Goal: Task Accomplishment & Management: Use online tool/utility

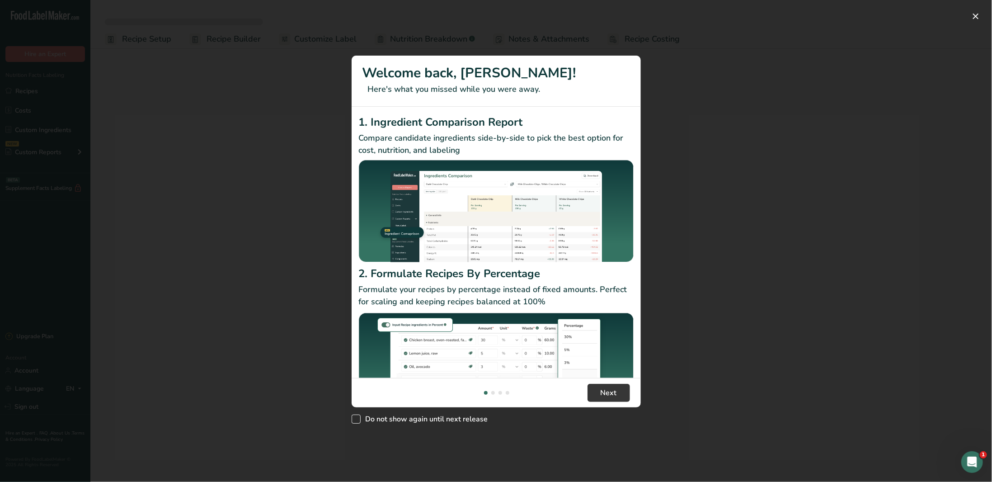
click at [395, 419] on span "Do not show again until next release" at bounding box center [423, 418] width 127 height 9
click at [357, 419] on input "Do not show again until next release" at bounding box center [354, 419] width 6 height 6
click at [353, 420] on span "New Features" at bounding box center [355, 418] width 9 height 9
click at [353, 420] on input "Do not show again until next release" at bounding box center [354, 419] width 6 height 6
click at [358, 419] on span "New Features" at bounding box center [355, 418] width 9 height 9
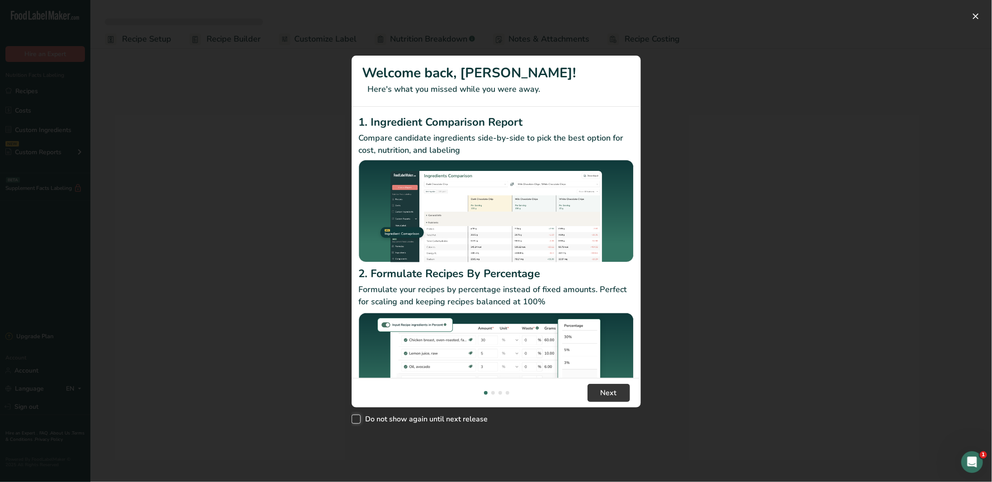
click at [357, 419] on input "Do not show again until next release" at bounding box center [354, 419] width 6 height 6
click at [821, 364] on div "New Features" at bounding box center [496, 241] width 992 height 482
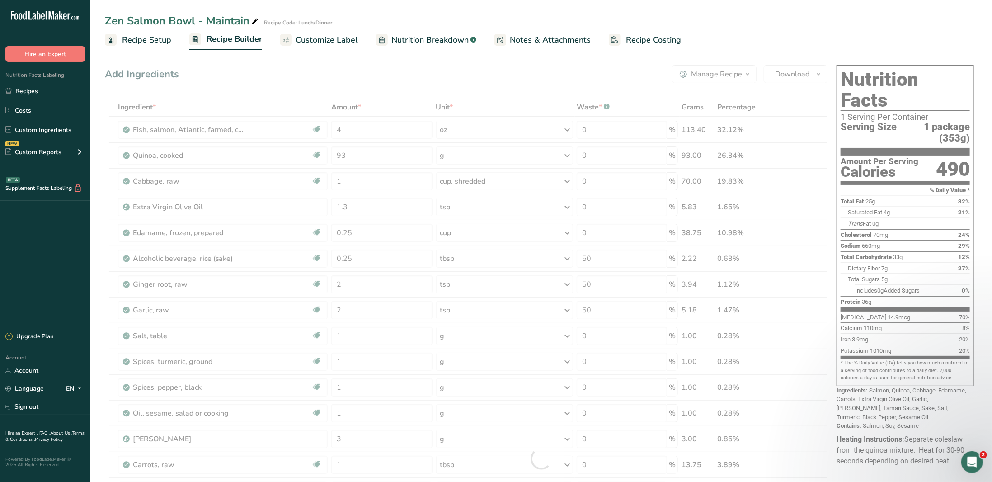
drag, startPoint x: 354, startPoint y: 419, endPoint x: 407, endPoint y: 2, distance: 420.8
click at [354, 423] on span "New Features" at bounding box center [348, 427] width 9 height 9
click at [351, 424] on input "Do not show again until next release" at bounding box center [347, 427] width 6 height 6
click at [354, 423] on span "New Features" at bounding box center [348, 427] width 9 height 9
click at [351, 424] on input "Do not show again until next release" at bounding box center [347, 427] width 6 height 6
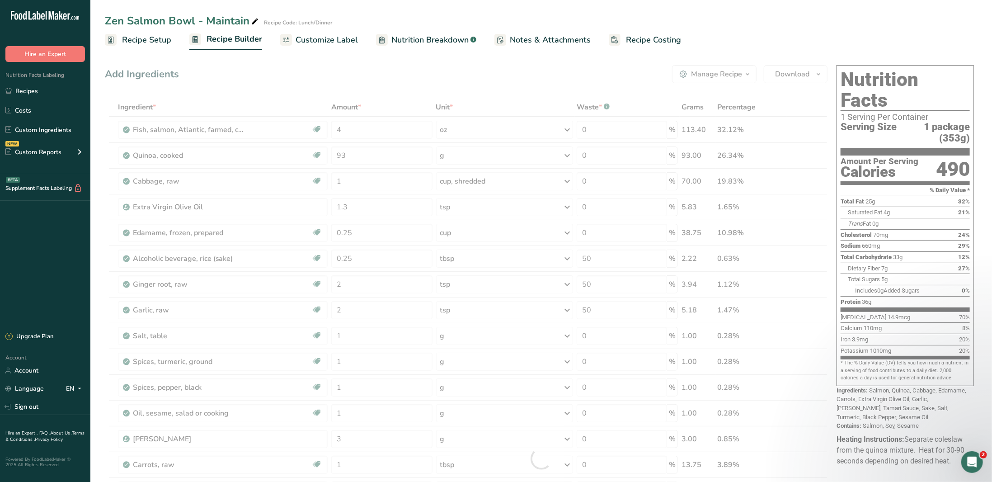
checkbox input "true"
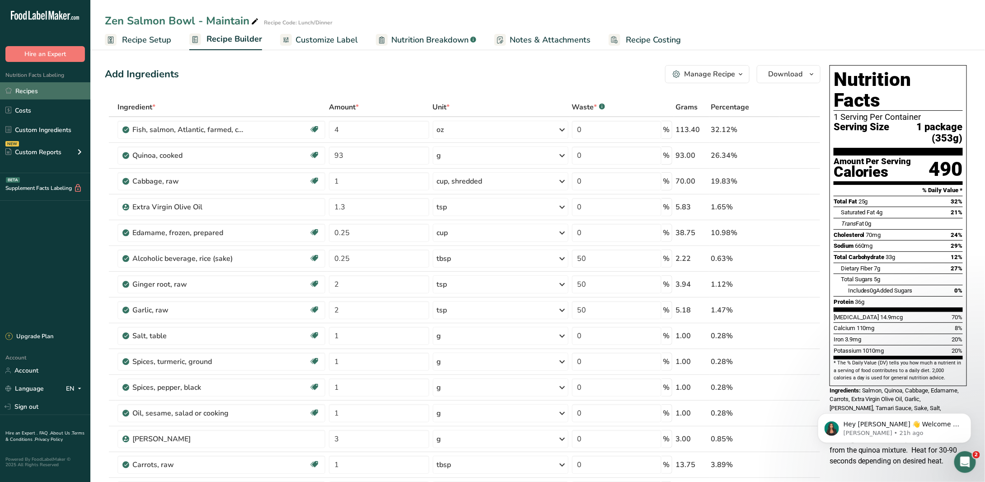
click at [48, 98] on link "Recipes" at bounding box center [45, 90] width 90 height 17
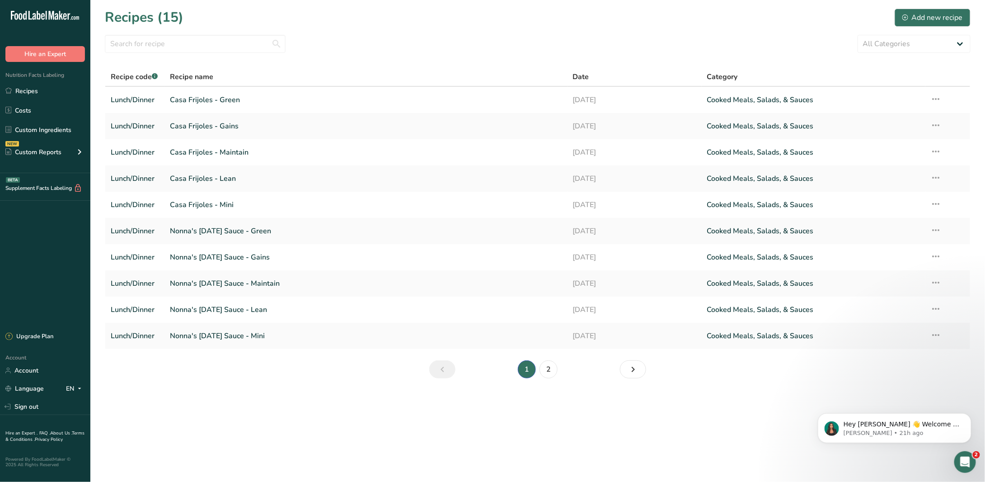
click at [46, 140] on ul "Recipes Costs Custom Ingredients NEW Custom Reports Menu Label Ingredient Compa…" at bounding box center [45, 122] width 90 height 81
click at [46, 134] on link "Custom Ingredients" at bounding box center [45, 129] width 90 height 17
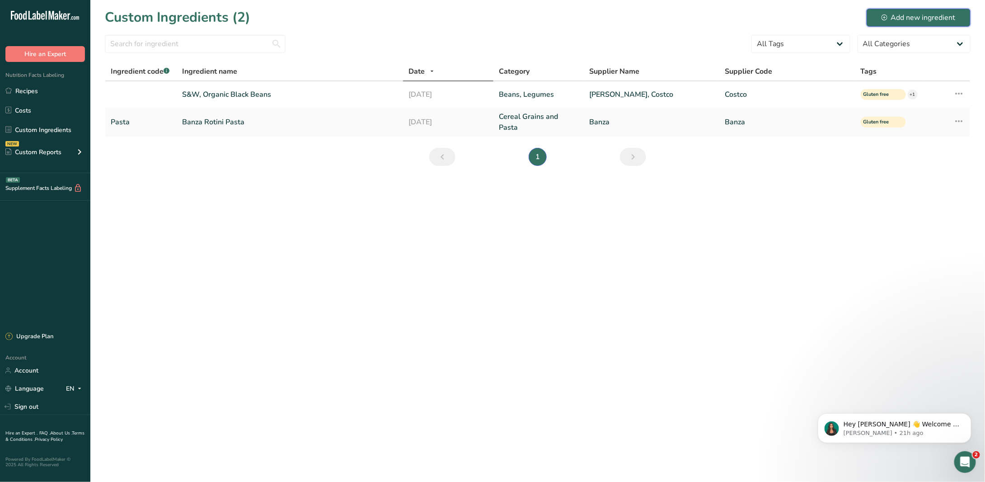
click at [898, 13] on div "Add new ingredient" at bounding box center [918, 17] width 74 height 11
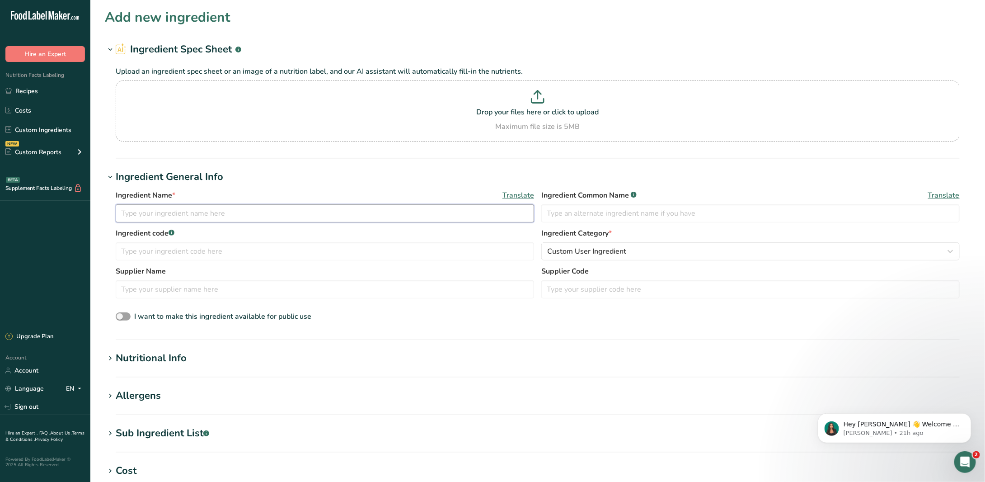
click at [317, 216] on input "text" at bounding box center [325, 213] width 418 height 18
type input "R"
type input "Mac & Cheese Sauce (Rocky Mountain Mac)"
click at [654, 209] on input "text" at bounding box center [750, 213] width 418 height 18
type input "Mac Sauce"
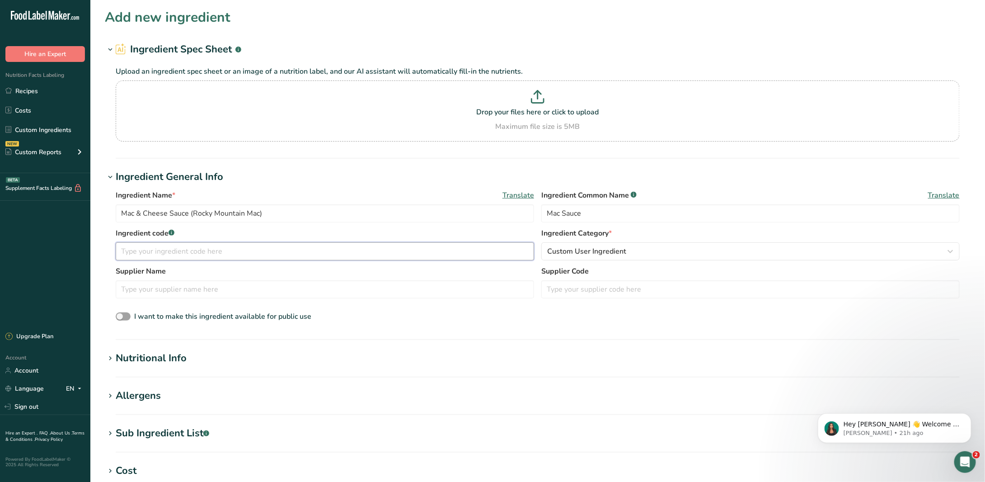
click at [235, 257] on input "text" at bounding box center [325, 251] width 418 height 18
type input "MAC"
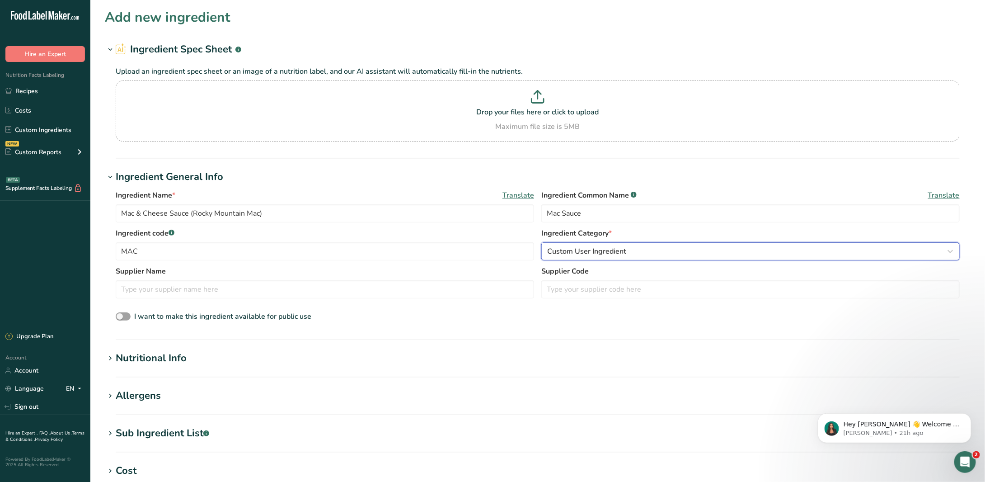
click at [583, 252] on span "Custom User Ingredient" at bounding box center [586, 251] width 79 height 11
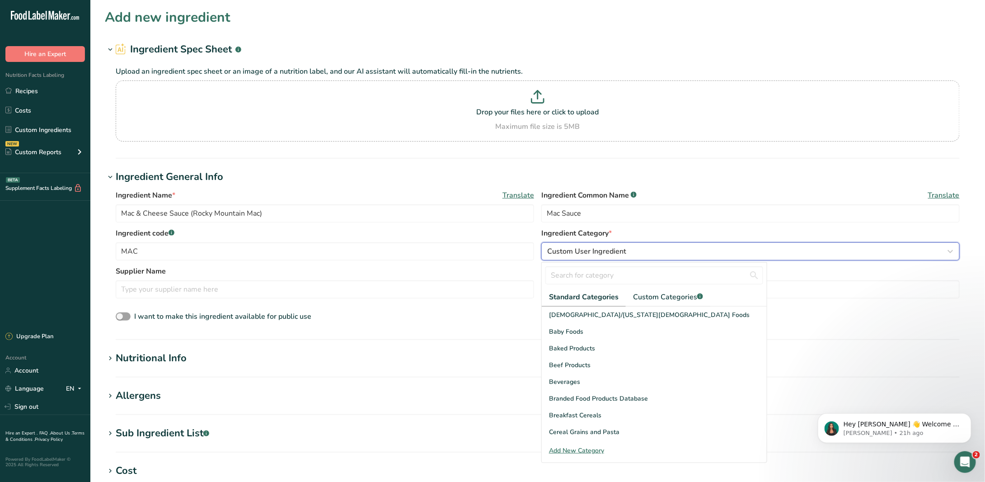
click at [583, 252] on span "Custom User Ingredient" at bounding box center [586, 251] width 79 height 11
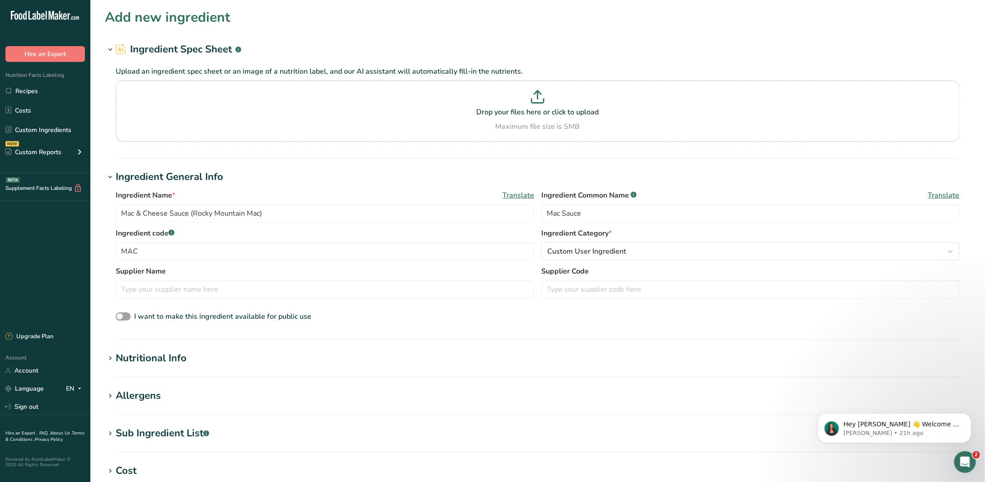
click at [887, 178] on h1 "Ingredient General Info" at bounding box center [538, 176] width 866 height 15
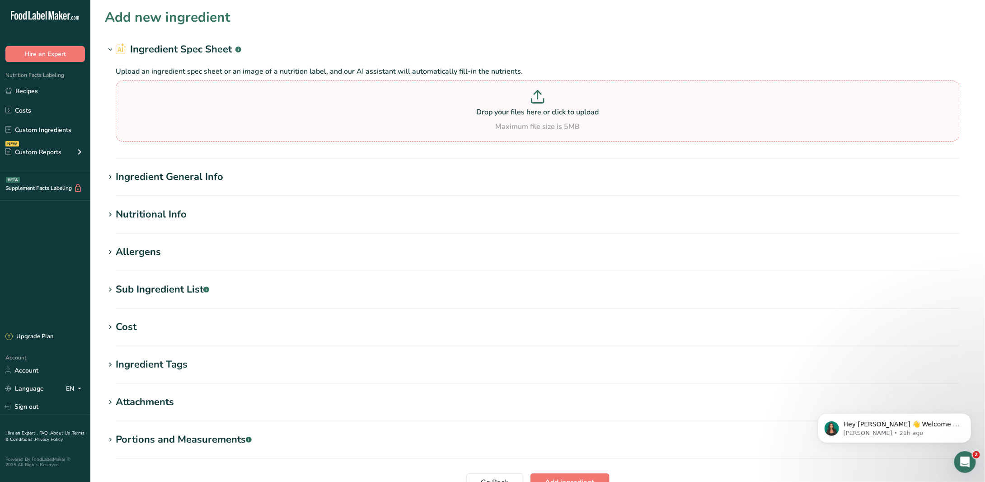
click at [532, 99] on icon at bounding box center [538, 101] width 12 height 4
click at [532, 98] on input "Drop your files here or click to upload Maximum file size is 5MB" at bounding box center [538, 110] width 844 height 61
type input "C:\fakepath\Image (13).jpg"
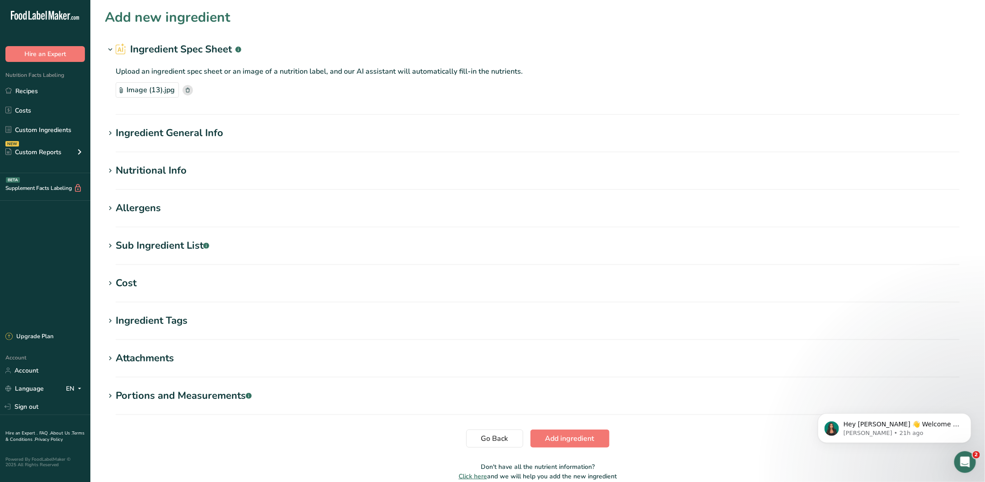
click at [154, 138] on div "Ingredient General Info" at bounding box center [170, 133] width 108 height 15
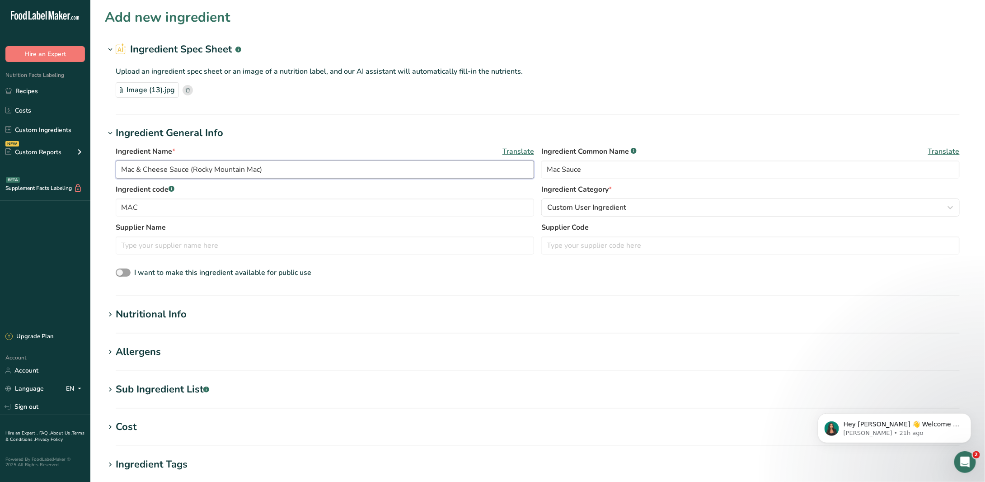
click at [276, 173] on input "Mac & Cheese Sauce (Rocky Mountain Mac)" at bounding box center [325, 169] width 418 height 18
type input "B"
type input "Mac & Cheese Powder"
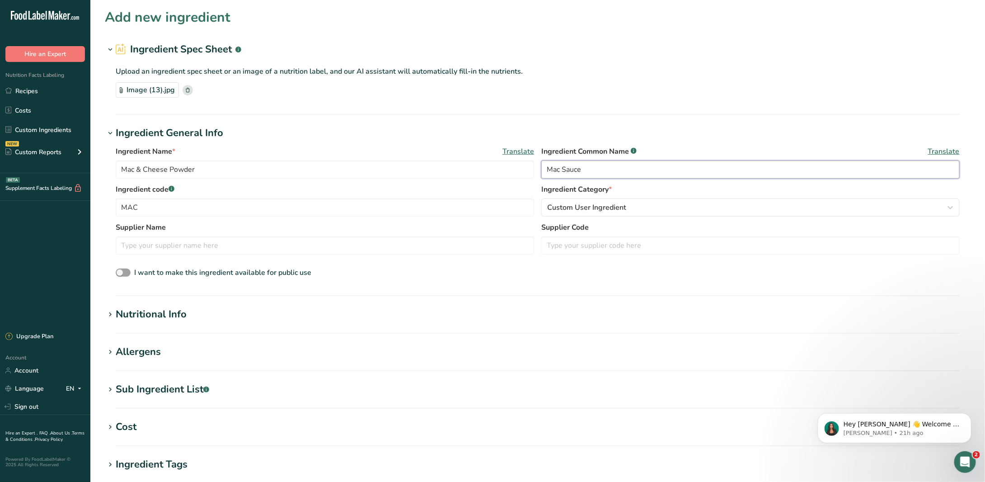
click at [680, 169] on input "Mac Sauce" at bounding box center [750, 169] width 418 height 18
type input "Mac and Cheese Powder"
click at [176, 319] on div "Nutritional Info" at bounding box center [151, 314] width 71 height 15
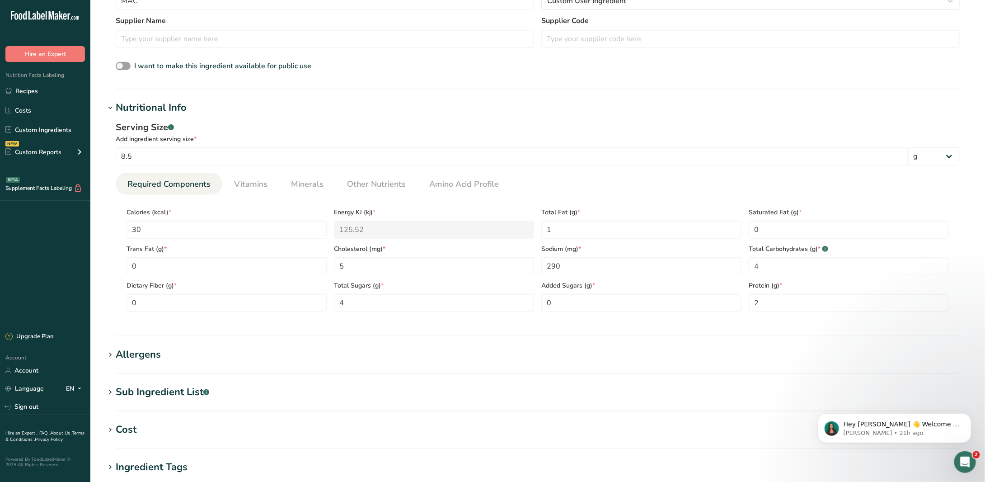
scroll to position [271, 0]
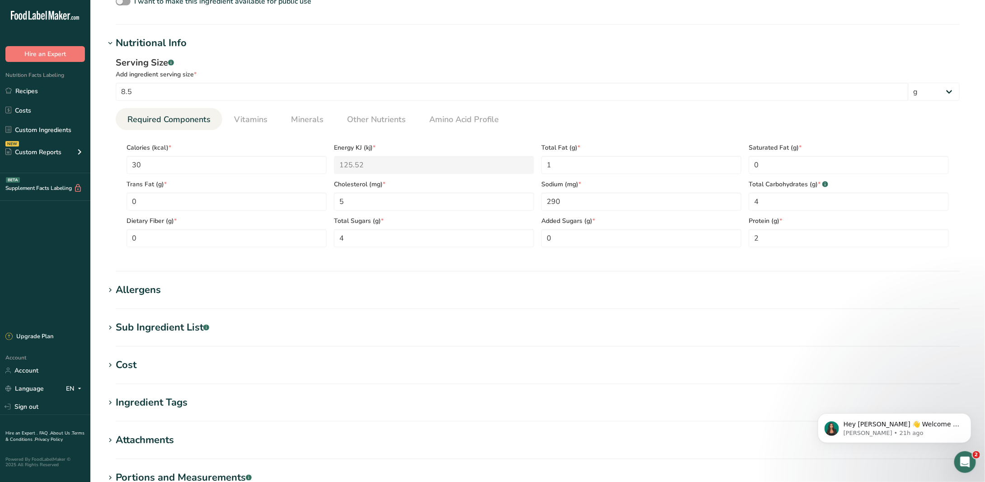
click at [216, 295] on h1 "Allergens" at bounding box center [538, 289] width 866 height 15
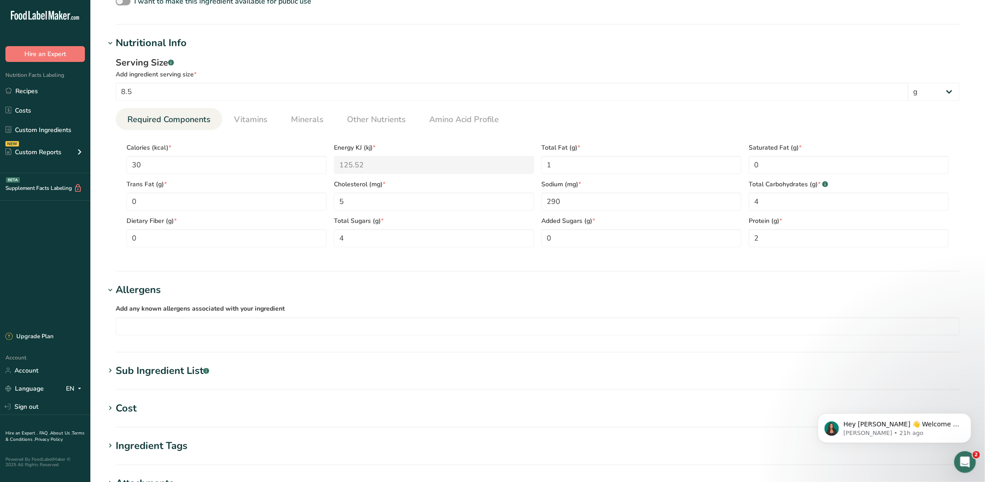
click at [190, 370] on div "Sub Ingredient List .a-a{fill:#347362;}.b-a{fill:#fff;}" at bounding box center [163, 370] width 94 height 15
click at [257, 402] on textarea at bounding box center [538, 415] width 844 height 43
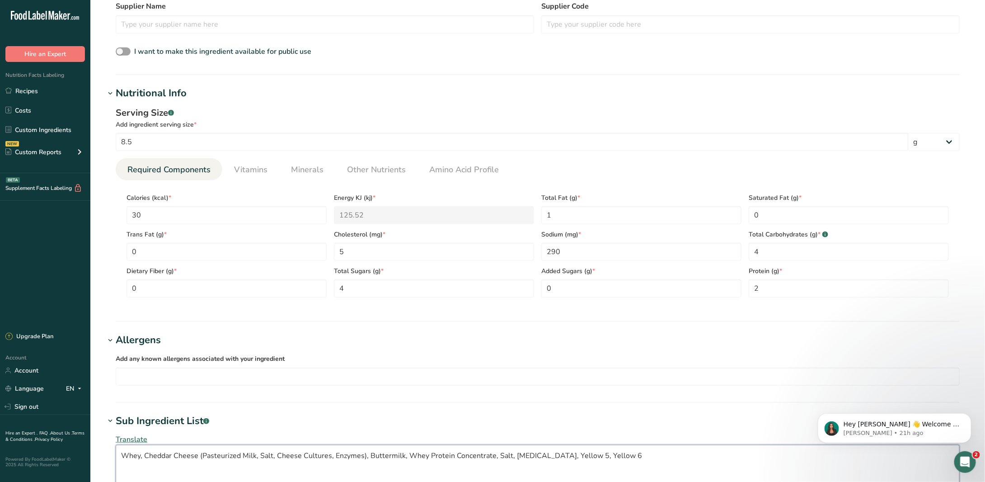
scroll to position [226, 0]
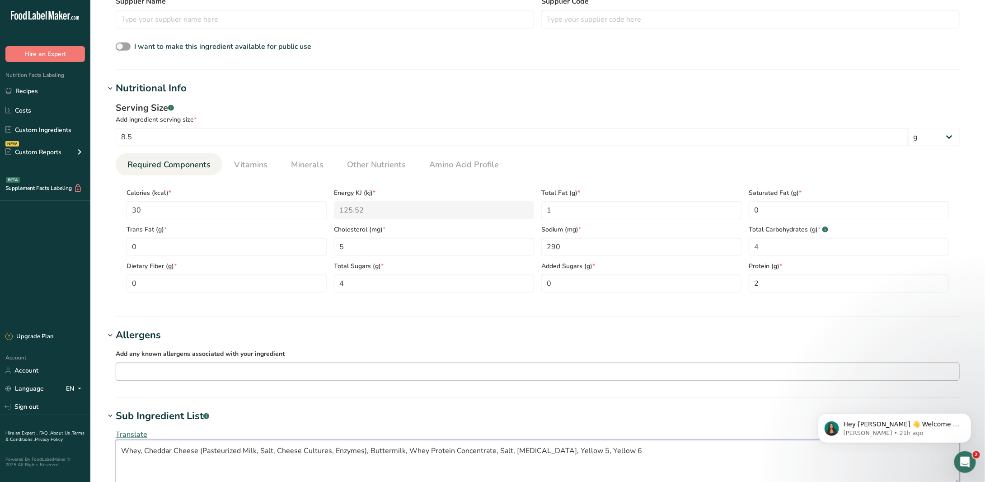
type textarea "Whey, Cheddar Cheese (Pasteurized Milk, Salt, Cheese Cultures, Enzymes), Butter…"
click at [245, 374] on input "text" at bounding box center [537, 371] width 843 height 14
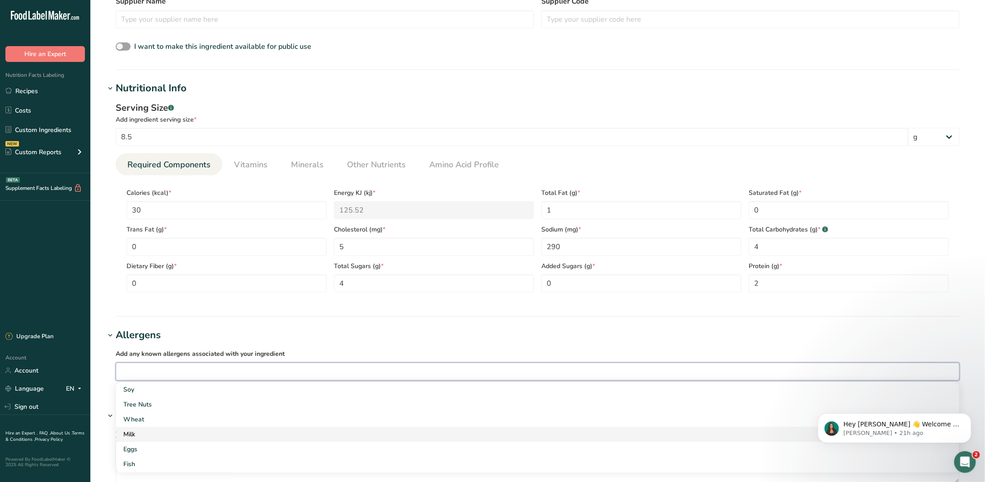
click at [203, 431] on div "Milk" at bounding box center [530, 433] width 814 height 9
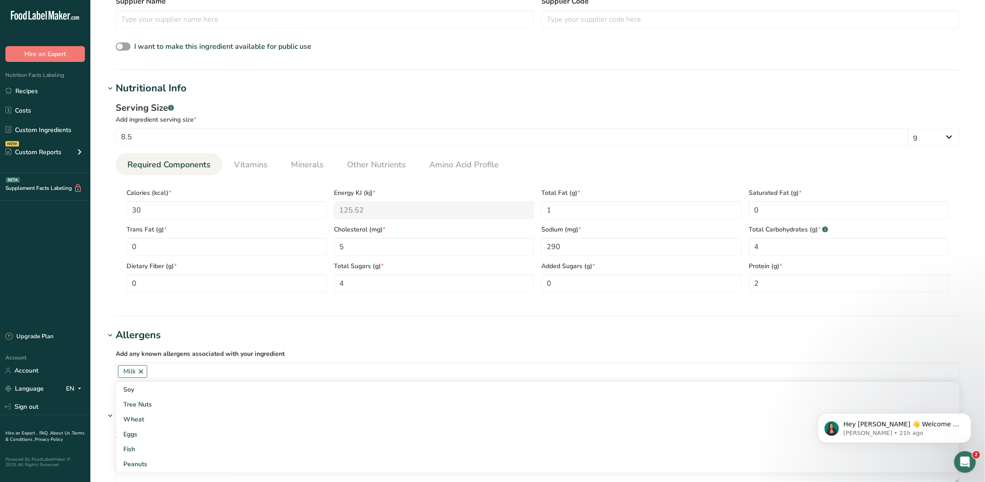
click at [300, 337] on h1 "Allergens" at bounding box center [538, 335] width 866 height 15
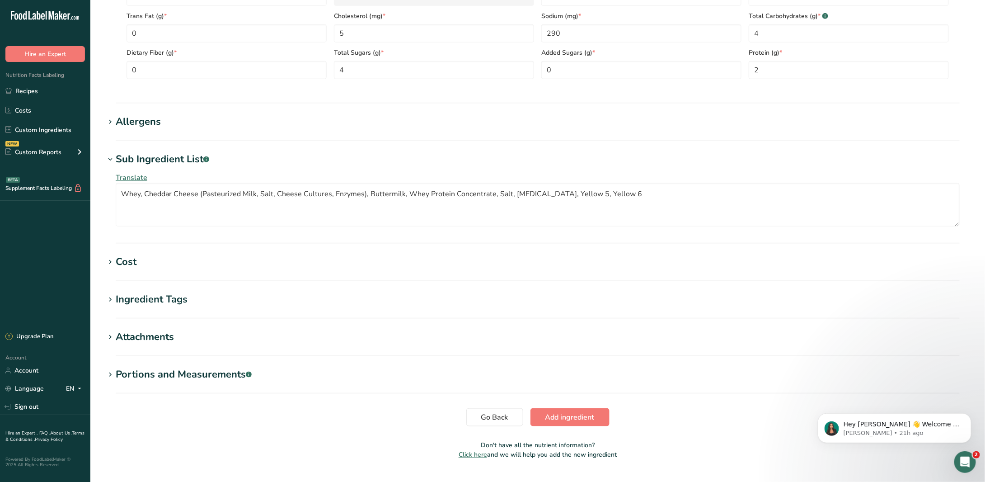
scroll to position [452, 0]
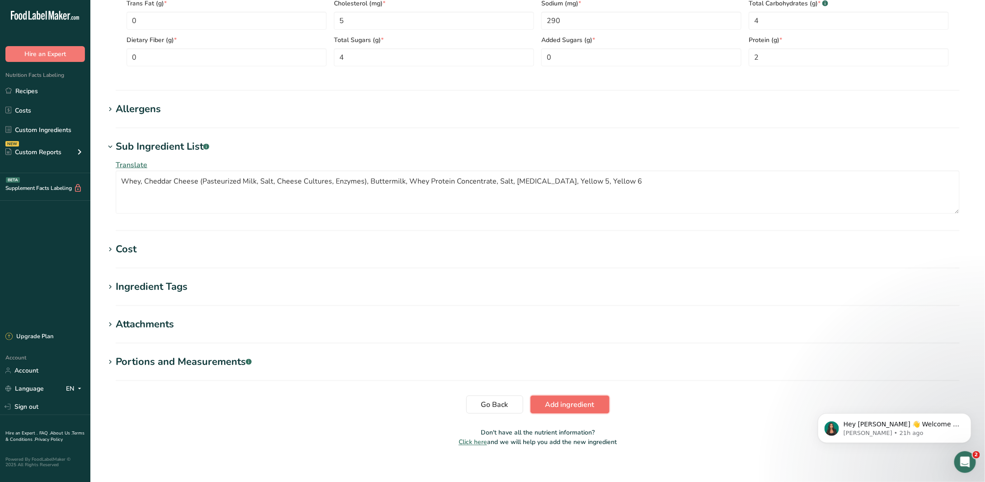
click at [575, 407] on span "Add ingredient" at bounding box center [569, 404] width 49 height 11
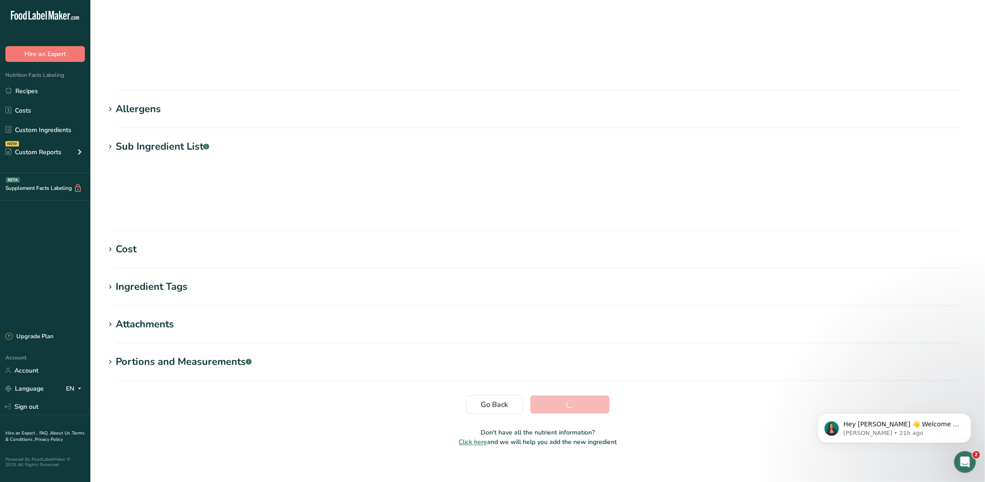
scroll to position [0, 0]
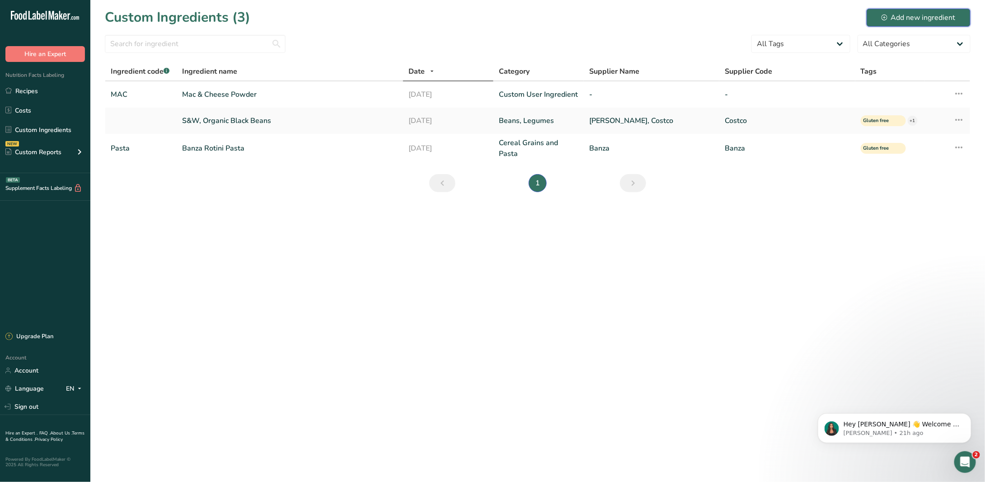
click at [905, 22] on div "Add new ingredient" at bounding box center [918, 17] width 74 height 11
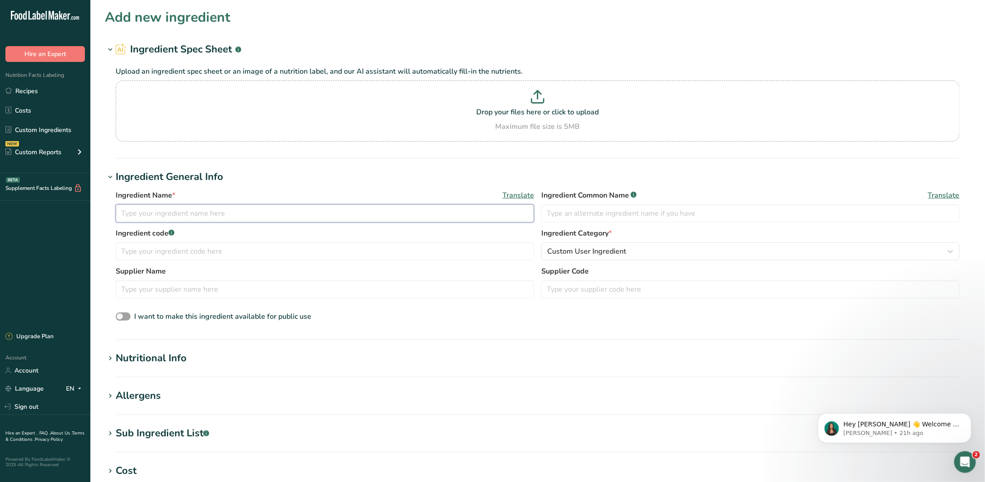
click at [164, 220] on input "text" at bounding box center [325, 213] width 418 height 18
type input "Fat Free Cottage Cheese"
click at [650, 211] on input "text" at bounding box center [750, 213] width 418 height 18
type input "Fat Free Cottage Cheese"
click at [262, 249] on input "text" at bounding box center [325, 251] width 418 height 18
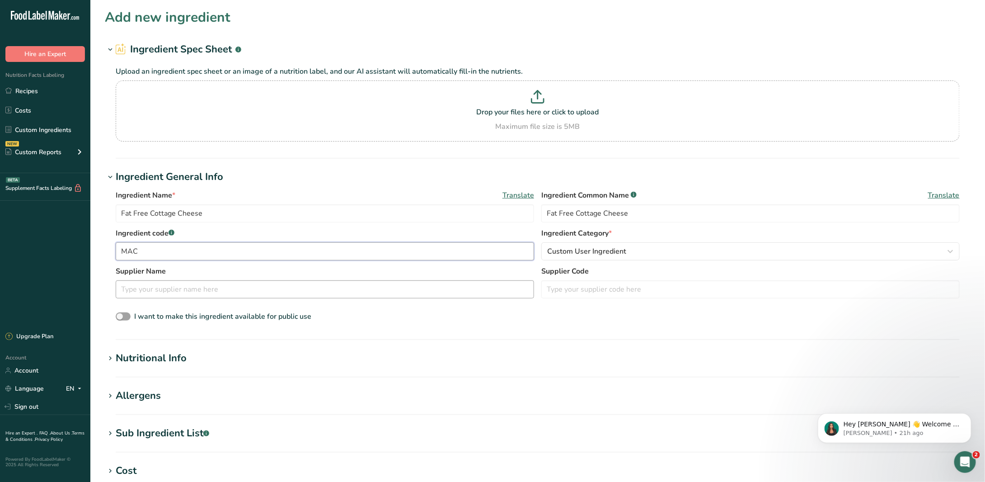
type input "MAC"
click at [193, 294] on input "text" at bounding box center [325, 289] width 418 height 18
type input "Lucerne"
click at [545, 108] on p "Drop your files here or click to upload" at bounding box center [537, 112] width 839 height 11
click at [545, 108] on input "Drop your files here or click to upload Maximum file size is 5MB" at bounding box center [538, 110] width 844 height 61
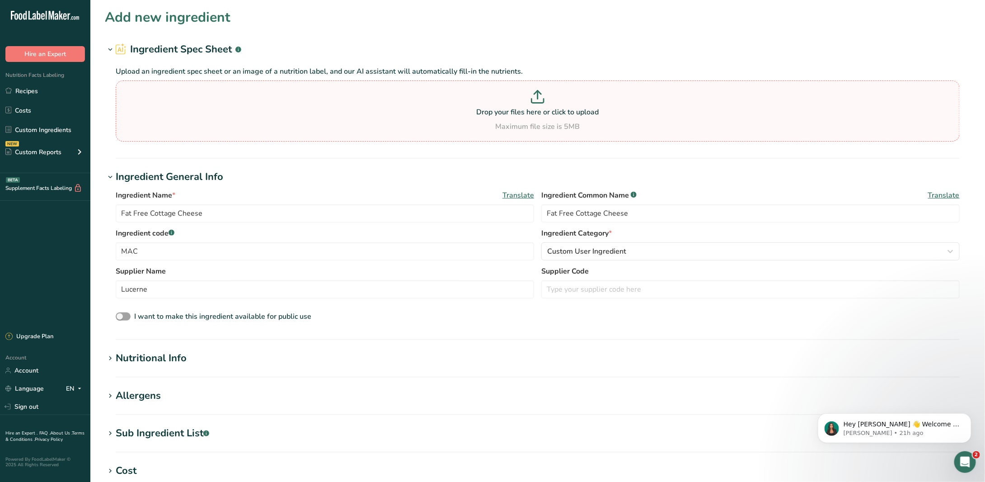
type input "C:\fakepath\Image (15).jpg"
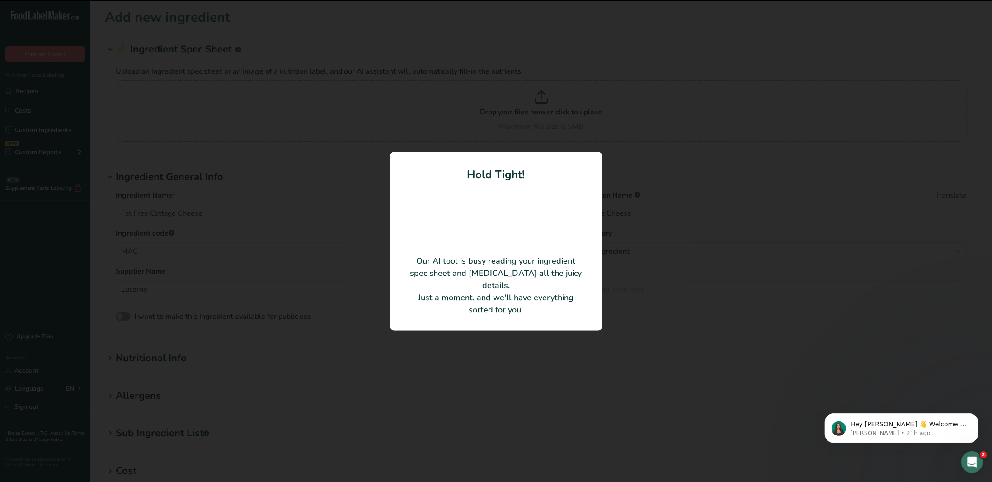
type input "113"
type input "80"
type KJ "334.72"
type Fat "0"
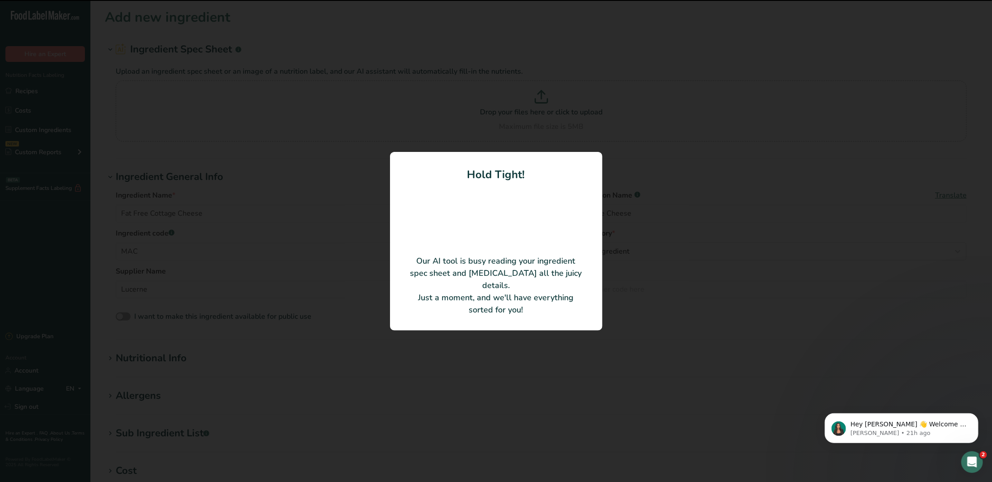
type Fat "0"
type input "5"
type input "420"
type Carbohydrates "6"
type Fiber "0"
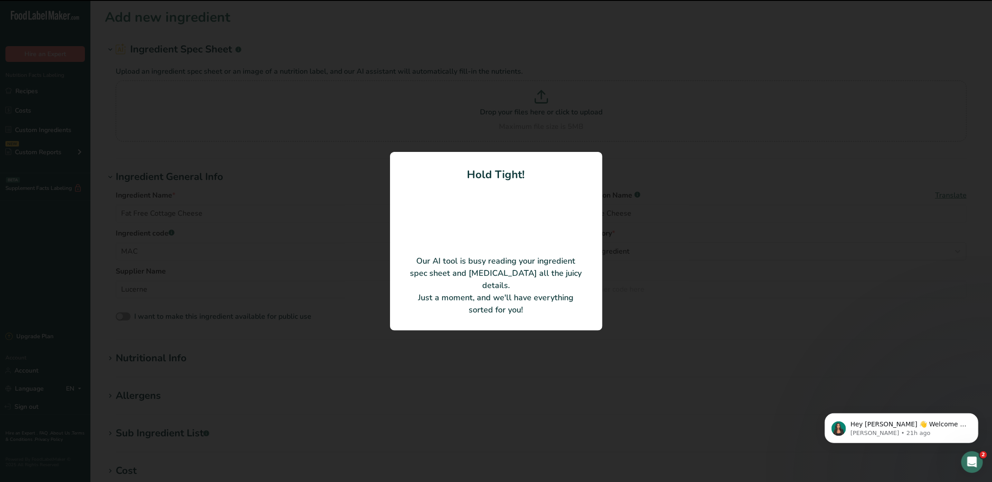
type Sugars "5"
type Sugars "0"
type input "12"
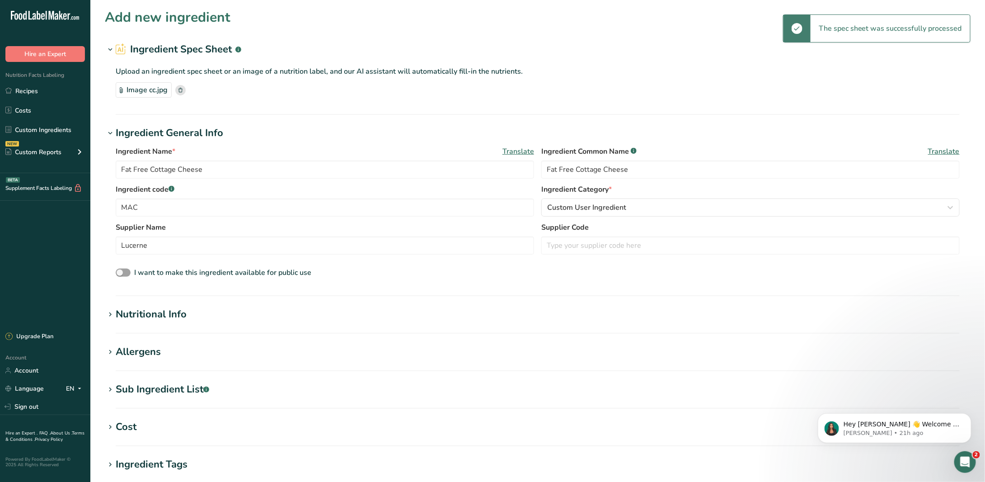
click at [140, 318] on div "Nutritional Info" at bounding box center [151, 314] width 71 height 15
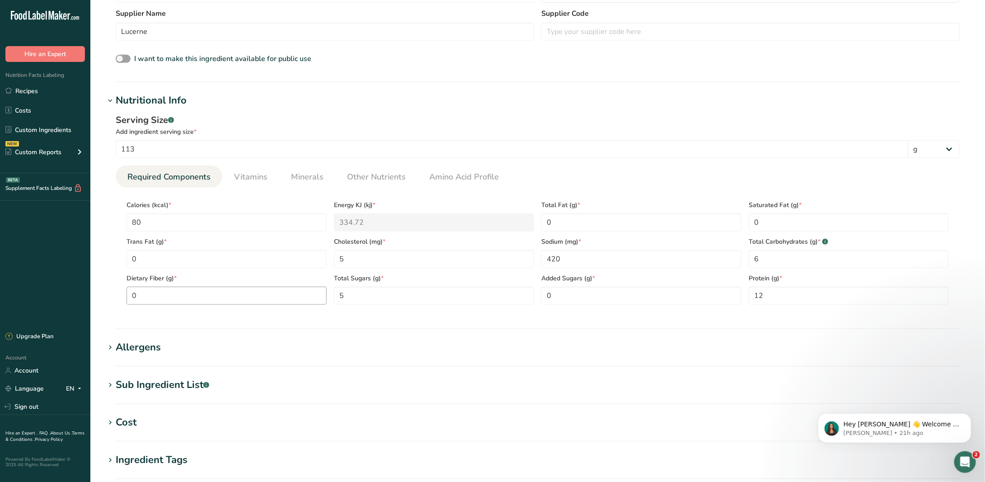
scroll to position [271, 0]
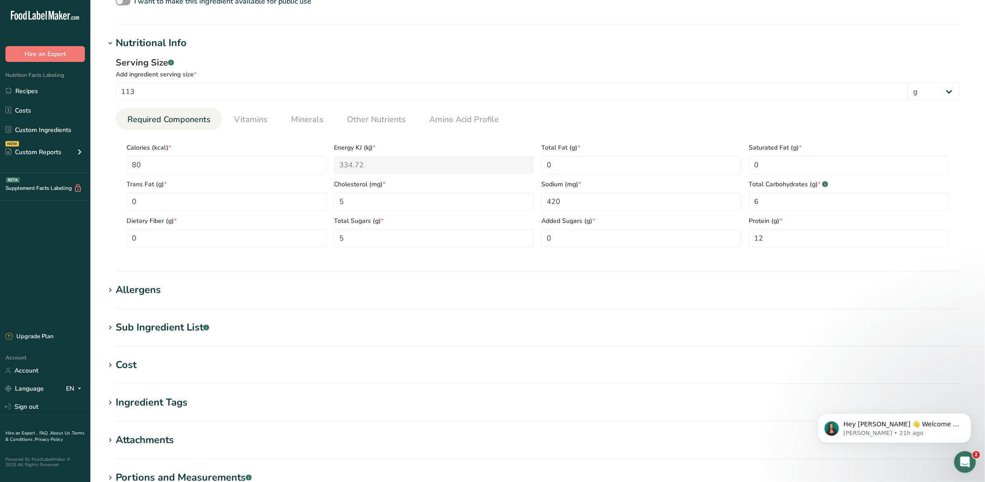
click at [139, 295] on div "Allergens" at bounding box center [138, 289] width 45 height 15
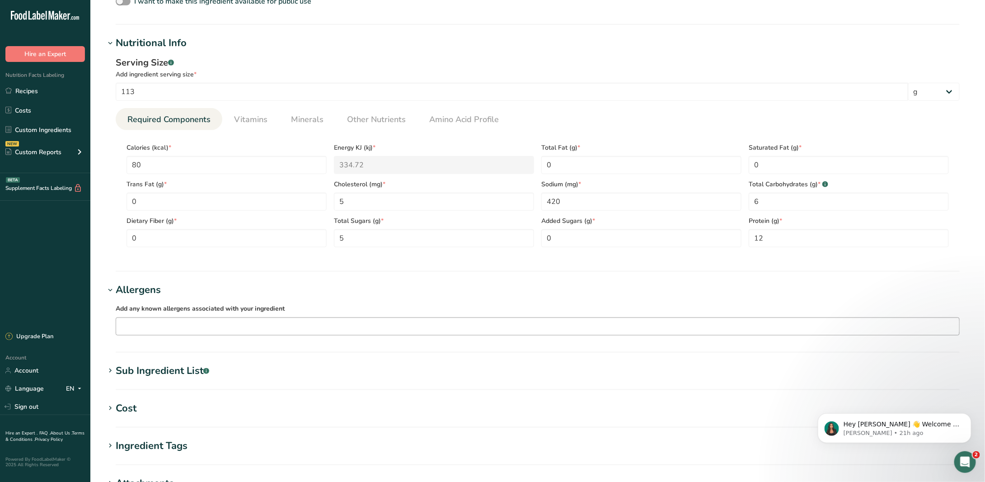
click at [243, 323] on input "text" at bounding box center [537, 326] width 843 height 14
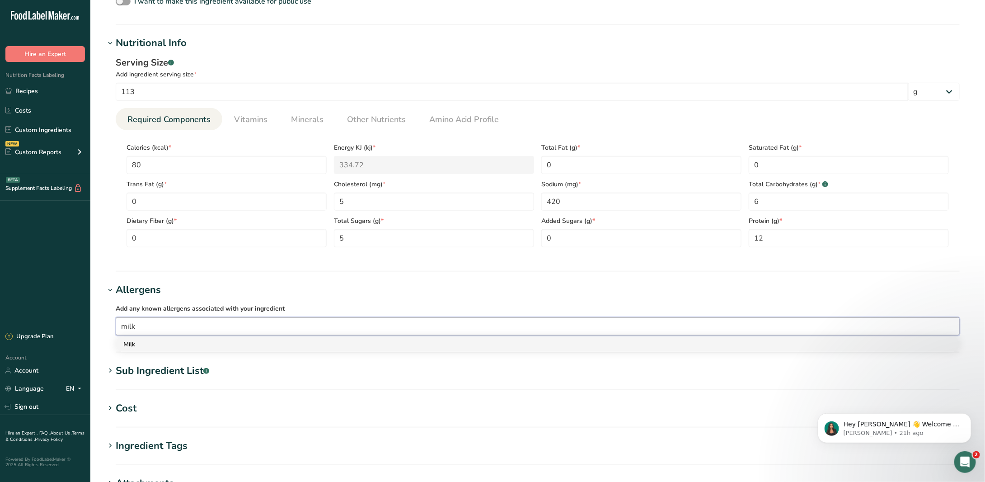
type input "milk"
click at [243, 347] on div "Milk" at bounding box center [530, 343] width 814 height 9
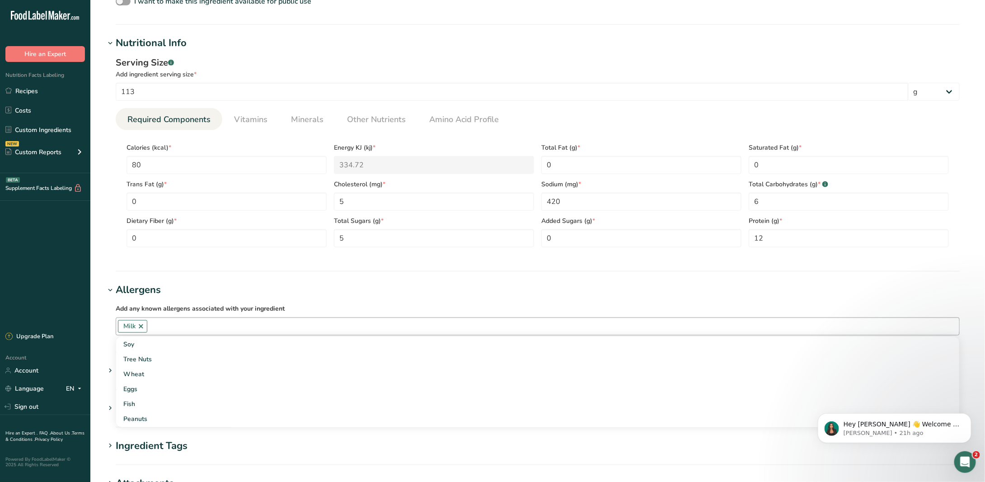
click at [306, 275] on section "Add new ingredient Ingredient Spec Sheet .a-a{fill:#347362;}.b-a{fill:#fff;} Up…" at bounding box center [537, 174] width 894 height 891
click at [174, 372] on div "Sub Ingredient List .a-a{fill:#347362;}.b-a{fill:#fff;}" at bounding box center [163, 370] width 94 height 15
click at [303, 431] on textarea at bounding box center [538, 415] width 844 height 43
click at [329, 403] on textarea "cultured pasteurized grade a fat free milk, pasteurized fat free mmilk, salt," at bounding box center [538, 415] width 844 height 43
click at [419, 402] on textarea "cultured pasteurized grade a fat free milk, pasteurized fat free milk, salt," at bounding box center [538, 415] width 844 height 43
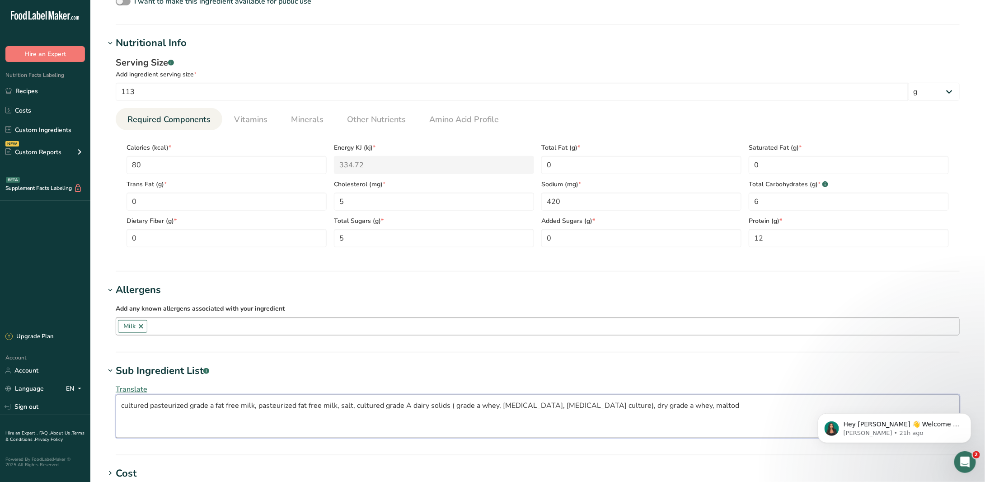
click at [695, 405] on textarea "cultured pasteurized grade a fat free milk, pasteurized fat free milk, salt, cu…" at bounding box center [538, 415] width 844 height 43
type textarea "cultured pasteurized grade a fat free milk, pasteurized fat free milk, salt, cu…"
click at [411, 375] on h1 "Sub Ingredient List .a-a{fill:#347362;}.b-a{fill:#fff;}" at bounding box center [538, 370] width 866 height 15
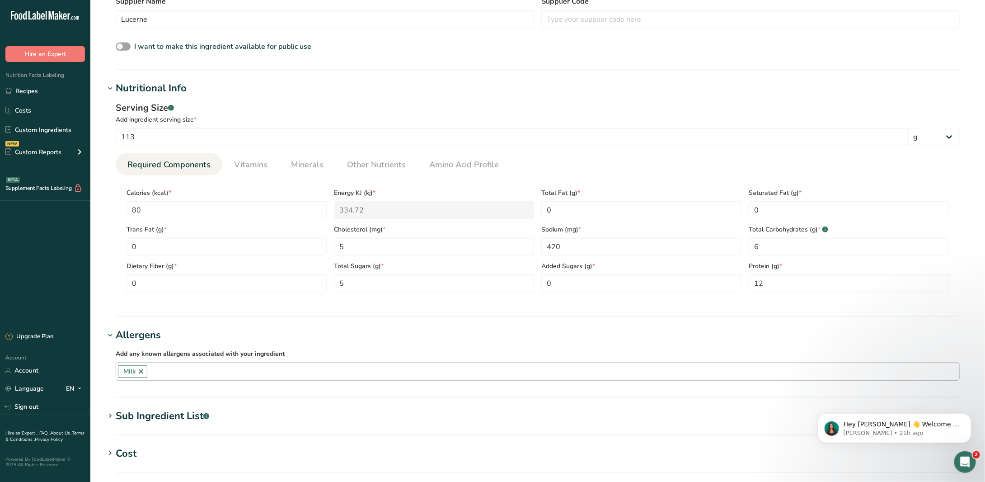
scroll to position [437, 0]
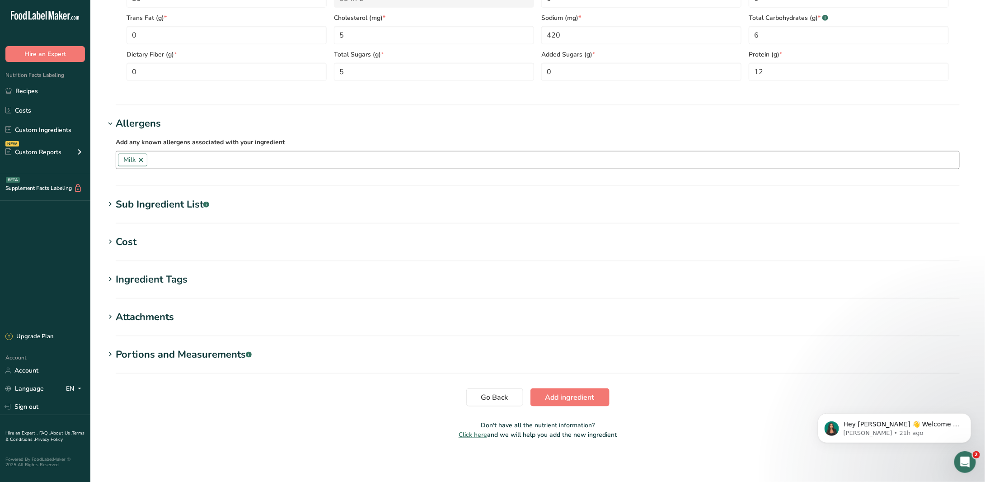
click at [187, 349] on div "Portions and Measurements .a-a{fill:#347362;}.b-a{fill:#fff;}" at bounding box center [184, 354] width 136 height 15
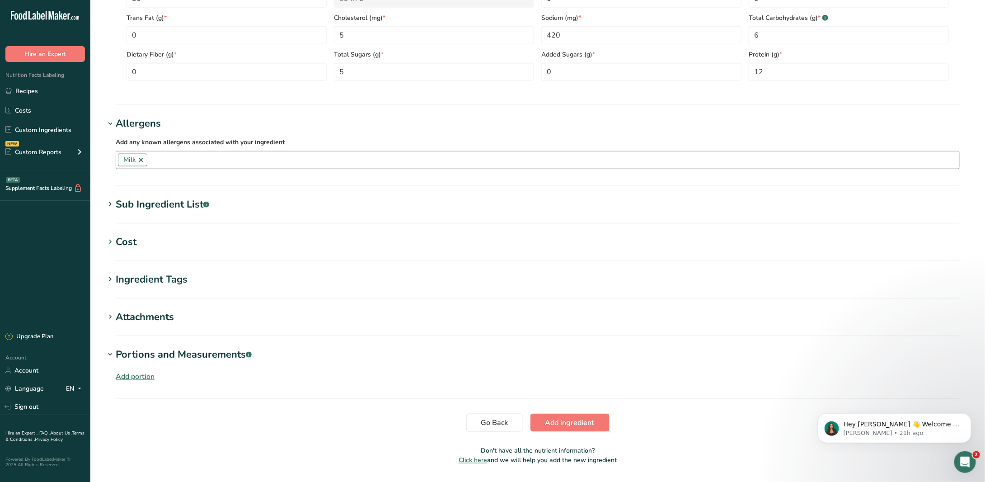
click at [149, 375] on div "Add portion" at bounding box center [135, 376] width 39 height 11
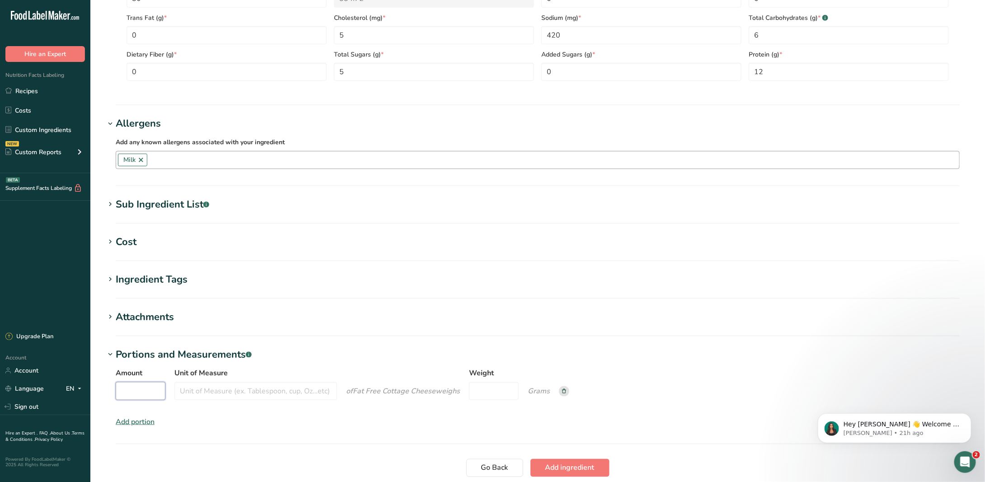
click at [139, 390] on input "Amount" at bounding box center [141, 391] width 50 height 18
type input "1"
click at [213, 386] on input "Unit of Measure" at bounding box center [255, 391] width 163 height 18
type input "1/2 cup"
click at [498, 384] on input "Weight" at bounding box center [494, 391] width 50 height 18
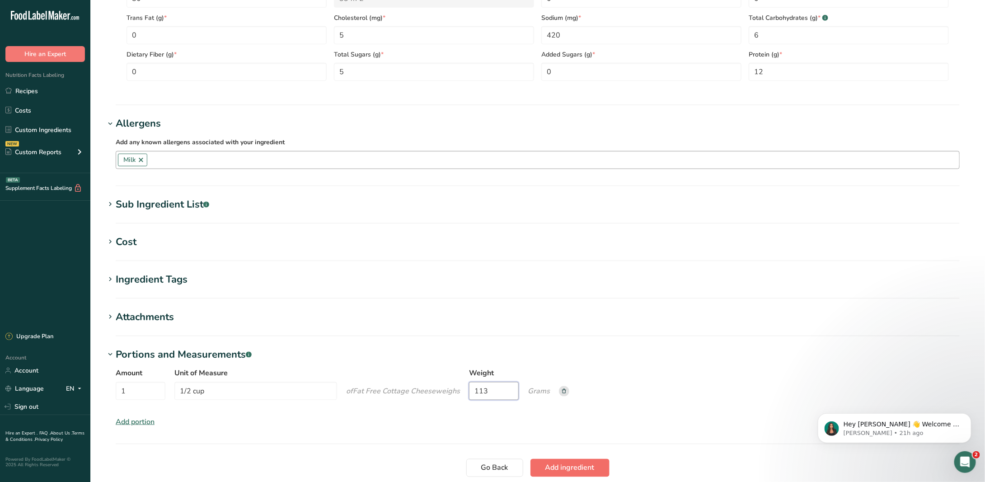
type input "113"
click at [590, 462] on span "Add ingredient" at bounding box center [569, 467] width 49 height 11
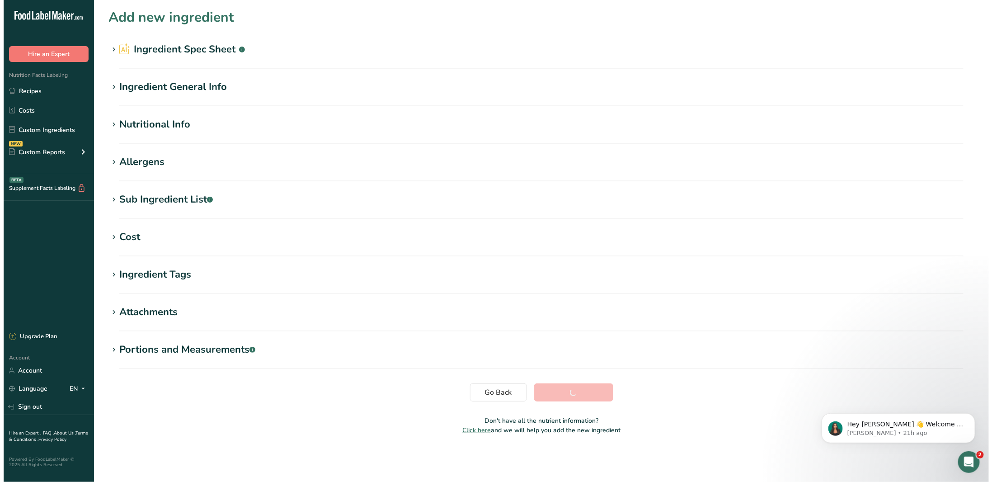
scroll to position [0, 0]
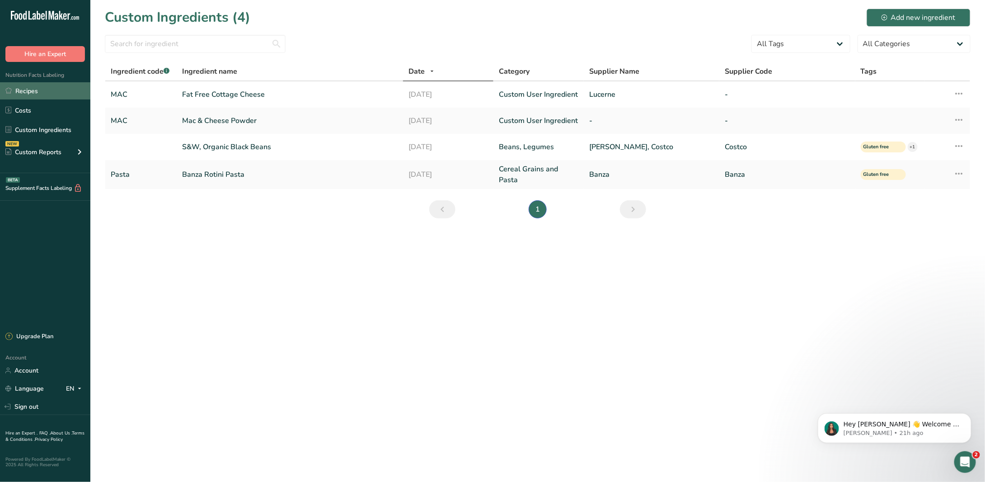
click at [27, 89] on link "Recipes" at bounding box center [45, 90] width 90 height 17
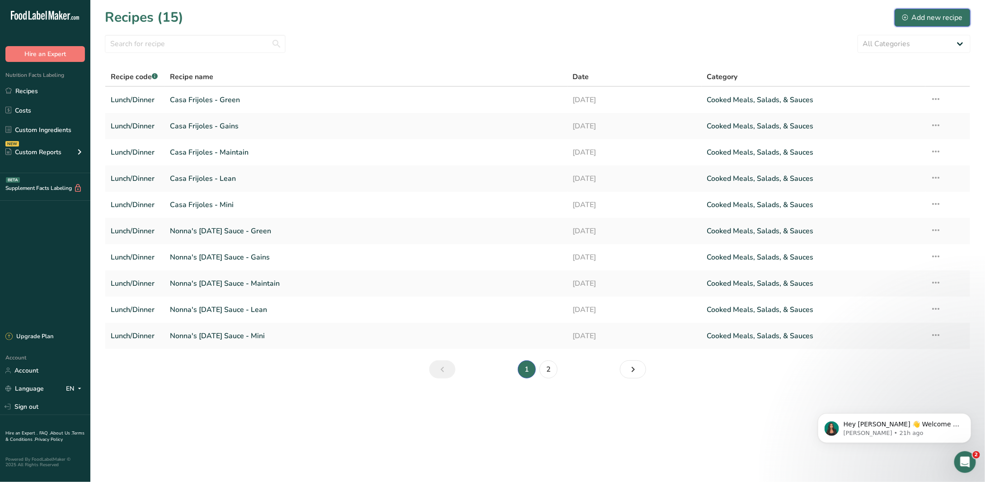
click at [908, 20] on div "Add new recipe" at bounding box center [932, 17] width 61 height 11
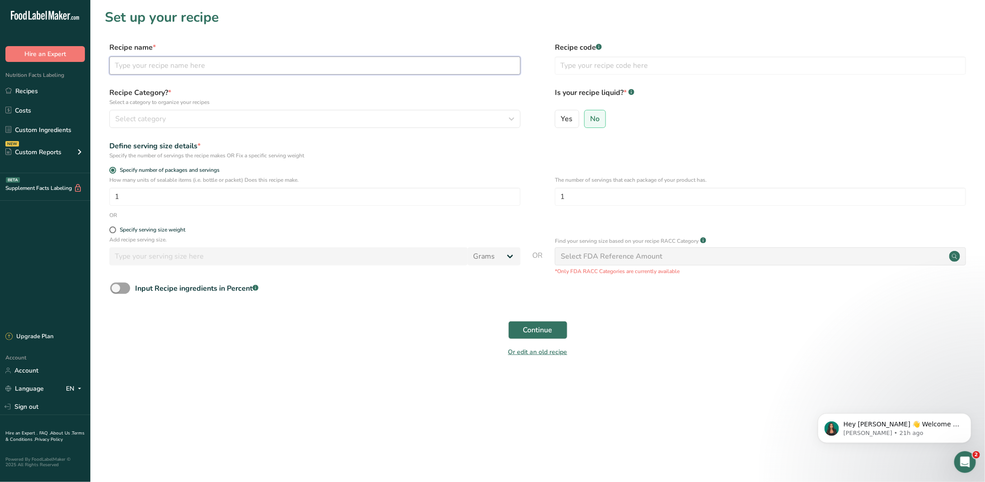
click at [235, 65] on input "text" at bounding box center [314, 65] width 411 height 18
type input "Rocky Mountain Mac - Mini"
click at [256, 128] on div "Recipe Category? * Select a category to organize your recipes Select category S…" at bounding box center [538, 110] width 866 height 46
click at [257, 122] on div "Select category" at bounding box center [312, 118] width 394 height 11
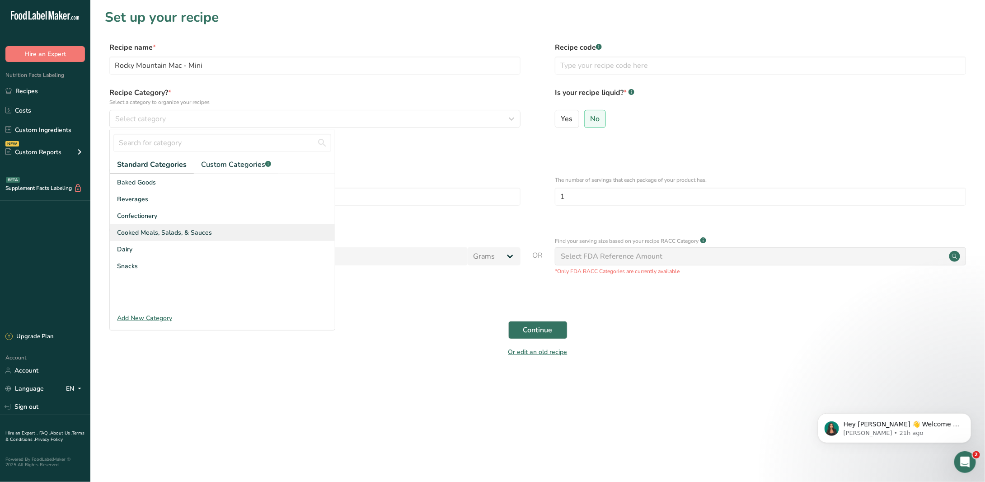
click at [199, 229] on span "Cooked Meals, Salads, & Sauces" at bounding box center [164, 232] width 95 height 9
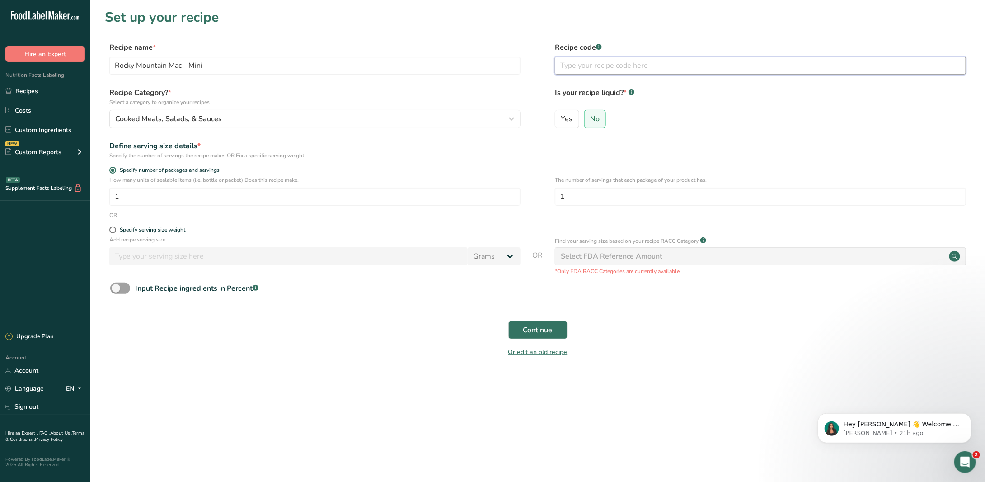
click at [625, 69] on input "text" at bounding box center [760, 65] width 411 height 18
type input "Lunch/Dinner"
click at [531, 325] on span "Continue" at bounding box center [537, 329] width 29 height 11
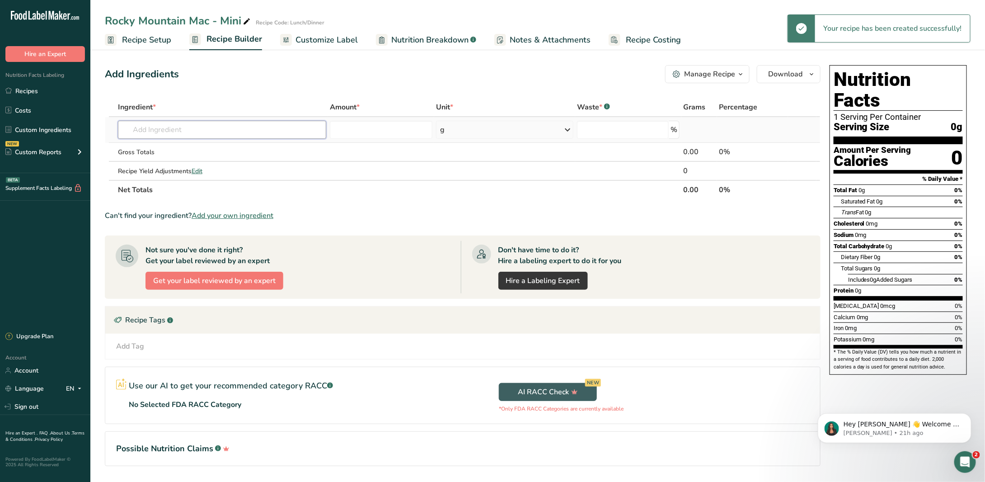
click at [227, 135] on input "text" at bounding box center [222, 130] width 208 height 18
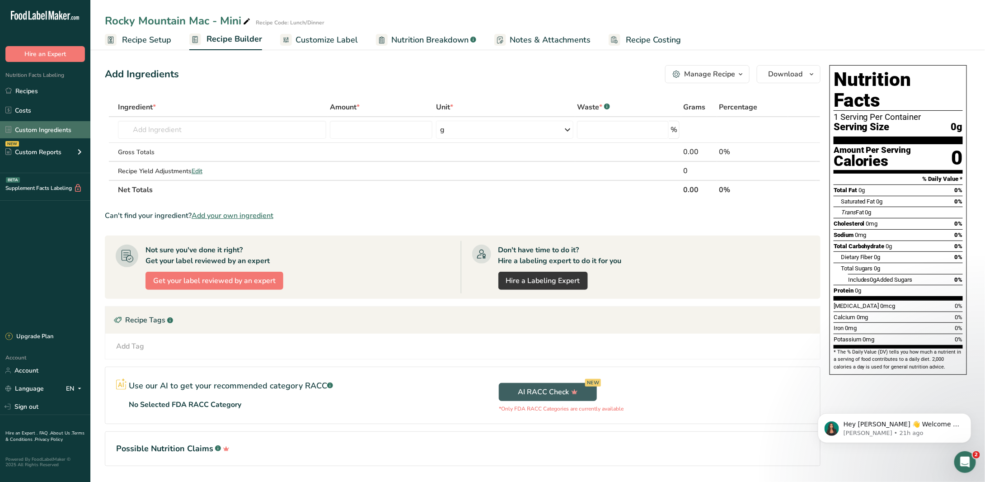
click at [57, 126] on link "Custom Ingredients" at bounding box center [45, 129] width 90 height 17
click at [191, 134] on input "text" at bounding box center [222, 130] width 208 height 18
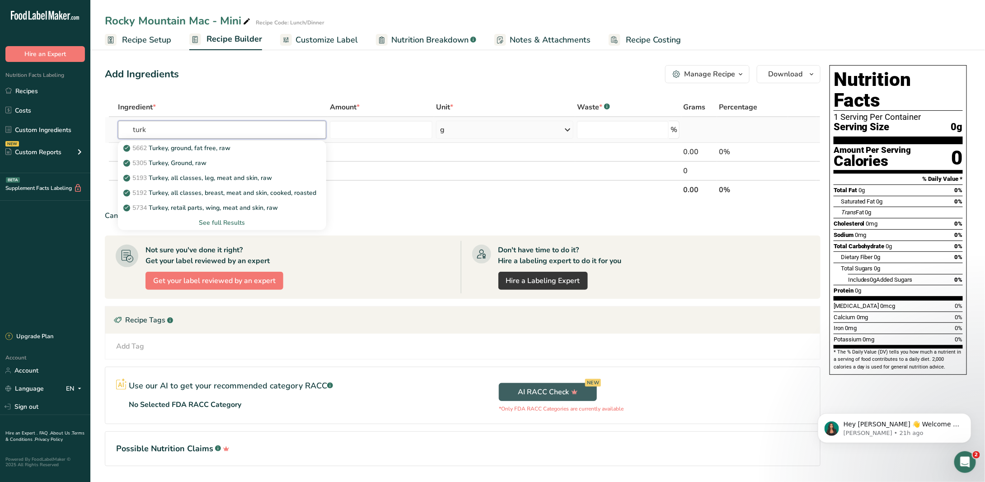
click at [191, 134] on input "turk" at bounding box center [222, 130] width 208 height 18
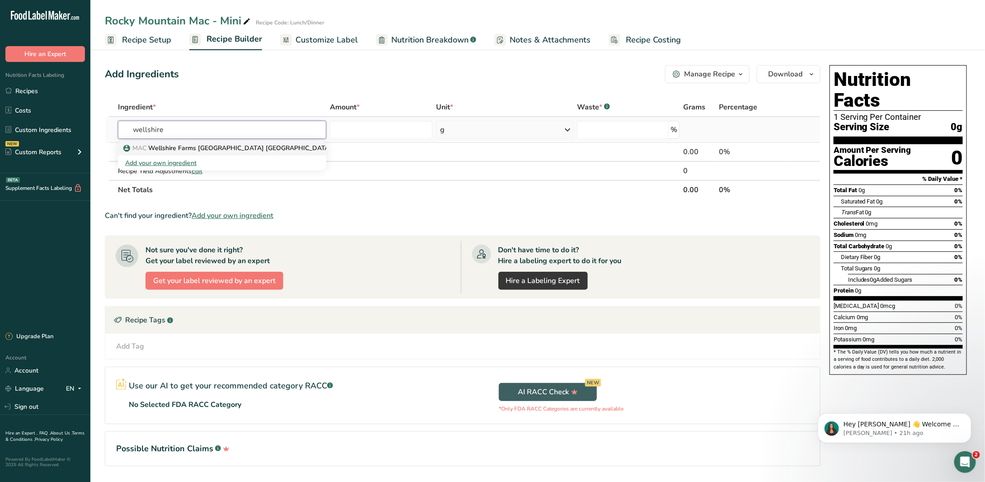
type input "wellshire"
click at [212, 150] on p "MAC [GEOGRAPHIC_DATA] [GEOGRAPHIC_DATA] [GEOGRAPHIC_DATA]" at bounding box center [228, 147] width 206 height 9
type input "Wellshire Farms [GEOGRAPHIC_DATA] [GEOGRAPHIC_DATA]"
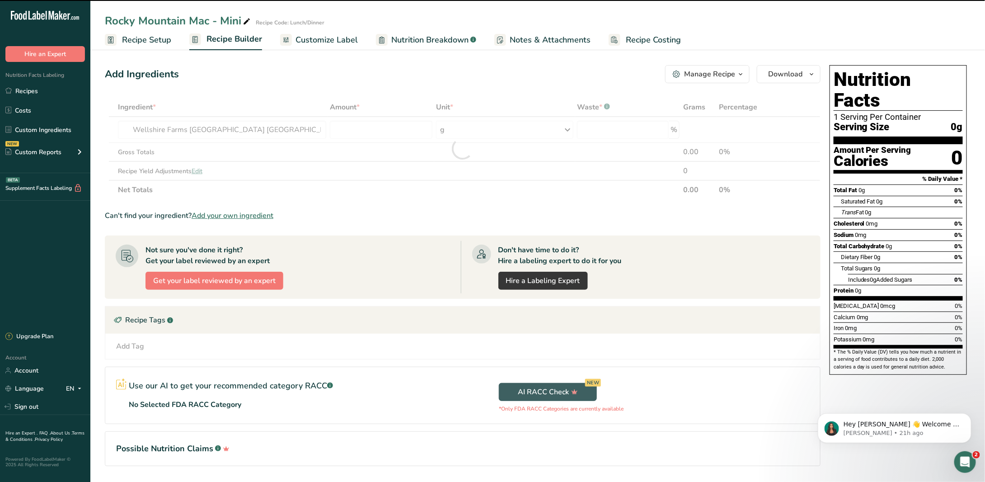
type input "0"
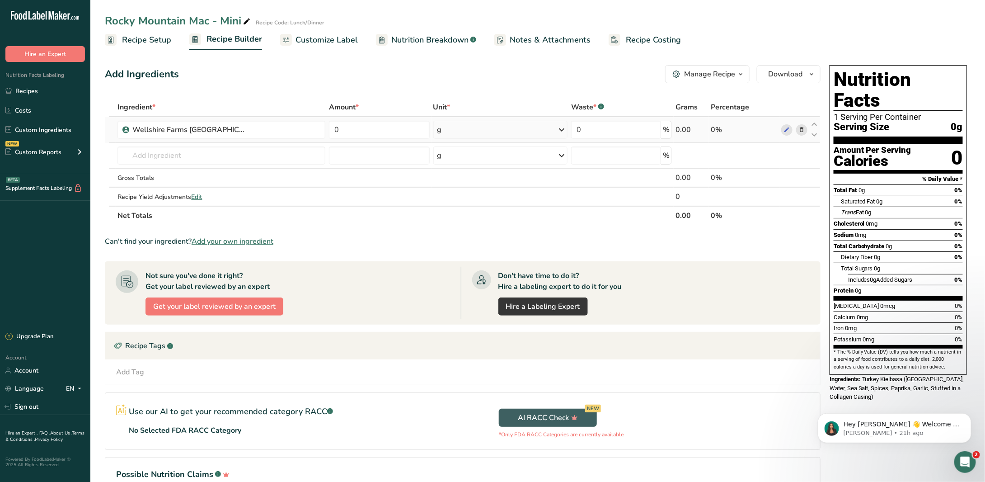
click at [471, 136] on div "g" at bounding box center [500, 130] width 135 height 18
click at [471, 154] on div "2 oz" at bounding box center [477, 160] width 76 height 13
drag, startPoint x: 358, startPoint y: 130, endPoint x: 328, endPoint y: 129, distance: 30.3
click at [328, 129] on td "0" at bounding box center [379, 130] width 104 height 26
type input "1"
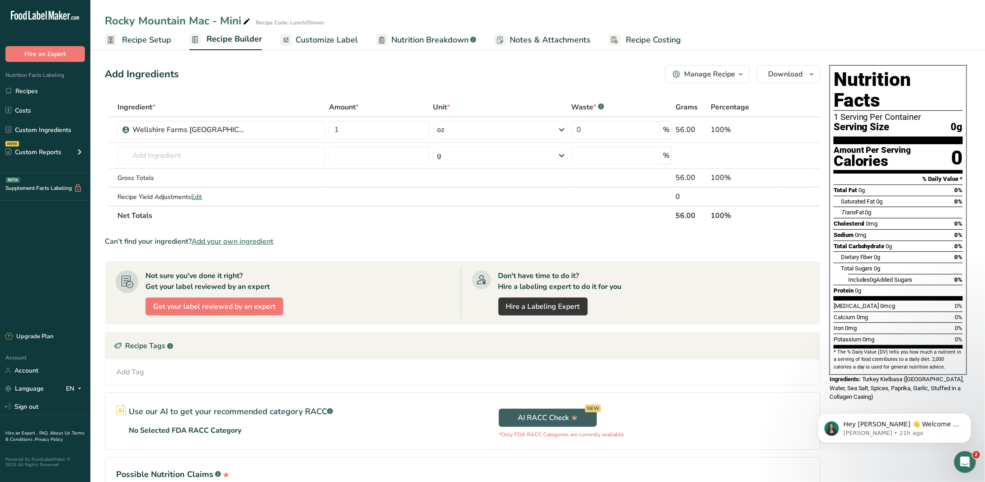
click at [433, 90] on div "Add Ingredients Manage Recipe Delete Recipe Duplicate Recipe Scale Recipe Save …" at bounding box center [465, 290] width 721 height 459
click at [186, 162] on input "text" at bounding box center [221, 155] width 208 height 18
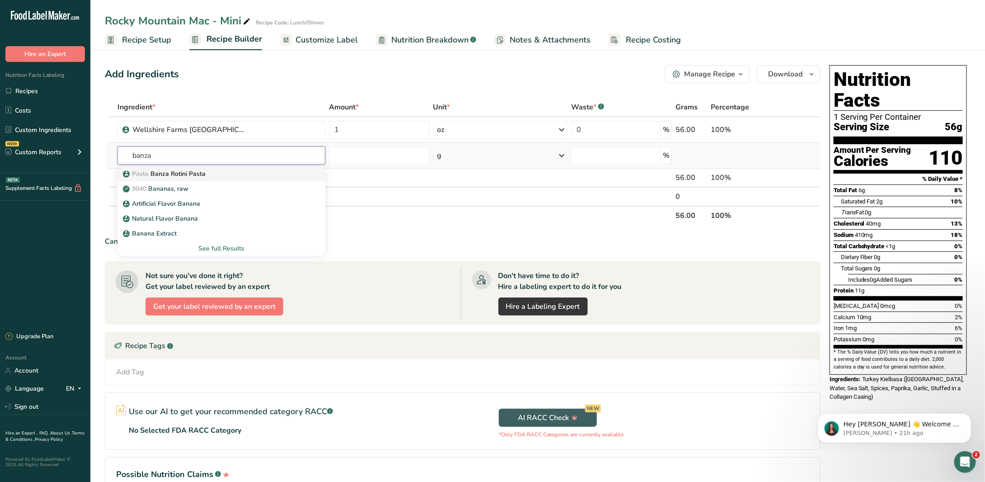
type input "banza"
click at [188, 173] on p "Pasta Banza Rotini Pasta" at bounding box center [165, 173] width 81 height 9
type input "Banza Rotini Pasta"
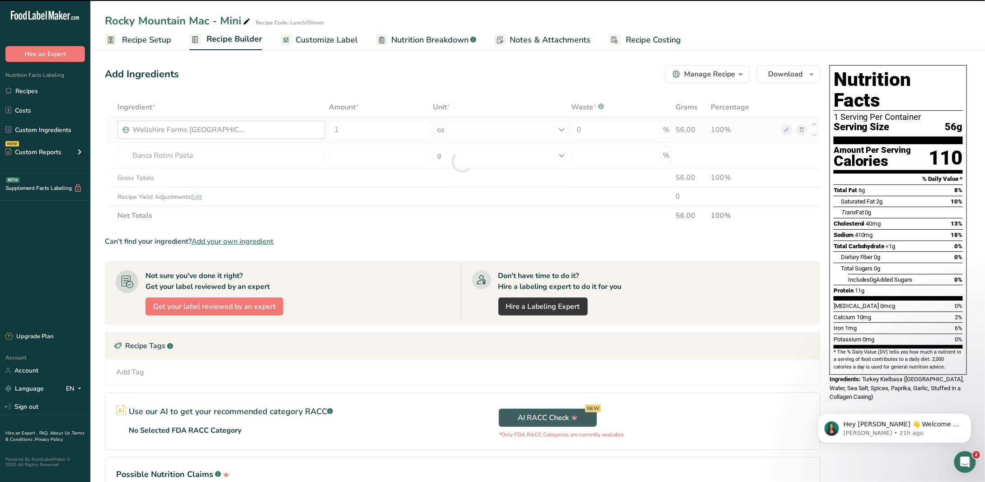
type input "0"
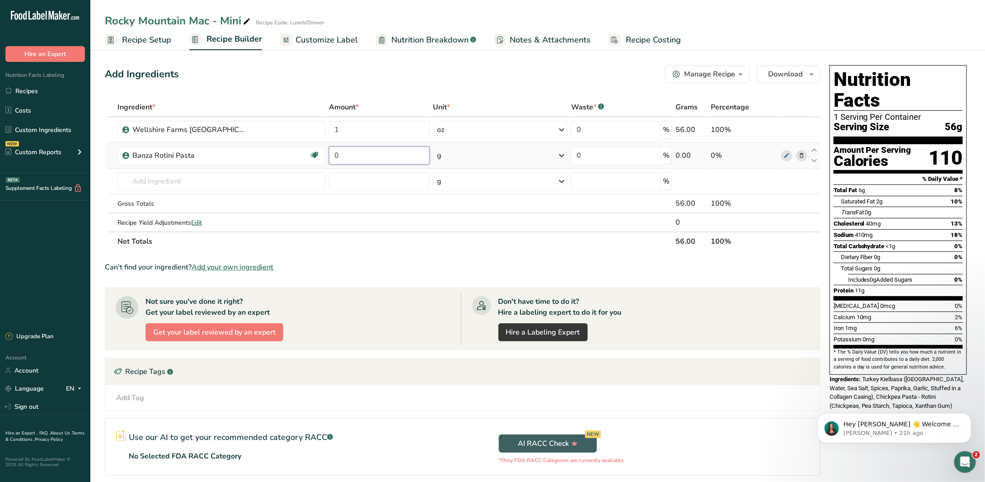
click at [344, 157] on input "0" at bounding box center [379, 155] width 101 height 18
click at [542, 160] on div "Ingredient * Amount * Unit * Waste * .a-a{fill:#347362;}.b-a{fill:#fff;} Grams …" at bounding box center [463, 174] width 716 height 153
drag, startPoint x: 542, startPoint y: 160, endPoint x: 556, endPoint y: 158, distance: 14.2
click at [543, 160] on div "g" at bounding box center [500, 155] width 135 height 18
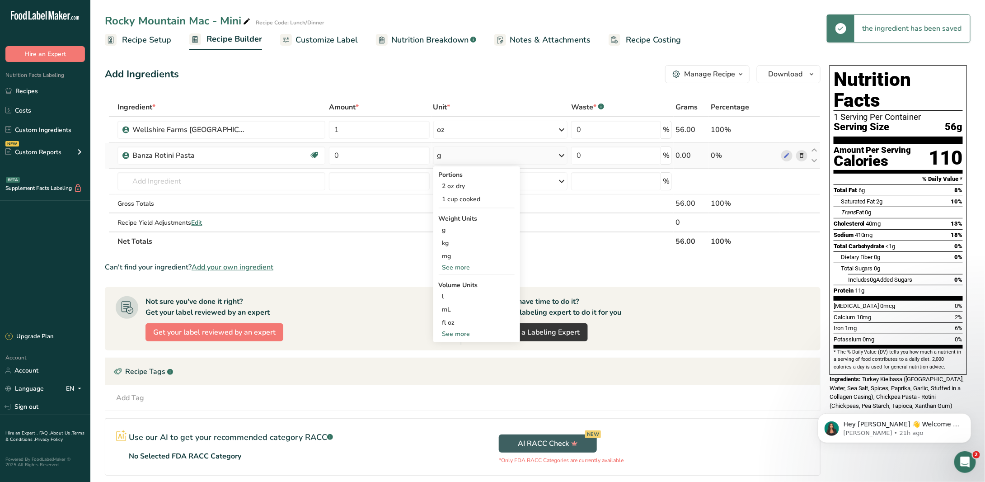
click at [565, 156] on icon at bounding box center [561, 155] width 11 height 16
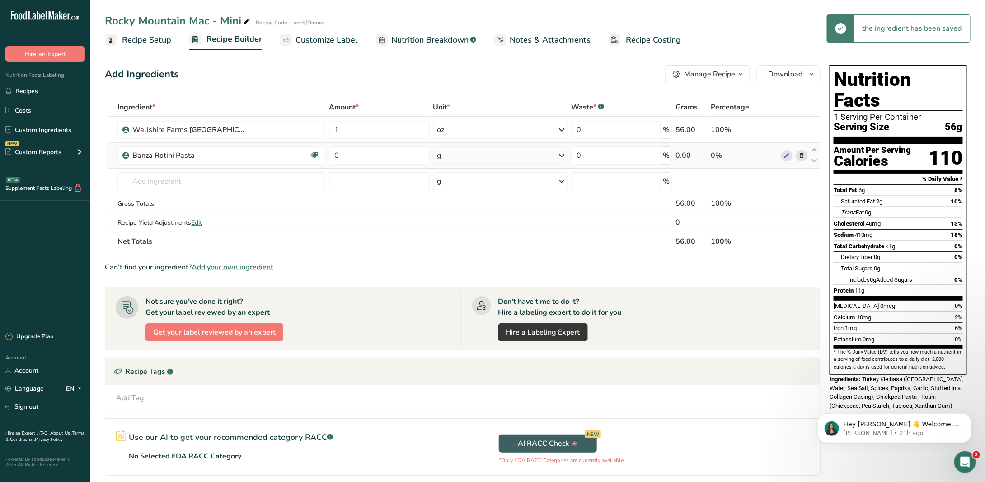
click at [565, 156] on icon at bounding box center [561, 155] width 11 height 16
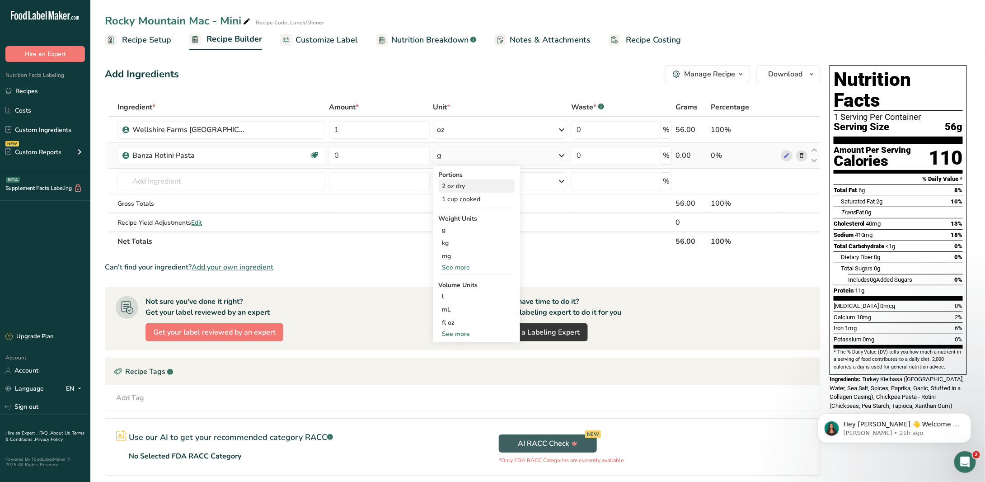
click at [491, 187] on div "2 oz dry" at bounding box center [477, 185] width 76 height 13
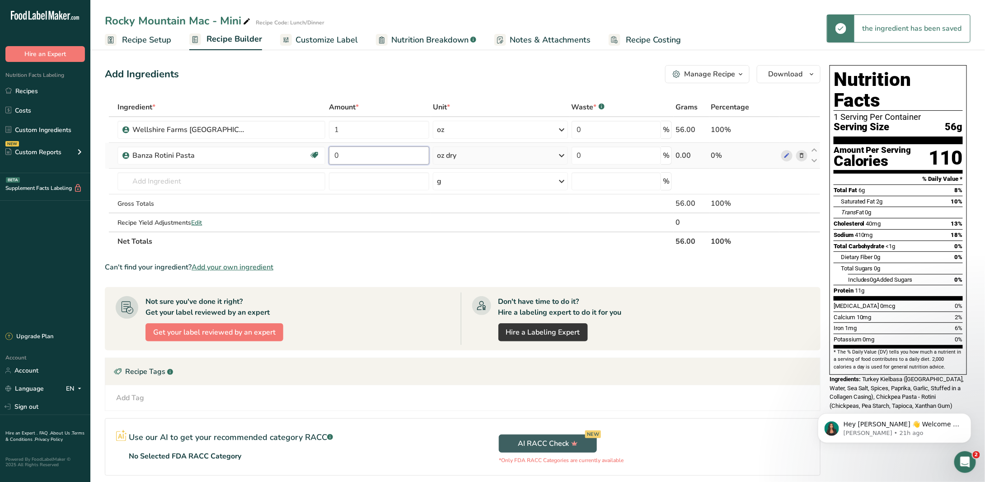
click at [354, 159] on input "0" at bounding box center [379, 155] width 100 height 18
type input "0.5"
click at [506, 258] on section "Ingredient * Amount * Unit * Waste * .a-a{fill:#347362;}.b-a{fill:#fff;} Grams …" at bounding box center [463, 315] width 716 height 434
click at [165, 173] on input "text" at bounding box center [220, 181] width 207 height 18
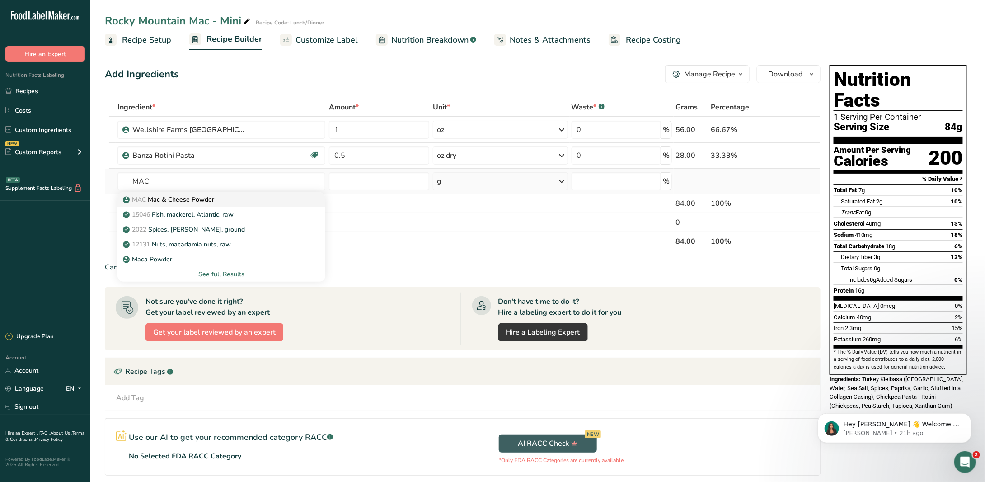
click at [201, 201] on p "MAC Mac & Cheese Powder" at bounding box center [169, 199] width 89 height 9
type input "Mac & Cheese Powder"
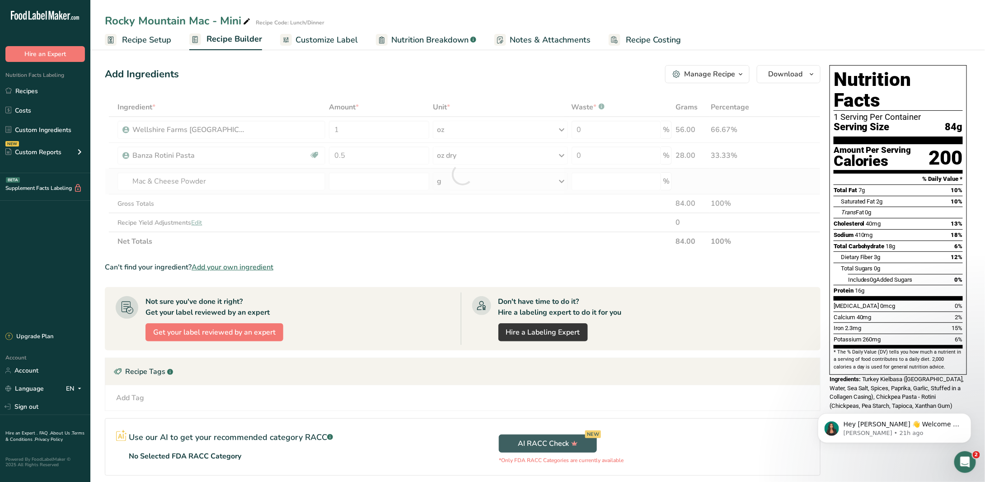
click at [201, 201] on div at bounding box center [463, 174] width 716 height 153
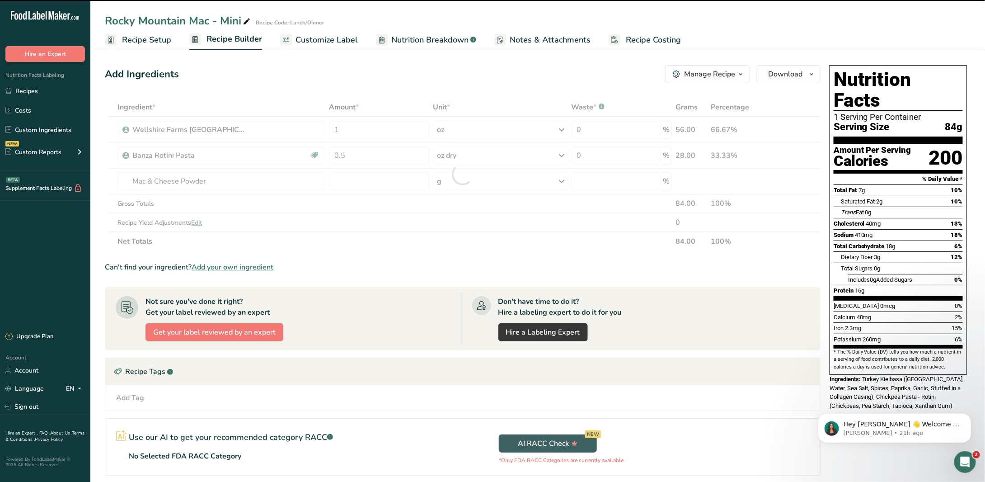
type input "0"
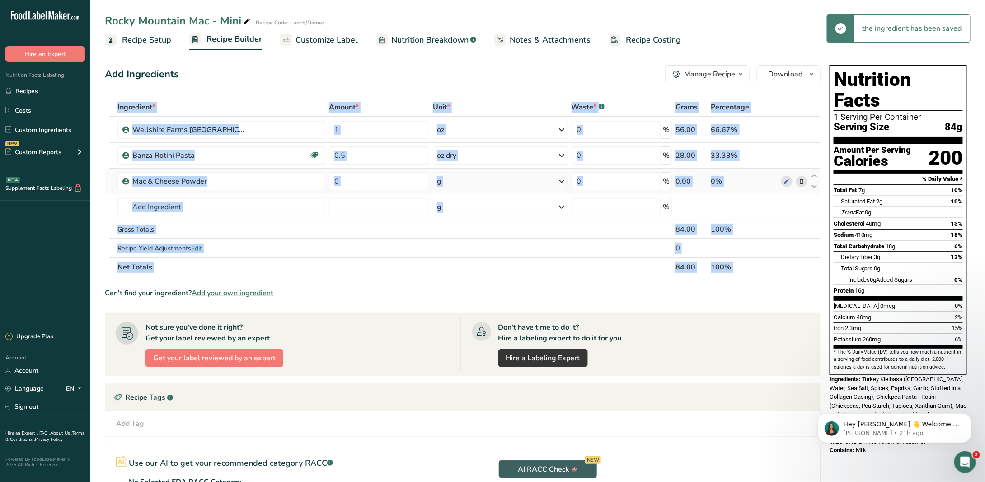
click at [499, 173] on div "g" at bounding box center [500, 181] width 135 height 18
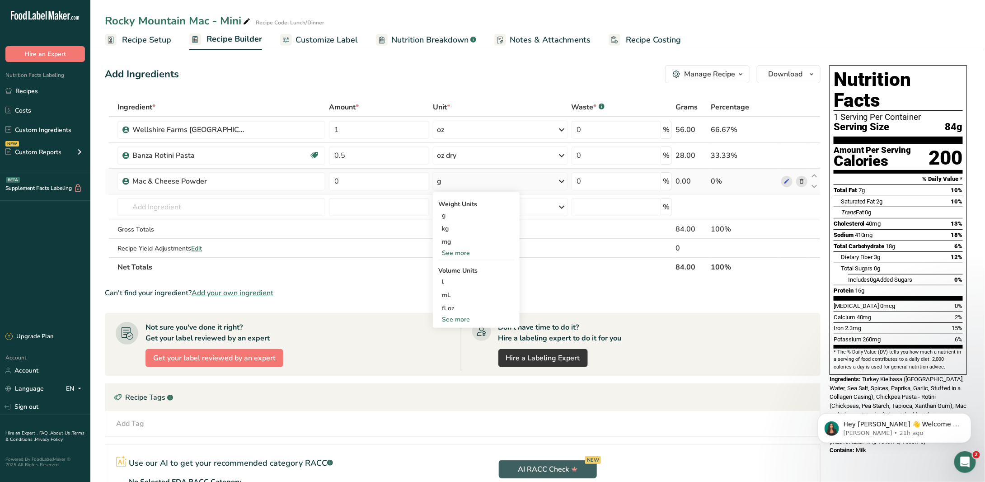
click at [455, 178] on div "g" at bounding box center [500, 181] width 135 height 18
click at [375, 178] on input "0" at bounding box center [379, 181] width 100 height 18
drag, startPoint x: 343, startPoint y: 179, endPoint x: 309, endPoint y: 177, distance: 34.4
click at [309, 177] on tr "Mac & Cheese Powder 0 g Weight Units g kg mg See more Volume Units l Volume uni…" at bounding box center [462, 181] width 715 height 26
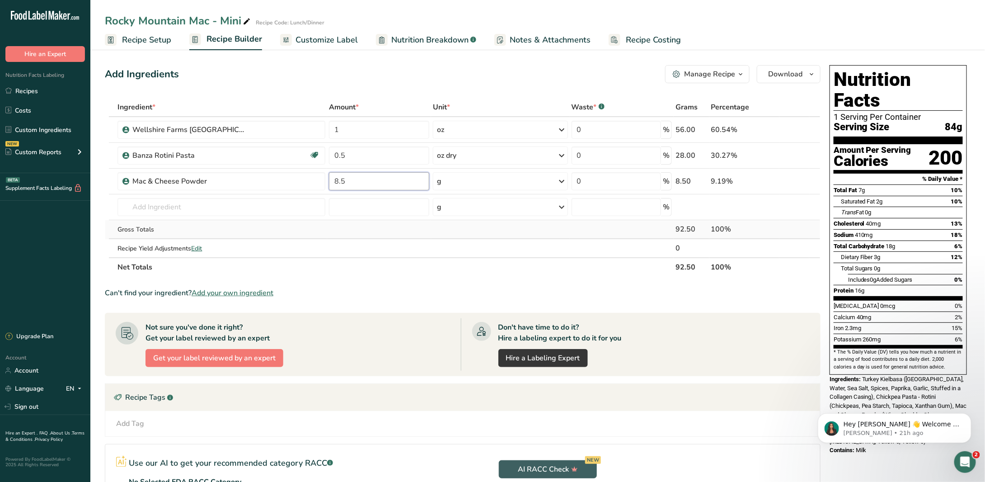
type input "8.5"
click at [393, 228] on div "Ingredient * Amount * Unit * Waste * .a-a{fill:#347362;}.b-a{fill:#fff;} Grams …" at bounding box center [463, 187] width 716 height 179
click at [277, 212] on input "text" at bounding box center [220, 207] width 207 height 18
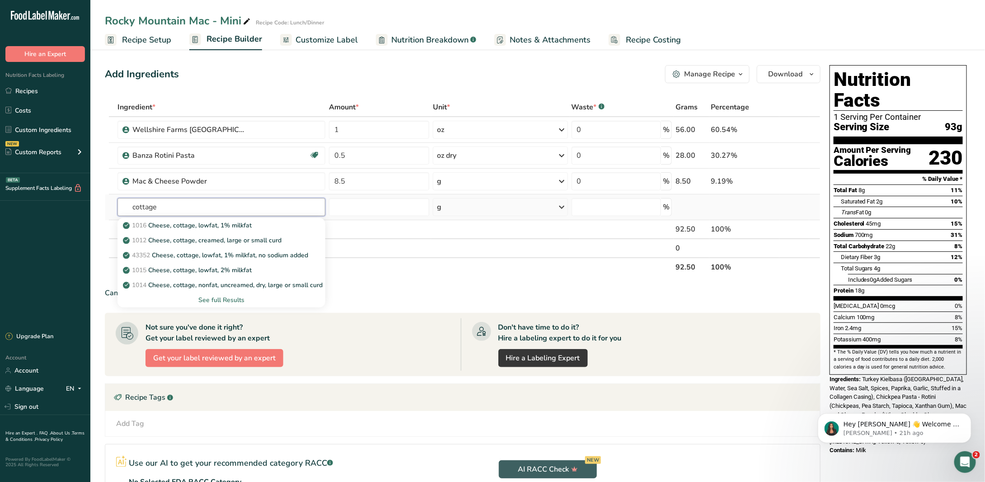
click at [277, 212] on input "cottage" at bounding box center [220, 207] width 207 height 18
type input "MAC"
click at [251, 298] on div "See full Results" at bounding box center [221, 299] width 193 height 9
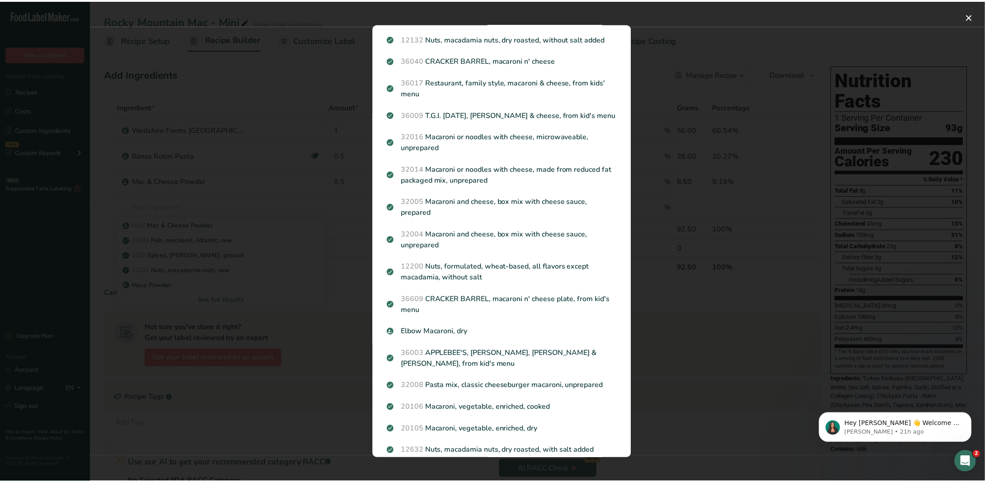
scroll to position [837, 0]
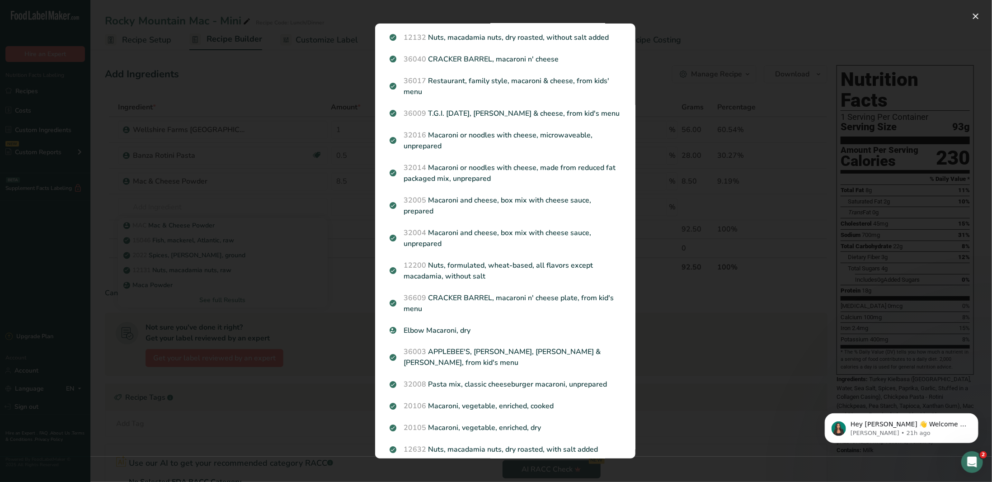
click at [296, 89] on div "Search results modal" at bounding box center [496, 241] width 992 height 482
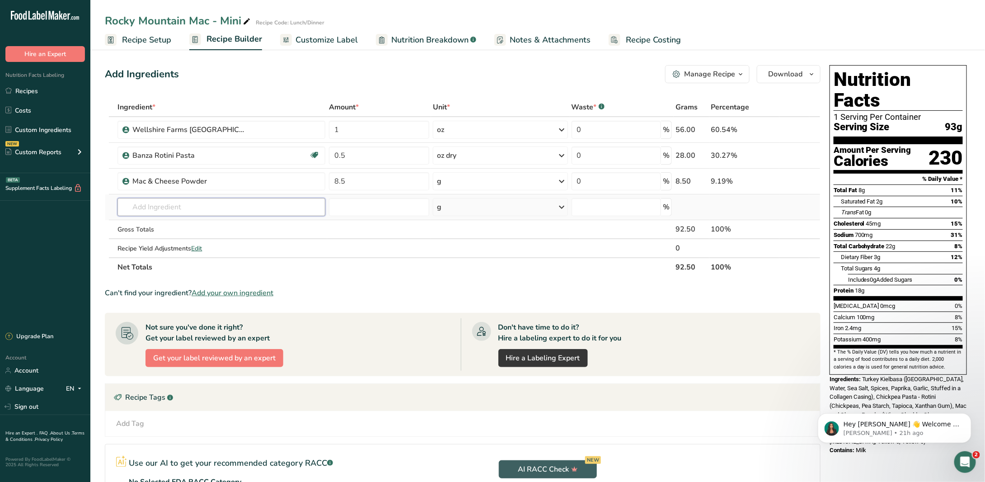
click at [186, 206] on input "text" at bounding box center [220, 207] width 207 height 18
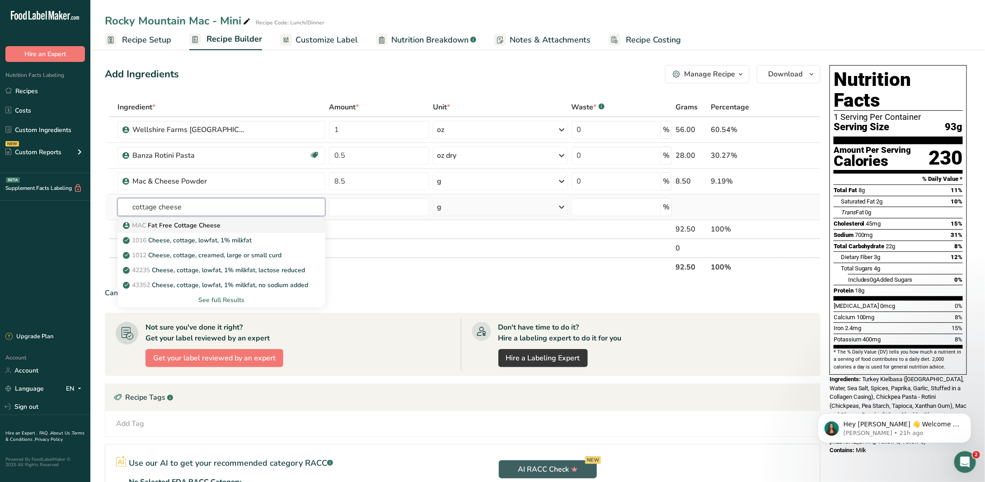
type input "cottage cheese"
click at [203, 224] on p "MAC Fat Free Cottage Cheese" at bounding box center [173, 224] width 96 height 9
type input "Fat Free Cottage Cheese"
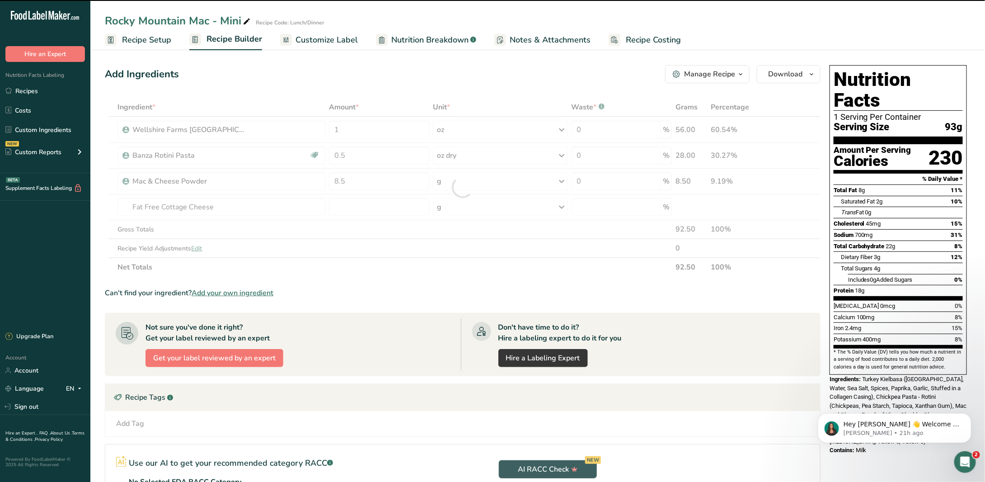
type input "0"
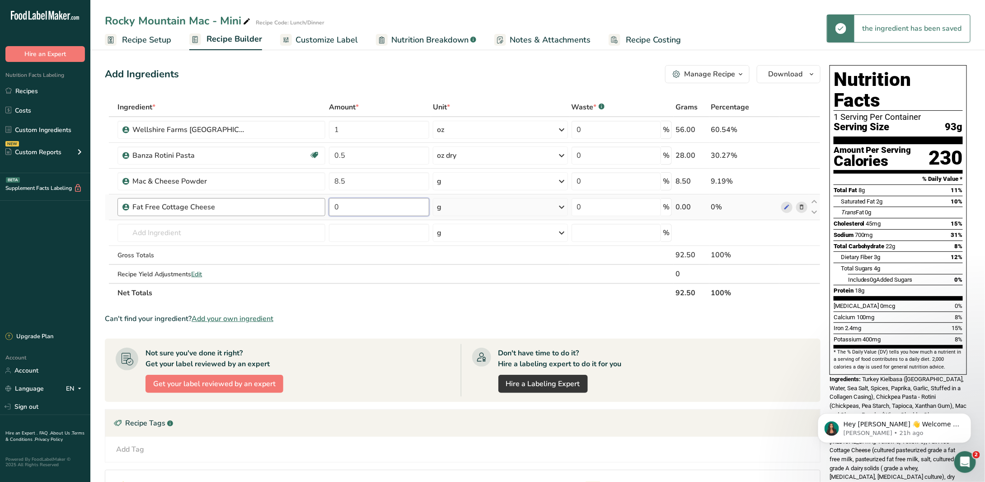
drag, startPoint x: 360, startPoint y: 202, endPoint x: 319, endPoint y: 202, distance: 41.1
click at [319, 202] on tr "Fat Free Cottage Cheese 0 g Portions 1 1/2 cup Weight Units g kg mg See more Vo…" at bounding box center [462, 207] width 715 height 26
click at [528, 213] on div "Ingredient * Amount * Unit * Waste * .a-a{fill:#347362;}.b-a{fill:#fff;} Grams …" at bounding box center [463, 200] width 716 height 205
click at [528, 213] on div "g" at bounding box center [500, 207] width 135 height 18
click at [487, 239] on div "1 1/2 cup" at bounding box center [476, 237] width 76 height 13
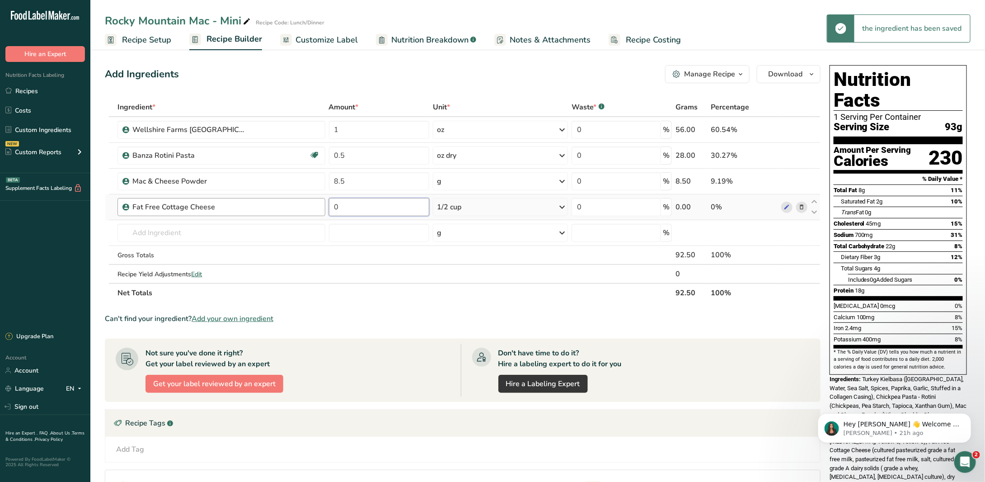
drag, startPoint x: 350, startPoint y: 214, endPoint x: 320, endPoint y: 209, distance: 30.3
click at [320, 209] on tr "Fat Free Cottage Cheese 0 1/2 cup Portions 1 1/2 cup Weight Units g kg mg See m…" at bounding box center [462, 207] width 715 height 26
type input "1"
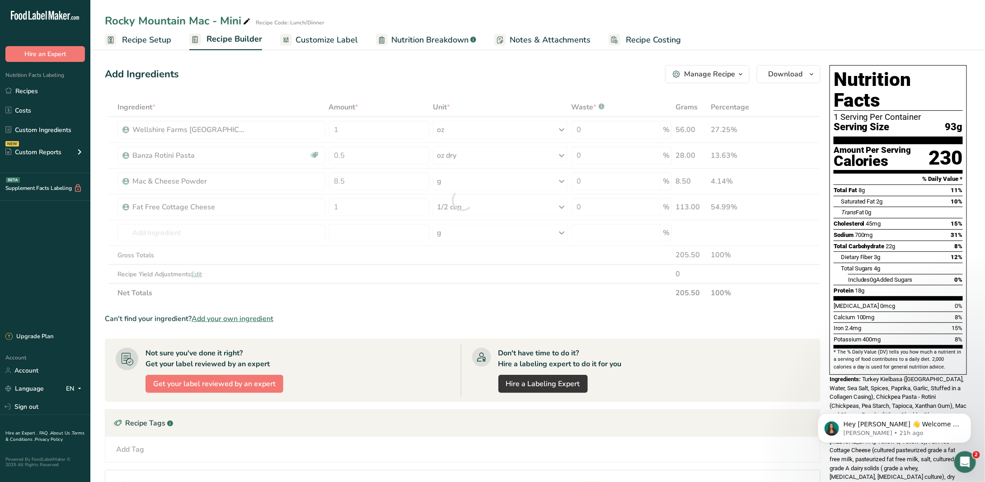
click at [391, 313] on div "Can't find your ingredient? Add your own ingredient" at bounding box center [463, 318] width 716 height 11
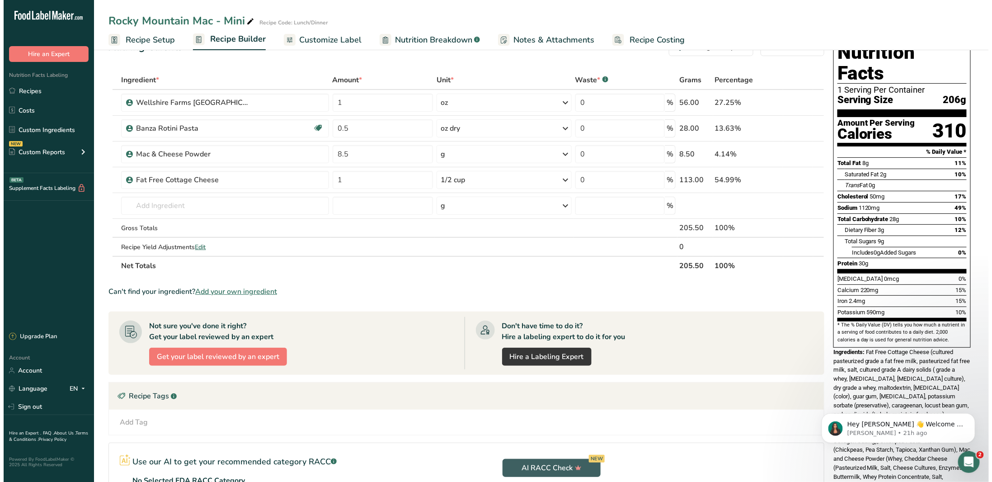
scroll to position [0, 0]
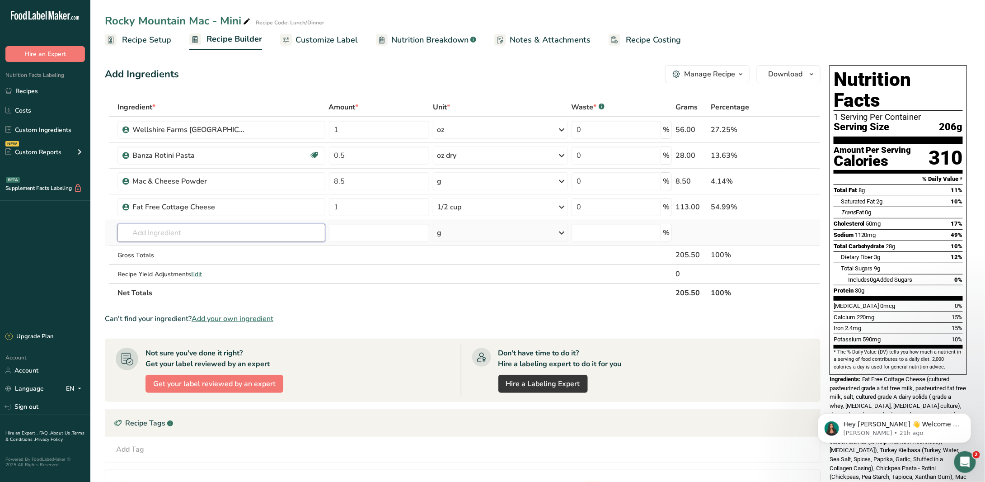
click at [174, 235] on input "text" at bounding box center [220, 233] width 207 height 18
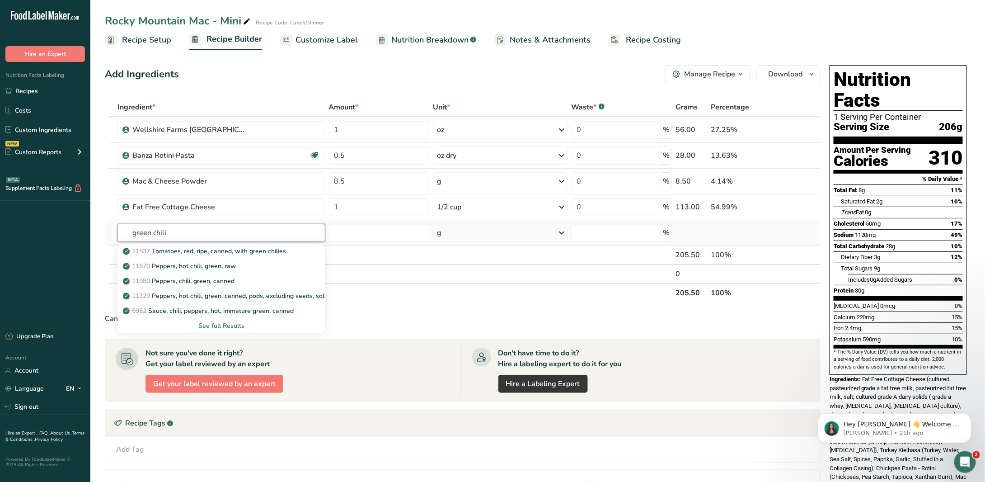
type input "green chili"
click at [228, 323] on div "See full Results" at bounding box center [221, 325] width 193 height 9
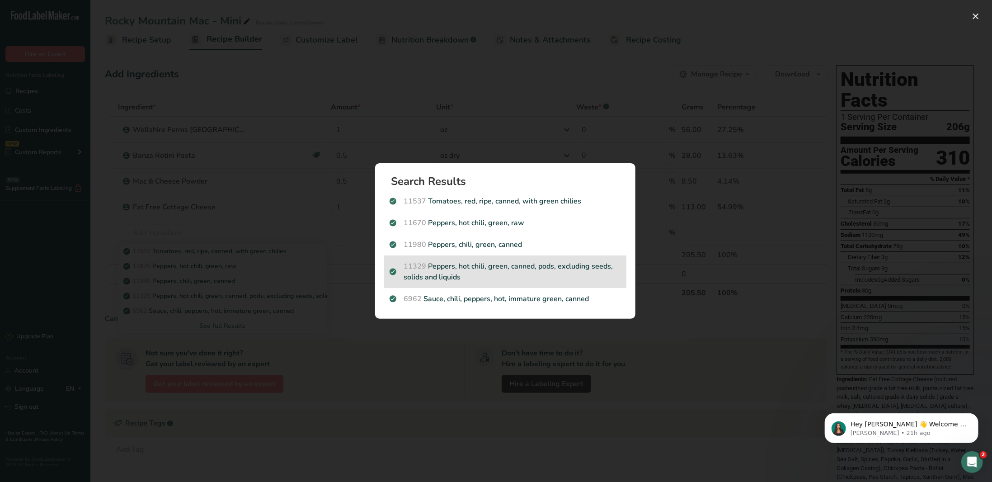
click at [495, 275] on p "11329 Peppers, hot chili, green, canned, pods, excluding seeds, solids and liqu…" at bounding box center [504, 272] width 231 height 22
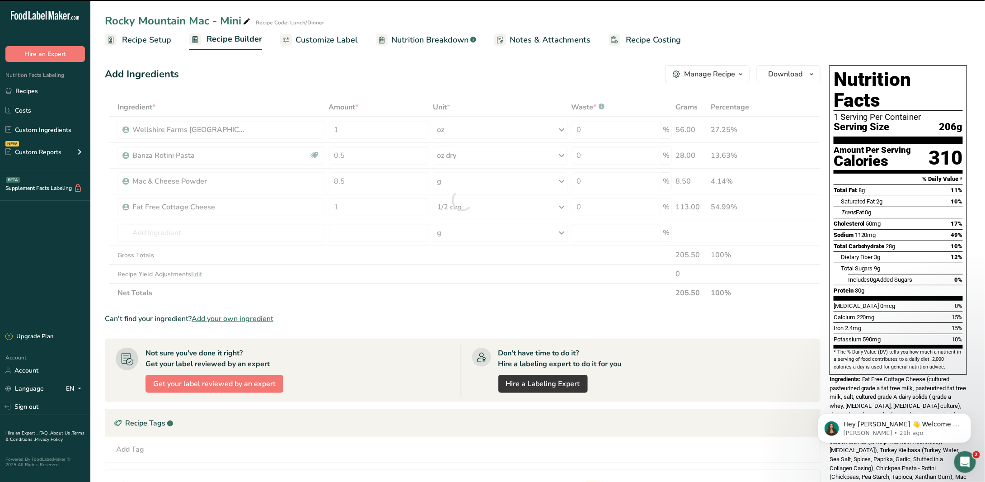
type input "0"
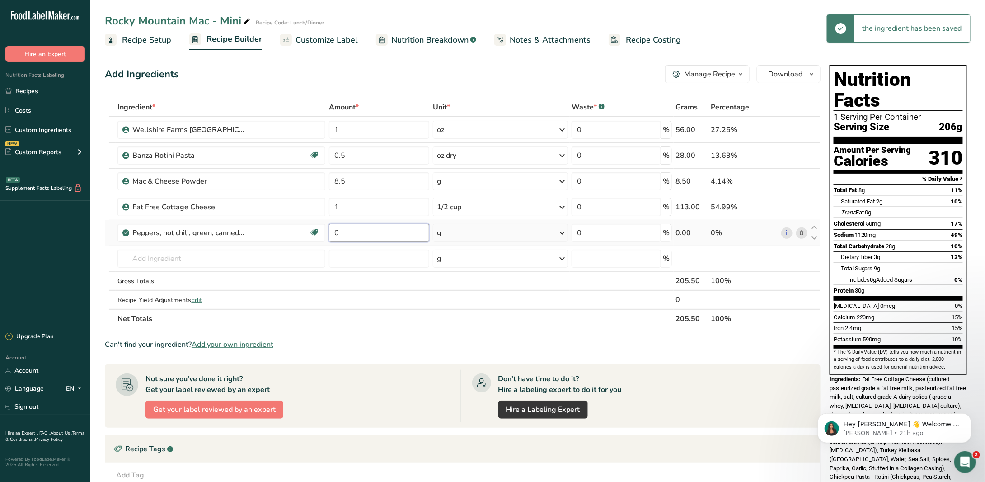
click at [354, 228] on input "0" at bounding box center [379, 233] width 100 height 18
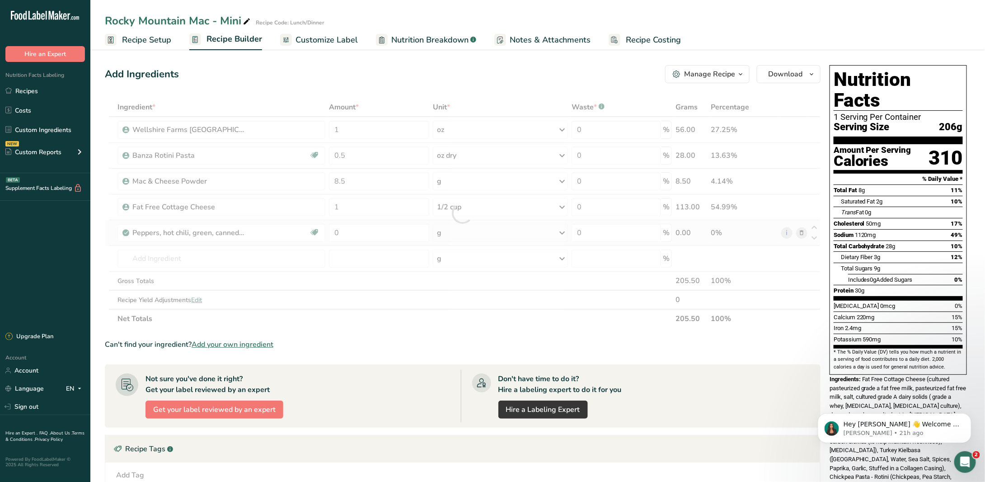
click at [547, 229] on div "Ingredient * Amount * Unit * Waste * .a-a{fill:#347362;}.b-a{fill:#fff;} Grams …" at bounding box center [463, 213] width 716 height 230
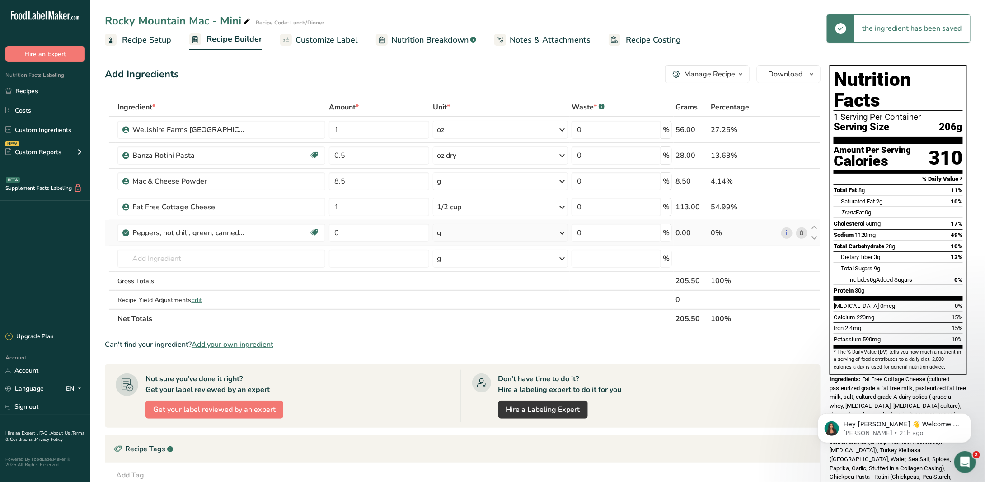
click at [547, 229] on div "g" at bounding box center [500, 233] width 135 height 18
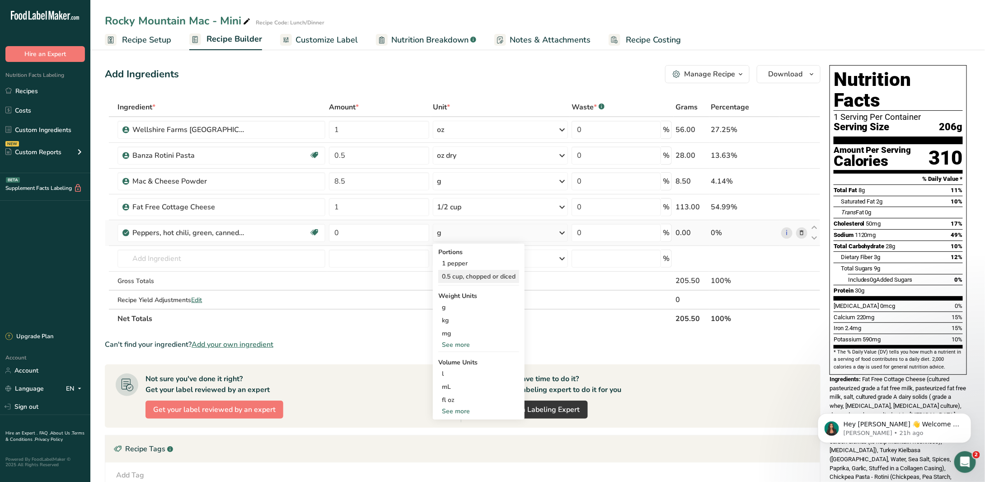
click at [486, 275] on div "0.5 cup, chopped or diced" at bounding box center [478, 276] width 81 height 13
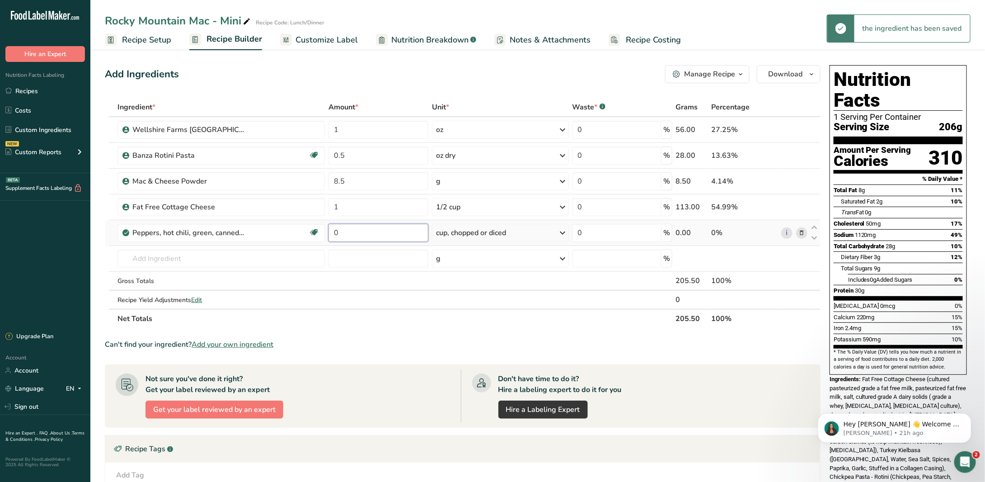
drag, startPoint x: 343, startPoint y: 235, endPoint x: 329, endPoint y: 234, distance: 14.0
click at [329, 234] on input "0" at bounding box center [378, 233] width 100 height 18
type input "0.5"
click at [430, 280] on div "Ingredient * Amount * Unit * Waste * .a-a{fill:#347362;}.b-a{fill:#fff;} Grams …" at bounding box center [463, 213] width 716 height 230
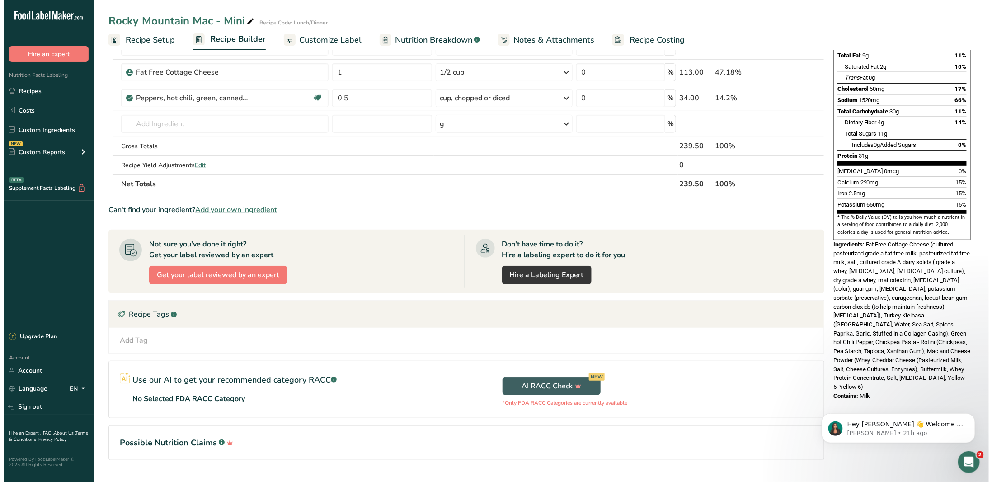
scroll to position [136, 0]
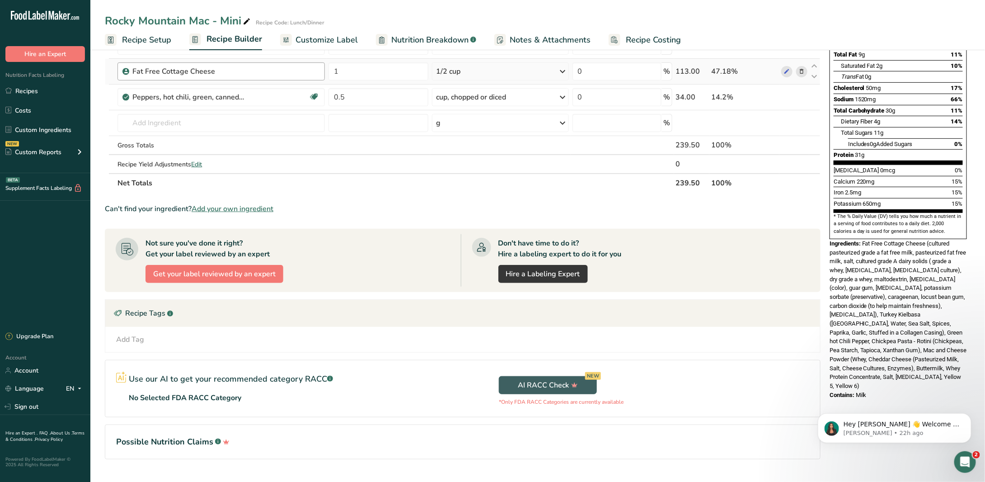
click at [259, 72] on div "Fat Free Cottage Cheese" at bounding box center [225, 71] width 187 height 11
click at [806, 69] on span at bounding box center [801, 71] width 11 height 11
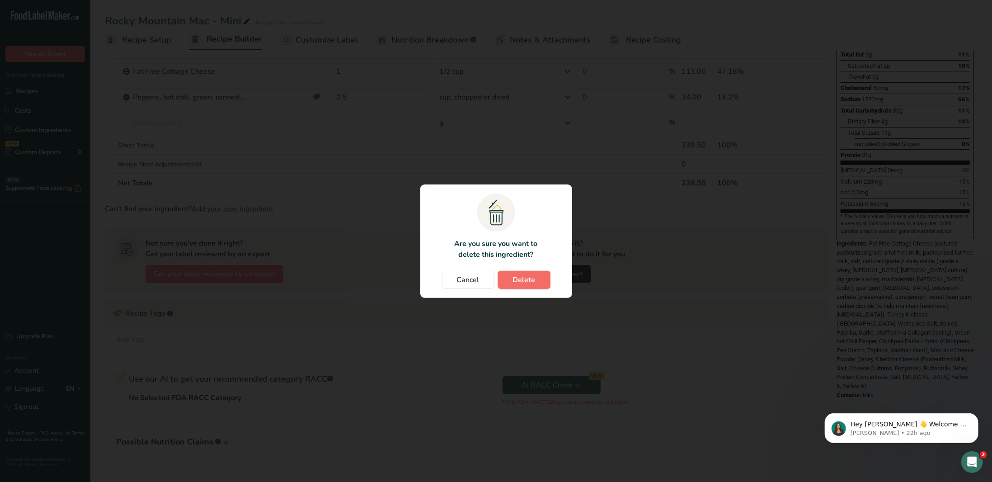
click at [519, 278] on span "Delete" at bounding box center [524, 279] width 23 height 11
type input "0.5"
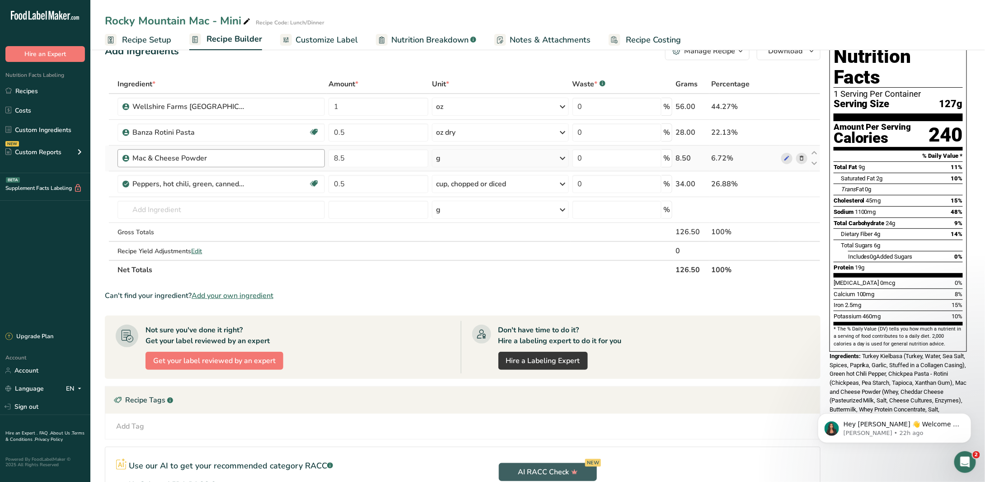
scroll to position [0, 0]
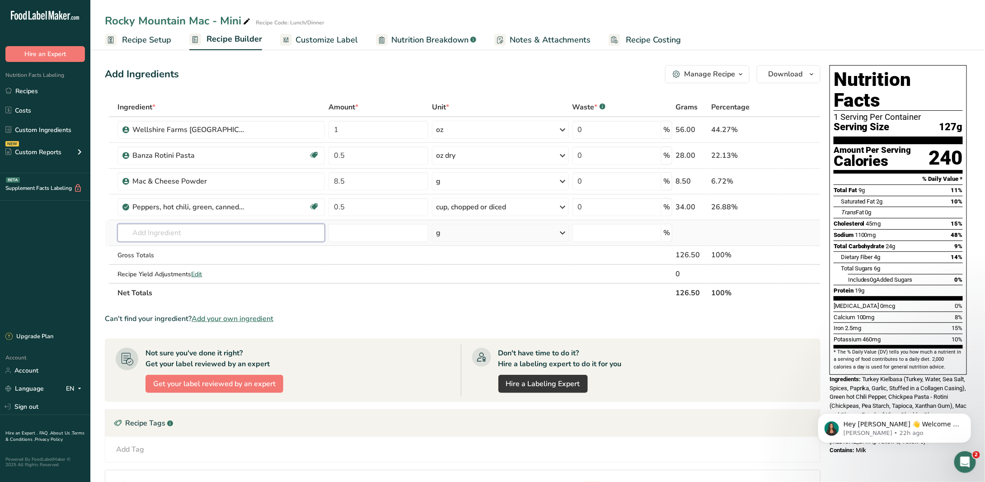
click at [219, 225] on input "text" at bounding box center [220, 233] width 207 height 18
type input "fat free cottage cheese"
click at [219, 251] on p "MAC Fat Free Cottage Cheese" at bounding box center [173, 250] width 96 height 9
type input "Fat Free Cottage Cheese"
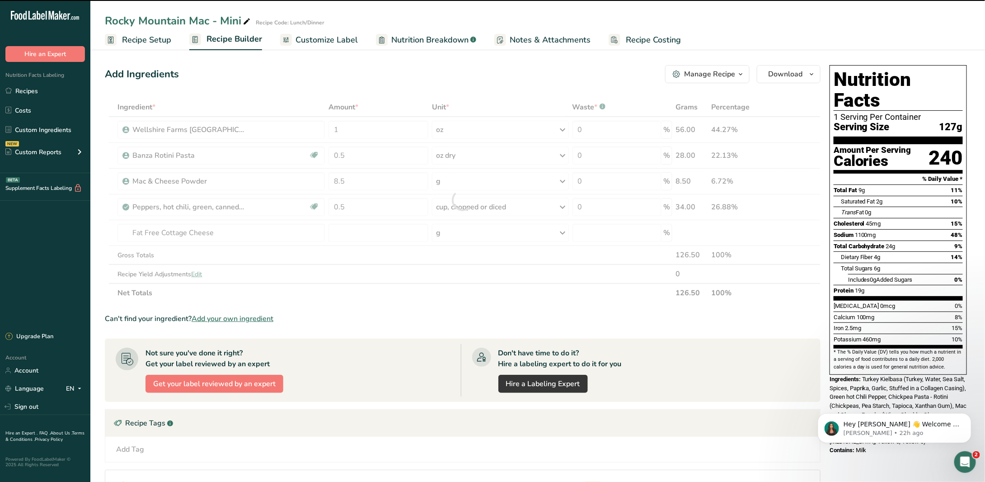
type input "0"
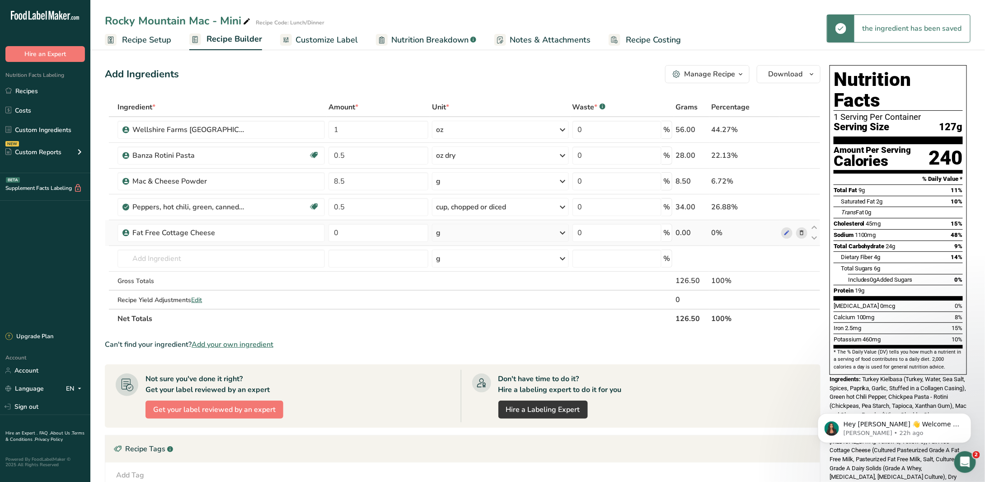
click at [476, 228] on div "g" at bounding box center [500, 233] width 136 height 18
click at [476, 263] on div "1 1/2 cup" at bounding box center [475, 263] width 76 height 13
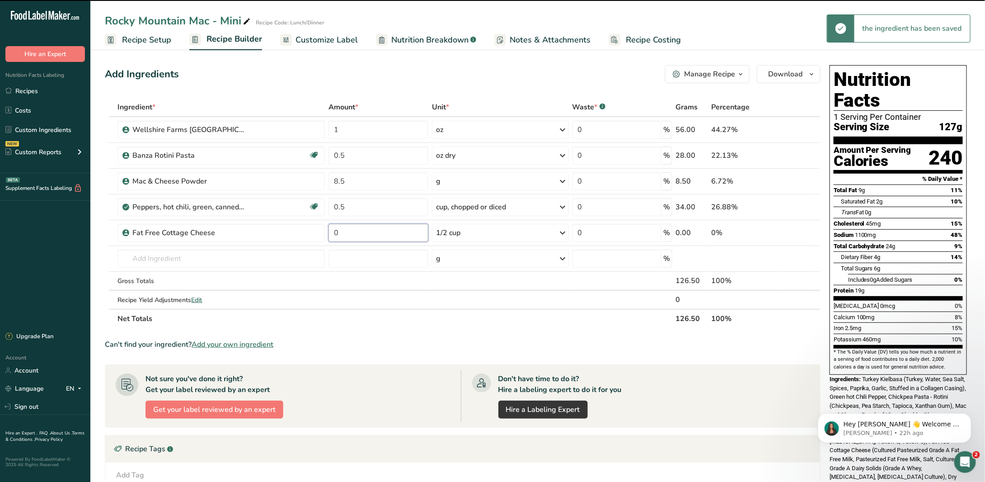
click at [350, 231] on input "0" at bounding box center [378, 233] width 100 height 18
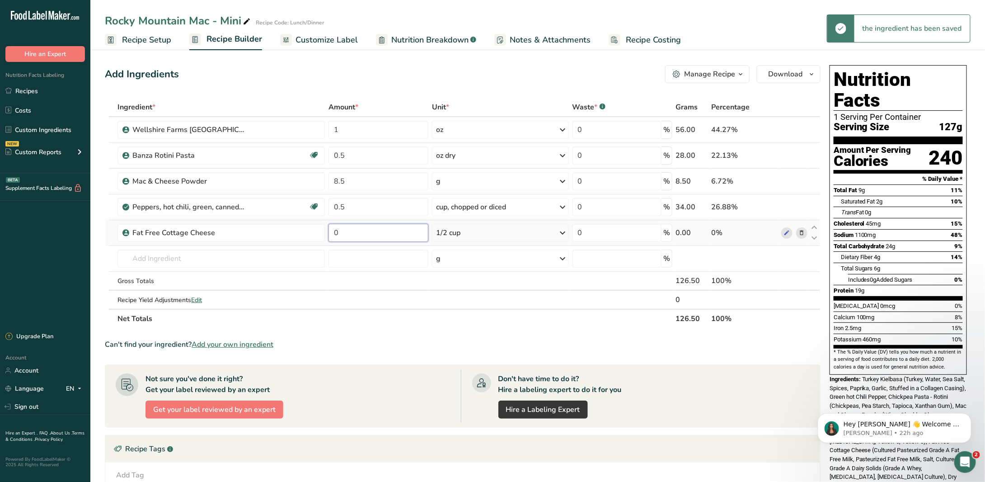
drag, startPoint x: 349, startPoint y: 231, endPoint x: 326, endPoint y: 231, distance: 23.0
click at [326, 231] on tr "Fat Free Cottage Cheese 0 1/2 cup Portions 1 1/2 cup Weight Units g kg mg See m…" at bounding box center [462, 233] width 715 height 26
type input "0.5"
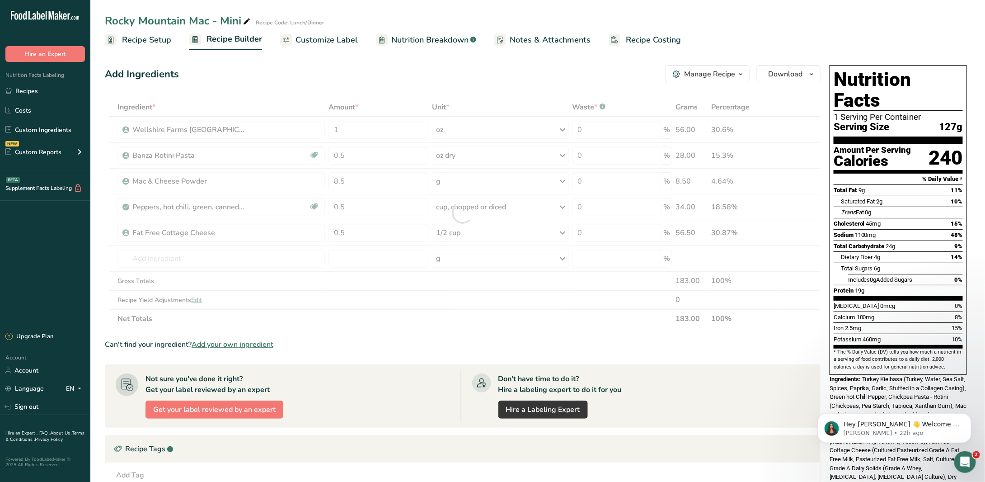
click at [513, 344] on div "Can't find your ingredient? Add your own ingredient" at bounding box center [463, 344] width 716 height 11
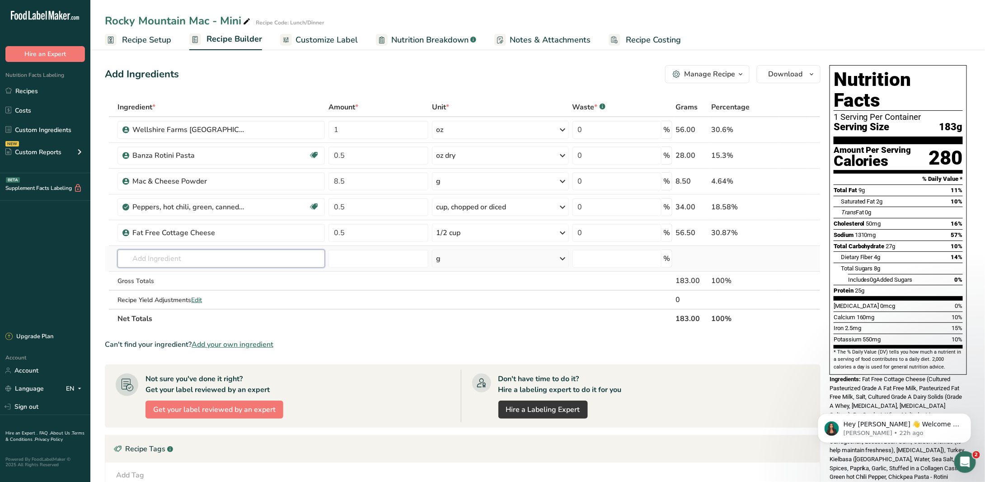
click at [183, 253] on input "text" at bounding box center [220, 258] width 207 height 18
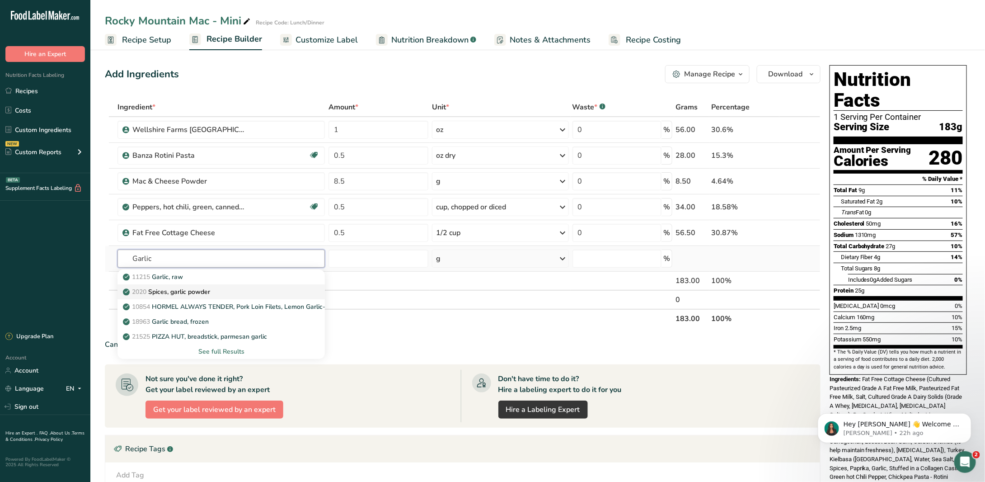
type input "Garlic"
click at [193, 284] on link "2020 Spices, garlic powder" at bounding box center [220, 291] width 207 height 15
type input "Spices, garlic powder"
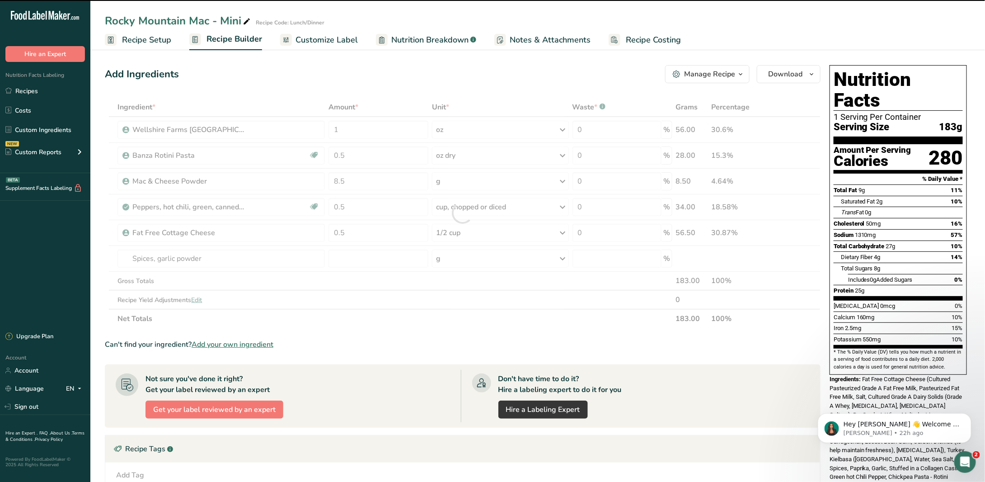
type input "0"
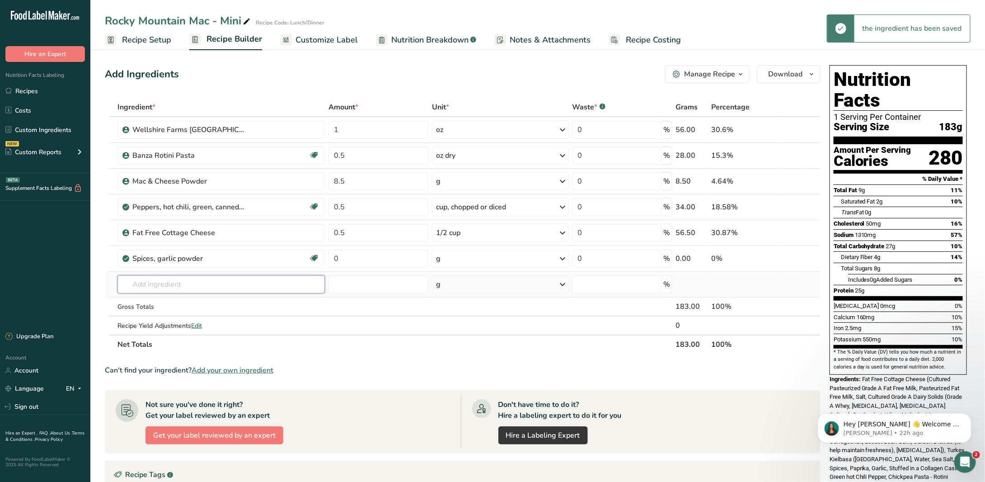
click at [154, 281] on input "text" at bounding box center [220, 284] width 207 height 18
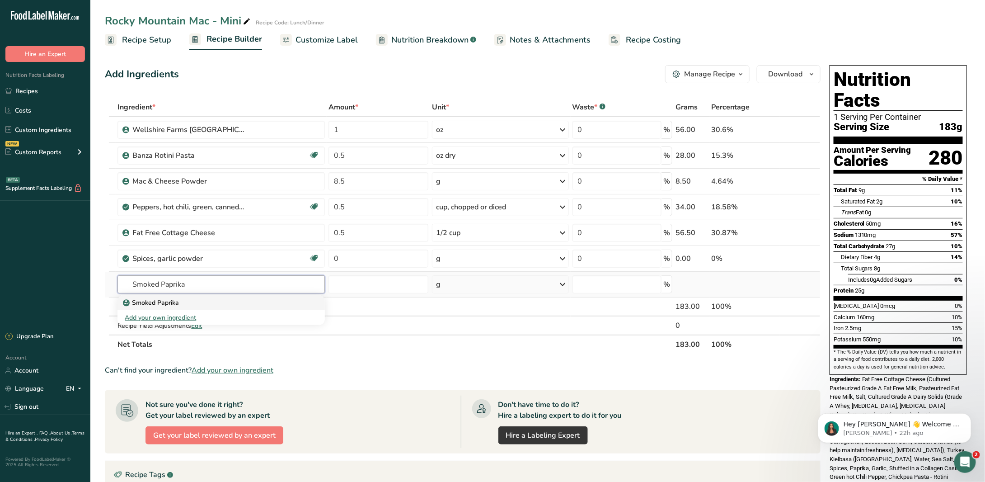
type input "Smoked Paprika"
click at [164, 301] on p "Smoked Paprika" at bounding box center [152, 302] width 54 height 9
type input "Smoked Paprika"
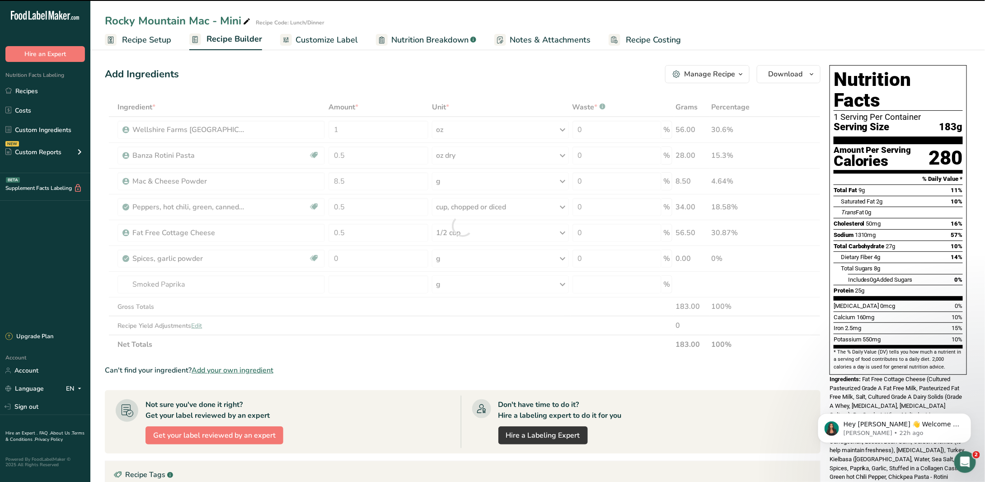
type input "0"
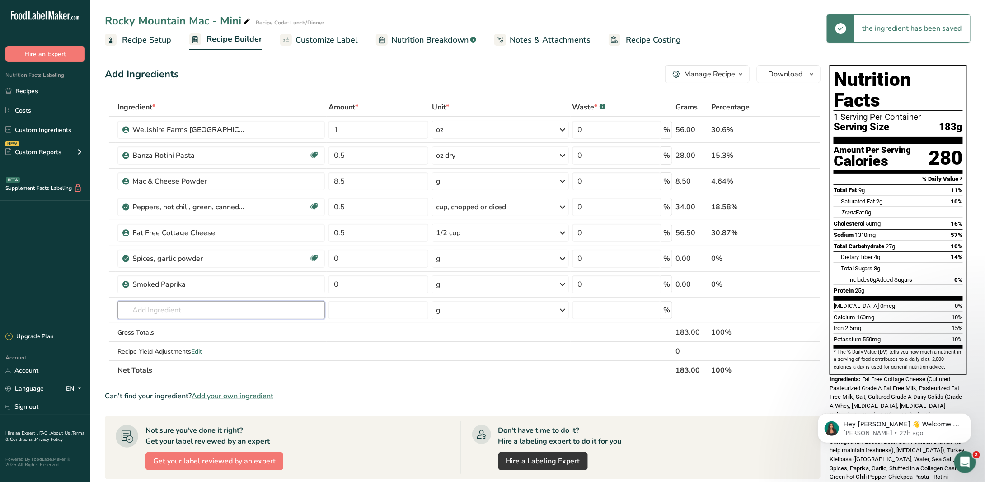
click at [194, 311] on input "text" at bounding box center [220, 310] width 207 height 18
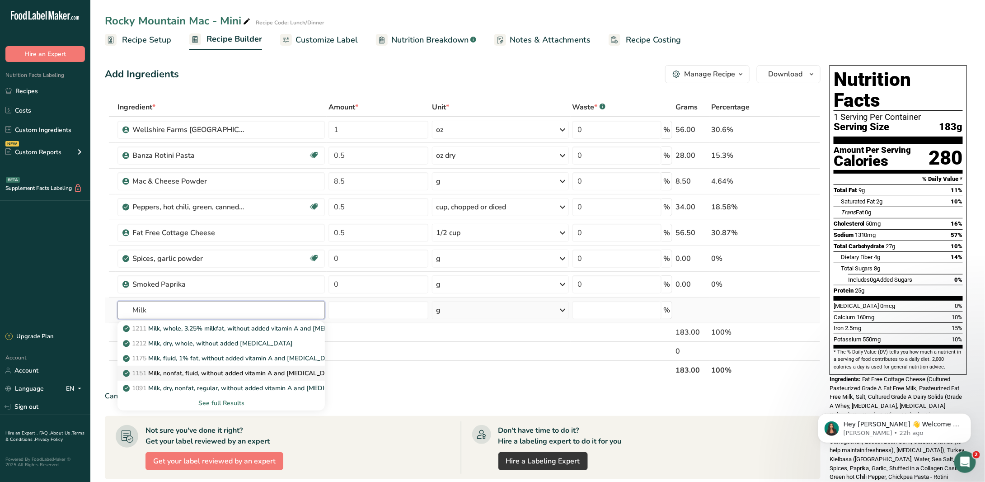
type input "Milk"
click at [266, 368] on p "1151 Milk, nonfat, fluid, without added vitamin A and [MEDICAL_DATA] (fat free …" at bounding box center [257, 372] width 265 height 9
type input "Milk, nonfat, fluid, without added vitamin A and [MEDICAL_DATA] (fat free or sk…"
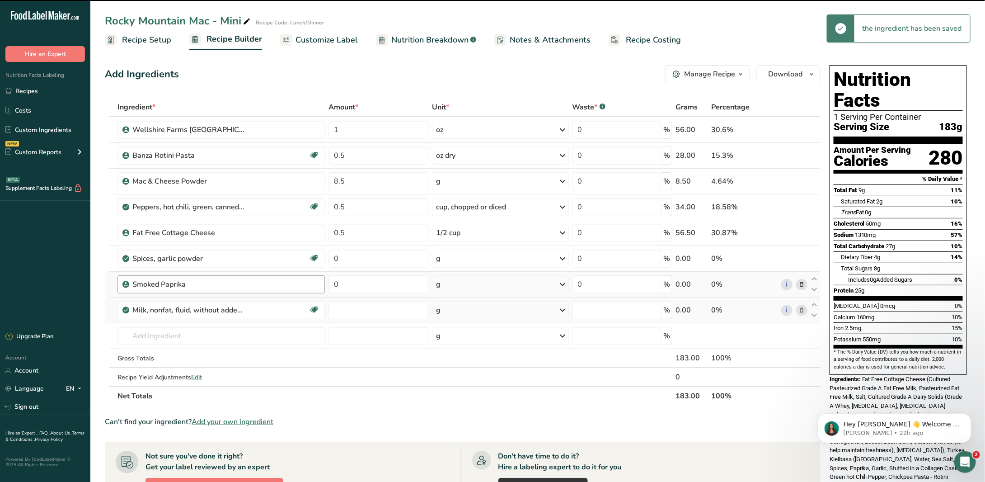
type input "0"
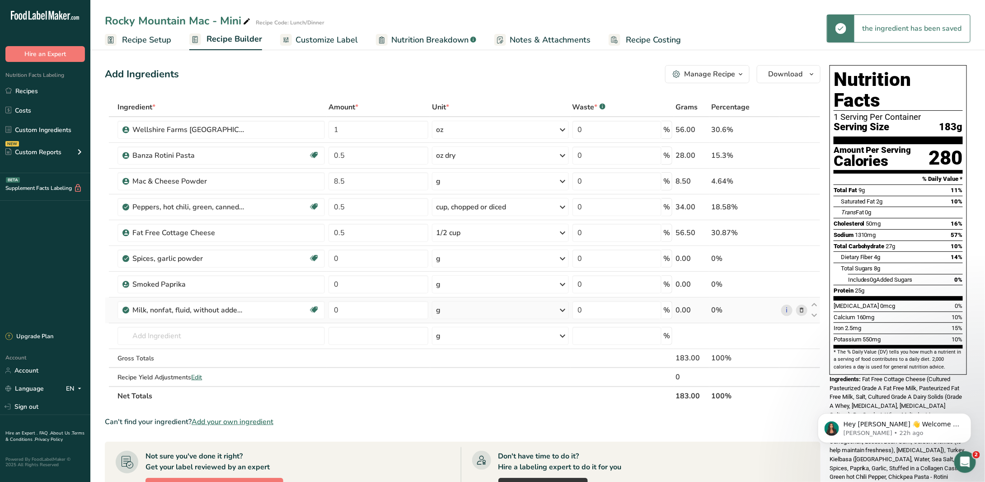
click at [460, 313] on div "g" at bounding box center [500, 310] width 136 height 18
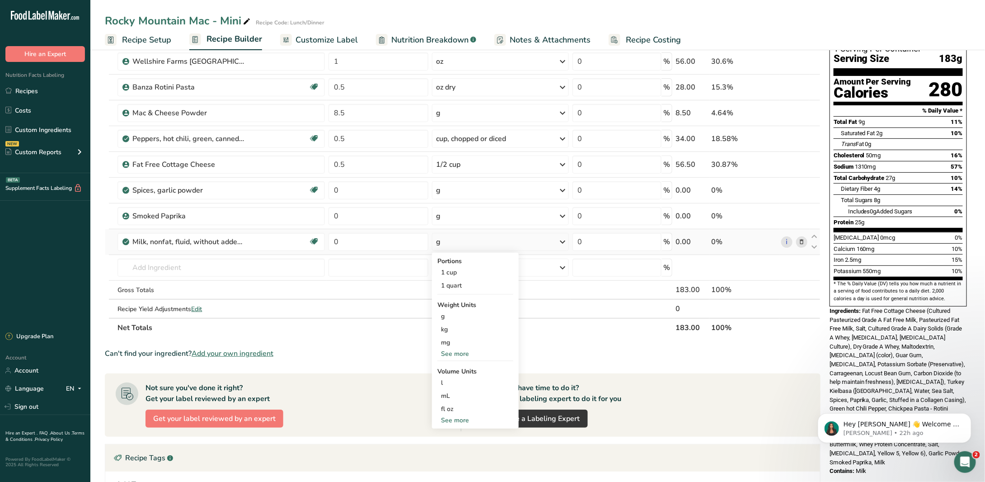
scroll to position [90, 0]
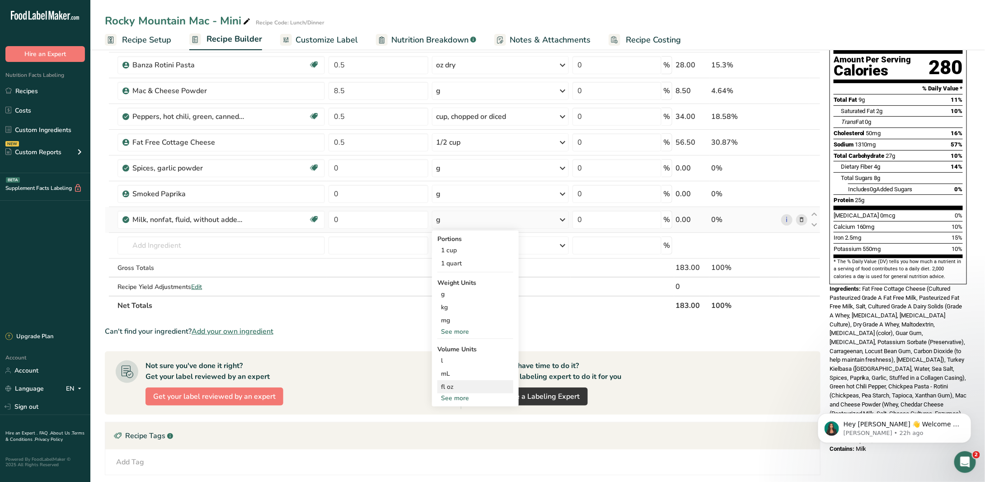
click at [461, 390] on div "fl oz Volume units require a density conversion. If you know your ingredient's …" at bounding box center [475, 386] width 76 height 13
click at [461, 397] on div "See more" at bounding box center [475, 397] width 76 height 9
select select "22"
click at [461, 408] on div "tsp" at bounding box center [475, 412] width 69 height 9
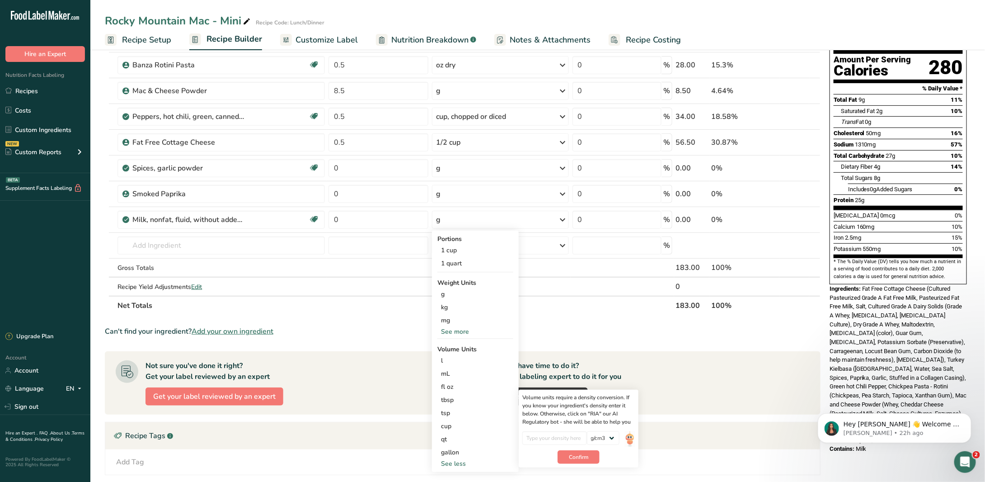
click at [549, 326] on div "Can't find your ingredient? Add your own ingredient" at bounding box center [463, 331] width 716 height 11
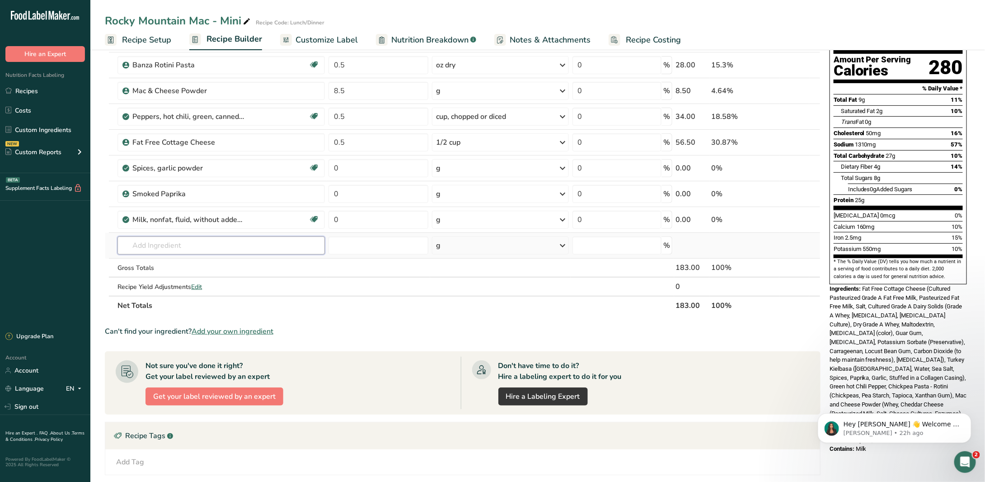
click at [172, 241] on input "text" at bounding box center [220, 245] width 207 height 18
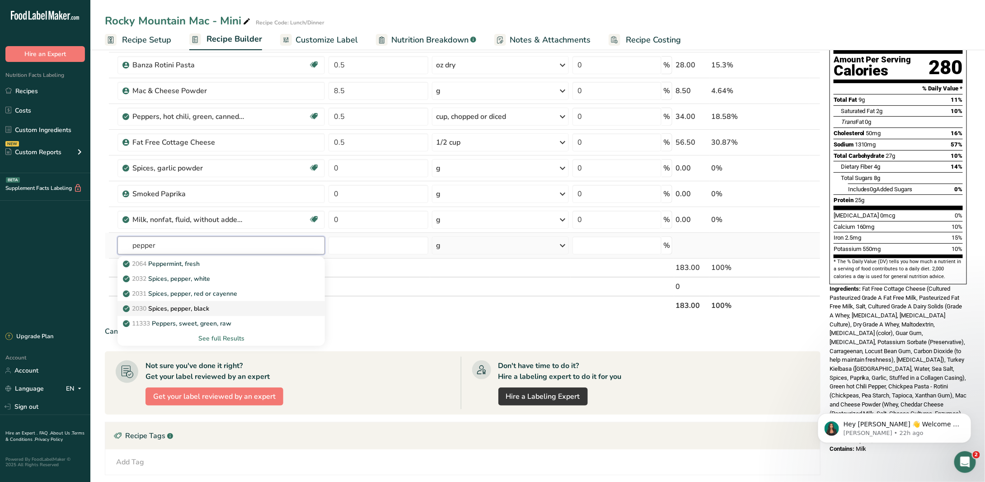
type input "pepper"
click at [187, 304] on p "2030 Spices, pepper, black" at bounding box center [167, 308] width 84 height 9
type input "Spices, pepper, black"
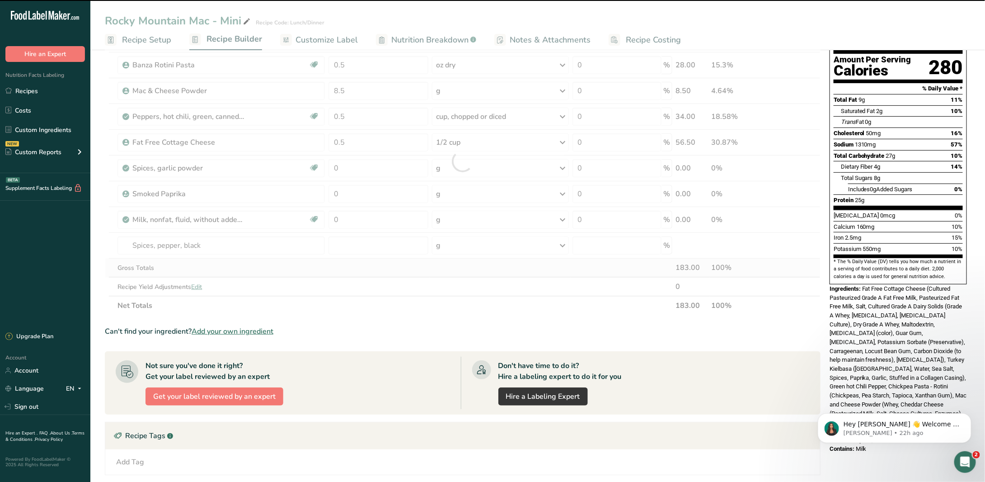
type input "0"
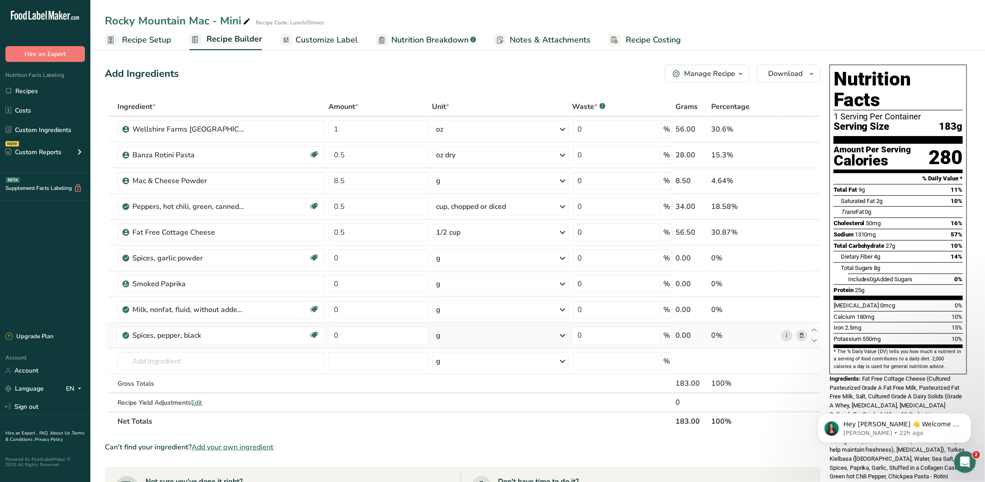
scroll to position [0, 0]
click at [549, 45] on span "Notes & Attachments" at bounding box center [550, 40] width 81 height 12
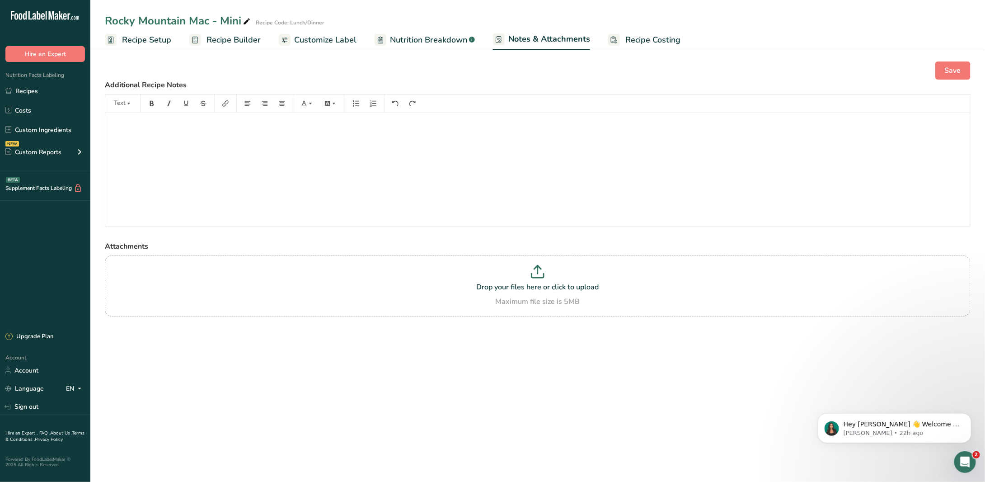
click at [342, 42] on span "Customize Label" at bounding box center [325, 40] width 62 height 12
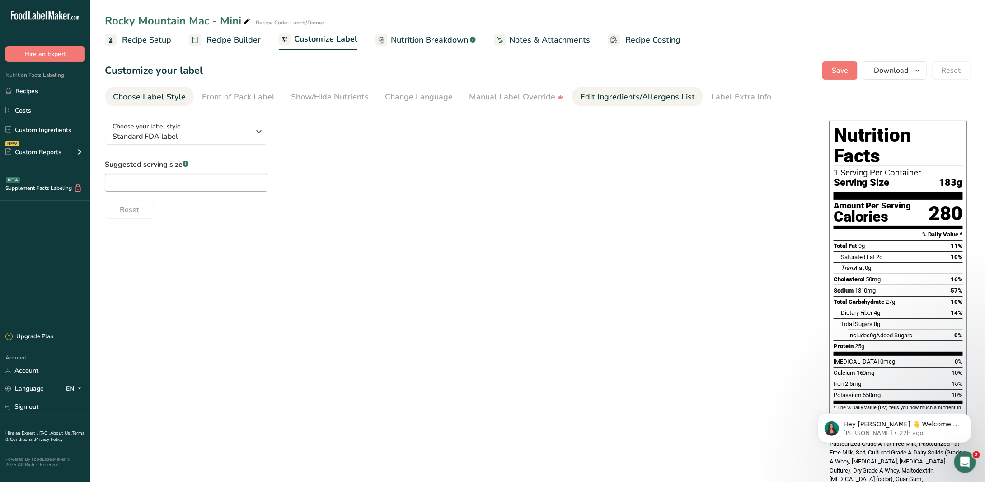
click at [611, 97] on div "Edit Ingredients/Allergens List" at bounding box center [637, 97] width 115 height 12
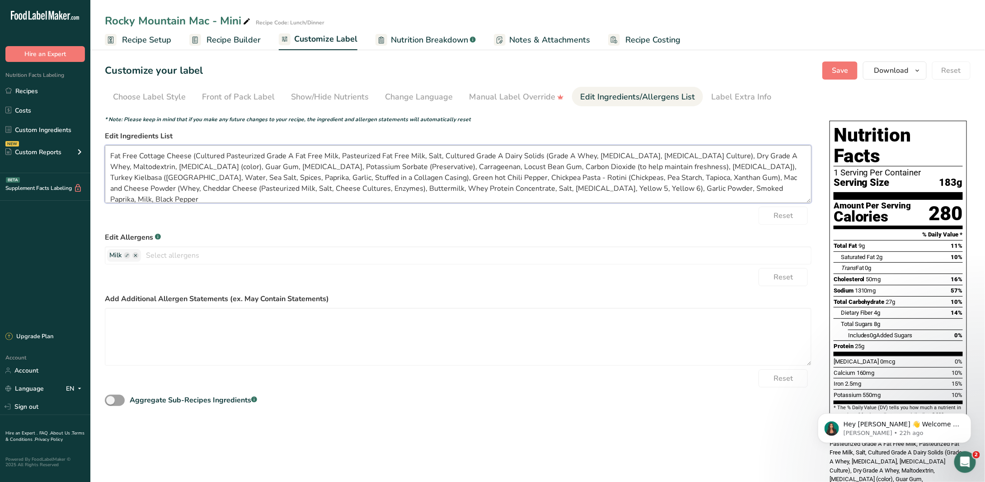
drag, startPoint x: 190, startPoint y: 155, endPoint x: 694, endPoint y: 168, distance: 504.3
click at [694, 168] on textarea "Fat Free Cottage Cheese (Cultured Pasteurized Grade A Fat Free Milk, Pasteurize…" at bounding box center [458, 174] width 706 height 58
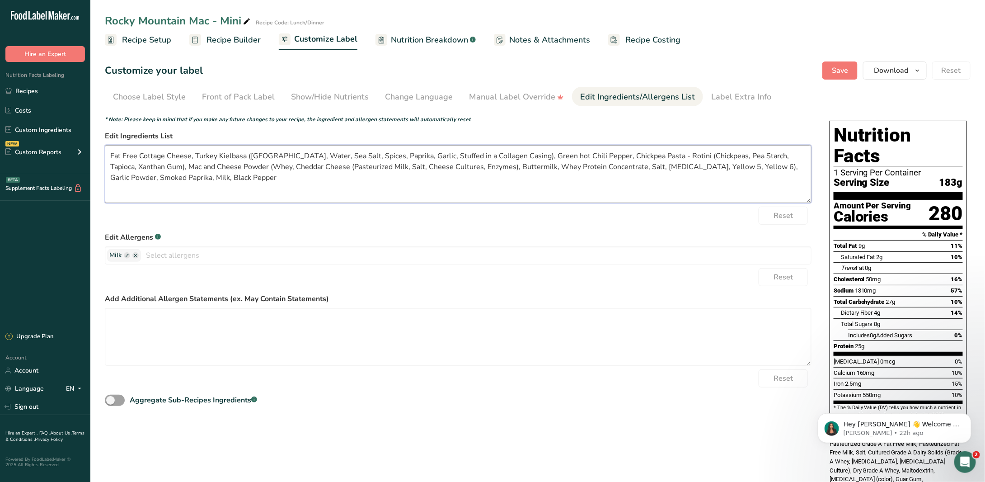
drag, startPoint x: 272, startPoint y: 166, endPoint x: 435, endPoint y: 164, distance: 162.6
click at [435, 164] on textarea "Fat Free Cottage Cheese, Turkey Kielbasa ([GEOGRAPHIC_DATA], Water, Sea Salt, S…" at bounding box center [458, 174] width 706 height 58
click at [490, 178] on textarea "Fat Free Cottage Cheese, Turkey Kielbasa ([GEOGRAPHIC_DATA], Water, Sea Salt, S…" at bounding box center [458, 174] width 706 height 58
type textarea "Fat Free Cottage Cheese, Turkey Kielbasa ([GEOGRAPHIC_DATA], Water, Sea Salt, S…"
click at [121, 401] on span at bounding box center [115, 399] width 20 height 11
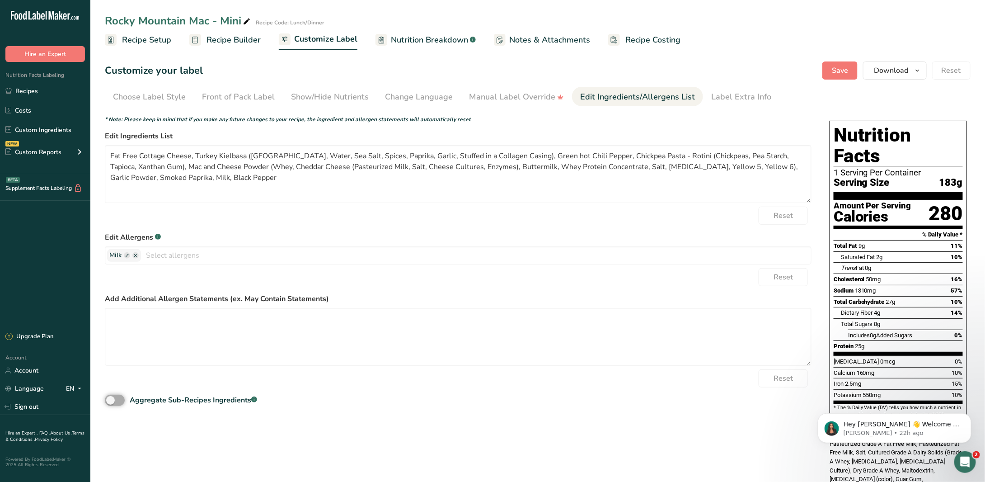
click at [111, 401] on input "Aggregate Sub-Recipes Ingredients .a-a{fill:#347362;}.b-a{fill:#fff;}" at bounding box center [108, 400] width 6 height 6
checkbox input "true"
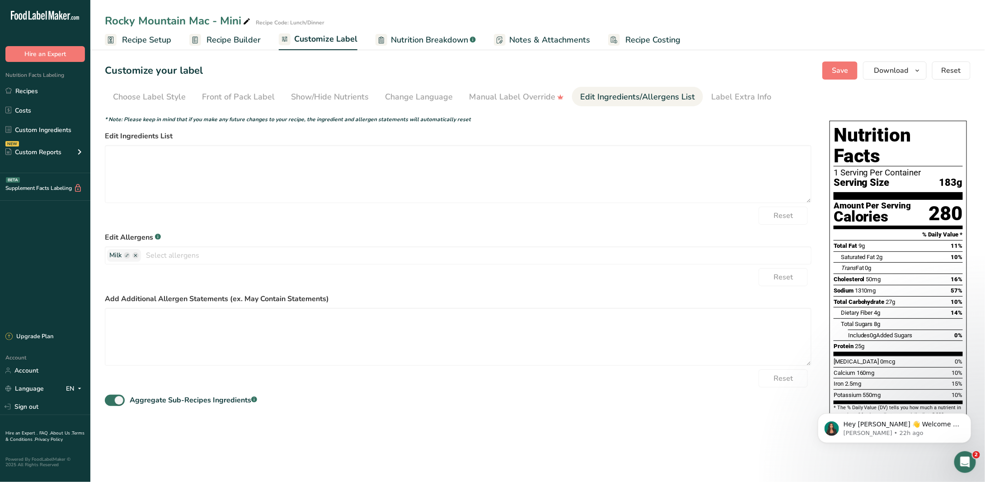
click at [770, 444] on main "Rocky Mountain Mac - Mini Recipe Code: Lunch/Dinner Recipe Setup Recipe Builder…" at bounding box center [492, 241] width 985 height 482
click at [969, 416] on icon "Dismiss notification" at bounding box center [967, 414] width 3 height 3
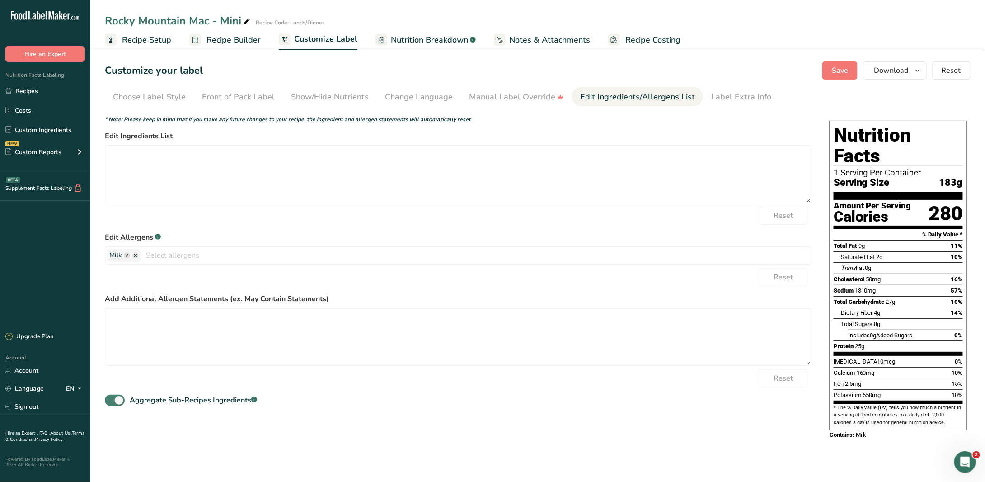
click at [114, 400] on span at bounding box center [115, 399] width 20 height 11
click at [111, 400] on input "Aggregate Sub-Recipes Ingredients .a-a{fill:#347362;}.b-a{fill:#fff;}" at bounding box center [108, 400] width 6 height 6
checkbox input "false"
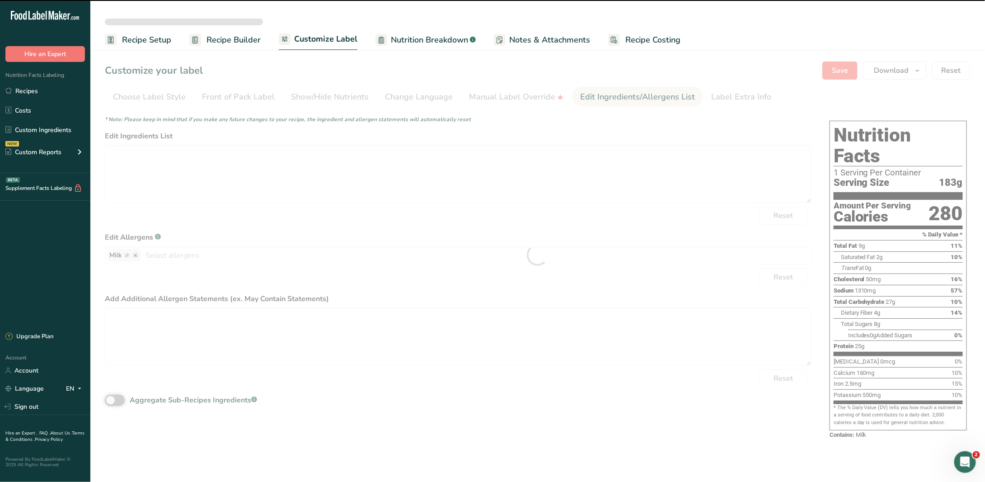
type textarea "Fat Free Cottage Cheese (Cultured Pasteurized Grade A Fat Free Milk, Pasteurize…"
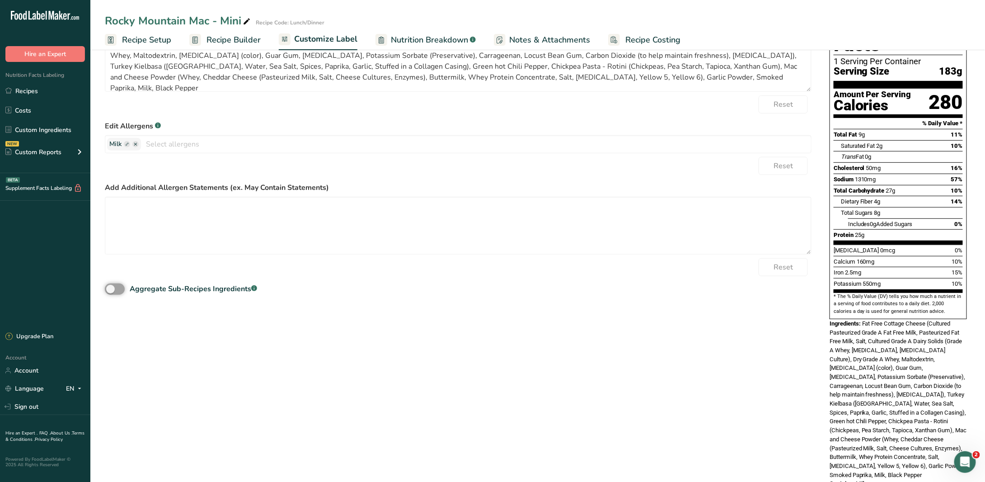
scroll to position [112, 0]
click at [118, 286] on span at bounding box center [115, 288] width 20 height 11
click at [111, 286] on input "Aggregate Sub-Recipes Ingredients .a-a{fill:#347362;}.b-a{fill:#fff;}" at bounding box center [108, 288] width 6 height 6
checkbox input "true"
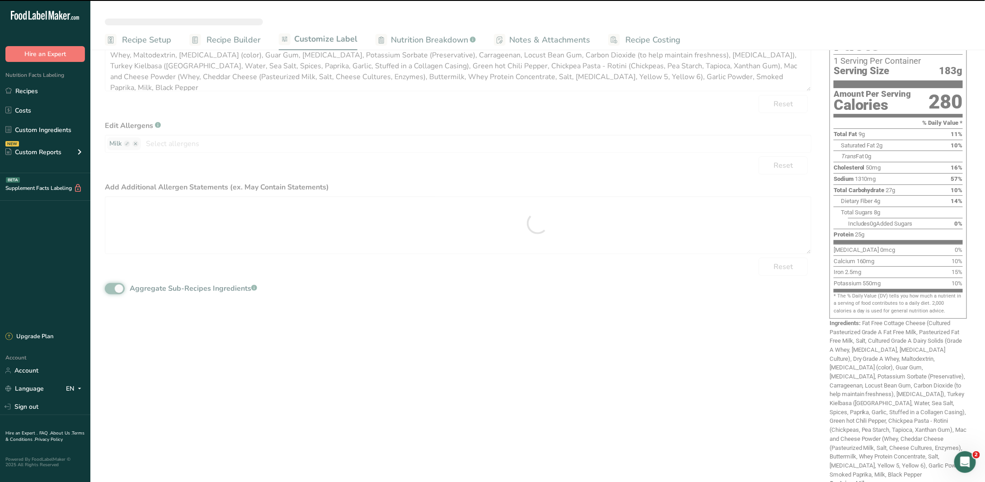
scroll to position [0, 0]
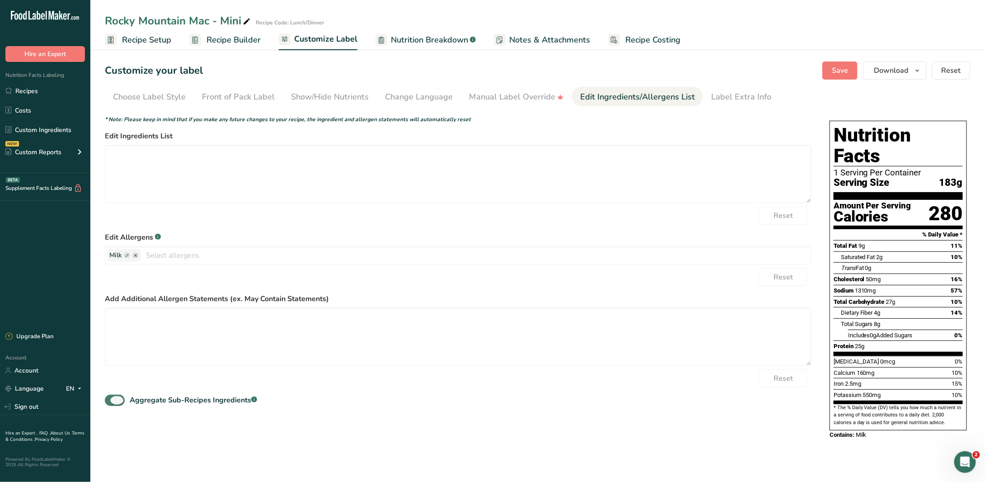
click at [106, 399] on span at bounding box center [115, 399] width 20 height 11
click at [106, 399] on input "Aggregate Sub-Recipes Ingredients .a-a{fill:#347362;}.b-a{fill:#fff;}" at bounding box center [108, 400] width 6 height 6
checkbox input "false"
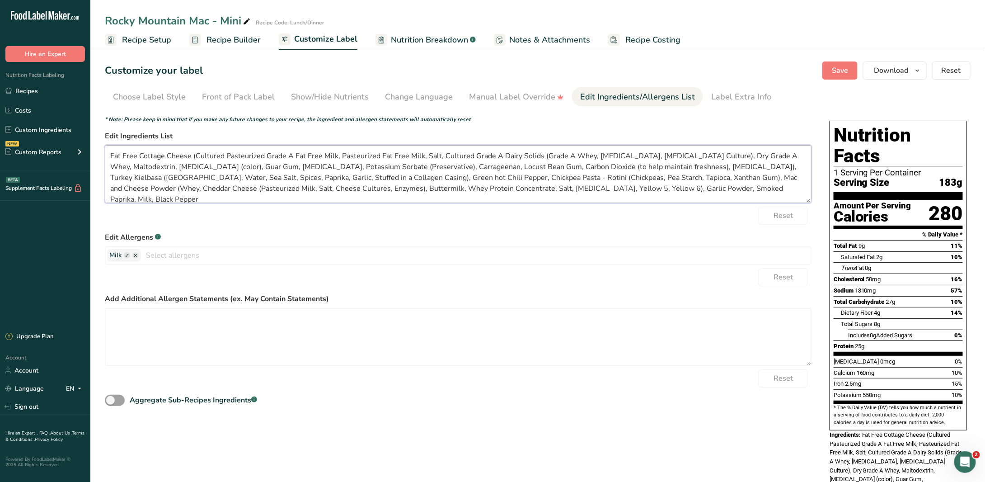
drag, startPoint x: 192, startPoint y: 155, endPoint x: 693, endPoint y: 165, distance: 501.1
click at [693, 165] on textarea "Fat Free Cottage Cheese (Cultured Pasteurized Grade A Fat Free Milk, Pasteurize…" at bounding box center [458, 174] width 706 height 58
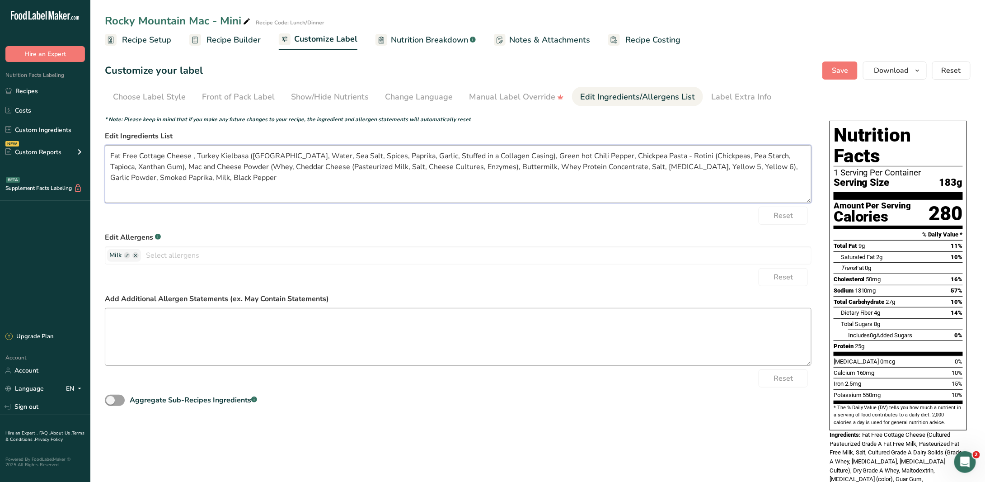
type textarea "Fat Free Cottage Cheese , Turkey Kielbasa ([GEOGRAPHIC_DATA], Water, Sea Salt, …"
click at [403, 334] on textarea at bounding box center [458, 337] width 706 height 58
click at [846, 71] on span "Save" at bounding box center [840, 70] width 16 height 11
click at [714, 100] on div "Label Extra Info" at bounding box center [741, 97] width 60 height 12
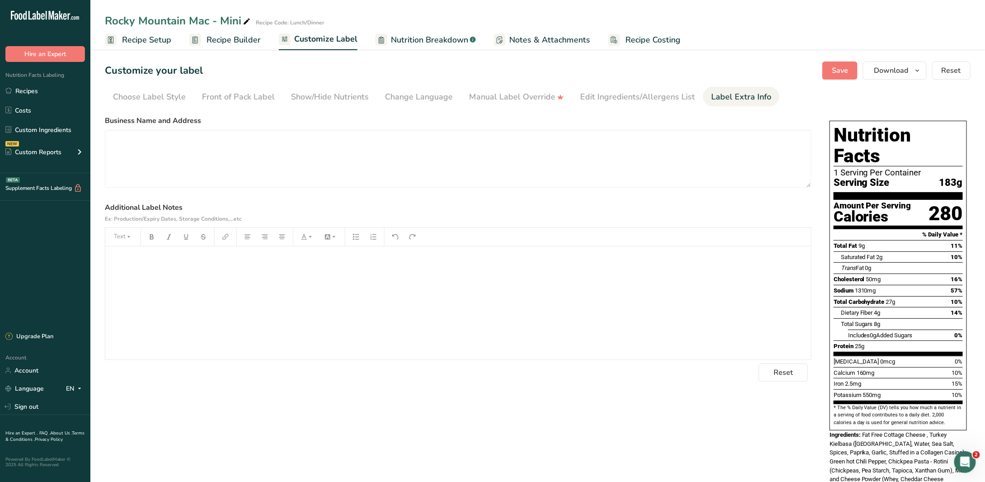
click at [203, 271] on div "﻿" at bounding box center [458, 302] width 706 height 113
drag, startPoint x: 198, startPoint y: 271, endPoint x: 97, endPoint y: 257, distance: 102.1
click at [97, 257] on section "Customize your label Save Download Choose what to show on your downloaded label…" at bounding box center [537, 299] width 894 height 504
click at [205, 261] on p "Heating Instructions:" at bounding box center [458, 258] width 697 height 11
click at [847, 72] on span "Save" at bounding box center [840, 70] width 16 height 11
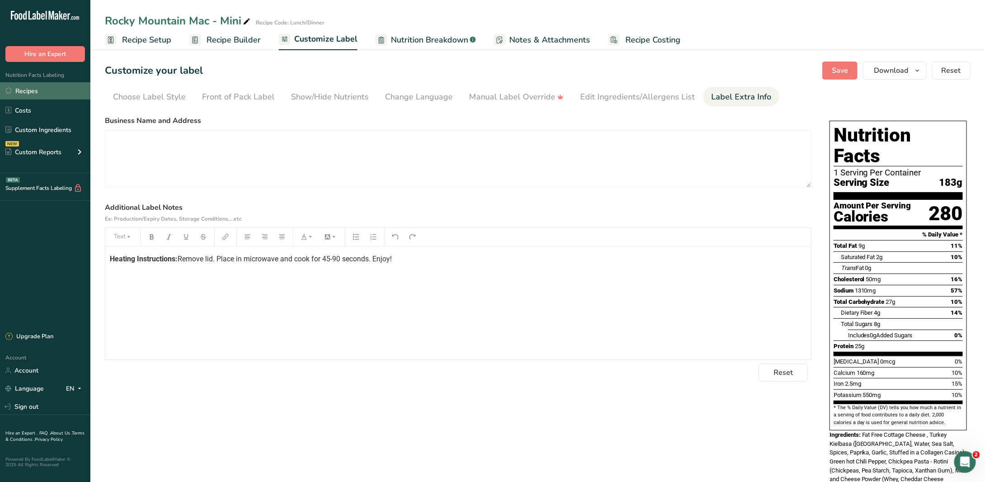
click at [23, 92] on link "Recipes" at bounding box center [45, 90] width 90 height 17
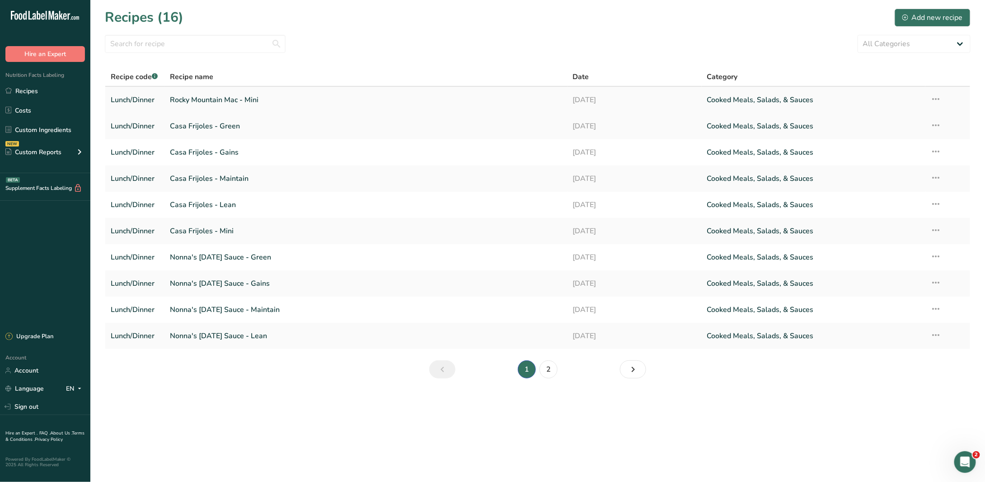
click at [935, 99] on icon at bounding box center [936, 99] width 11 height 16
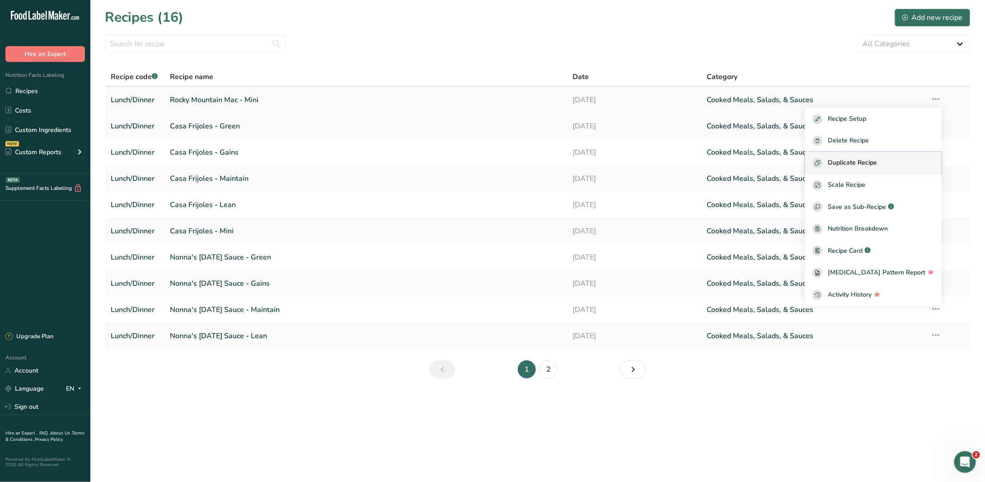
click at [877, 159] on span "Duplicate Recipe" at bounding box center [852, 163] width 49 height 10
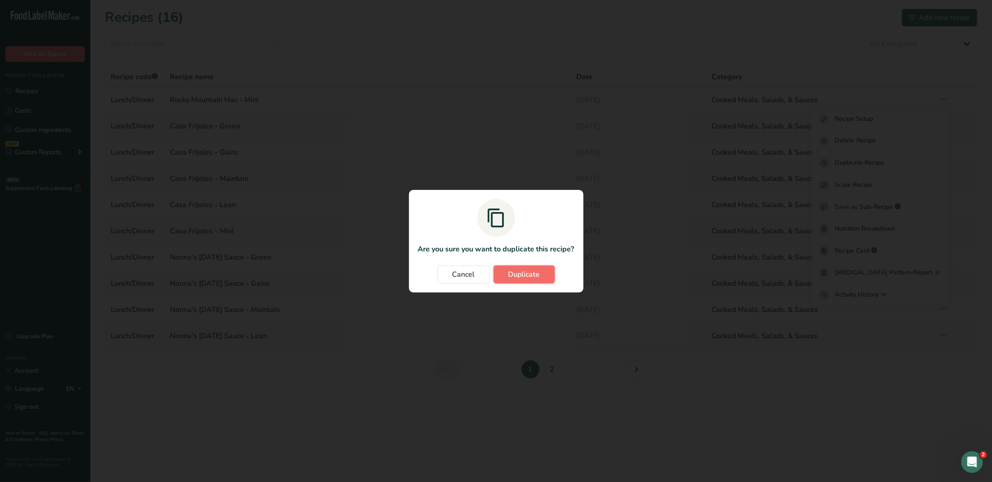
click at [519, 271] on span "Duplicate" at bounding box center [524, 274] width 32 height 11
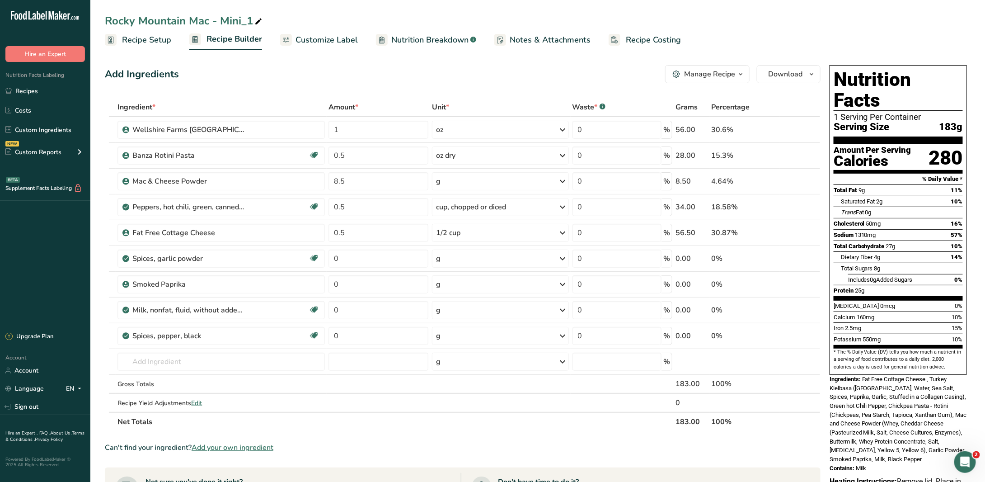
click at [136, 35] on span "Recipe Setup" at bounding box center [146, 40] width 49 height 12
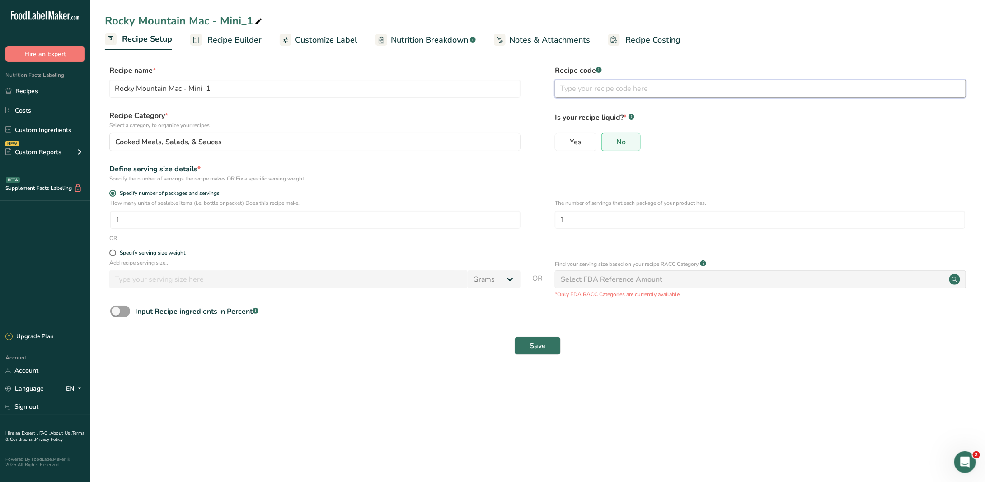
click at [585, 89] on input "text" at bounding box center [760, 89] width 411 height 18
type input "Lunch/Dinner"
click at [544, 340] on button "Save" at bounding box center [538, 346] width 46 height 18
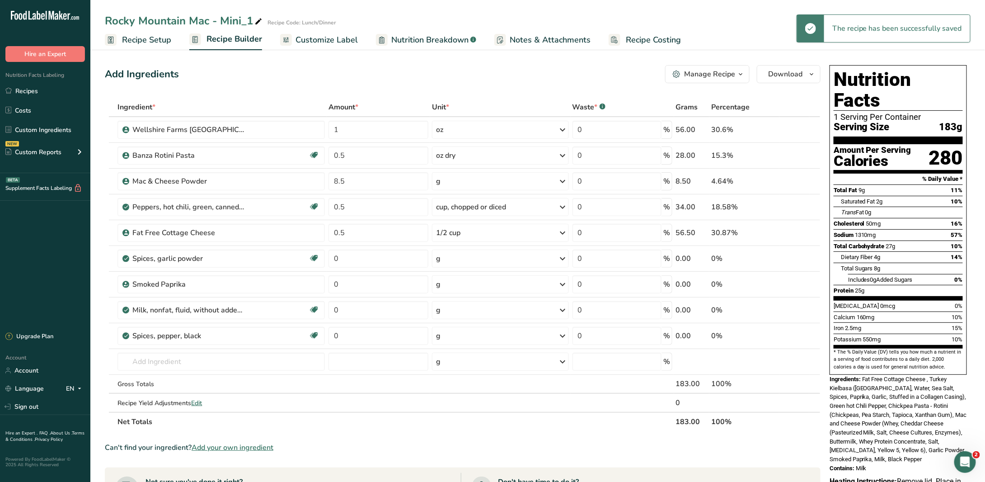
click at [257, 20] on icon at bounding box center [258, 21] width 8 height 13
drag, startPoint x: 257, startPoint y: 20, endPoint x: 221, endPoint y: 20, distance: 35.2
click at [221, 20] on input "Rocky Mountain Mac - Mini_1" at bounding box center [501, 21] width 793 height 16
type input "Rocky Mountain Mac - Lean"
click at [343, 127] on input "1" at bounding box center [378, 130] width 100 height 18
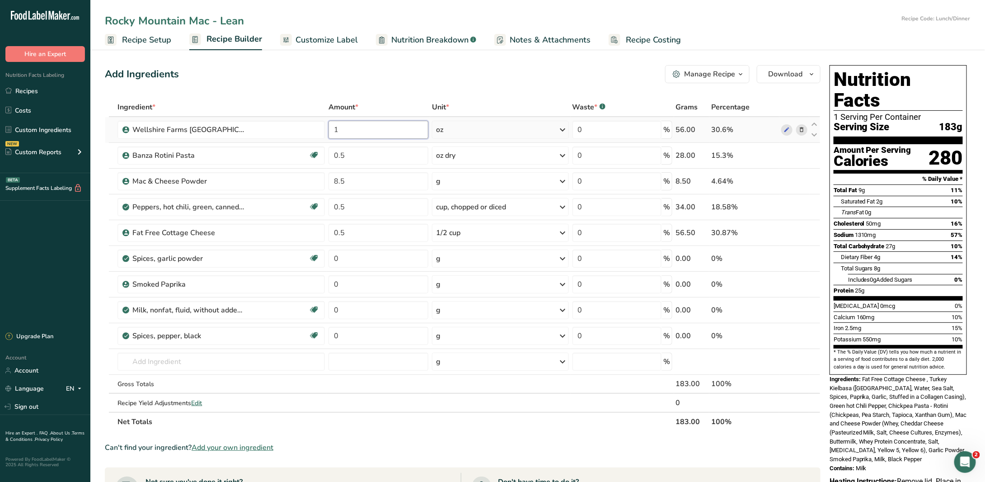
click at [343, 127] on input "1" at bounding box center [378, 130] width 100 height 18
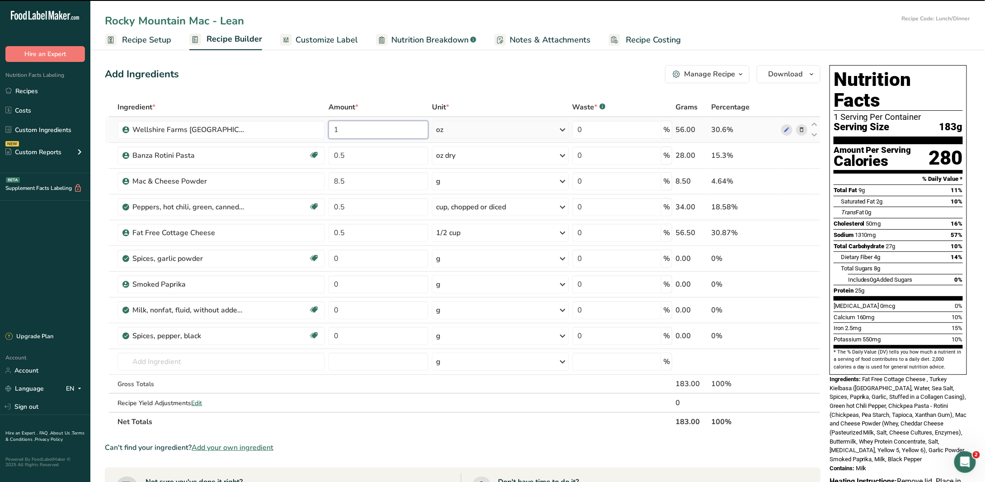
drag, startPoint x: 343, startPoint y: 127, endPoint x: 331, endPoint y: 128, distance: 12.2
click at [331, 128] on input "1" at bounding box center [378, 130] width 100 height 18
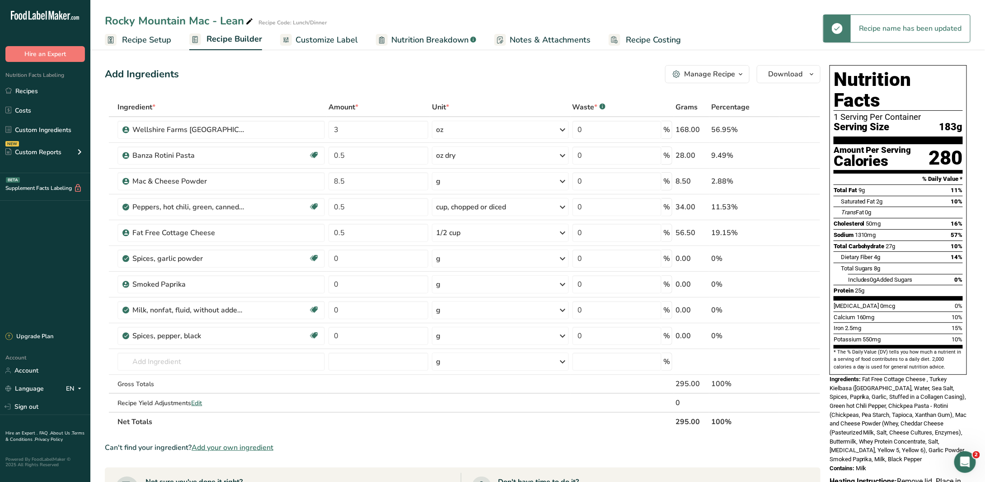
click at [435, 71] on div "Add Ingredients Manage Recipe Delete Recipe Duplicate Recipe Scale Recipe Save …" at bounding box center [463, 74] width 716 height 18
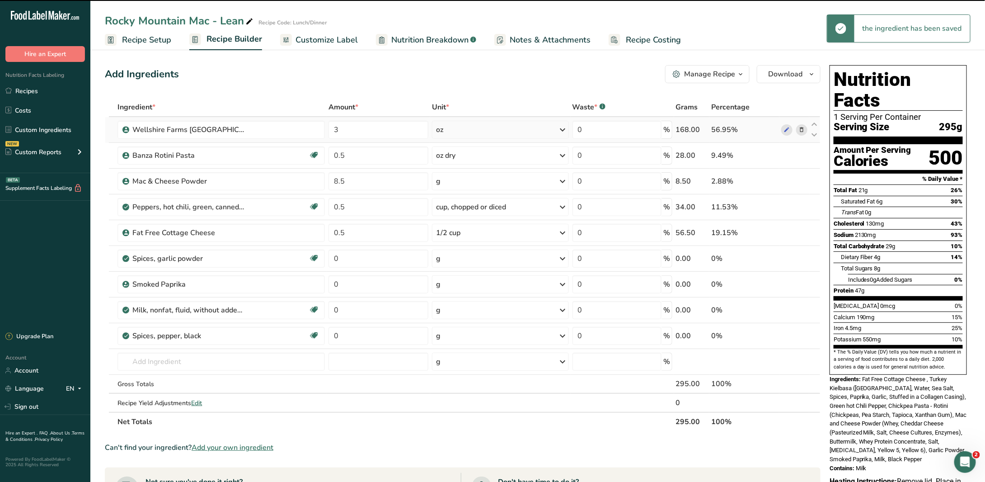
click at [486, 126] on div "oz" at bounding box center [500, 130] width 136 height 18
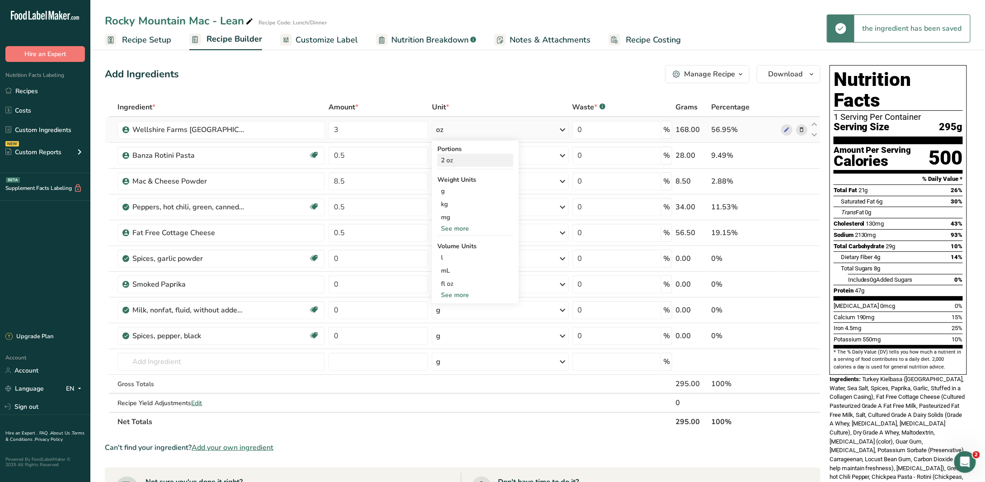
click at [468, 158] on div "2 oz" at bounding box center [475, 160] width 76 height 13
click at [504, 127] on div "oz" at bounding box center [500, 130] width 136 height 18
click at [457, 230] on div "See more" at bounding box center [475, 228] width 76 height 9
click at [458, 258] on div "oz" at bounding box center [475, 256] width 76 height 13
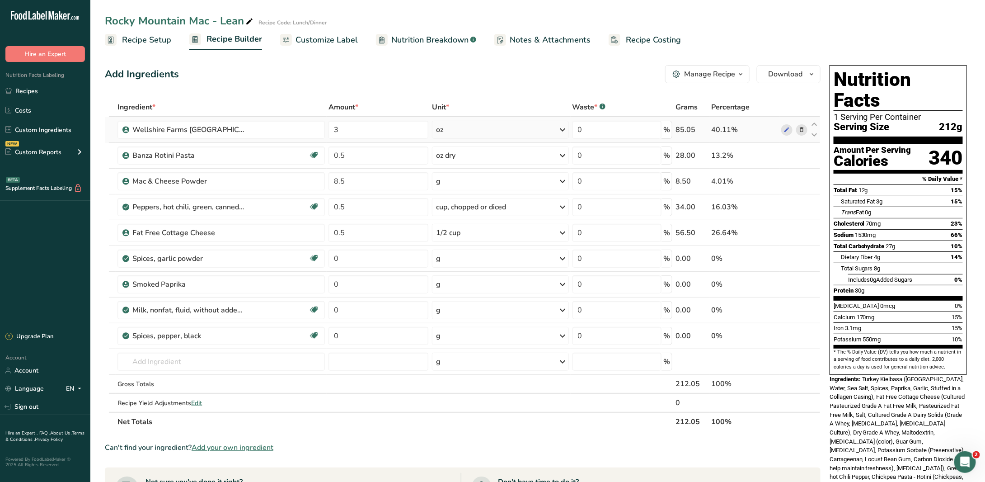
click at [465, 125] on div "oz" at bounding box center [500, 130] width 136 height 18
click at [470, 164] on div "2 oz" at bounding box center [475, 160] width 76 height 13
click at [347, 129] on input "3" at bounding box center [378, 130] width 100 height 18
drag, startPoint x: 347, startPoint y: 129, endPoint x: 315, endPoint y: 125, distance: 32.3
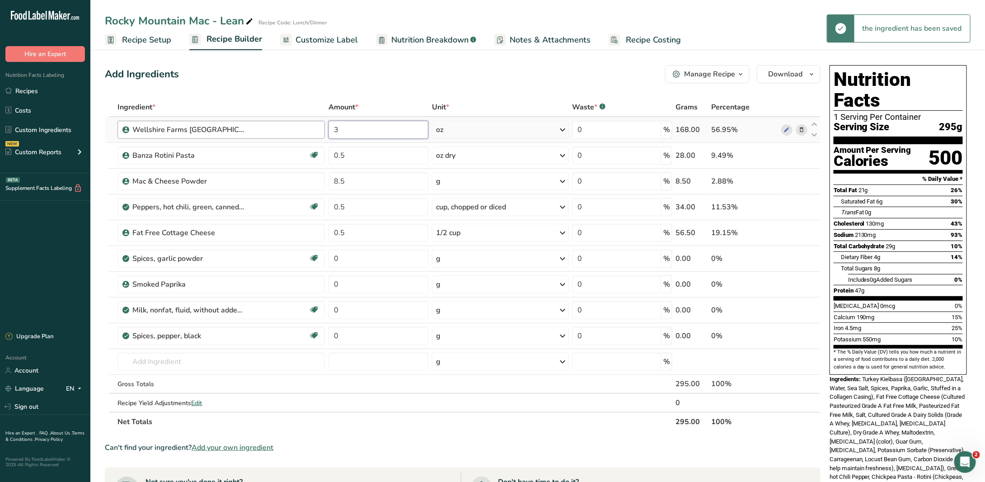
click at [315, 125] on tr "Wellshire Farms [GEOGRAPHIC_DATA] [GEOGRAPHIC_DATA] 3 oz Portions 2 oz Weight U…" at bounding box center [462, 130] width 715 height 26
type input "1.5"
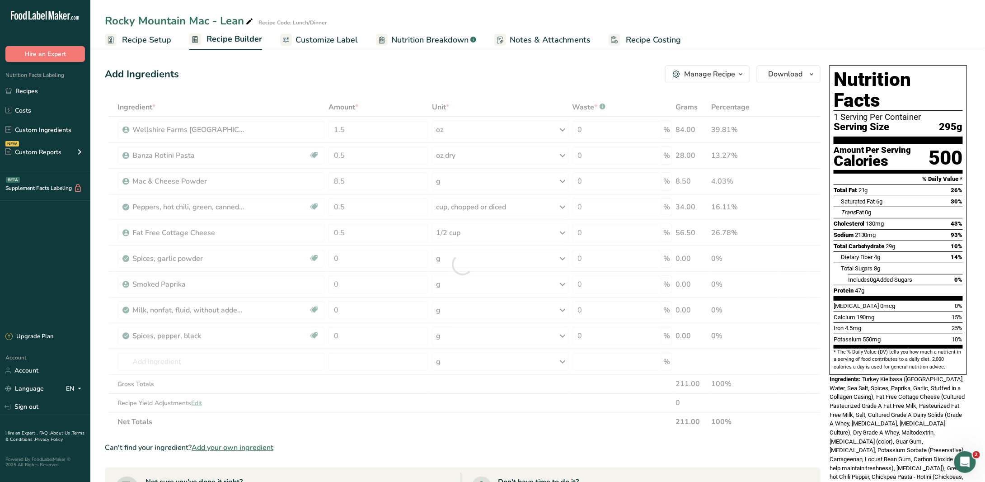
click at [409, 88] on div "Add Ingredients Manage Recipe Delete Recipe Duplicate Recipe Scale Recipe Save …" at bounding box center [465, 393] width 721 height 665
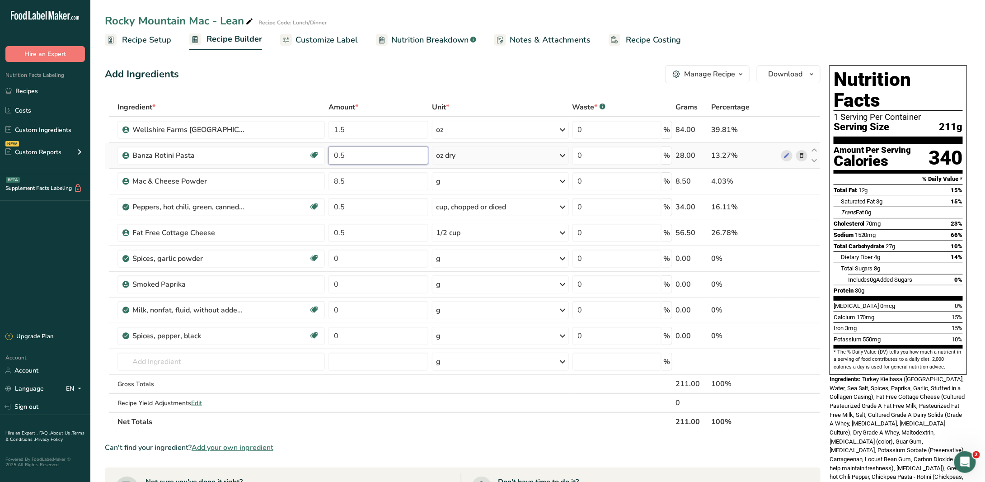
drag, startPoint x: 385, startPoint y: 155, endPoint x: 332, endPoint y: 155, distance: 53.8
click at [332, 155] on input "0.5" at bounding box center [378, 155] width 100 height 18
type input "1"
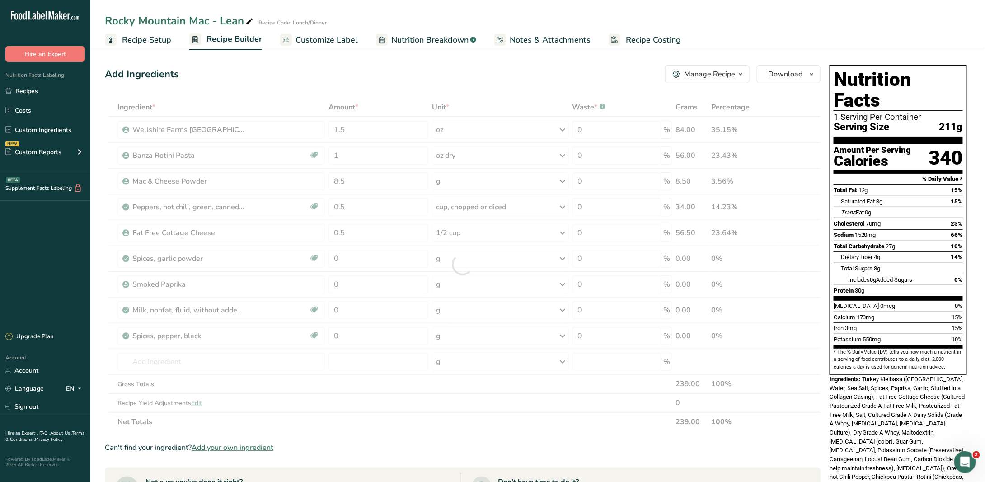
click at [382, 69] on div "Add Ingredients Manage Recipe Delete Recipe Duplicate Recipe Scale Recipe Save …" at bounding box center [463, 74] width 716 height 18
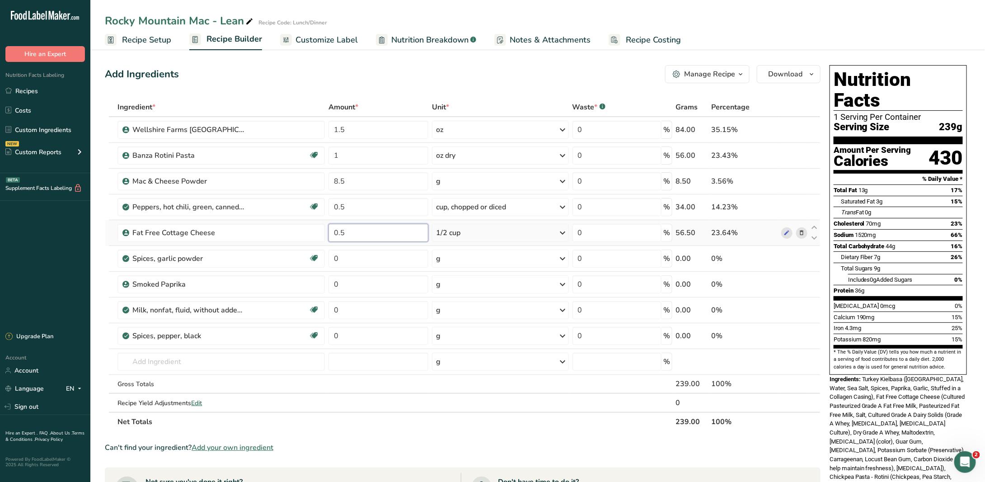
drag, startPoint x: 349, startPoint y: 232, endPoint x: 327, endPoint y: 231, distance: 22.1
click at [327, 231] on td "0.5" at bounding box center [378, 233] width 103 height 26
type input "1"
click at [458, 414] on div "Ingredient * Amount * Unit * Waste * .a-a{fill:#347362;}.b-a{fill:#fff;} Grams …" at bounding box center [463, 264] width 716 height 333
drag, startPoint x: 360, startPoint y: 150, endPoint x: 320, endPoint y: 151, distance: 39.8
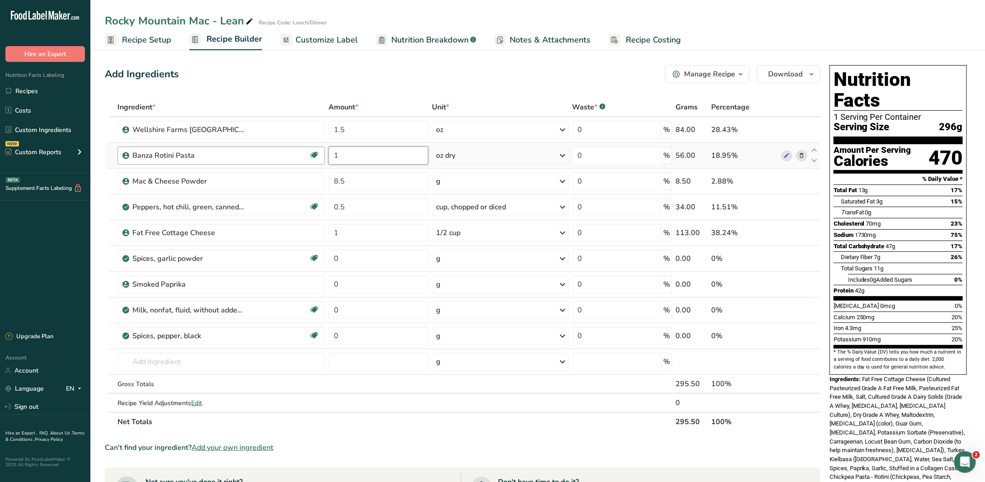
click at [320, 151] on tr "Banza Rotini Pasta Gluten free 1 oz dry Portions 2 oz dry 1 cup cooked Weight U…" at bounding box center [462, 156] width 715 height 26
type input "0.75"
click at [367, 78] on div "Add Ingredients Manage Recipe Delete Recipe Duplicate Recipe Scale Recipe Save …" at bounding box center [463, 74] width 716 height 18
click at [347, 37] on span "Customize Label" at bounding box center [326, 40] width 62 height 12
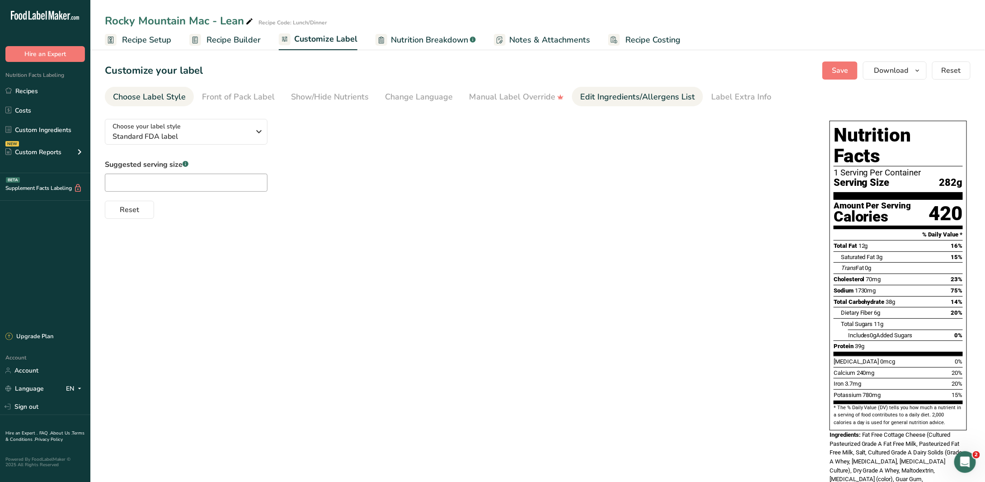
click at [683, 98] on div "Edit Ingredients/Allergens List" at bounding box center [637, 97] width 115 height 12
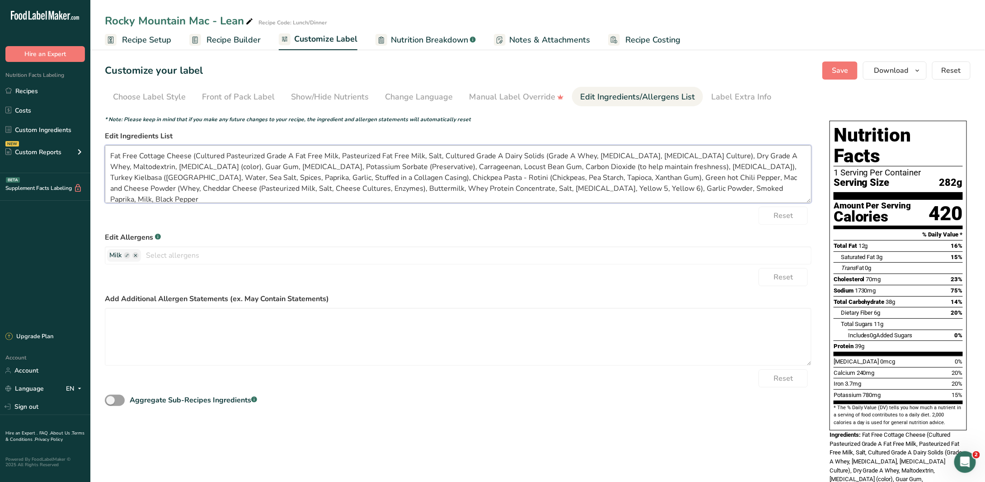
drag, startPoint x: 190, startPoint y: 157, endPoint x: 693, endPoint y: 162, distance: 502.8
click at [693, 162] on textarea "Fat Free Cottage Cheese (Cultured Pasteurized Grade A Fat Free Milk, Pasteurize…" at bounding box center [458, 174] width 706 height 58
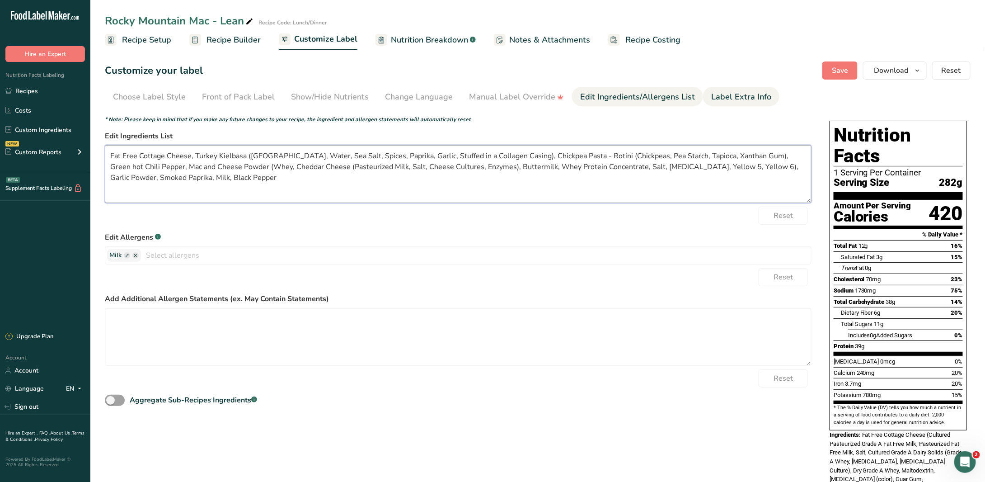
type textarea "Fat Free Cottage Cheese, Turkey Kielbasa ([GEOGRAPHIC_DATA], Water, Sea Salt, S…"
click at [735, 94] on div "Label Extra Info" at bounding box center [741, 97] width 60 height 12
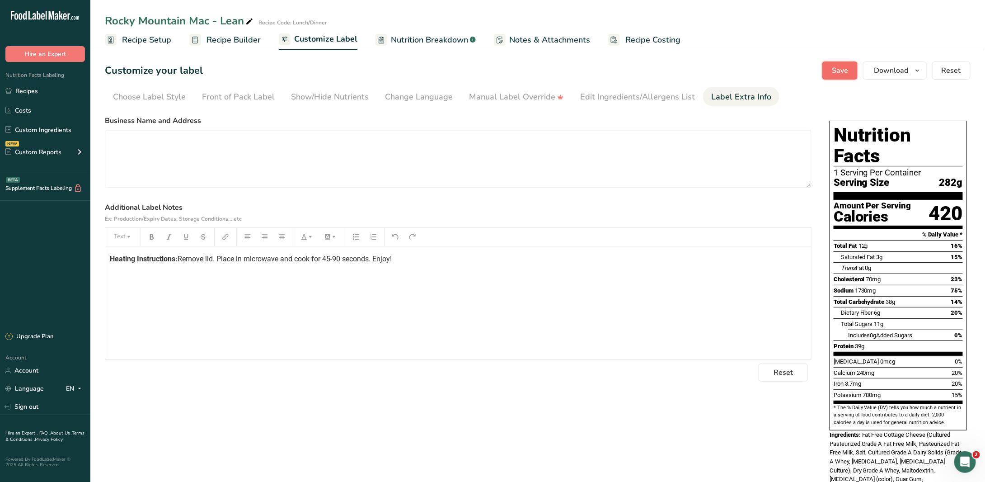
click at [845, 75] on span "Save" at bounding box center [840, 70] width 16 height 11
click at [35, 92] on link "Recipes" at bounding box center [45, 90] width 90 height 17
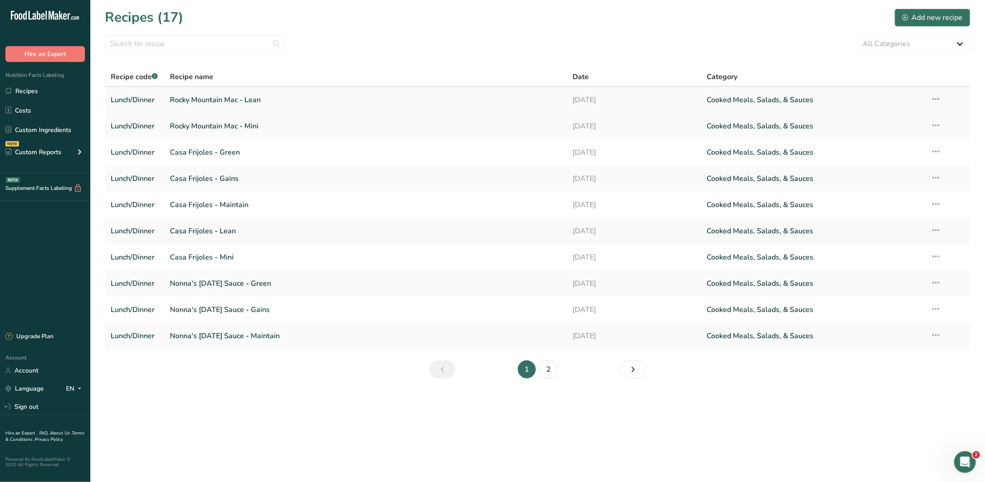
click at [939, 96] on icon at bounding box center [936, 99] width 11 height 16
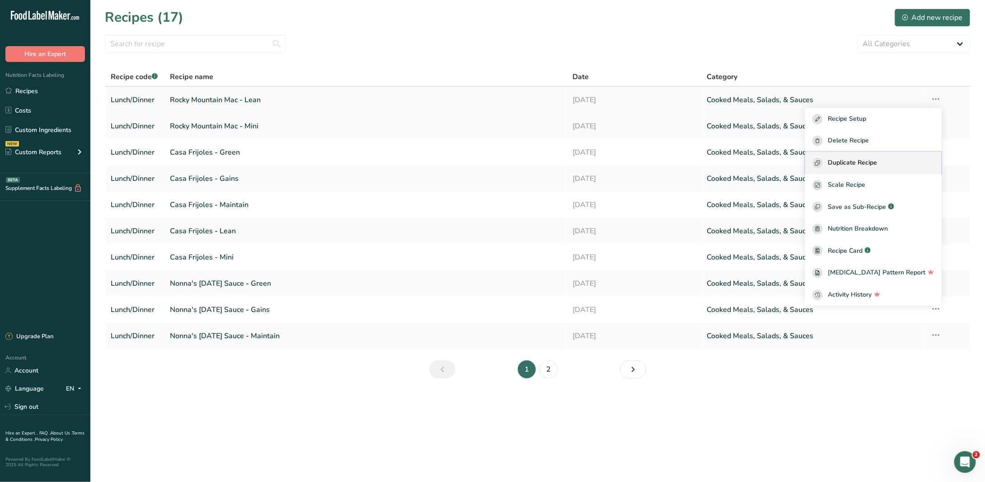
click at [877, 167] on span "Duplicate Recipe" at bounding box center [852, 163] width 49 height 10
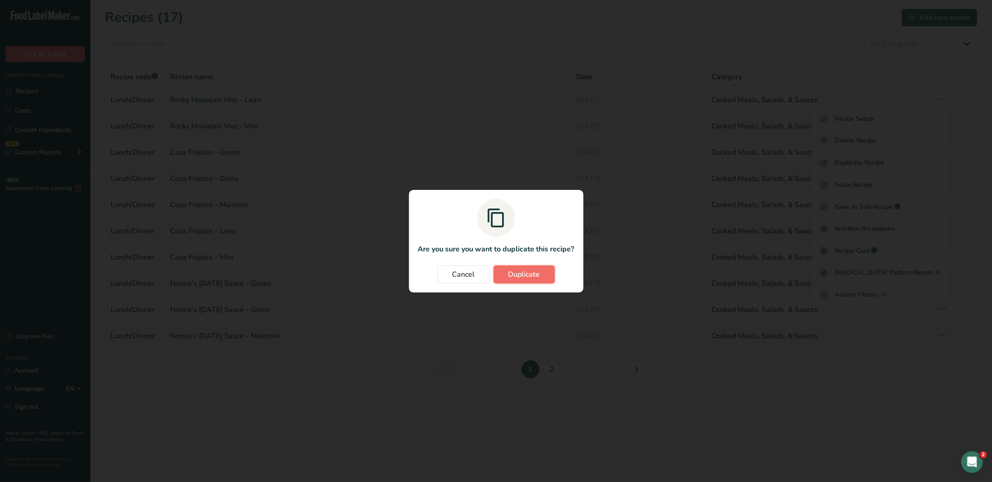
click at [529, 273] on span "Duplicate" at bounding box center [524, 274] width 32 height 11
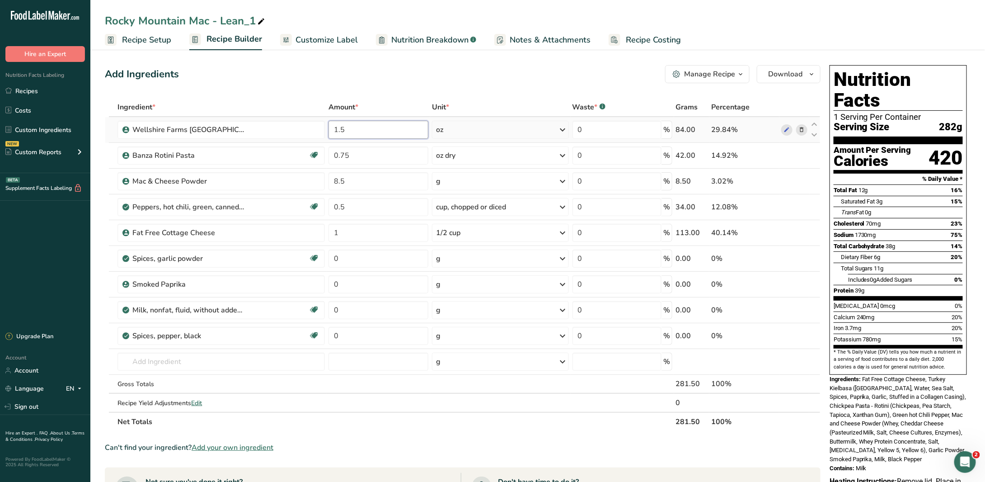
drag, startPoint x: 355, startPoint y: 128, endPoint x: 326, endPoint y: 129, distance: 28.5
click at [326, 129] on tr "Wellshire Farms [GEOGRAPHIC_DATA] [GEOGRAPHIC_DATA] 1.5 oz Portions 2 oz Weight…" at bounding box center [462, 130] width 715 height 26
type input "2"
click at [412, 78] on div "Add Ingredients Manage Recipe Delete Recipe Duplicate Recipe Scale Recipe Save …" at bounding box center [463, 74] width 716 height 18
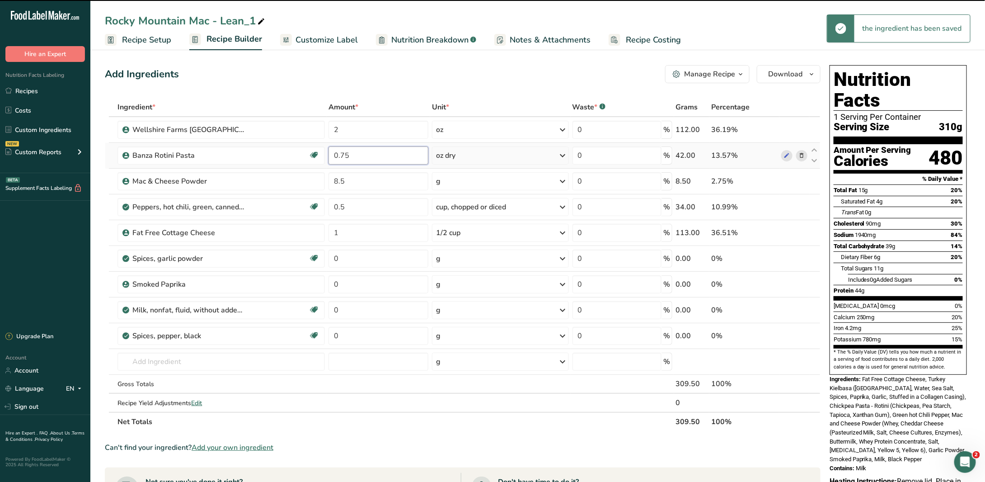
drag, startPoint x: 351, startPoint y: 152, endPoint x: 327, endPoint y: 154, distance: 24.4
click at [327, 154] on td "0.75" at bounding box center [378, 156] width 103 height 26
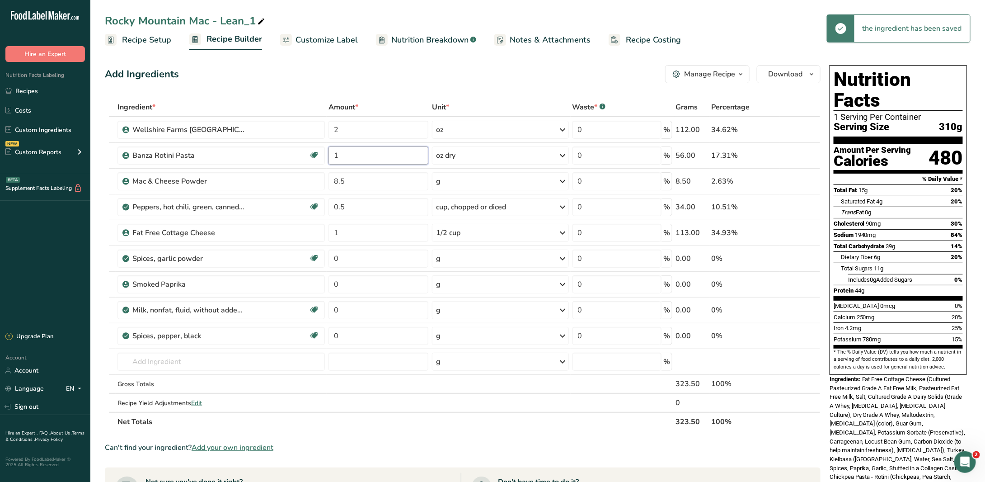
type input "1"
click at [482, 75] on div "Add Ingredients Manage Recipe Delete Recipe Duplicate Recipe Scale Recipe Save …" at bounding box center [463, 74] width 716 height 18
drag, startPoint x: 357, startPoint y: 207, endPoint x: 325, endPoint y: 205, distance: 31.7
click at [326, 205] on tr "Peppers, hot chili, green, canned, pods, excluding seeds, solids and liquids Da…" at bounding box center [462, 207] width 715 height 26
type input "1"
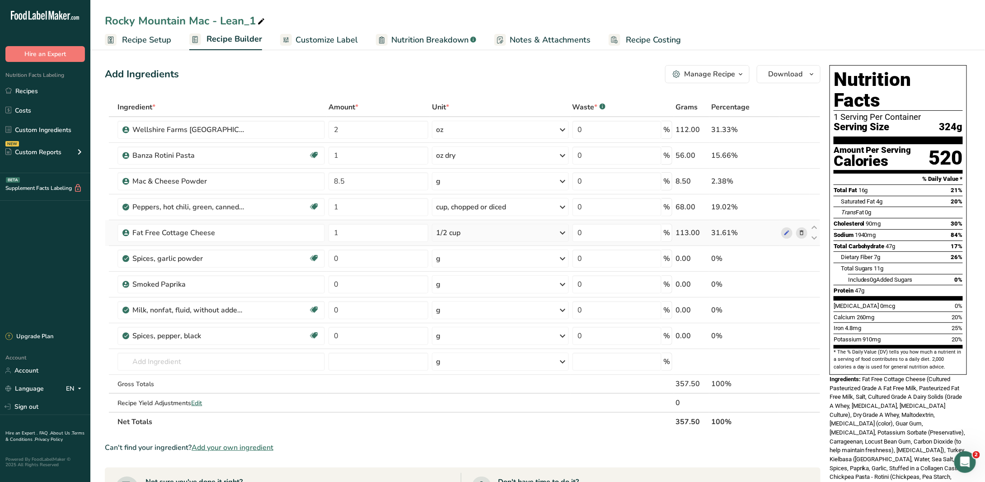
click at [446, 233] on div "Ingredient * Amount * Unit * Waste * .a-a{fill:#347362;}.b-a{fill:#fff;} Grams …" at bounding box center [463, 264] width 716 height 333
click at [468, 233] on div "1/2 cup" at bounding box center [500, 233] width 136 height 18
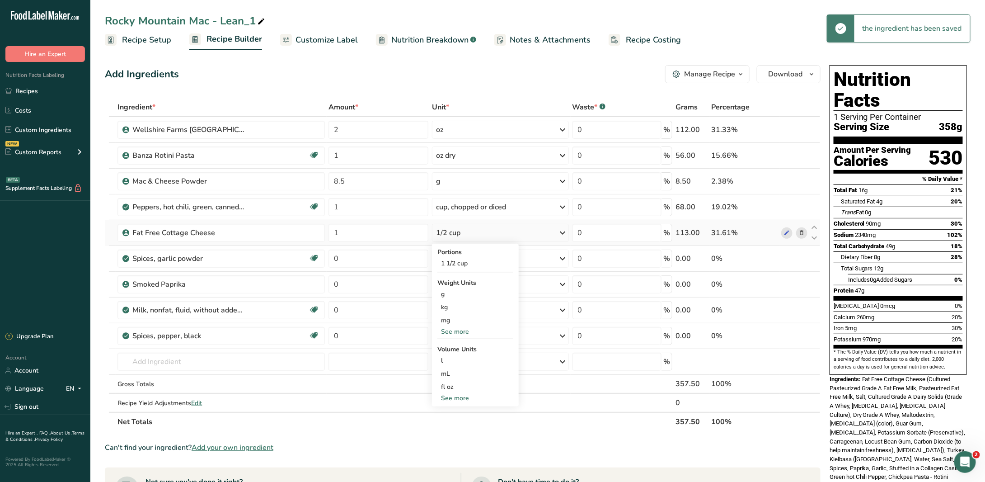
click at [468, 233] on div "1/2 cup" at bounding box center [500, 233] width 136 height 18
click at [468, 70] on div "Add Ingredients Manage Recipe Delete Recipe Duplicate Recipe Scale Recipe Save …" at bounding box center [463, 74] width 716 height 18
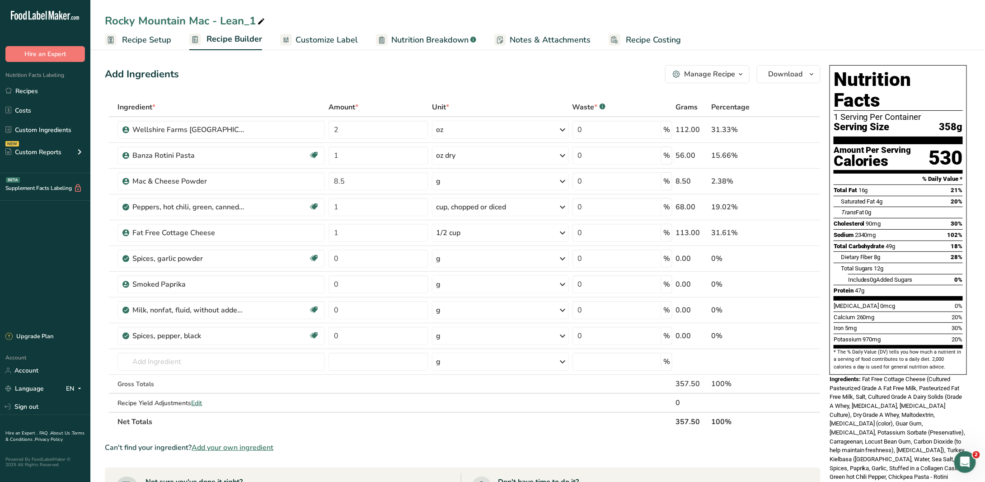
drag, startPoint x: 347, startPoint y: 40, endPoint x: 521, endPoint y: 47, distance: 174.0
click at [347, 40] on span "Customize Label" at bounding box center [326, 40] width 62 height 12
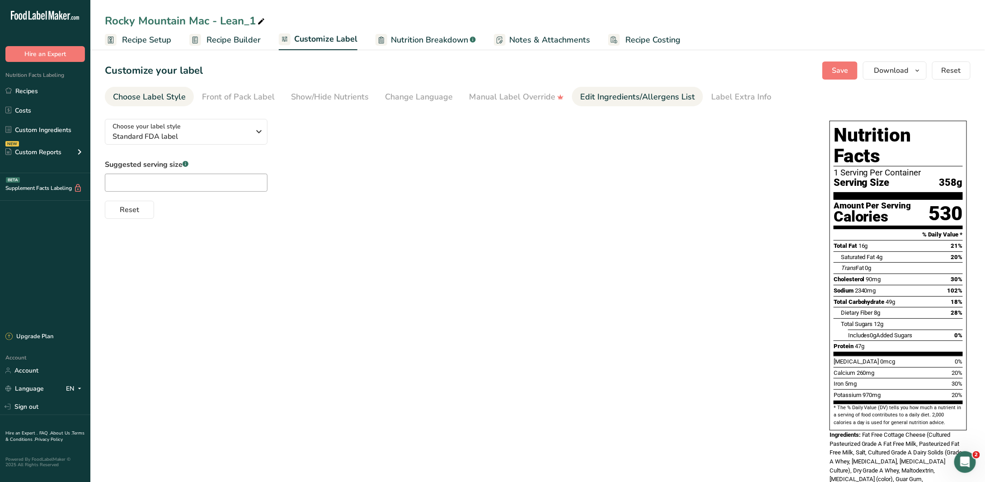
click at [664, 100] on div "Edit Ingredients/Allergens List" at bounding box center [637, 97] width 115 height 12
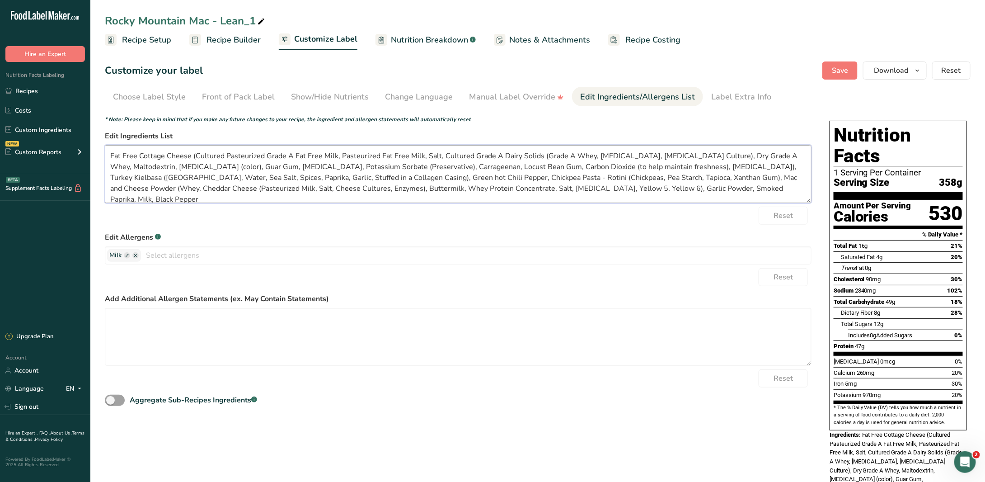
drag, startPoint x: 190, startPoint y: 153, endPoint x: 692, endPoint y: 170, distance: 502.6
click at [692, 170] on textarea "Fat Free Cottage Cheese (Cultured Pasteurized Grade A Fat Free Milk, Pasteurize…" at bounding box center [458, 174] width 706 height 58
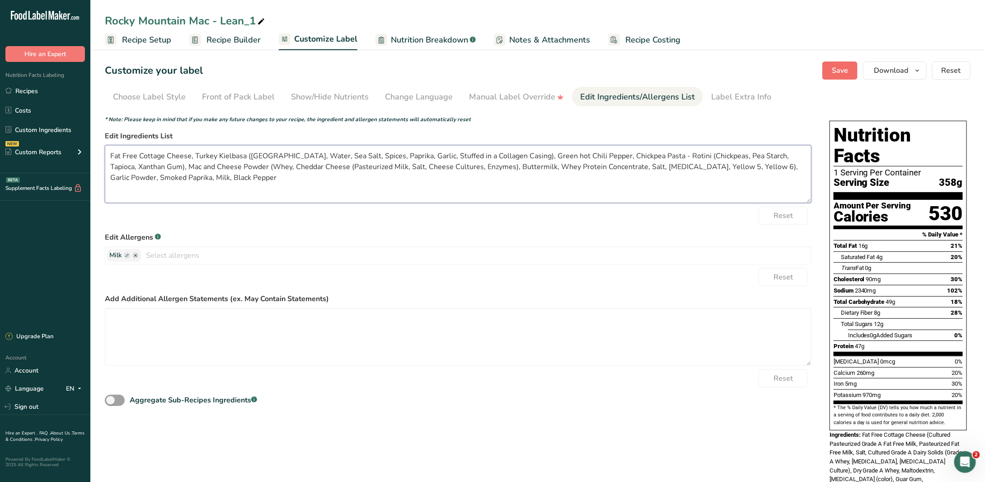
type textarea "Fat Free Cottage Cheese, Turkey Kielbasa ([GEOGRAPHIC_DATA], Water, Sea Salt, S…"
click at [842, 70] on span "Save" at bounding box center [840, 70] width 16 height 11
click at [263, 22] on icon at bounding box center [261, 21] width 8 height 13
drag, startPoint x: 259, startPoint y: 22, endPoint x: 219, endPoint y: 22, distance: 40.2
click at [219, 22] on input "Rocky Mountain Mac - Lean_1" at bounding box center [538, 21] width 866 height 16
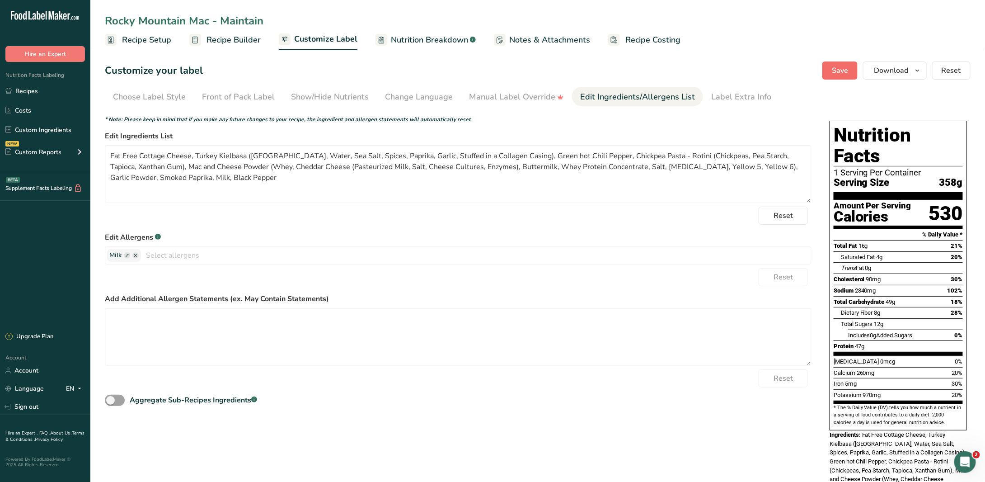
type input "Rocky Mountain Mac - Maintain"
click at [833, 70] on button "Save" at bounding box center [839, 70] width 35 height 18
click at [51, 94] on link "Recipes" at bounding box center [45, 90] width 90 height 17
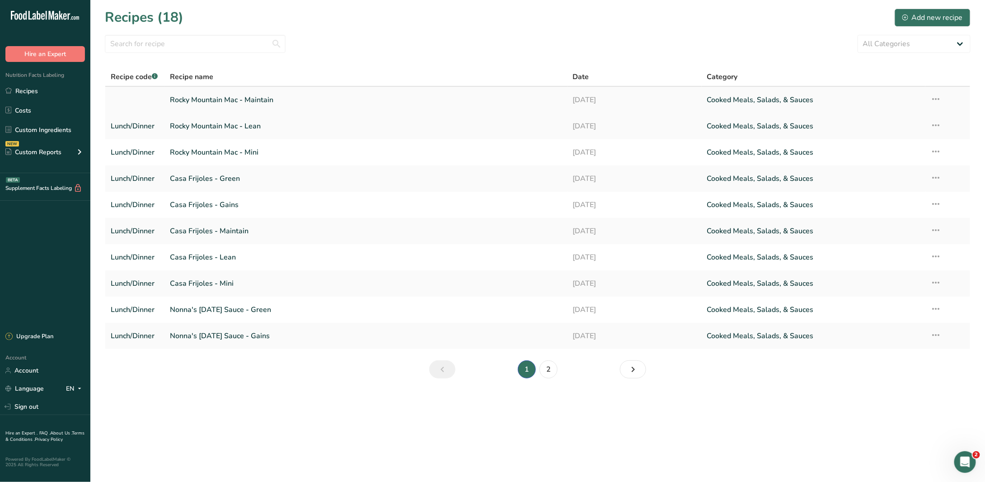
click at [935, 100] on icon at bounding box center [936, 99] width 11 height 16
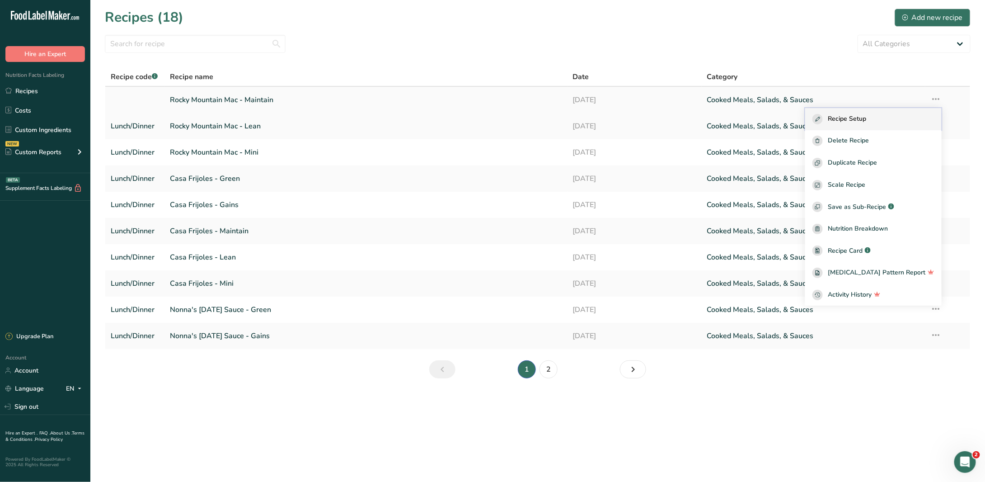
click at [908, 117] on div "Recipe Setup" at bounding box center [873, 119] width 122 height 10
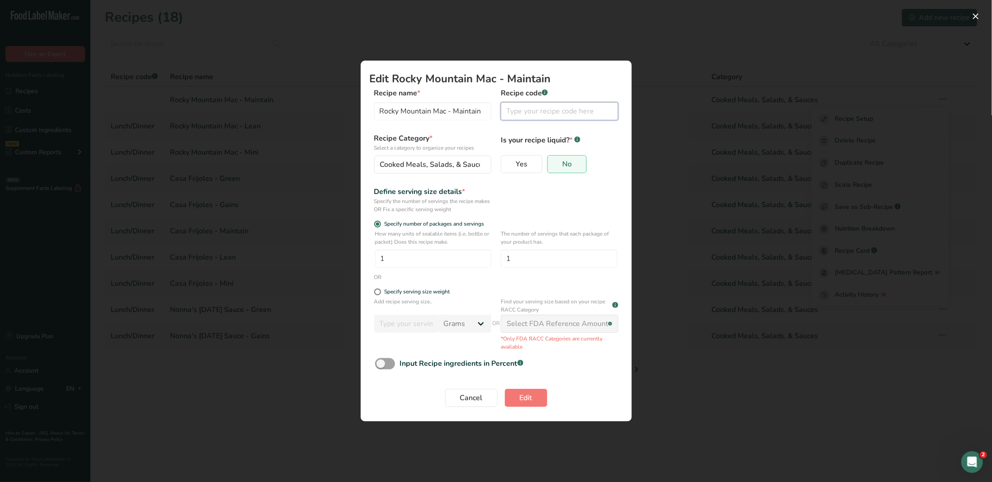
click at [522, 106] on input "Edit Recipe Modal" at bounding box center [559, 111] width 117 height 18
type input "Lunch/Dinner"
click at [540, 394] on button "Edit" at bounding box center [526, 397] width 42 height 18
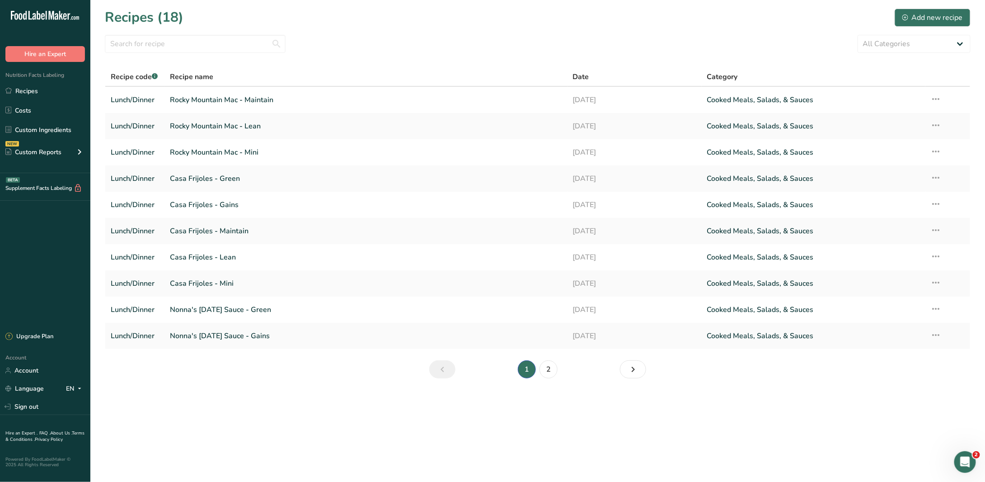
click at [194, 410] on main "Recipes (18) Add new recipe All Categories Baked Goods [GEOGRAPHIC_DATA] Confec…" at bounding box center [492, 241] width 985 height 482
click at [934, 95] on icon at bounding box center [936, 99] width 11 height 16
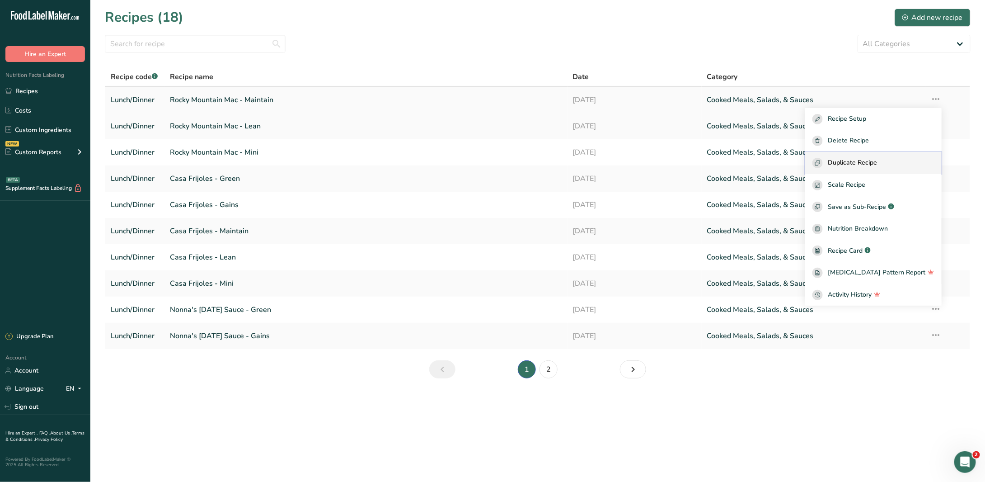
click at [877, 160] on span "Duplicate Recipe" at bounding box center [852, 163] width 49 height 10
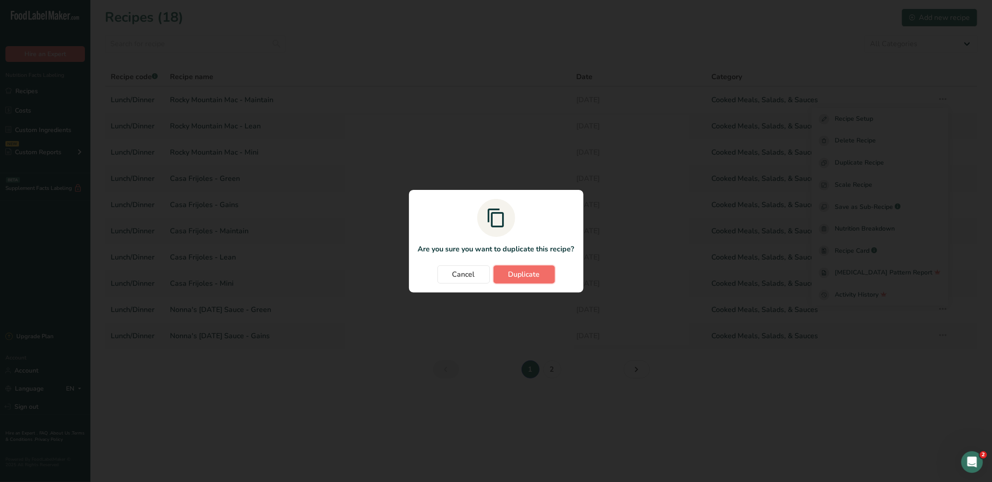
click at [534, 274] on span "Duplicate" at bounding box center [524, 274] width 32 height 11
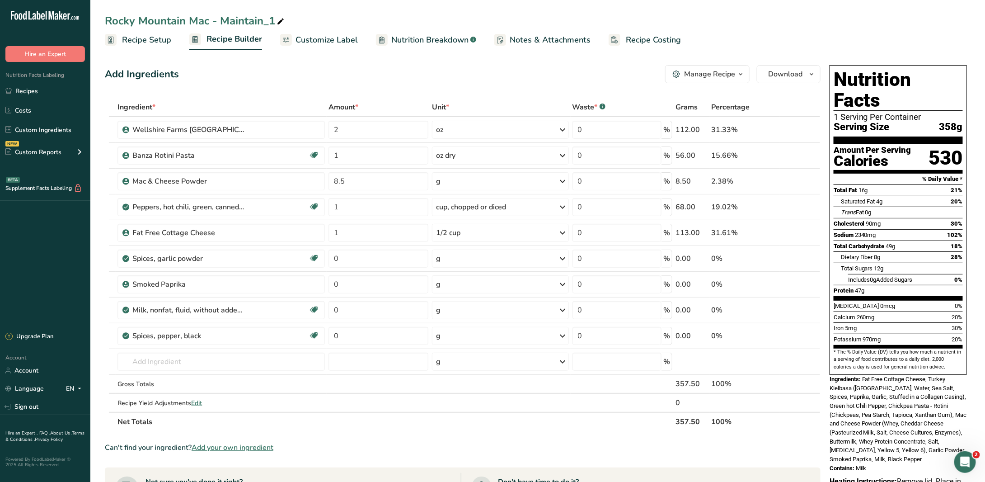
click at [281, 24] on icon at bounding box center [280, 21] width 8 height 13
drag, startPoint x: 277, startPoint y: 23, endPoint x: 220, endPoint y: 20, distance: 57.9
click at [220, 20] on input "Rocky Mountain Mac - Maintain_1" at bounding box center [538, 21] width 866 height 16
type input "Rocky Mountain Mac - Gains"
drag, startPoint x: 345, startPoint y: 130, endPoint x: 328, endPoint y: 130, distance: 17.2
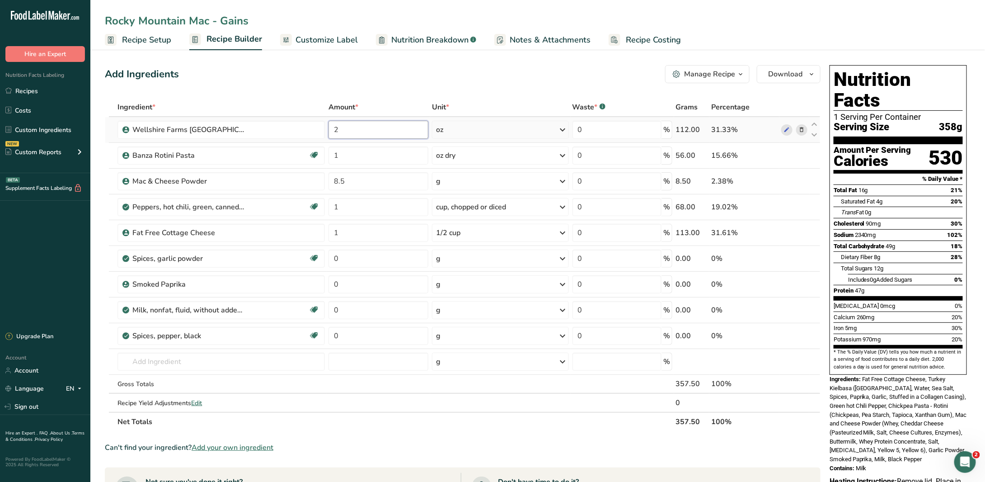
click at [328, 130] on td "2" at bounding box center [378, 130] width 103 height 26
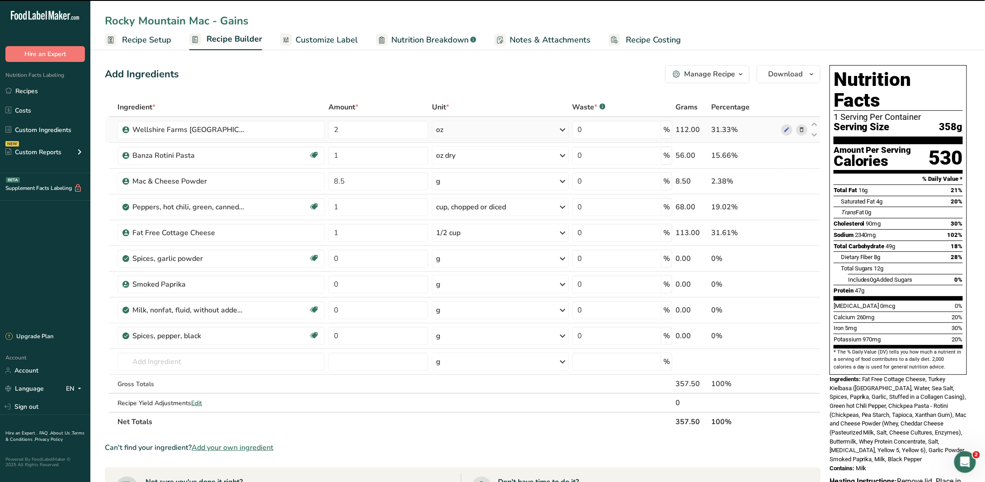
click at [483, 130] on div "Ingredient * Amount * Unit * Waste * .a-a{fill:#347362;}.b-a{fill:#fff;} Grams …" at bounding box center [463, 264] width 716 height 333
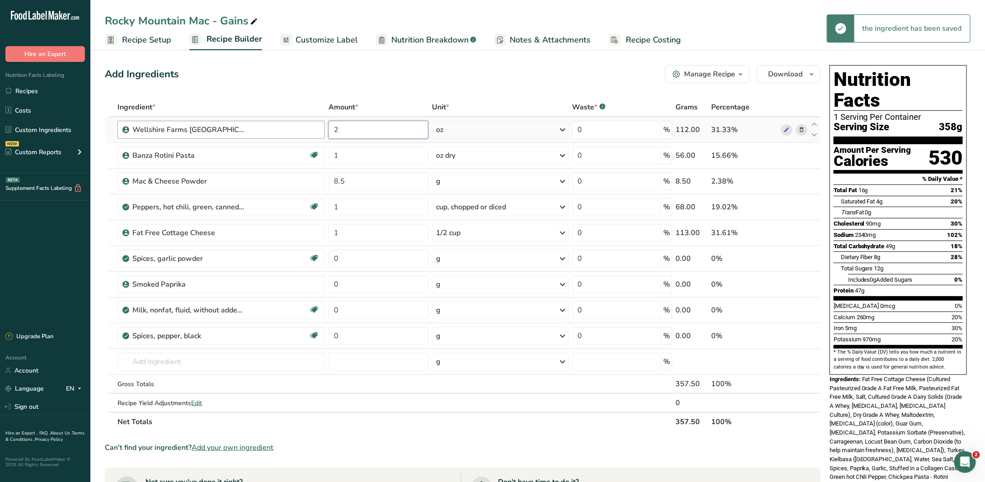
drag, startPoint x: 365, startPoint y: 131, endPoint x: 323, endPoint y: 127, distance: 43.1
click at [323, 127] on tr "Wellshire Farms [GEOGRAPHIC_DATA] [GEOGRAPHIC_DATA] 2 oz Portions 2 oz Weight U…" at bounding box center [462, 130] width 715 height 26
type input "3"
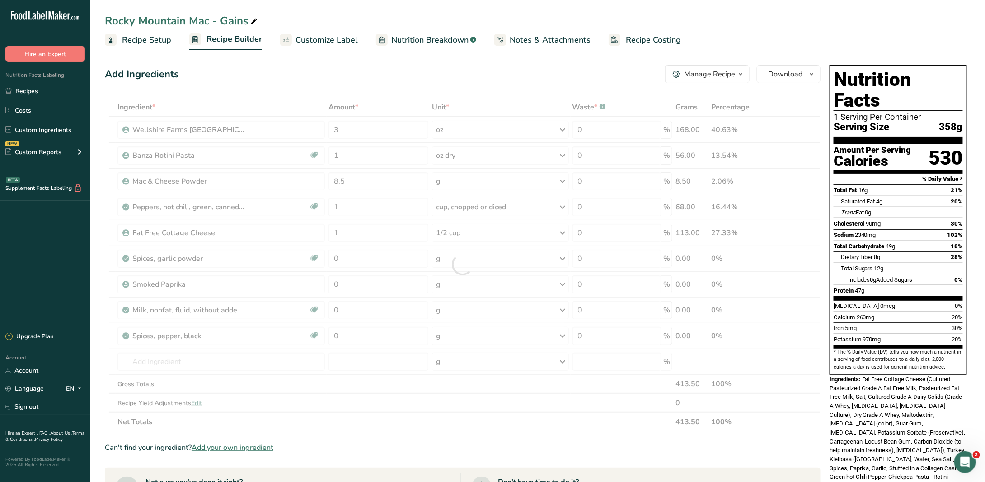
click at [442, 61] on div "Add Ingredients Manage Recipe Delete Recipe Duplicate Recipe Scale Recipe Save …" at bounding box center [465, 393] width 721 height 665
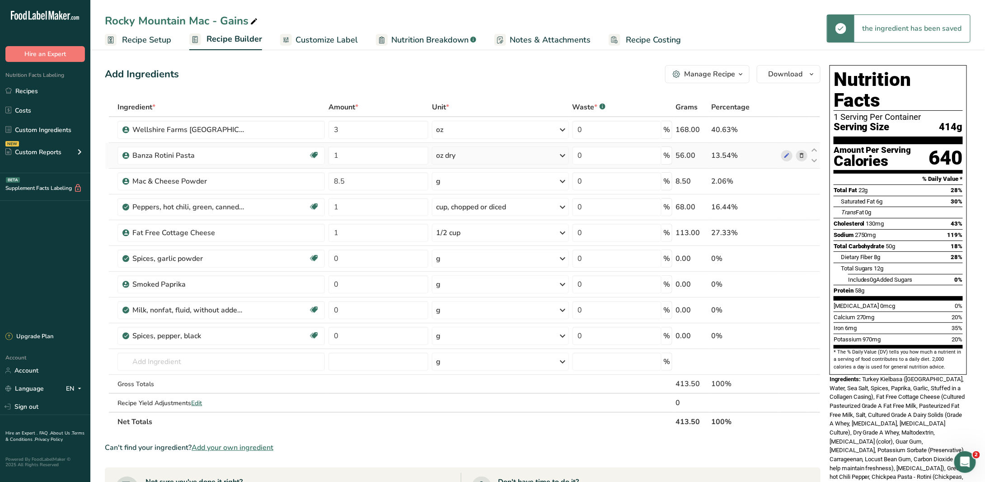
click at [452, 154] on div "oz dry" at bounding box center [445, 155] width 19 height 11
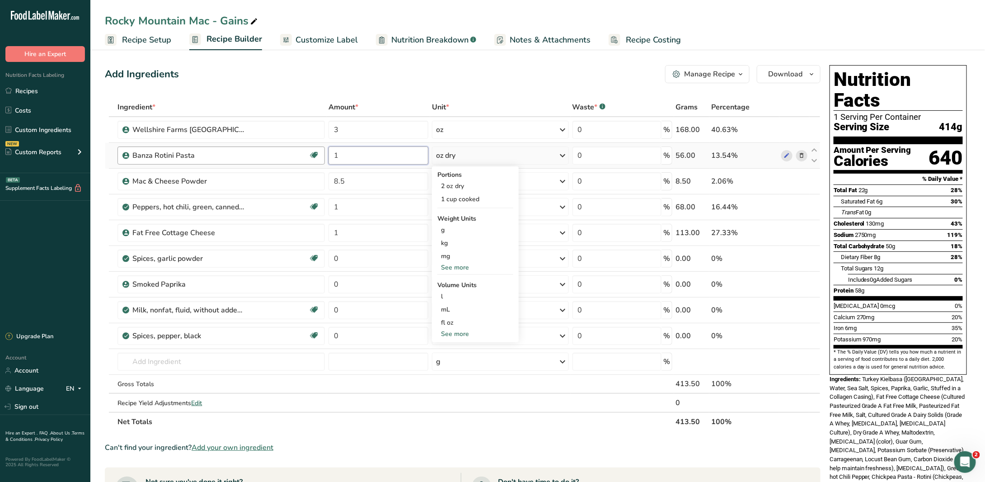
drag, startPoint x: 345, startPoint y: 157, endPoint x: 324, endPoint y: 152, distance: 21.3
click at [324, 152] on tr "Banza Rotini Pasta Gluten free 1 oz dry Portions 2 oz dry 1 cup cooked Weight U…" at bounding box center [462, 156] width 715 height 26
type input "1.5"
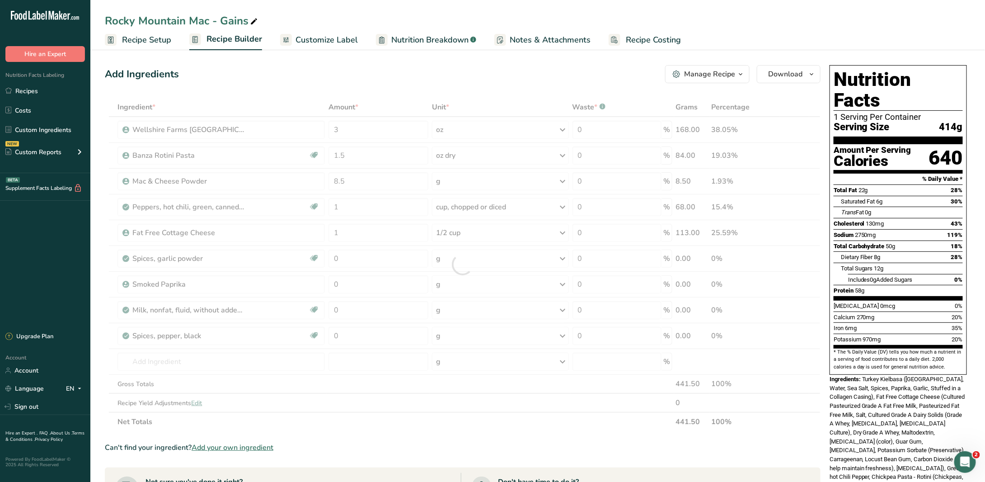
click at [391, 70] on div "Add Ingredients Manage Recipe Delete Recipe Duplicate Recipe Scale Recipe Save …" at bounding box center [463, 74] width 716 height 18
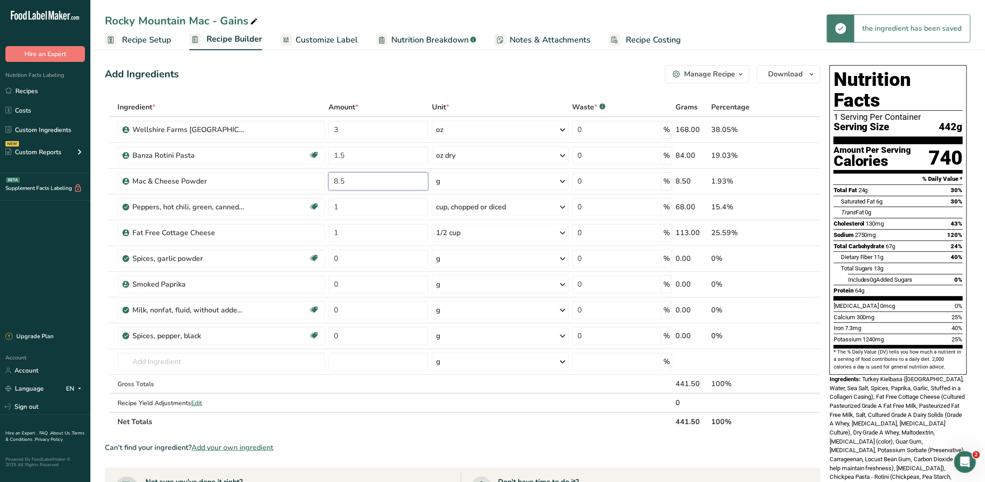
click at [345, 183] on input "8.5" at bounding box center [378, 181] width 100 height 18
drag, startPoint x: 345, startPoint y: 183, endPoint x: 332, endPoint y: 183, distance: 13.6
click at [332, 183] on input "8.5" at bounding box center [378, 181] width 100 height 18
type input "17"
click at [365, 61] on section "Add Ingredients Manage Recipe Delete Recipe Duplicate Recipe Scale Recipe Save …" at bounding box center [537, 394] width 894 height 694
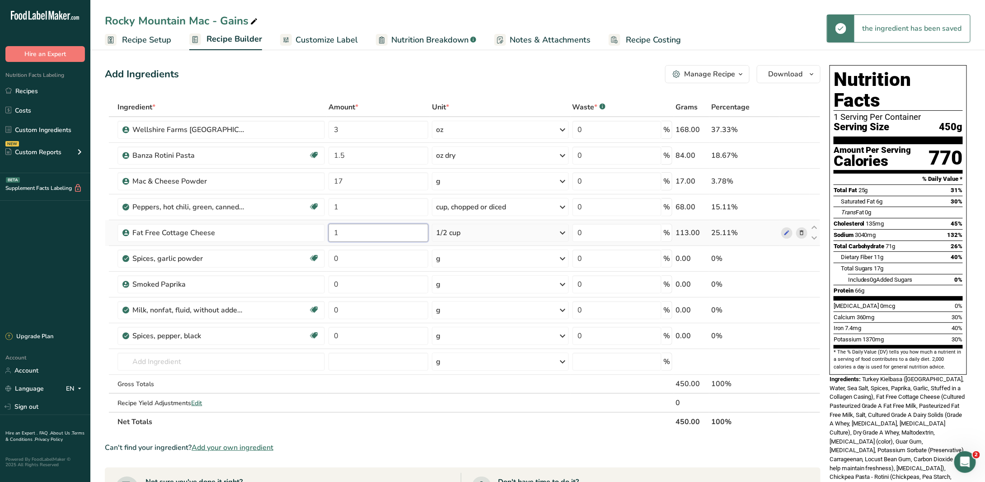
click at [356, 228] on input "1" at bounding box center [378, 233] width 100 height 18
drag, startPoint x: 343, startPoint y: 229, endPoint x: 329, endPoint y: 230, distance: 13.6
click at [329, 230] on input "1" at bounding box center [378, 233] width 100 height 18
type input "2"
click at [436, 76] on div "Add Ingredients Manage Recipe Delete Recipe Duplicate Recipe Scale Recipe Save …" at bounding box center [463, 74] width 716 height 18
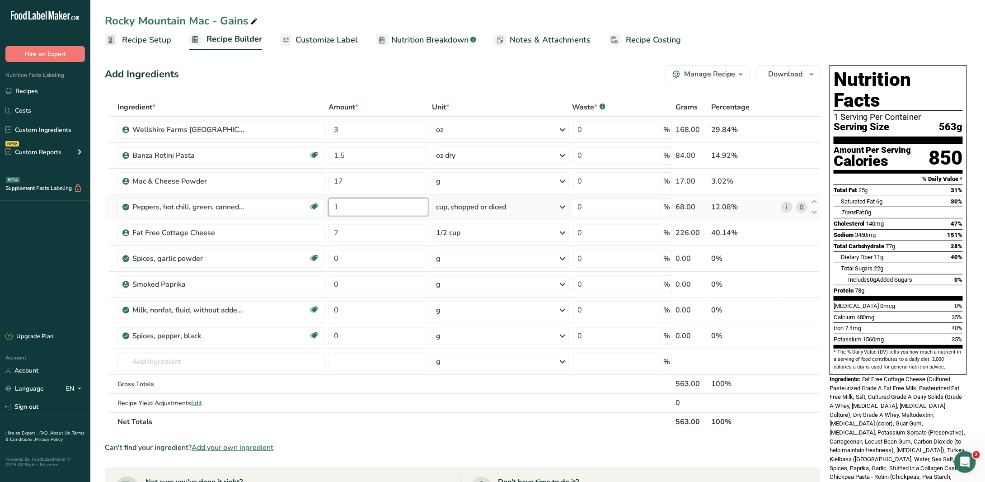
drag, startPoint x: 349, startPoint y: 212, endPoint x: 328, endPoint y: 210, distance: 21.8
click at [328, 210] on td "1" at bounding box center [378, 207] width 103 height 26
type input "1.5"
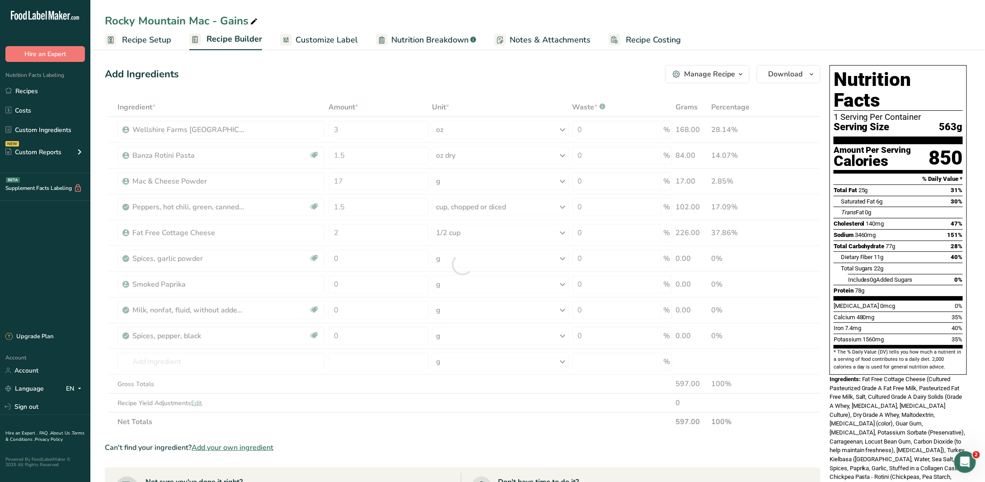
click at [402, 79] on div "Add Ingredients Manage Recipe Delete Recipe Duplicate Recipe Scale Recipe Save …" at bounding box center [463, 74] width 716 height 18
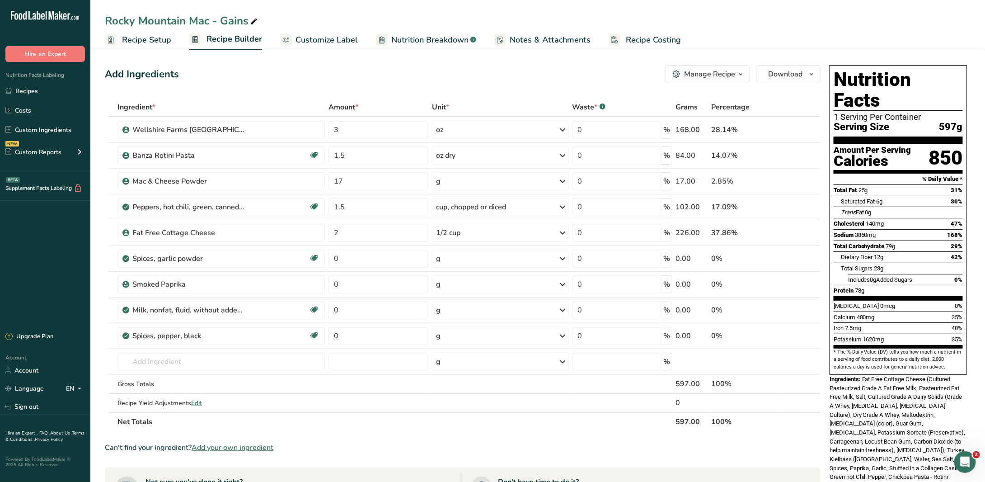
click at [331, 43] on span "Customize Label" at bounding box center [326, 40] width 62 height 12
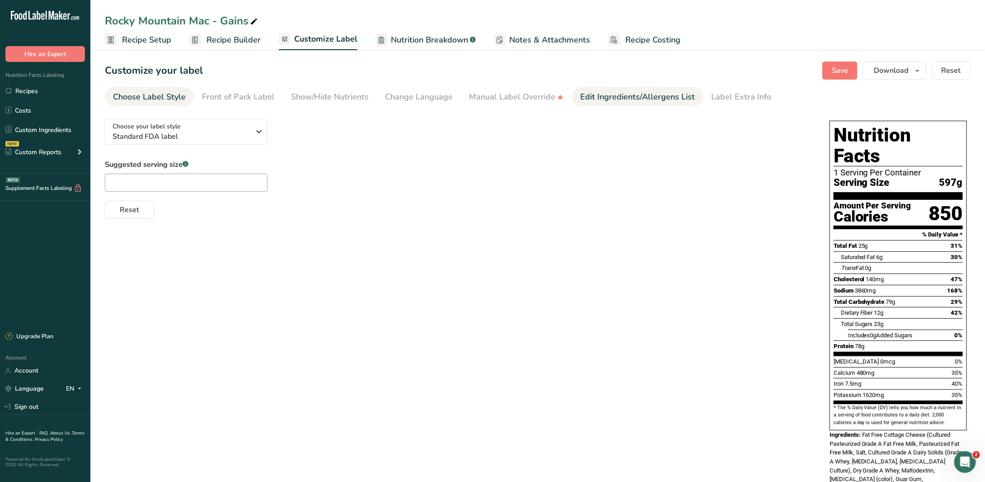
click at [632, 96] on div "Edit Ingredients/Allergens List" at bounding box center [637, 97] width 115 height 12
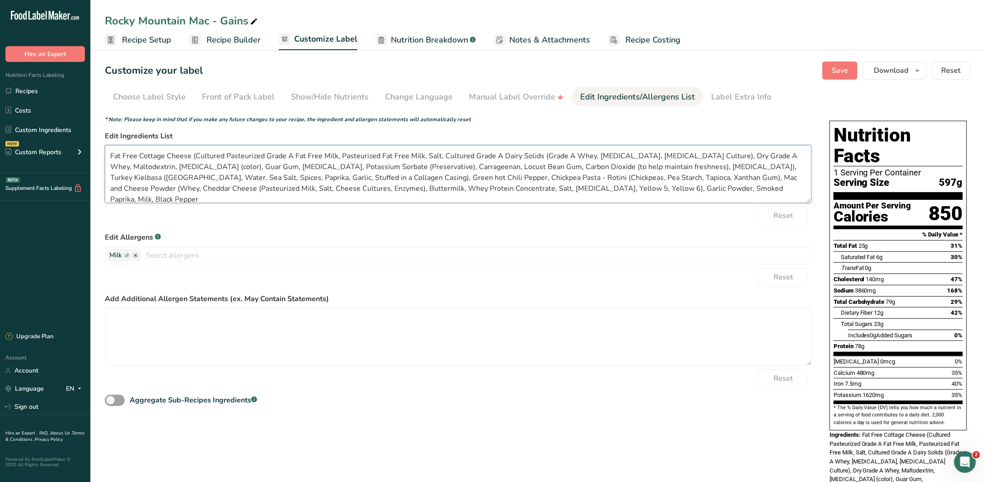
drag, startPoint x: 190, startPoint y: 156, endPoint x: 693, endPoint y: 166, distance: 503.8
click at [693, 166] on textarea "Fat Free Cottage Cheese (Cultured Pasteurized Grade A Fat Free Milk, Pasteurize…" at bounding box center [458, 174] width 706 height 58
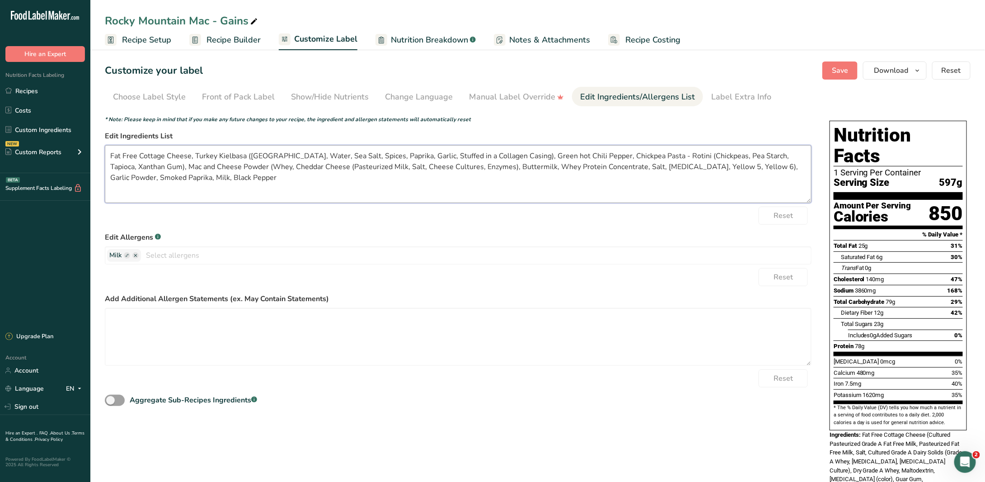
type textarea "Fat Free Cottage Cheese, Turkey Kielbasa ([GEOGRAPHIC_DATA], Water, Sea Salt, S…"
click at [470, 227] on form "* Note: Please keep in mind that if you make any future changes to your recipe,…" at bounding box center [458, 261] width 706 height 292
click at [844, 76] on button "Save" at bounding box center [839, 70] width 35 height 18
click at [755, 88] on link "Label Extra Info" at bounding box center [741, 97] width 60 height 20
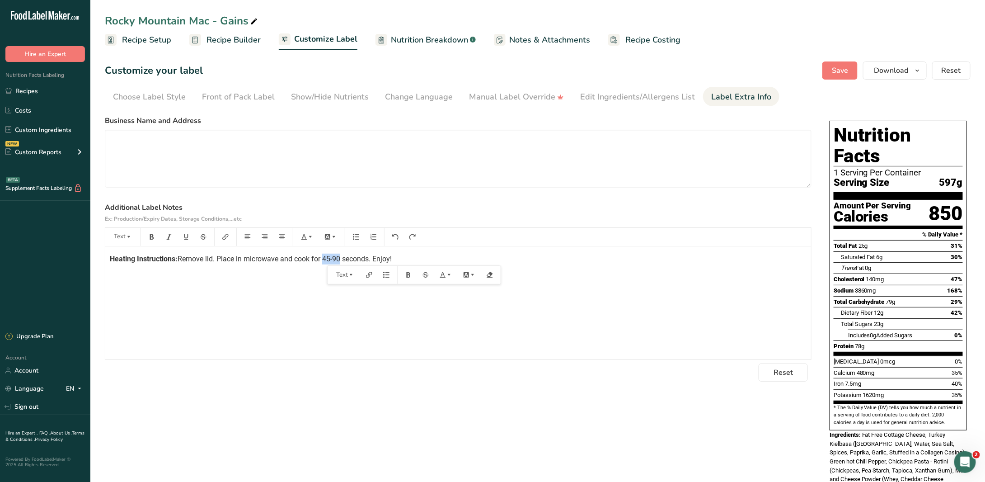
drag, startPoint x: 342, startPoint y: 257, endPoint x: 325, endPoint y: 258, distance: 17.2
click at [325, 258] on span "Remove lid. Place in microwave and cook for 45-90 seconds. Enjoy!" at bounding box center [285, 258] width 214 height 9
drag, startPoint x: 391, startPoint y: 257, endPoint x: 365, endPoint y: 258, distance: 25.3
click at [365, 258] on span "Remove lid. Place in microwave and cook for 1-2 minutes seconds. Enjoy!" at bounding box center [295, 258] width 234 height 9
click at [851, 74] on button "Save" at bounding box center [839, 70] width 35 height 18
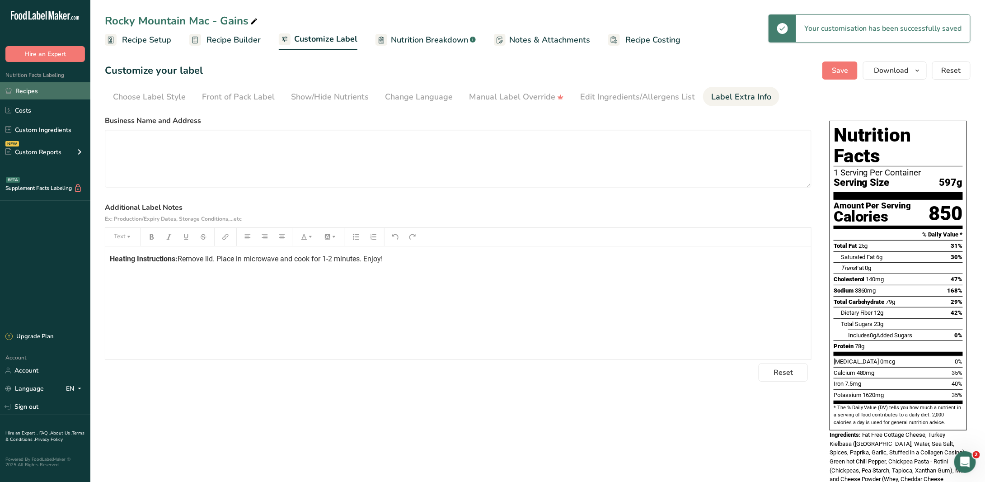
click at [44, 92] on link "Recipes" at bounding box center [45, 90] width 90 height 17
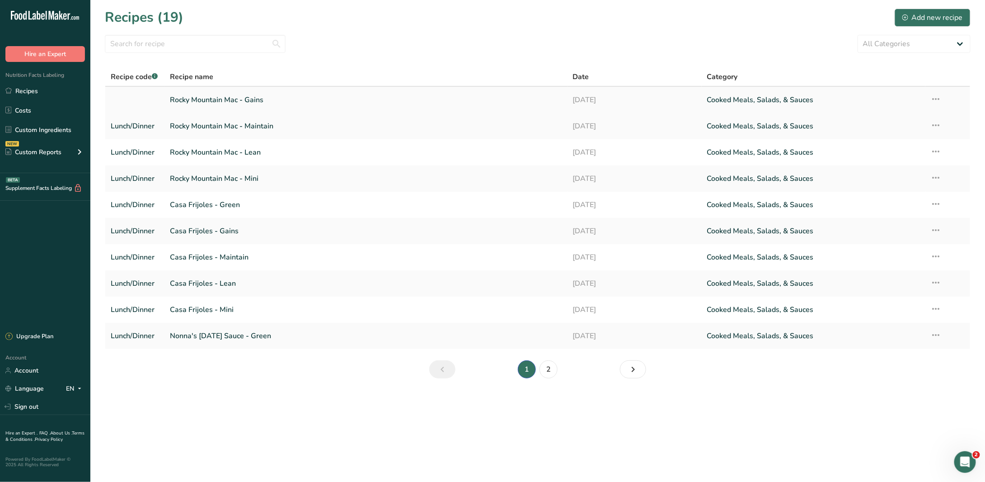
click at [938, 93] on icon at bounding box center [936, 99] width 11 height 16
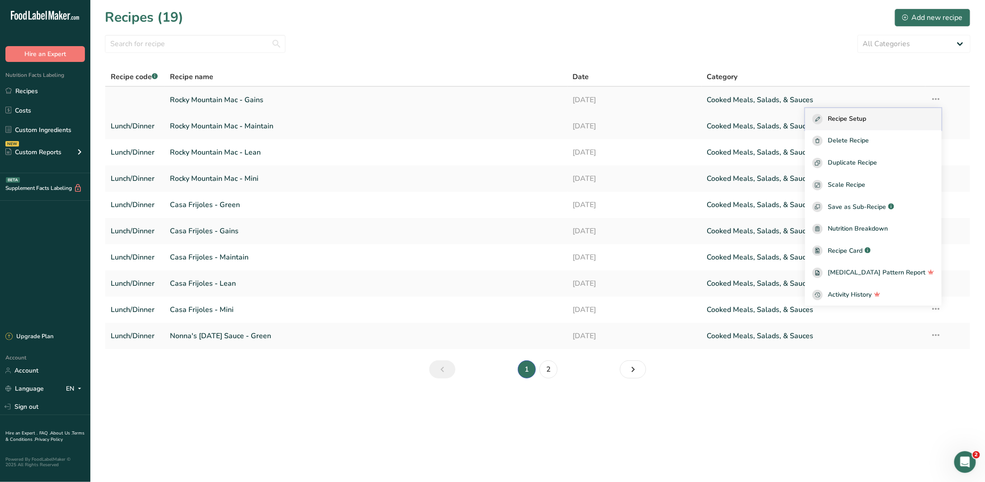
click at [927, 116] on div "Recipe Setup" at bounding box center [873, 119] width 122 height 10
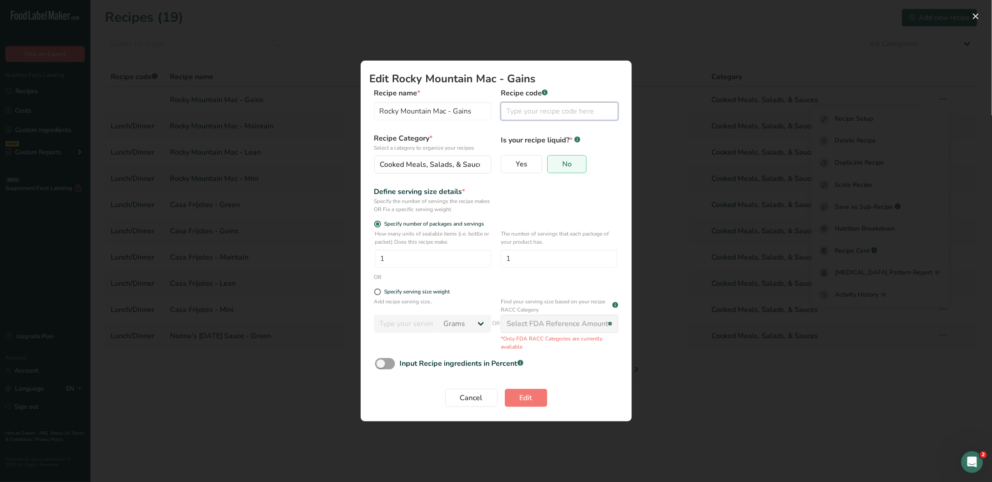
click at [537, 119] on input "Edit Recipe Modal" at bounding box center [559, 111] width 117 height 18
type input "Lunch/Dinner"
click at [522, 403] on span "Edit" at bounding box center [525, 397] width 13 height 11
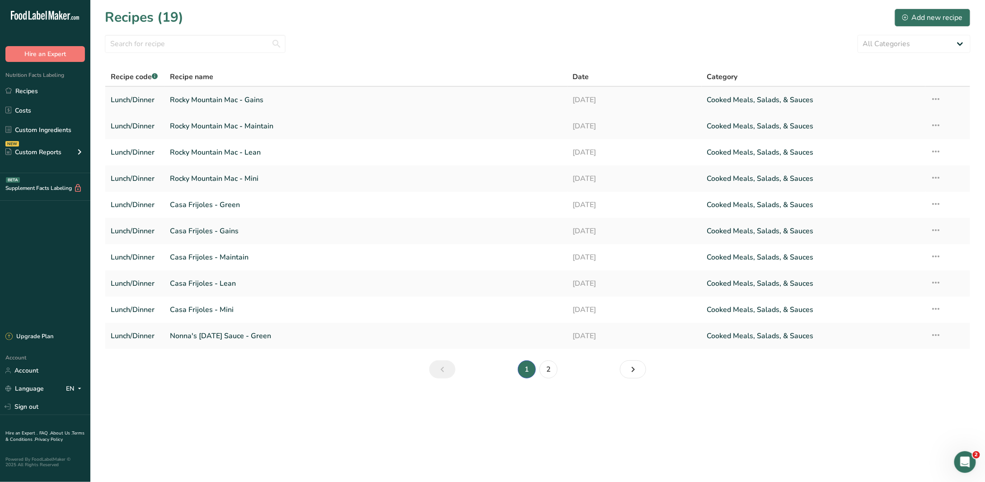
click at [933, 99] on icon at bounding box center [936, 99] width 11 height 16
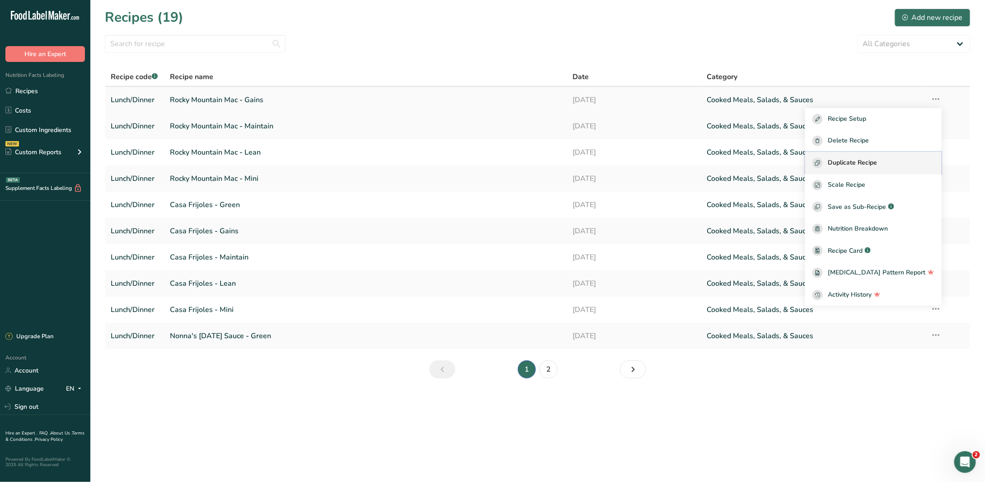
click at [866, 167] on span "Duplicate Recipe" at bounding box center [852, 163] width 49 height 10
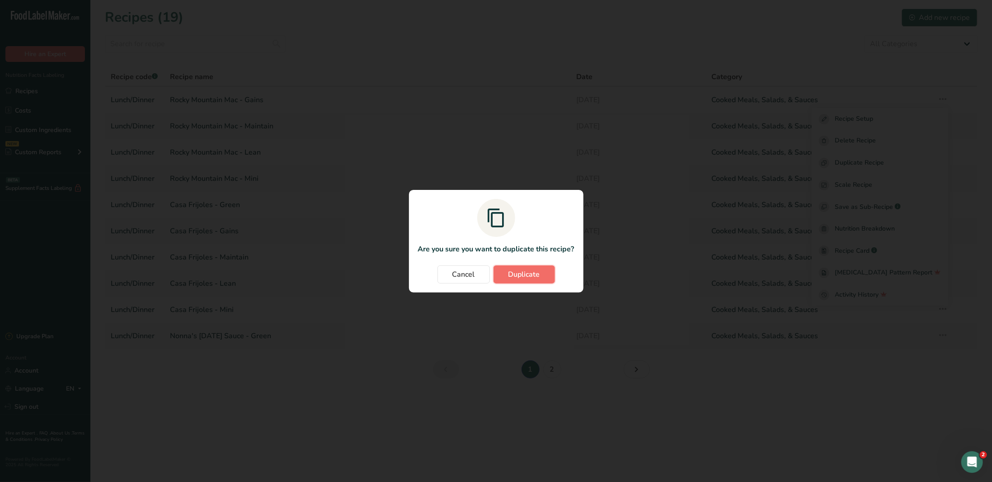
click at [542, 278] on button "Duplicate" at bounding box center [523, 274] width 61 height 18
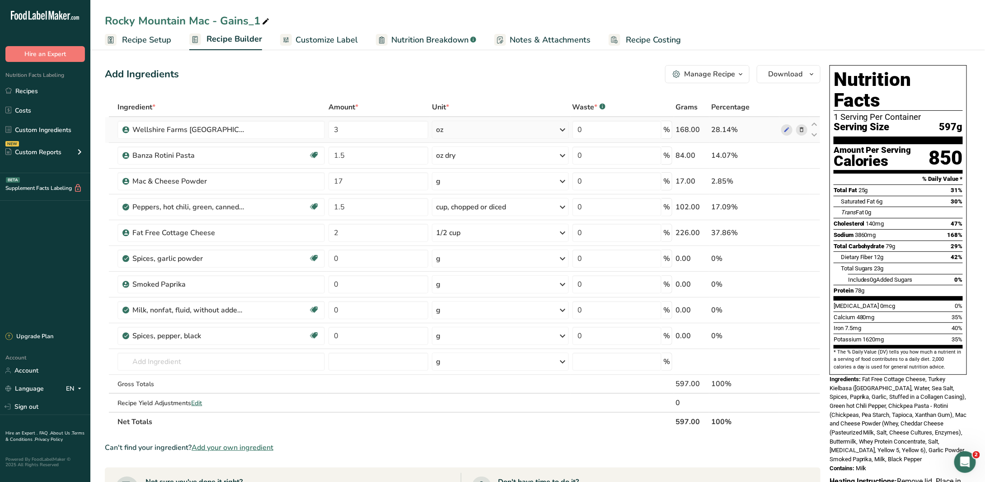
click at [803, 131] on icon at bounding box center [801, 129] width 6 height 9
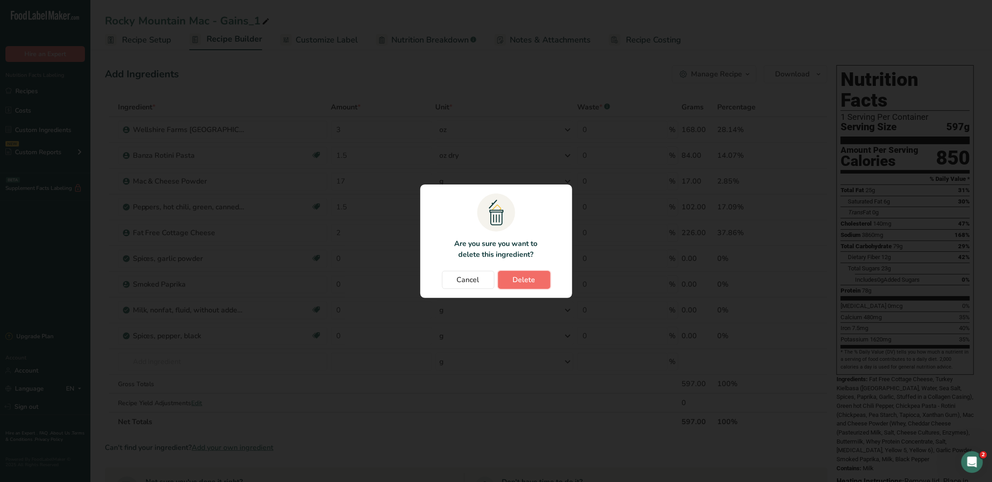
click at [531, 277] on span "Delete" at bounding box center [524, 279] width 23 height 11
type input "1.5"
type input "17"
type input "1.5"
type input "2"
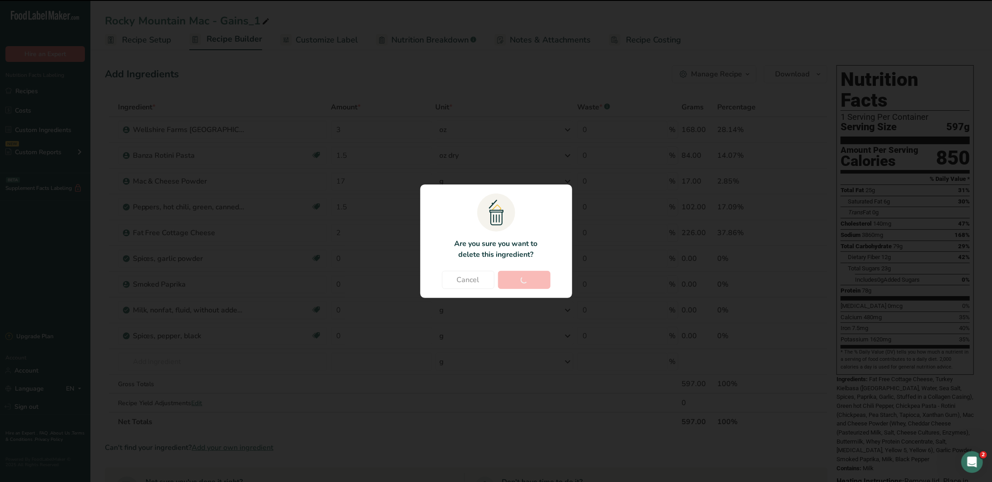
type input "0"
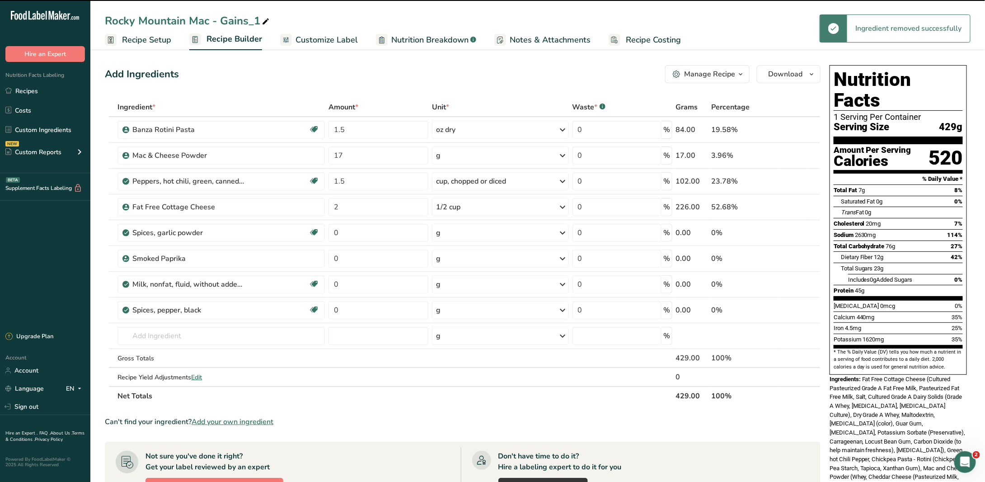
click at [268, 23] on icon at bounding box center [266, 21] width 8 height 13
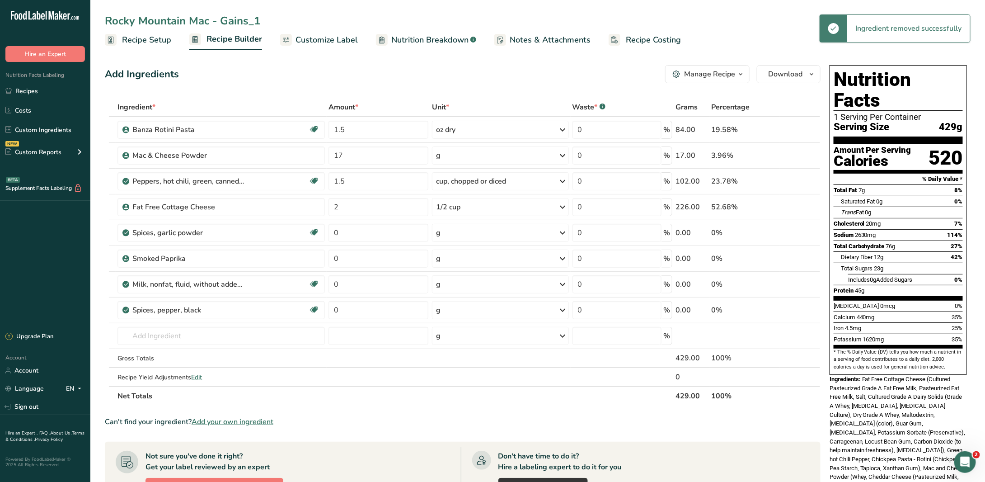
drag, startPoint x: 262, startPoint y: 21, endPoint x: 218, endPoint y: 20, distance: 44.3
click at [218, 20] on input "Rocky Mountain Mac - Gains_1" at bounding box center [538, 21] width 866 height 16
type input "Rocky Mountain [PERSON_NAME]"
click at [351, 132] on input "1.5" at bounding box center [378, 130] width 100 height 18
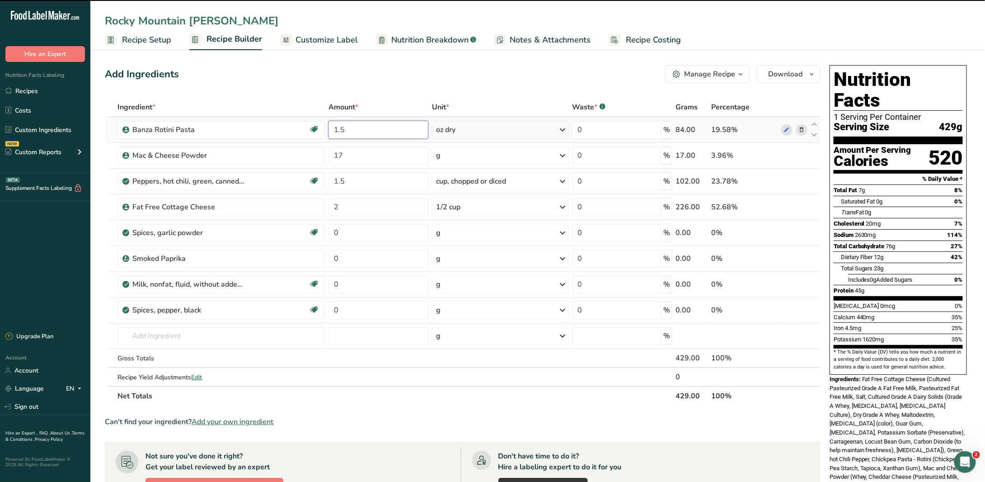
drag, startPoint x: 350, startPoint y: 132, endPoint x: 329, endPoint y: 131, distance: 20.8
click at [329, 131] on input "1.5" at bounding box center [378, 130] width 100 height 18
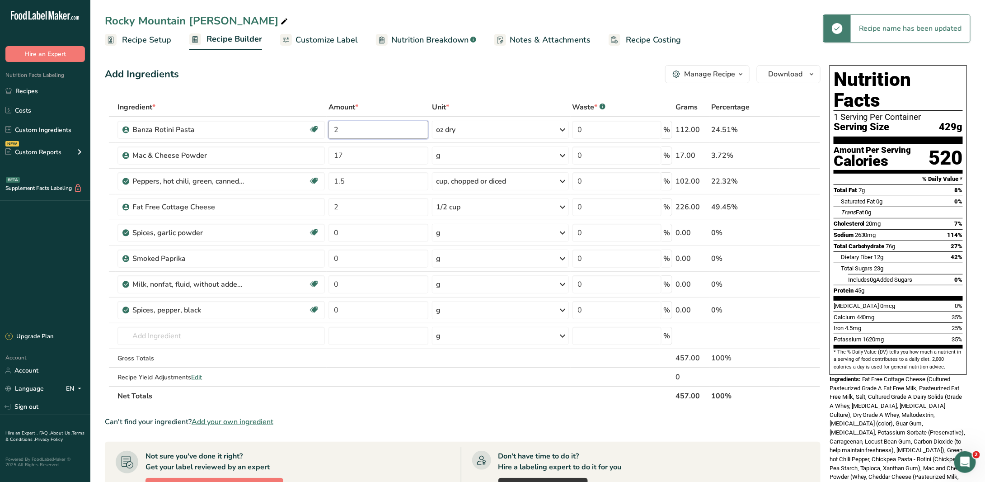
type input "2"
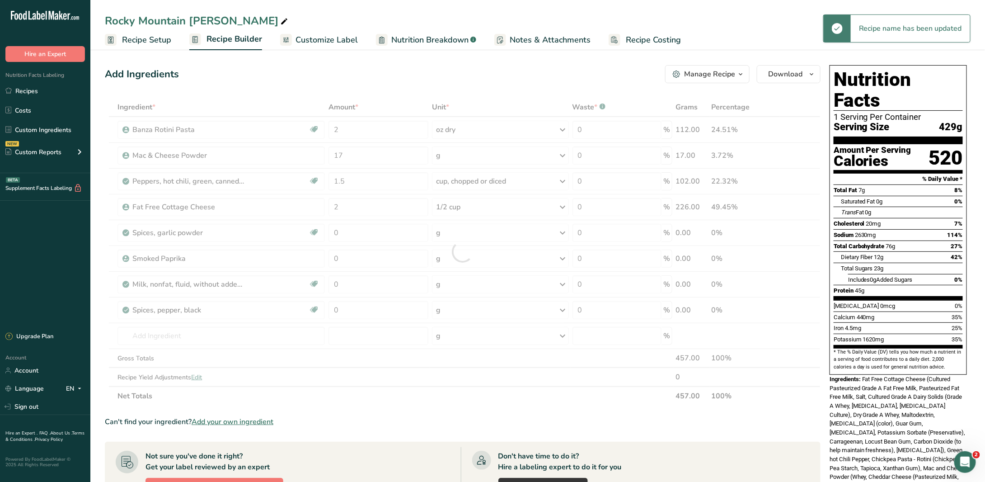
click at [446, 86] on div "Add Ingredients Manage Recipe Delete Recipe Duplicate Recipe Scale Recipe Save …" at bounding box center [465, 380] width 721 height 639
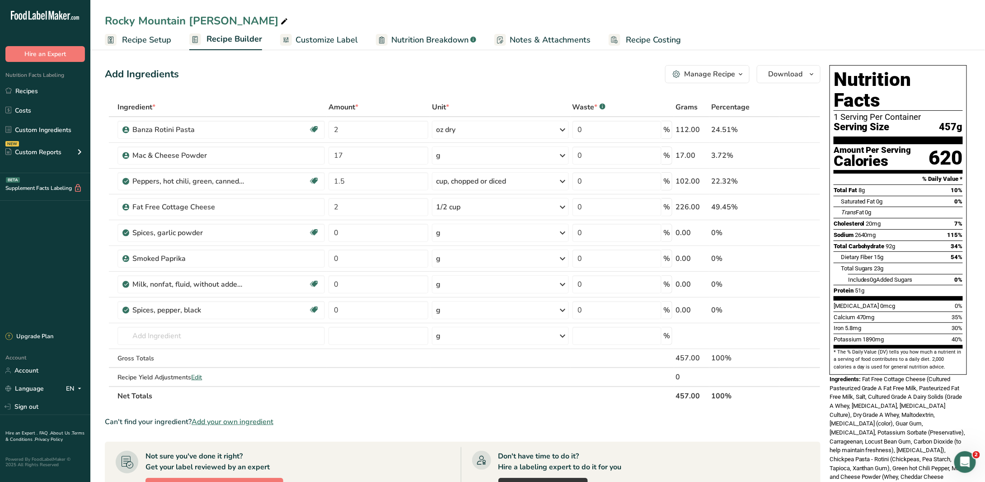
click at [343, 41] on span "Customize Label" at bounding box center [326, 40] width 62 height 12
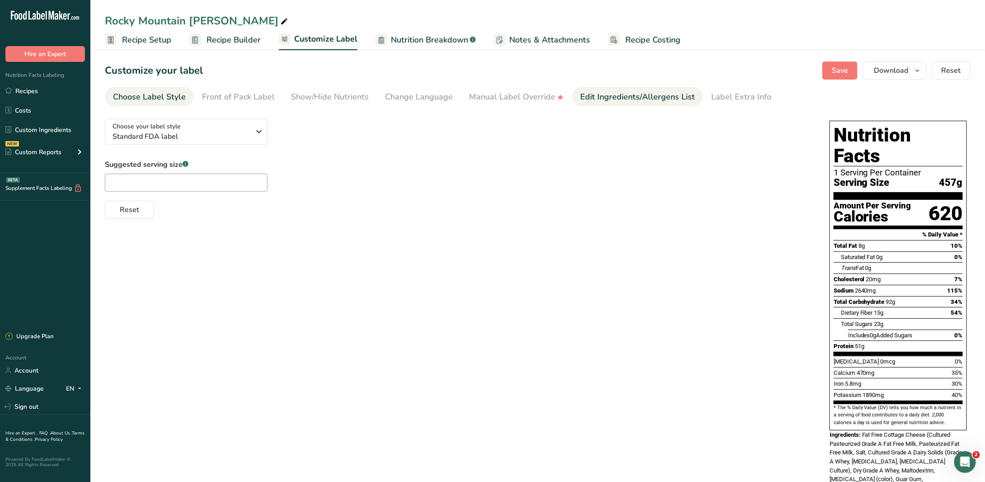
click at [624, 95] on div "Edit Ingredients/Allergens List" at bounding box center [637, 97] width 115 height 12
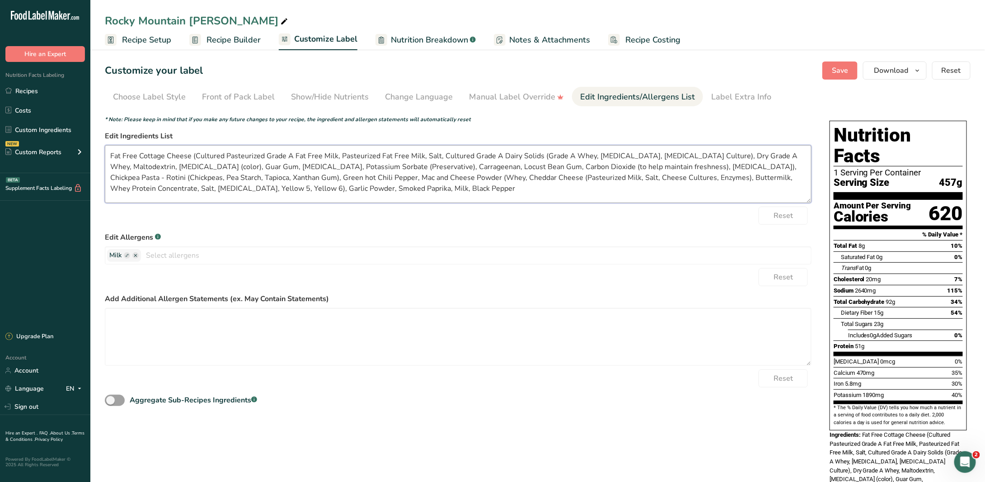
drag, startPoint x: 198, startPoint y: 156, endPoint x: 694, endPoint y: 166, distance: 496.6
click at [694, 166] on textarea "Fat Free Cottage Cheese (Cultured Pasteurized Grade A Fat Free Milk, Pasteurize…" at bounding box center [458, 174] width 706 height 58
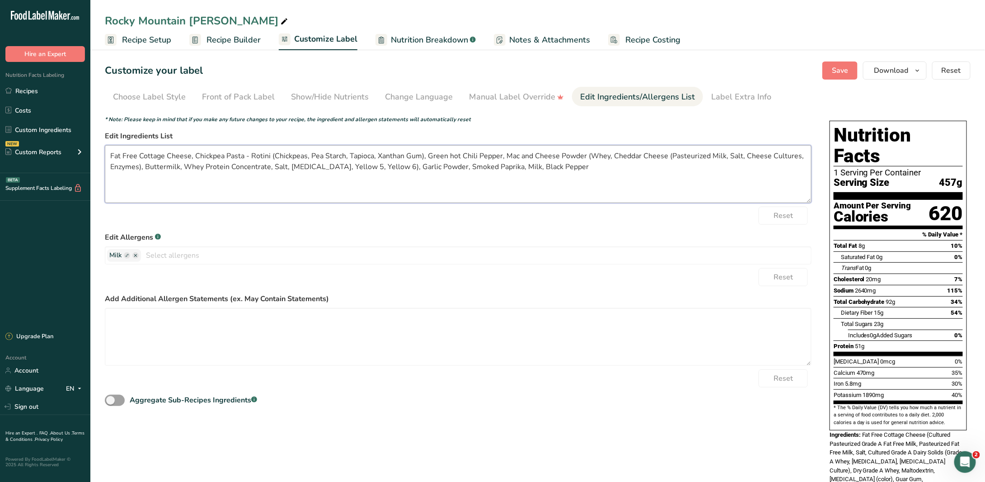
type textarea "Fat Free Cottage Cheese, Chickpea Pasta - Rotini (Chickpeas, Pea Starch, Tapioc…"
click at [561, 212] on div "Reset" at bounding box center [458, 215] width 706 height 18
click at [729, 93] on div "Label Extra Info" at bounding box center [741, 97] width 60 height 12
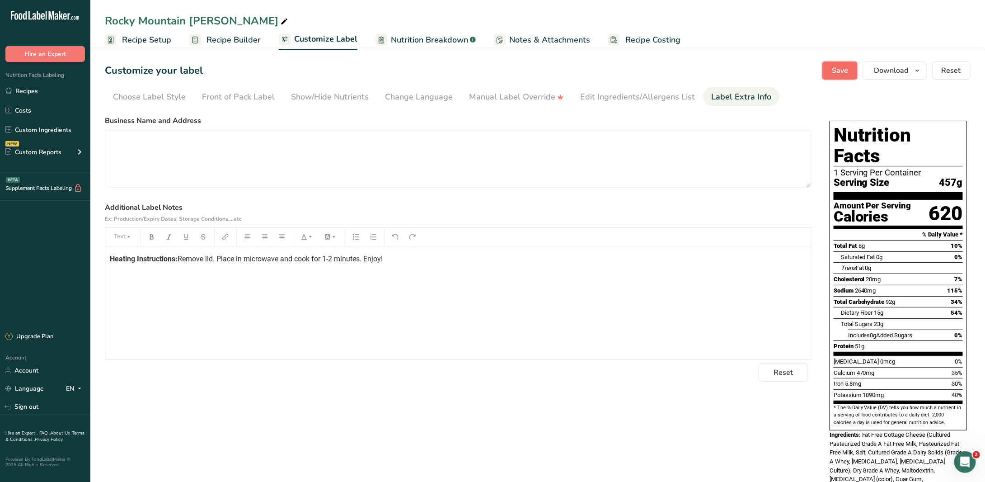
click at [846, 72] on span "Save" at bounding box center [840, 70] width 16 height 11
click at [38, 85] on link "Recipes" at bounding box center [45, 90] width 90 height 17
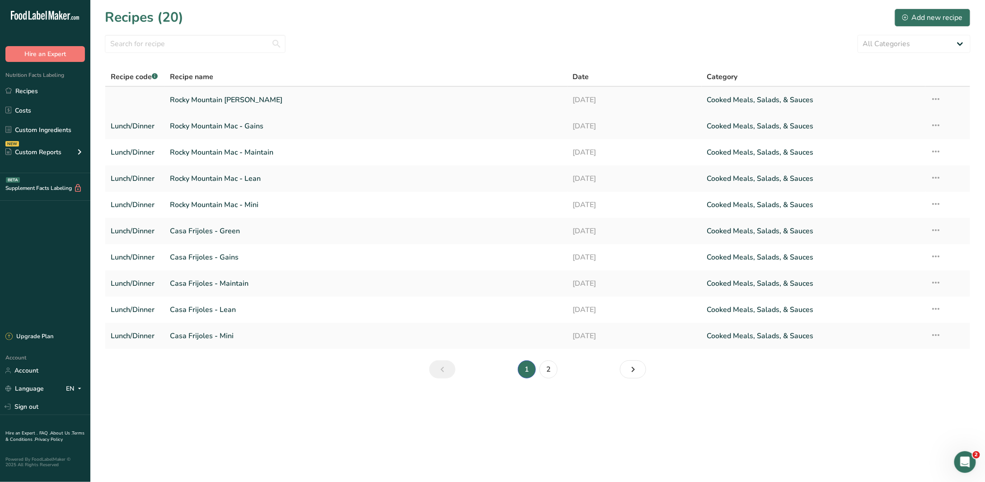
click at [935, 101] on icon at bounding box center [936, 99] width 11 height 16
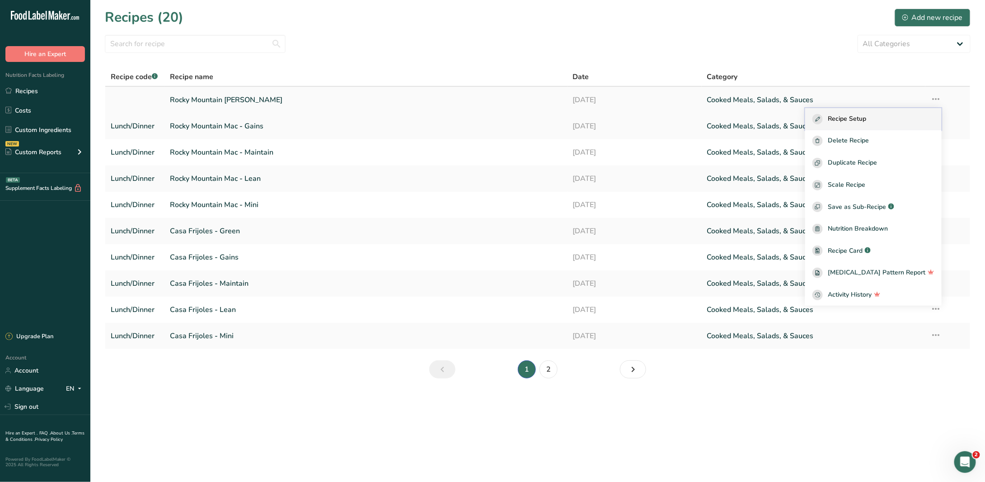
click at [904, 119] on div "Recipe Setup" at bounding box center [873, 119] width 122 height 10
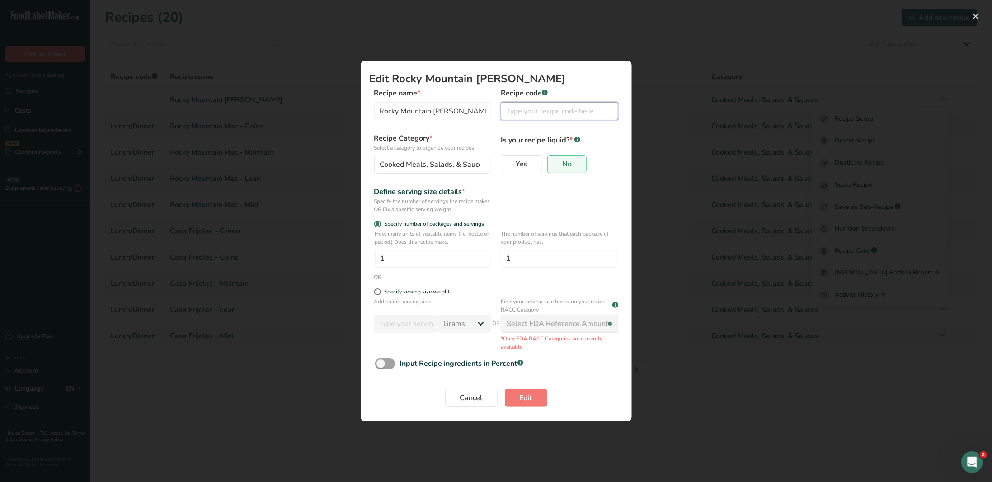
click at [533, 115] on input "Edit Recipe Modal" at bounding box center [559, 111] width 117 height 18
type input "Lunch/Dinner"
click at [536, 398] on button "Edit" at bounding box center [526, 397] width 42 height 18
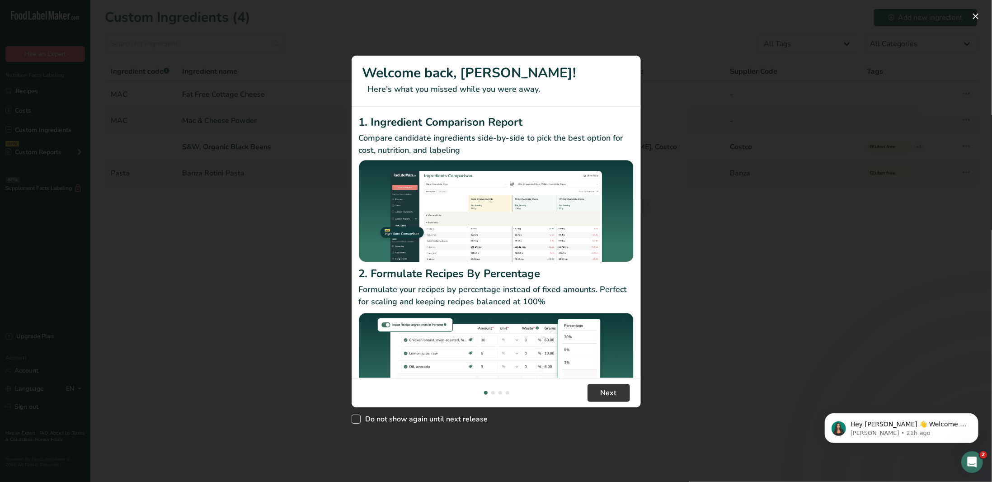
click at [363, 415] on span "Do not show again until next release" at bounding box center [423, 418] width 127 height 9
click at [357, 416] on input "Do not show again until next release" at bounding box center [354, 419] width 6 height 6
checkbox input "true"
click at [602, 393] on span "Next" at bounding box center [608, 392] width 16 height 11
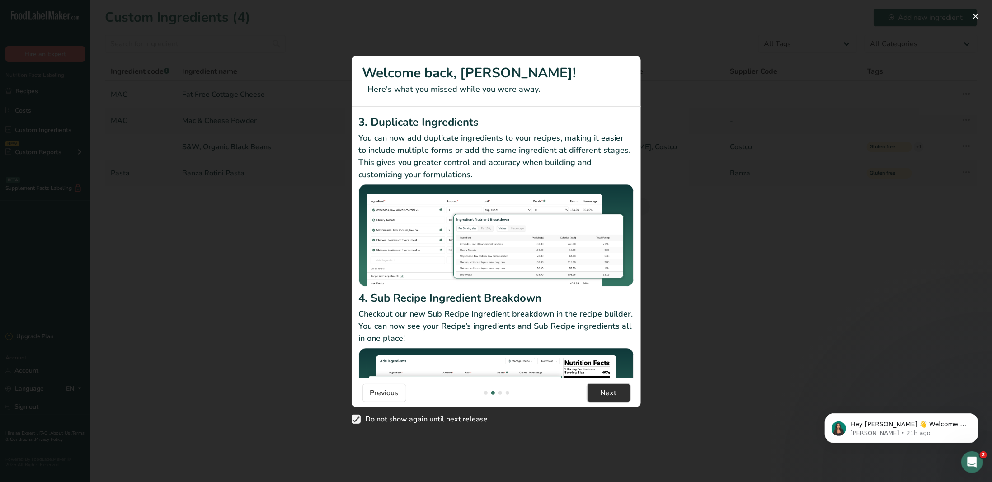
click at [602, 393] on span "Next" at bounding box center [608, 392] width 16 height 11
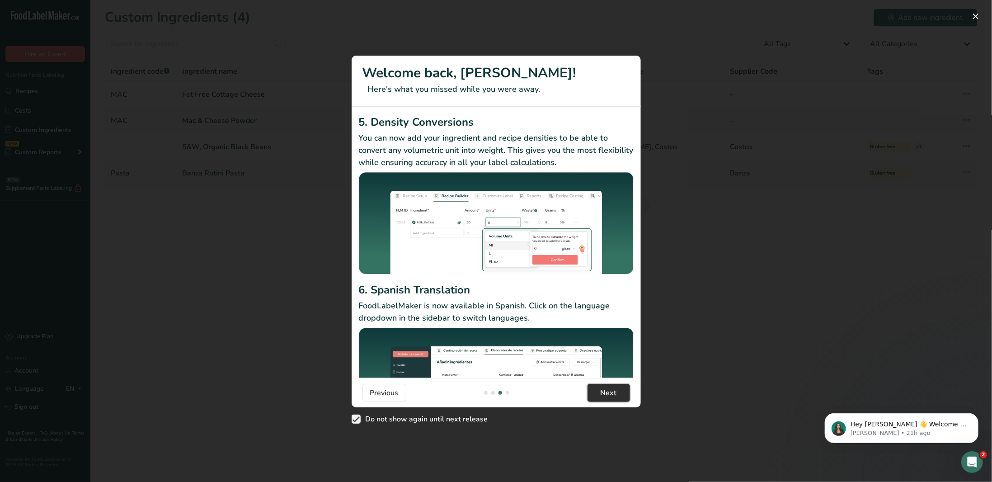
click at [602, 393] on span "Next" at bounding box center [608, 392] width 16 height 11
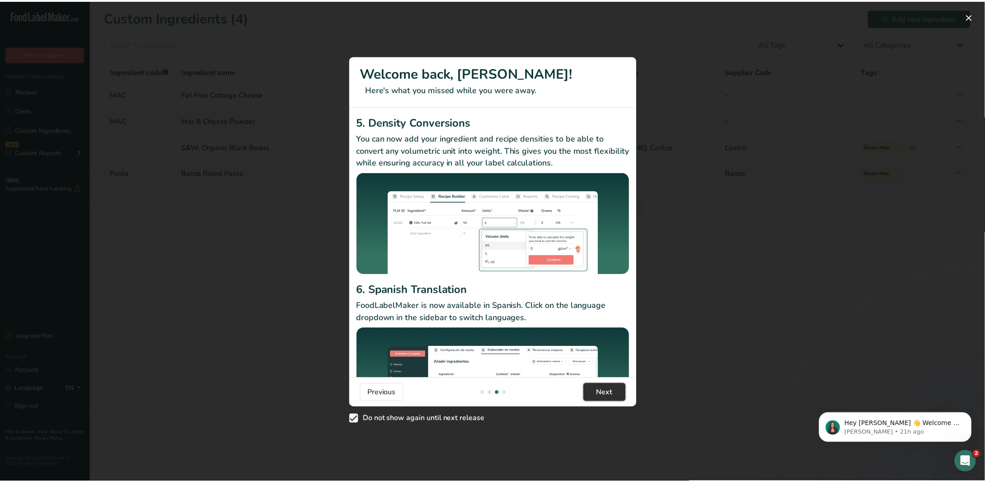
scroll to position [0, 867]
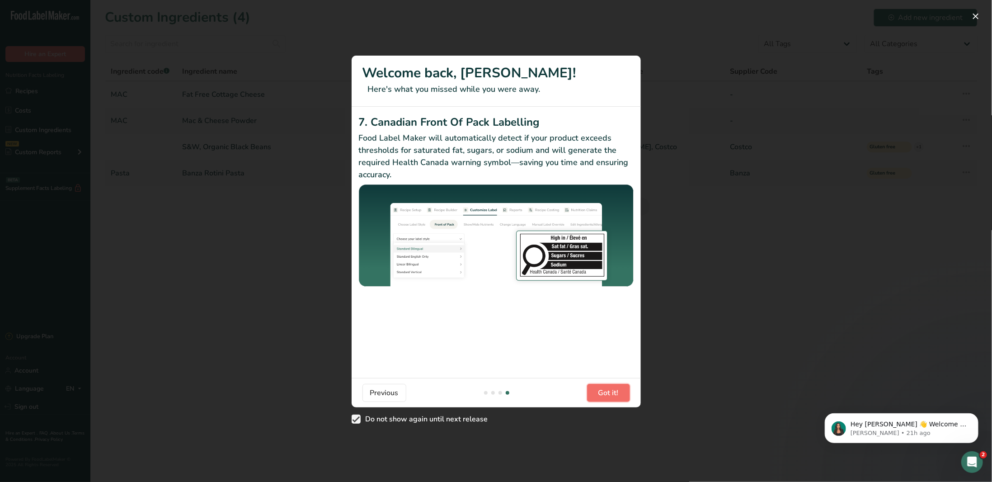
click at [602, 393] on span "Got it!" at bounding box center [608, 392] width 20 height 11
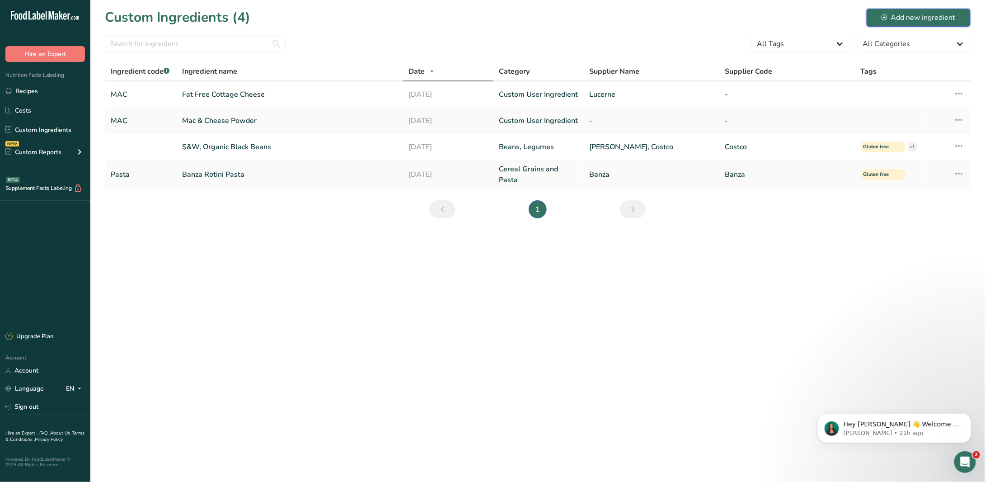
click at [903, 22] on div "Add new ingredient" at bounding box center [918, 17] width 74 height 11
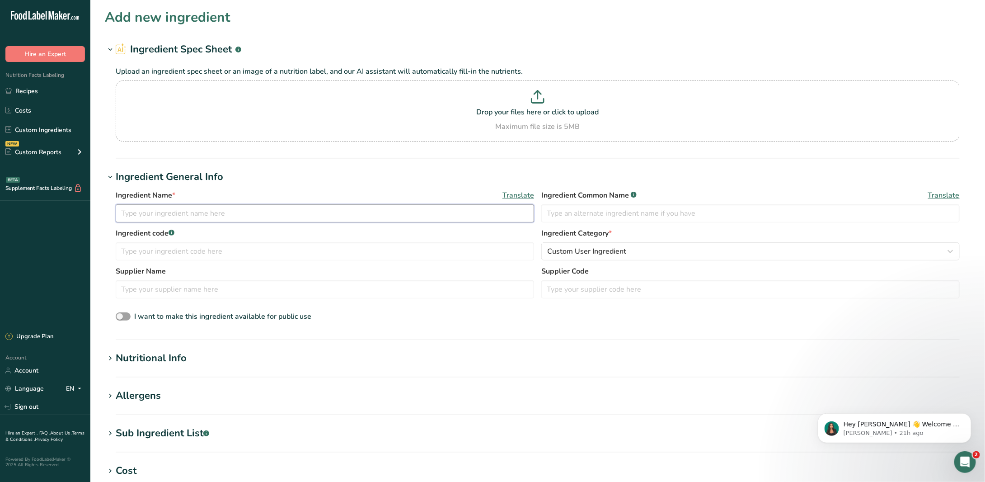
click at [223, 209] on input "text" at bounding box center [325, 213] width 418 height 18
type input "Wellshire Farms [GEOGRAPHIC_DATA] [GEOGRAPHIC_DATA]"
click at [676, 216] on input "text" at bounding box center [750, 213] width 418 height 18
type input "Turkey Kielbasa"
click at [203, 256] on input "text" at bounding box center [325, 251] width 418 height 18
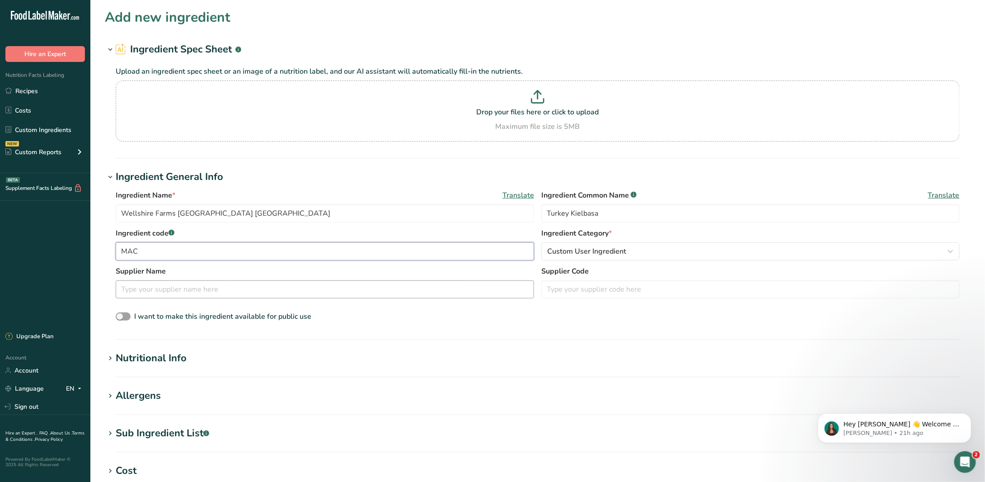
type input "MAC"
click at [267, 285] on input "text" at bounding box center [325, 289] width 418 height 18
type input "Wellshire Farms"
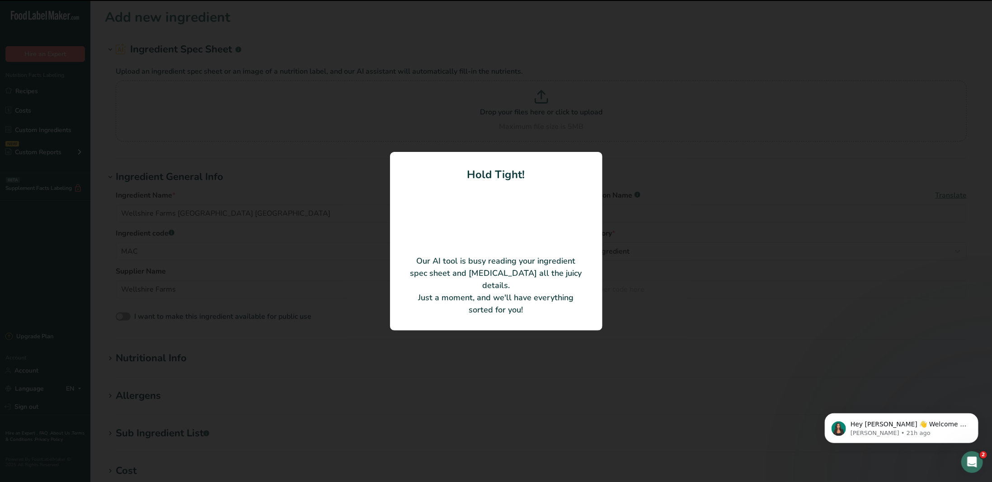
type input "56"
type input "110"
type KJ "460.24"
type Fat "6"
type Fat "2"
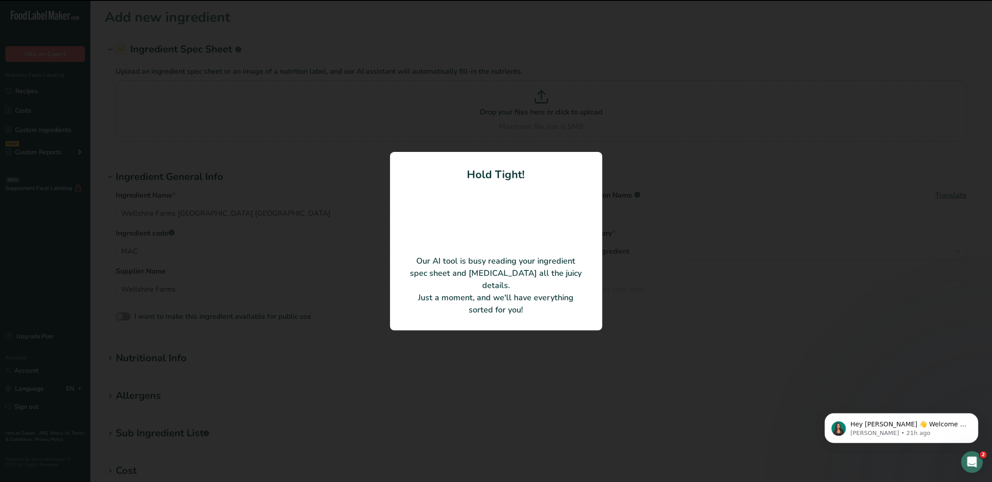
type Fat "0"
type input "40"
type input "410"
type Carbohydrates "1"
type Fiber "0"
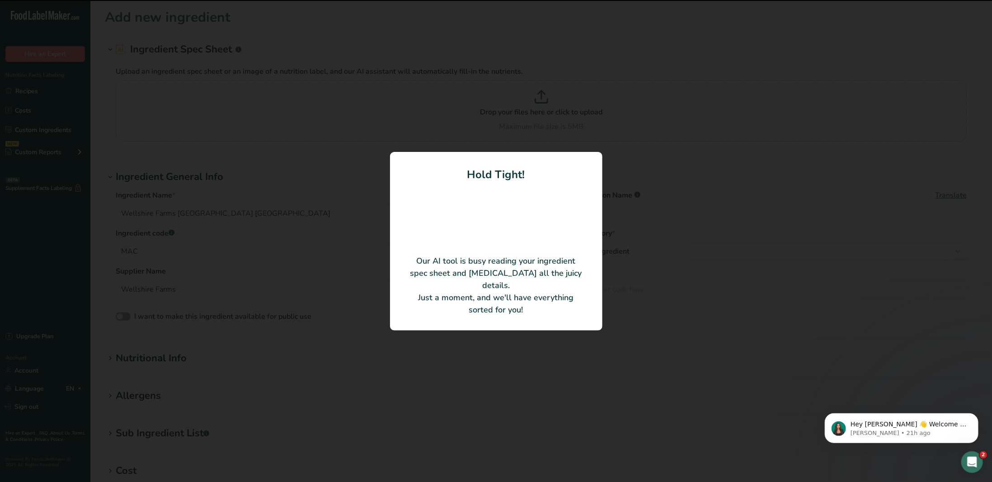
type Sugars "0"
type input "11"
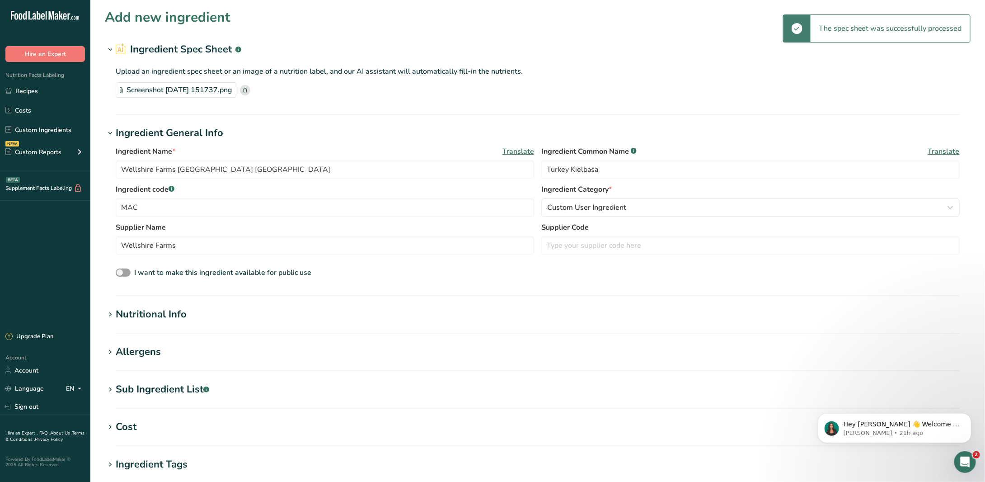
click at [161, 326] on section "Nutritional Info Serving Size .a-a{fill:#347362;}.b-a{fill:#fff;} Add ingredien…" at bounding box center [538, 320] width 866 height 27
click at [161, 317] on div "Nutritional Info" at bounding box center [151, 314] width 71 height 15
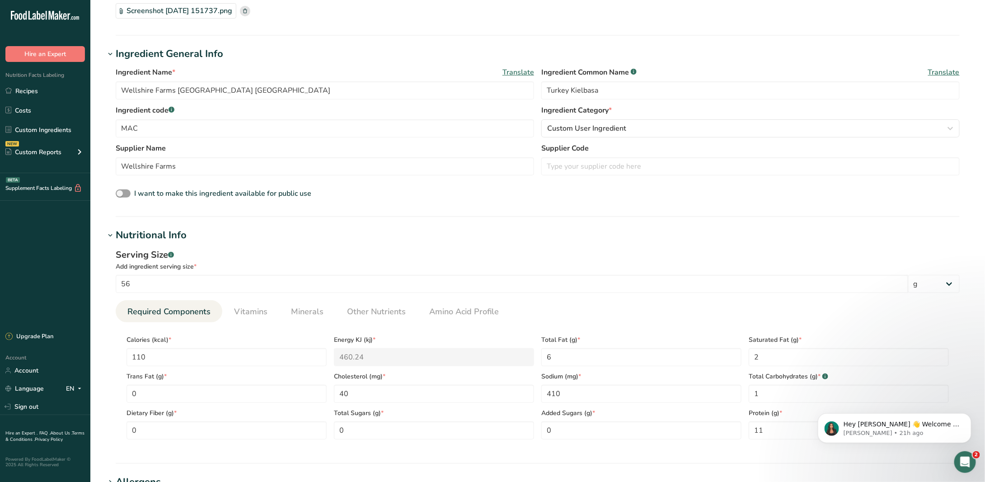
scroll to position [136, 0]
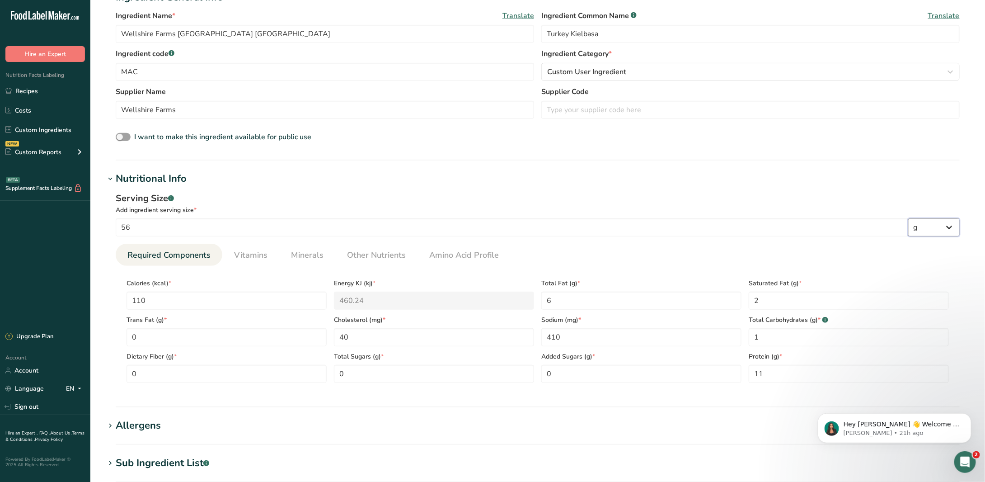
click at [948, 223] on select "g kg mg mcg lb oz l mL fl oz tbsp tsp cup qt gallon" at bounding box center [933, 227] width 51 height 18
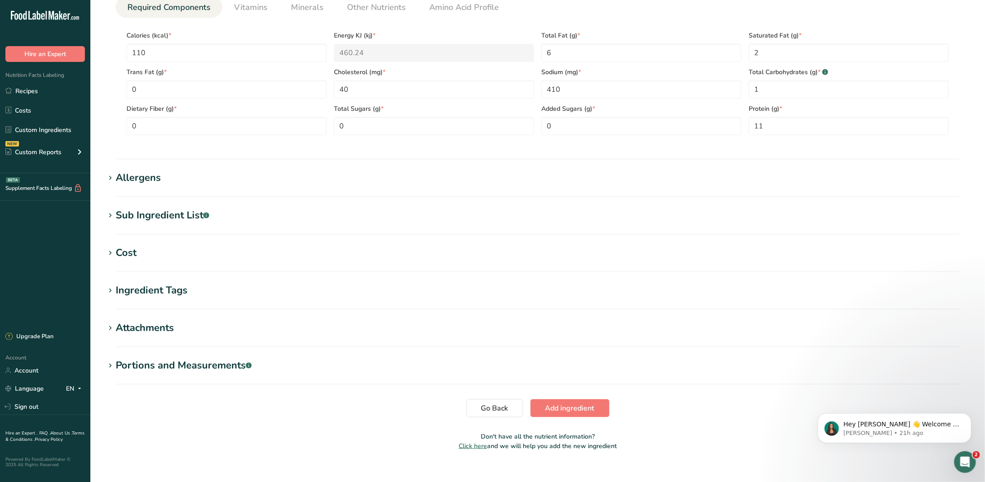
scroll to position [394, 0]
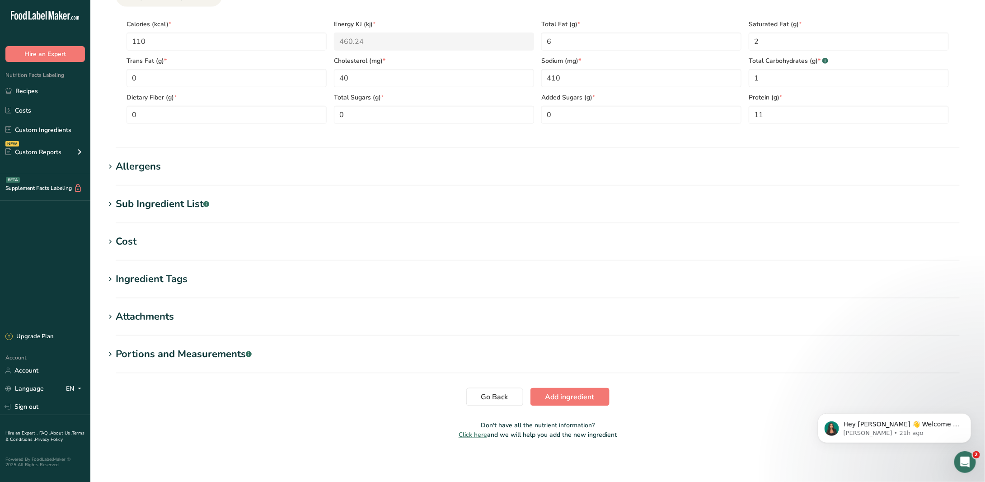
click at [201, 351] on div "Portions and Measurements .a-a{fill:#347362;}.b-a{fill:#fff;}" at bounding box center [184, 353] width 136 height 15
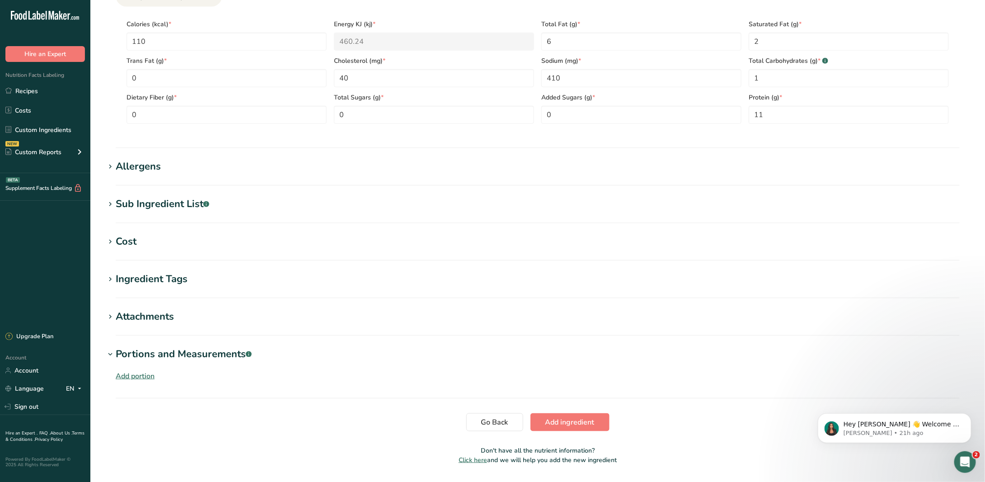
click at [140, 376] on div "Add portion" at bounding box center [135, 375] width 39 height 11
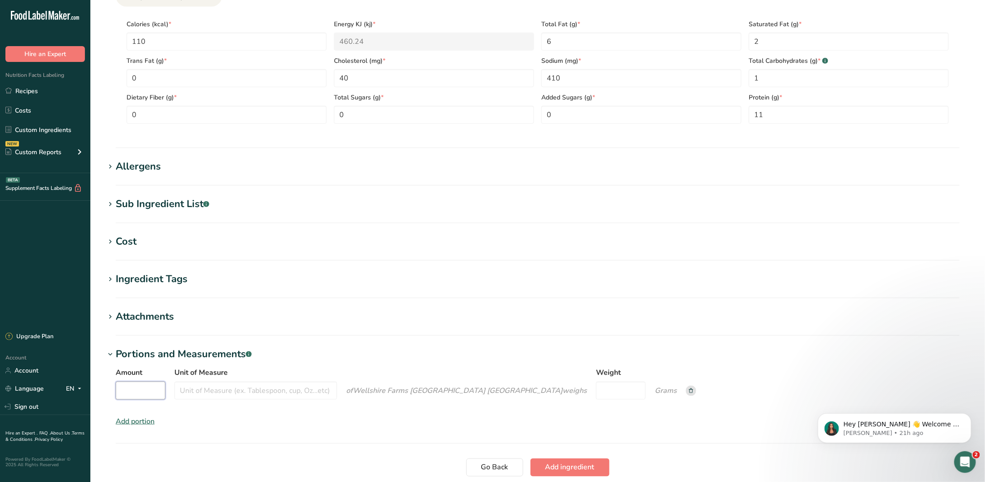
click at [143, 394] on input "Amount" at bounding box center [141, 390] width 50 height 18
type input "2"
click at [210, 388] on input "Unit of Measure" at bounding box center [255, 390] width 163 height 18
type input "oz"
click at [592, 385] on input "Weight" at bounding box center [617, 390] width 50 height 18
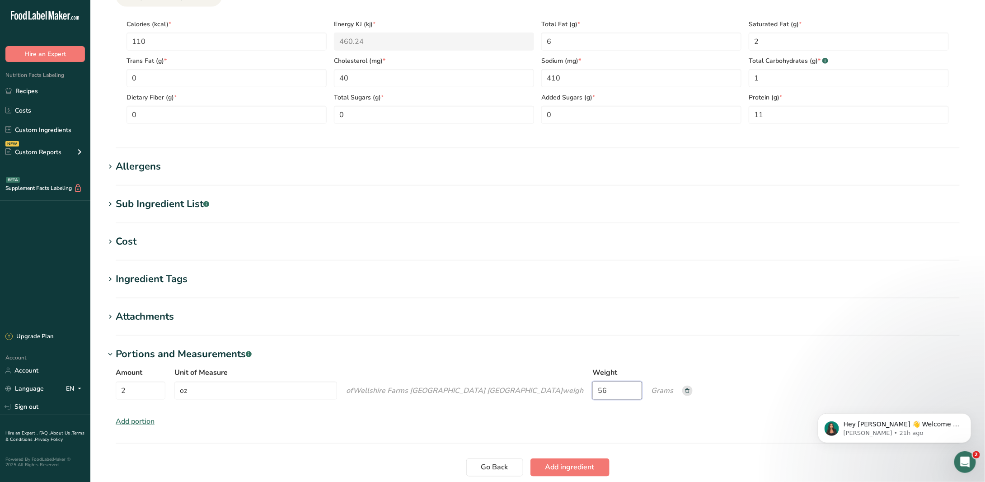
type input "56"
click at [653, 362] on div "Amount 2 Unit of Measure oz of Wellshire Farms Turkey Kielbasa weigh Weight 56 …" at bounding box center [538, 396] width 866 height 70
click at [167, 281] on div "Ingredient Tags" at bounding box center [152, 278] width 72 height 15
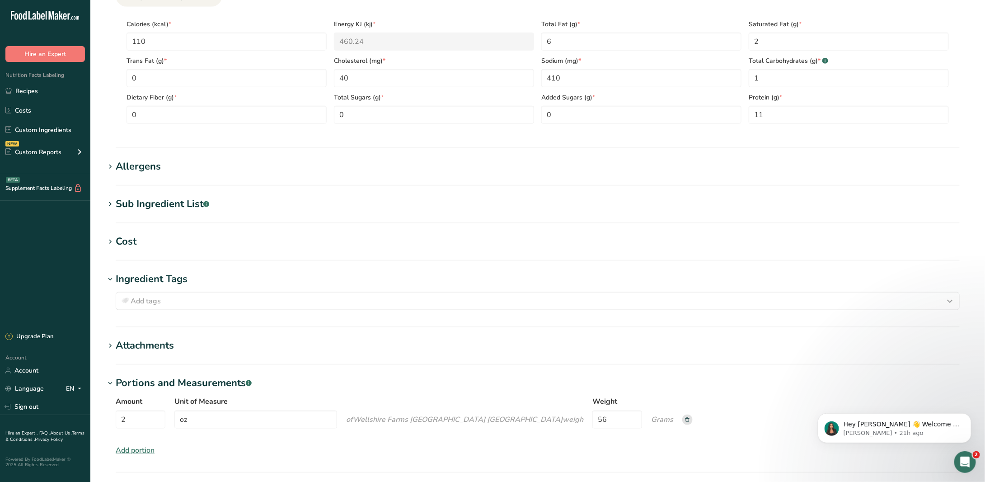
click at [173, 206] on div "Sub Ingredient List .a-a{fill:#347362;}.b-a{fill:#fff;}" at bounding box center [163, 204] width 94 height 15
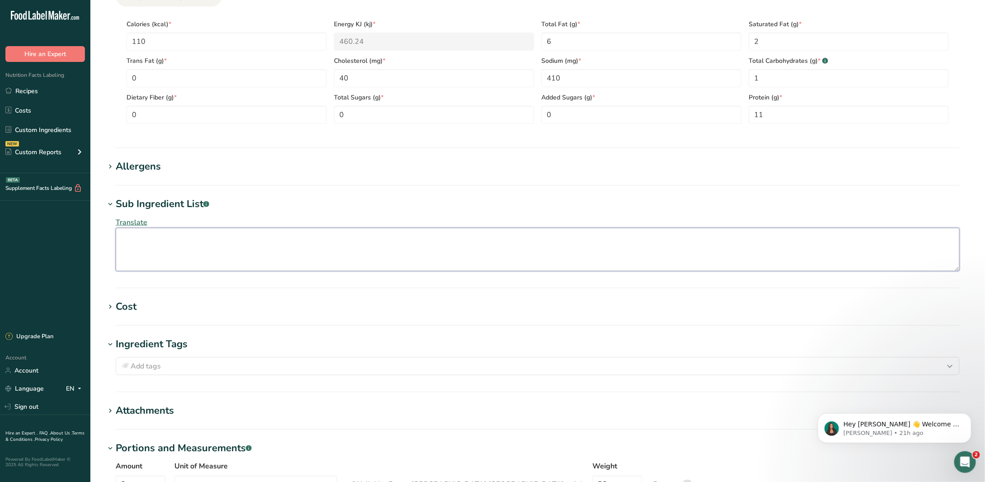
click at [195, 245] on textarea at bounding box center [538, 249] width 844 height 43
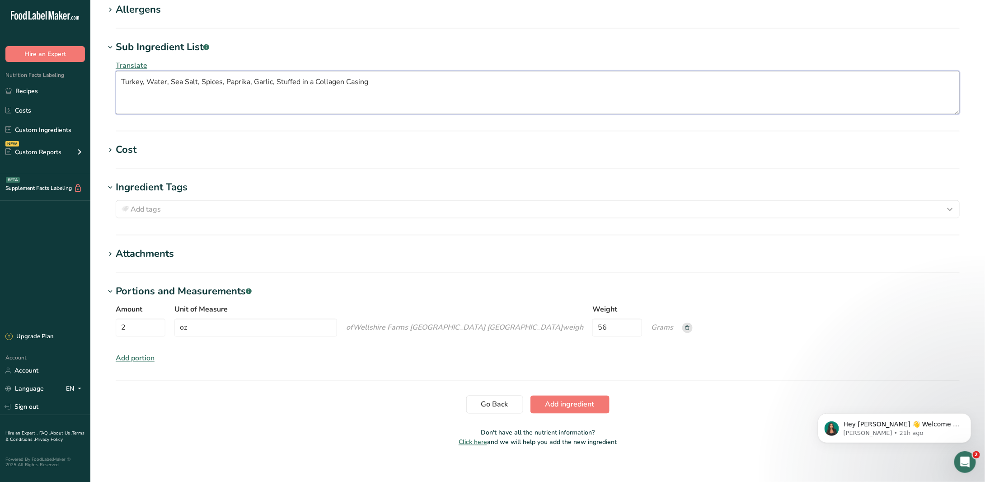
scroll to position [558, 0]
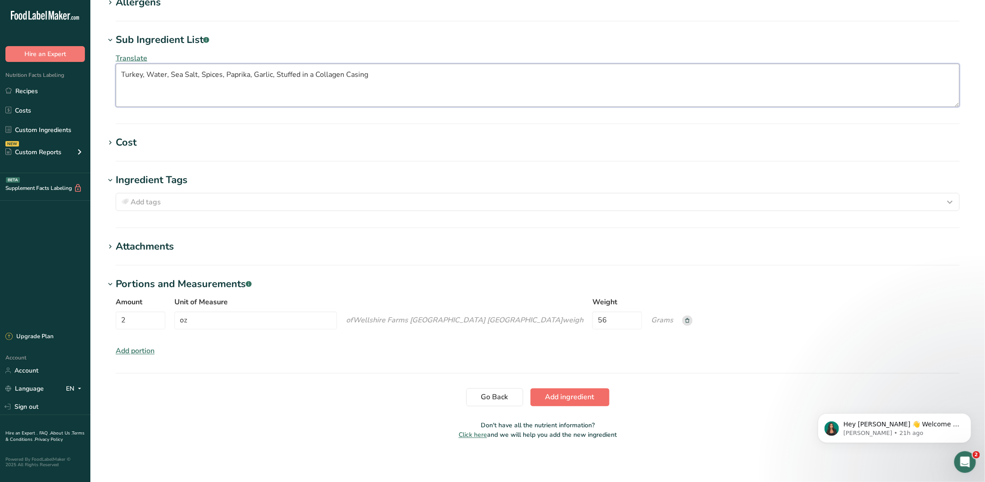
type textarea "Turkey, Water, Sea Salt, Spices, Paprika, Garlic, Stuffed in a Collagen Casing"
click at [547, 397] on span "Add ingredient" at bounding box center [569, 397] width 49 height 11
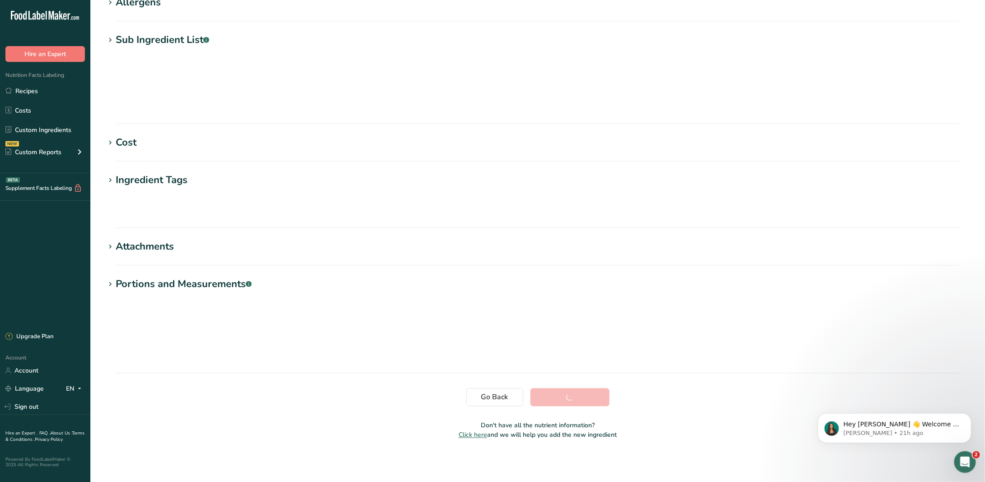
scroll to position [0, 0]
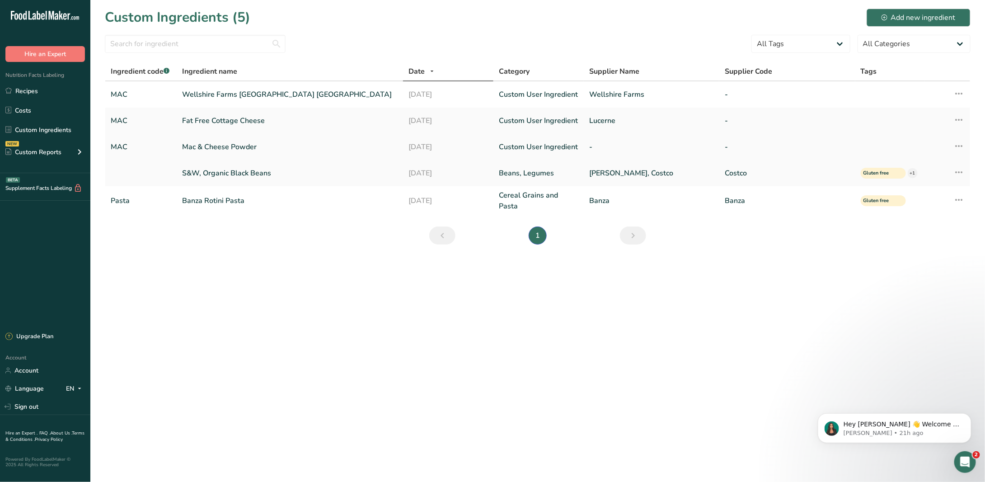
click at [233, 148] on link "Mac & Cheese Powder" at bounding box center [289, 146] width 215 height 11
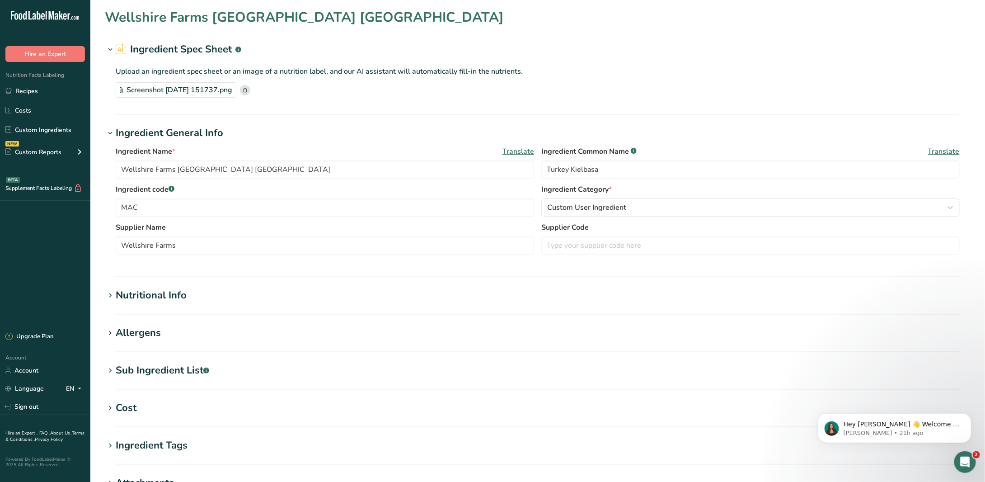
type input "Mac & Cheese Powder"
type input "Mac and Cheese Powder"
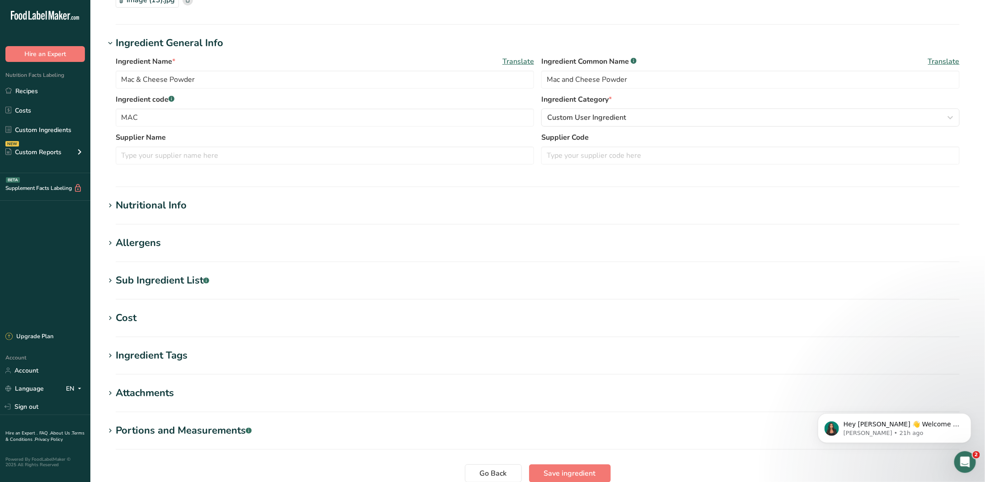
scroll to position [90, 0]
click at [164, 199] on div "Nutritional Info" at bounding box center [151, 204] width 71 height 15
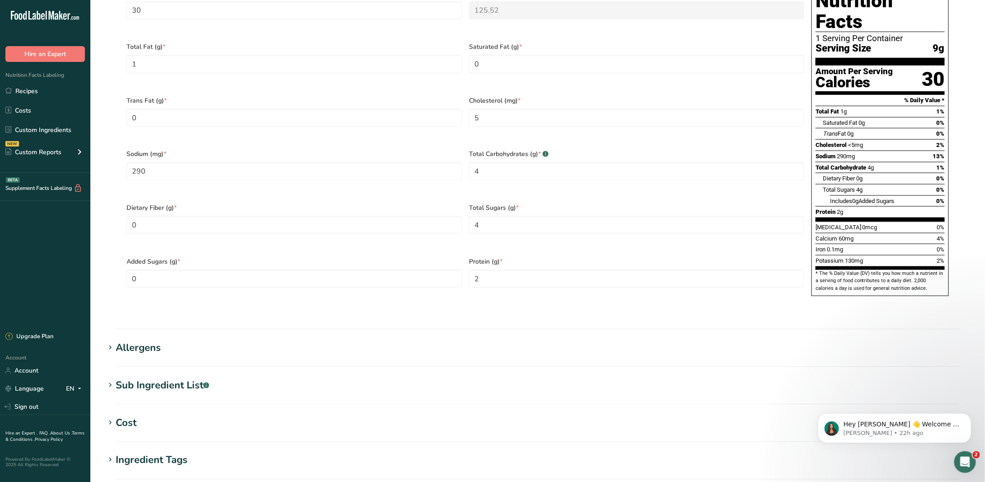
scroll to position [568, 0]
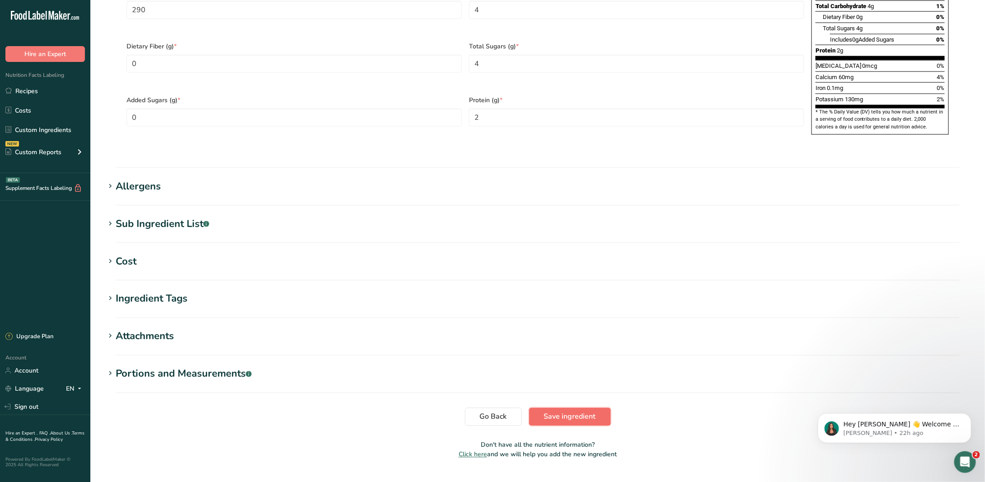
click at [559, 407] on button "Save ingredient" at bounding box center [570, 416] width 82 height 18
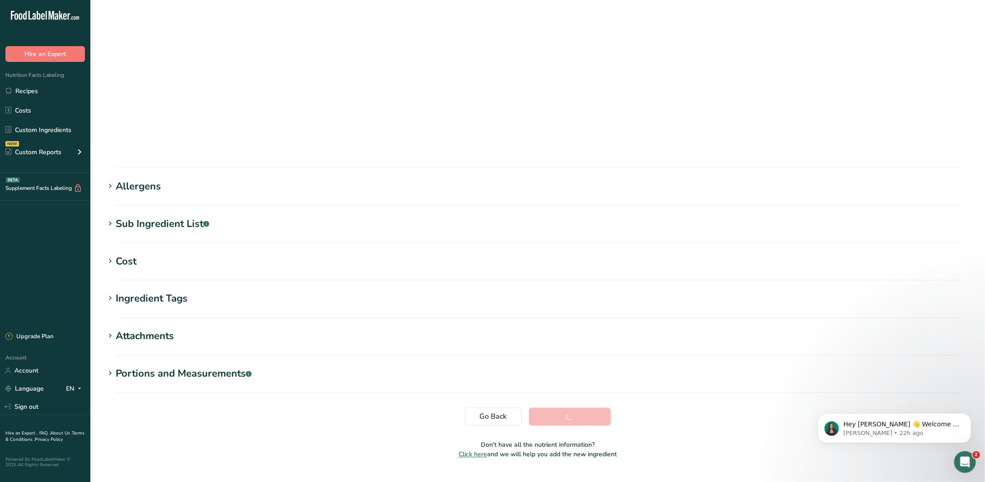
scroll to position [0, 0]
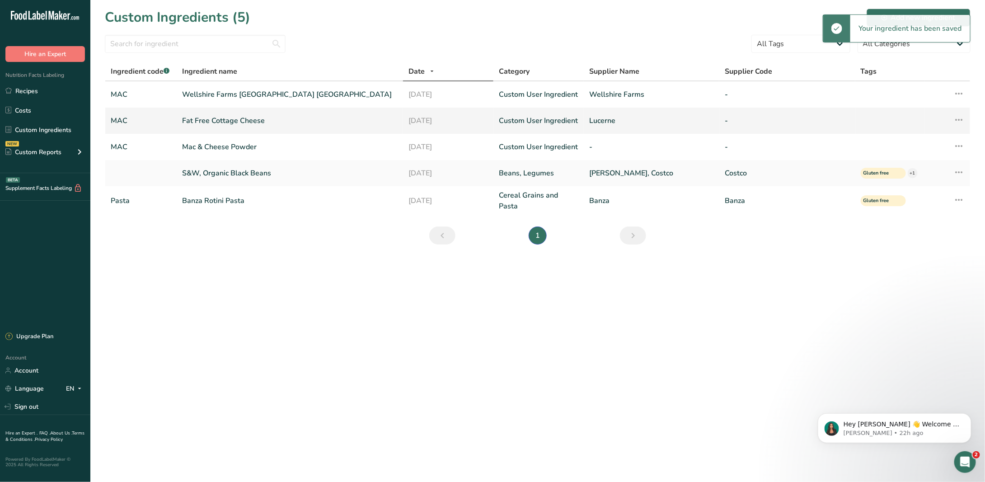
click at [243, 125] on link "Fat Free Cottage Cheese" at bounding box center [289, 120] width 215 height 11
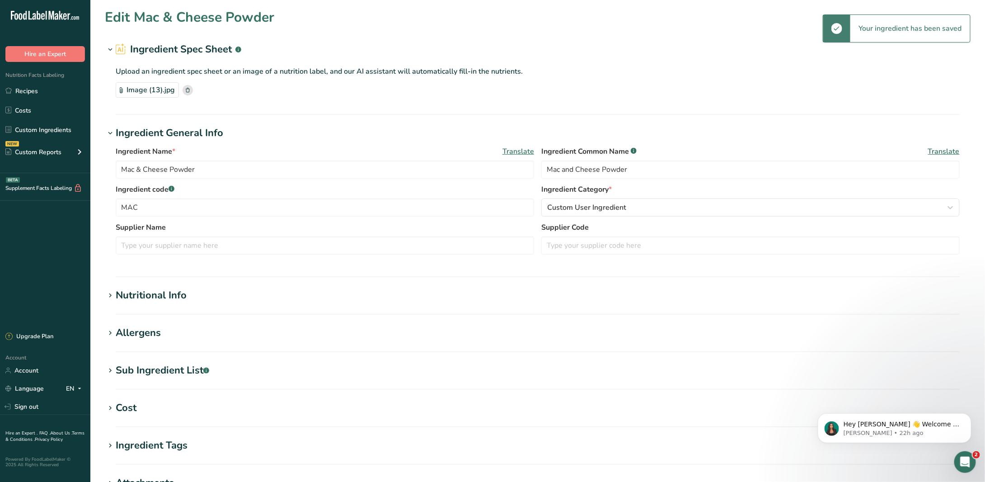
type input "Fat Free Cottage Cheese"
type input "Lucerne"
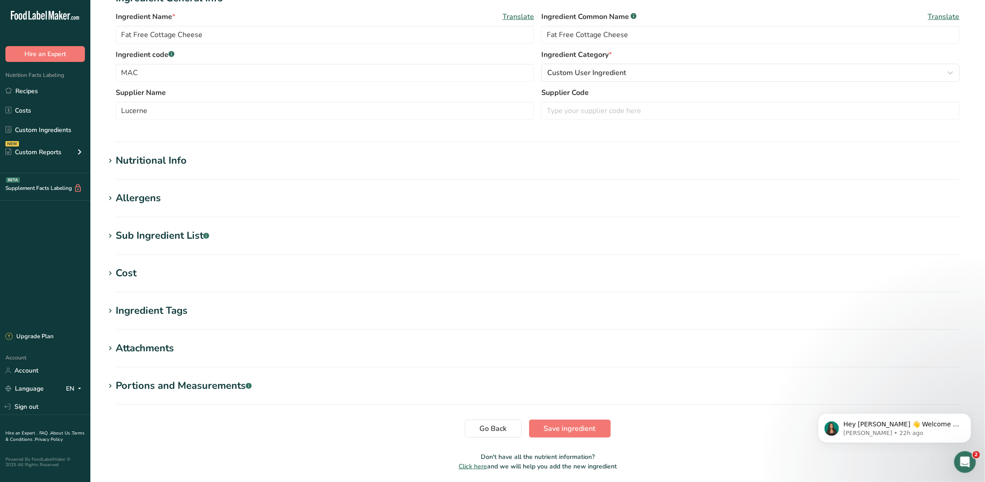
scroll to position [136, 0]
click at [122, 230] on div "Sub Ingredient List .a-a{fill:#347362;}.b-a{fill:#fff;}" at bounding box center [163, 234] width 94 height 15
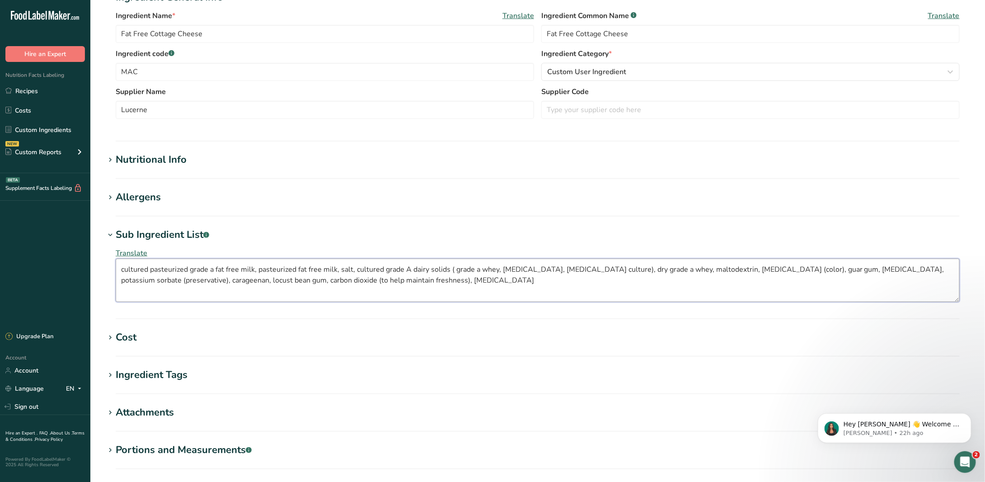
click at [125, 268] on textarea "cultured pasteurized grade a fat free milk, pasteurized fat free milk, salt, cu…" at bounding box center [538, 279] width 844 height 43
click at [154, 268] on textarea "Cultured pasteurized grade a fat free milk, pasteurized fat free milk, salt, cu…" at bounding box center [538, 279] width 844 height 43
click at [193, 271] on textarea "Cultured Pasteurized grade a fat free milk, pasteurized fat free milk, salt, cu…" at bounding box center [538, 279] width 844 height 43
click at [210, 268] on textarea "Cultured Pasteurized Grade a fat free milk, pasteurized fat free milk, salt, cu…" at bounding box center [538, 279] width 844 height 43
click at [213, 268] on textarea "Cultured Pasteurized Grade a fat free milk, pasteurized fat free milk, salt, cu…" at bounding box center [538, 279] width 844 height 43
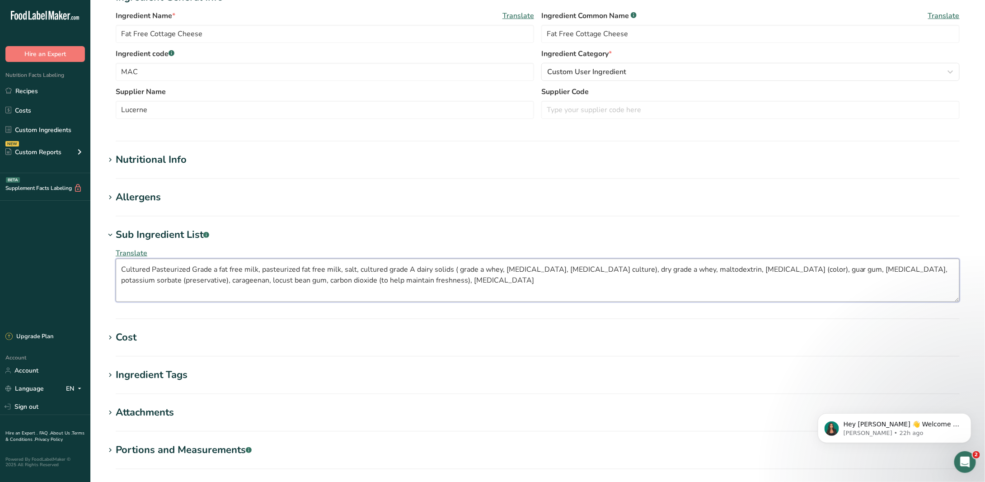
click at [215, 269] on textarea "Cultured Pasteurized Grade a fat free milk, pasteurized fat free milk, salt, cu…" at bounding box center [538, 279] width 844 height 43
click at [220, 269] on textarea "Cultured Pasteurized Grade A fat free milk, pasteurized fat free milk, salt, cu…" at bounding box center [538, 279] width 844 height 43
click at [232, 268] on textarea "Cultured Pasteurized Grade A Fat free milk, pasteurized fat free milk, salt, cu…" at bounding box center [538, 279] width 844 height 43
click at [252, 268] on textarea "Cultured Pasteurized Grade A Fat Free milk, pasteurized fat free milk, salt, cu…" at bounding box center [538, 279] width 844 height 43
click at [265, 271] on textarea "Cultured Pasteurized Grade A Fat Free Milk, pasteurized fat free milk, salt, cu…" at bounding box center [538, 279] width 844 height 43
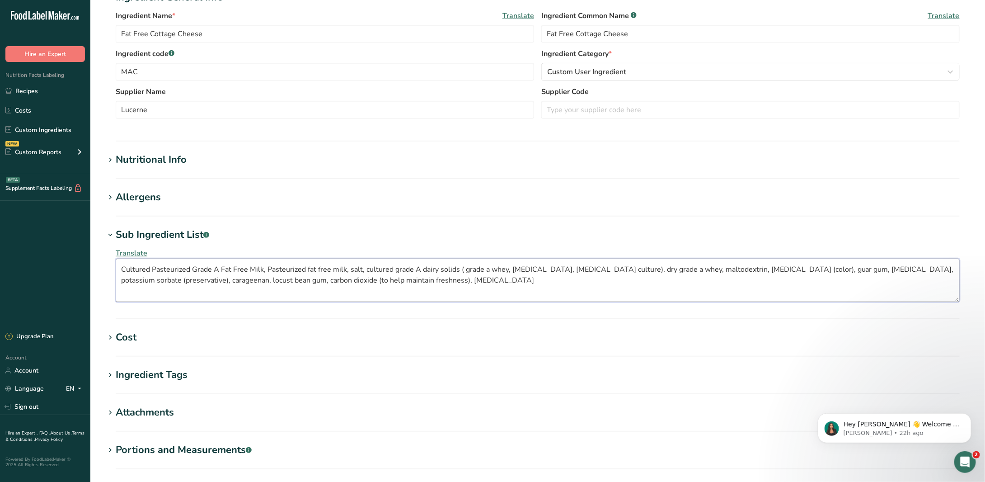
click at [304, 264] on textarea "Cultured Pasteurized Grade A Fat Free Milk, Pasteurized fat free milk, salt, cu…" at bounding box center [538, 279] width 844 height 43
click at [315, 268] on textarea "Cultured Pasteurized Grade A Fat Free Milk, Pasteurized Fat free milk, salt, cu…" at bounding box center [538, 279] width 844 height 43
click at [334, 271] on textarea "Cultured Pasteurized Grade A Fat Free Milk, Pasteurized Fat Free milk, salt, cu…" at bounding box center [538, 279] width 844 height 43
click at [350, 270] on textarea "Cultured Pasteurized Grade A Fat Free Milk, Pasteurized Fat Free Milk, salt, cu…" at bounding box center [538, 279] width 844 height 43
click at [366, 270] on textarea "Cultured Pasteurized Grade A Fat Free Milk, Pasteurized Fat Free Milk, Salt, cu…" at bounding box center [538, 279] width 844 height 43
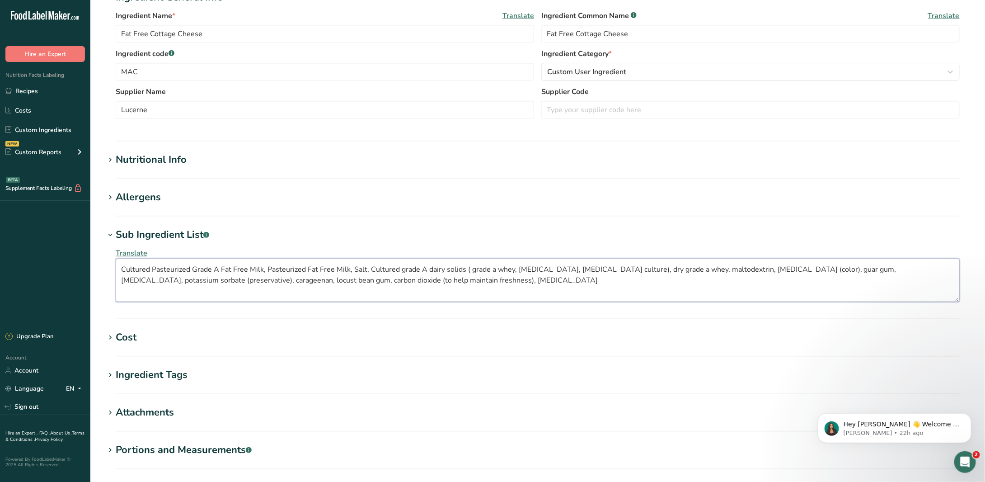
click at [397, 269] on textarea "Cultured Pasteurized Grade A Fat Free Milk, Pasteurized Fat Free Milk, Salt, Cu…" at bounding box center [538, 279] width 844 height 43
click at [425, 269] on textarea "Cultured Pasteurized Grade A Fat Free Milk, Pasteurized Fat Free Milk, Salt, Cu…" at bounding box center [538, 279] width 844 height 43
click at [444, 269] on textarea "Cultured Pasteurized Grade A Fat Free Milk, Pasteurized Fat Free Milk, Salt, Cu…" at bounding box center [538, 279] width 844 height 43
click at [469, 270] on textarea "Cultured Pasteurized Grade A Fat Free Milk, Pasteurized Fat Free Milk, Salt, Cu…" at bounding box center [538, 279] width 844 height 43
click at [473, 269] on textarea "Cultured Pasteurized Grade A Fat Free Milk, Pasteurized Fat Free Milk, Salt, Cu…" at bounding box center [538, 279] width 844 height 43
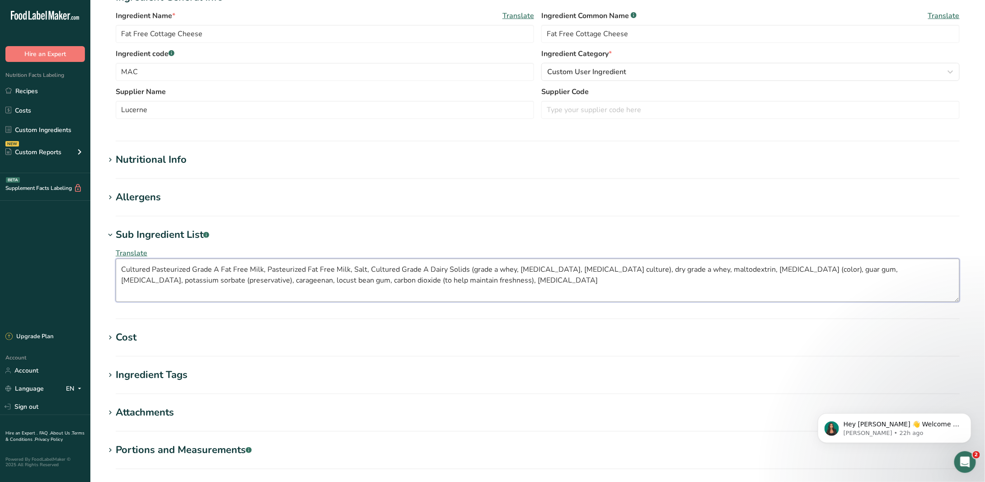
click at [469, 268] on textarea "Cultured Pasteurized Grade A Fat Free Milk, Pasteurized Fat Free Milk, Salt, Cu…" at bounding box center [538, 279] width 844 height 43
click at [472, 269] on textarea "Cultured Pasteurized Grade A Fat Free Milk, Pasteurized Fat Free Milk, Salt, Cu…" at bounding box center [538, 279] width 844 height 43
click at [489, 267] on textarea "Cultured Pasteurized Grade A Fat Free Milk, Pasteurized Fat Free Milk, Salt, Cu…" at bounding box center [538, 279] width 844 height 43
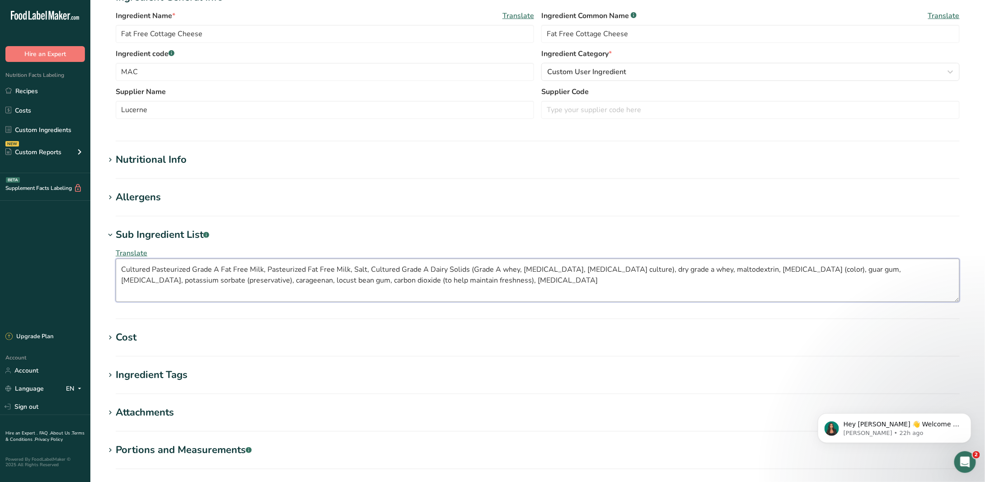
click at [498, 269] on textarea "Cultured Pasteurized Grade A Fat Free Milk, Pasteurized Fat Free Milk, Salt, Cu…" at bounding box center [538, 279] width 844 height 43
drag, startPoint x: 523, startPoint y: 269, endPoint x: 517, endPoint y: 269, distance: 5.9
click at [517, 269] on textarea "Cultured Pasteurized Grade A Fat Free Milk, Pasteurized Fat Free Milk, Salt, Cu…" at bounding box center [538, 279] width 844 height 43
click at [519, 269] on textarea "Cultured Pasteurized Grade A Fat Free Milk, Pasteurized Fat Free Milk, Salt, Cu…" at bounding box center [538, 279] width 844 height 43
click at [521, 269] on textarea "Cultured Pasteurized Grade A Fat Free Milk, Pasteurized Fat Free Milk, Salt, Cu…" at bounding box center [538, 279] width 844 height 43
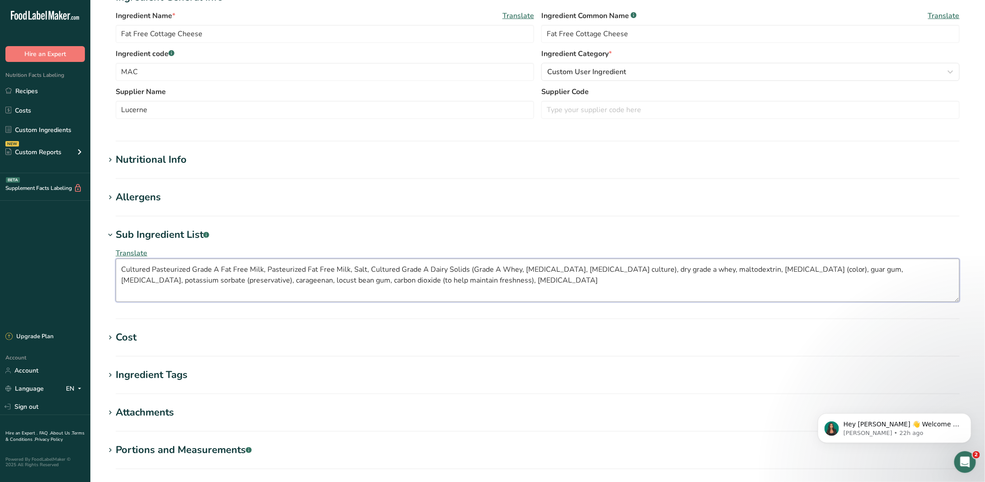
click at [521, 269] on textarea "Cultured Pasteurized Grade A Fat Free Milk, Pasteurized Fat Free Milk, Salt, Cu…" at bounding box center [538, 279] width 844 height 43
click at [520, 269] on textarea "Cultured Pasteurized Grade A Fat Free Milk, Pasteurized Fat Free Milk, Salt, Cu…" at bounding box center [538, 279] width 844 height 43
click at [523, 269] on textarea "Cultured Pasteurized Grade A Fat Free Milk, Pasteurized Fat Free Milk, Salt, Cu…" at bounding box center [538, 279] width 844 height 43
click at [540, 267] on textarea "Cultured Pasteurized Grade A Fat Free Milk, Pasteurized Fat Free Milk, Salt, Cu…" at bounding box center [538, 279] width 844 height 43
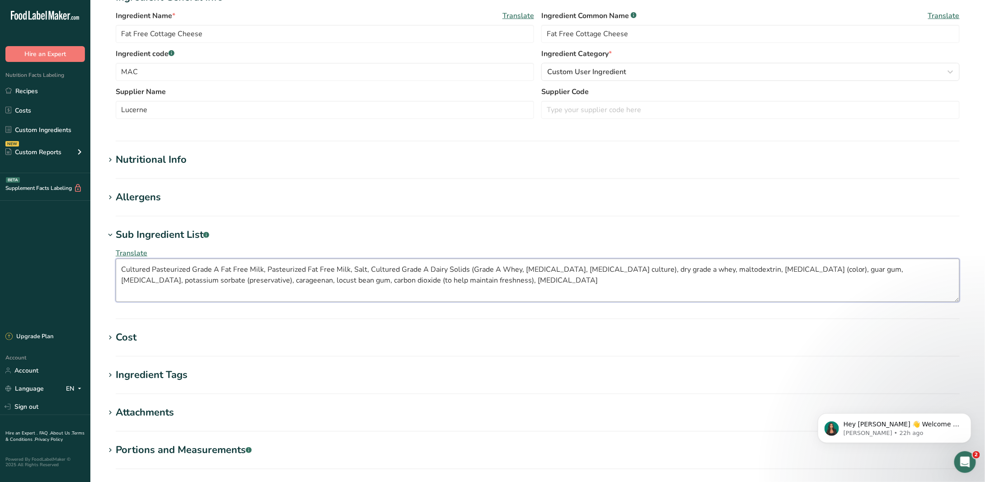
click at [556, 268] on textarea "Cultured Pasteurized Grade A Fat Free Milk, Pasteurized Fat Free Milk, Salt, Cu…" at bounding box center [538, 279] width 844 height 43
click at [576, 269] on textarea "Cultured Pasteurized Grade A Fat Free Milk, Pasteurized Fat Free Milk, Salt, Cu…" at bounding box center [538, 279] width 844 height 43
click at [593, 269] on textarea "Cultured Pasteurized Grade A Fat Free Milk, Pasteurized Fat Free Milk, Salt, Cu…" at bounding box center [538, 279] width 844 height 43
click at [622, 267] on textarea "Cultured Pasteurized Grade A Fat Free Milk, Pasteurized Fat Free Milk, Salt, Cu…" at bounding box center [538, 279] width 844 height 43
click at [636, 267] on textarea "Cultured Pasteurized Grade A Fat Free Milk, Pasteurized Fat Free Milk, Salt, Cu…" at bounding box center [538, 279] width 844 height 43
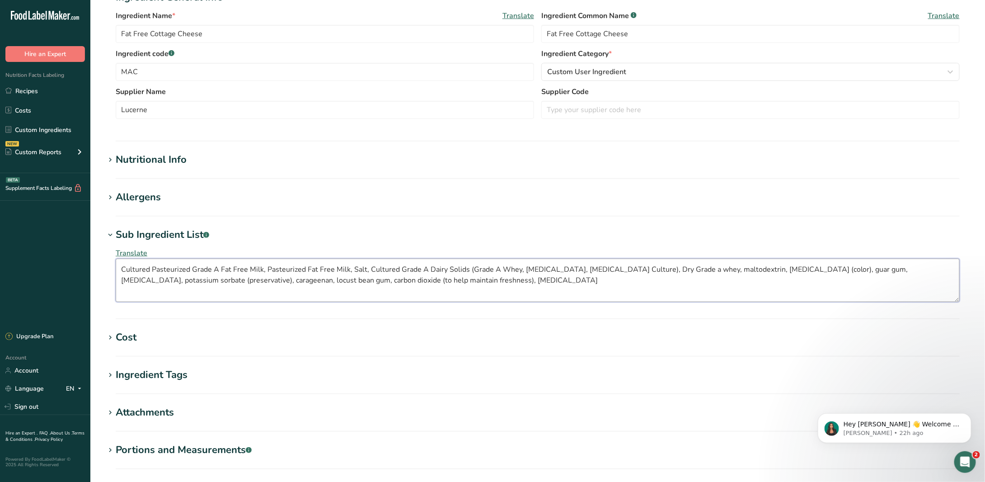
click at [658, 268] on textarea "Cultured Pasteurized Grade A Fat Free Milk, Pasteurized Fat Free Milk, Salt, Cu…" at bounding box center [538, 279] width 844 height 43
click at [666, 269] on textarea "Cultured Pasteurized Grade A Fat Free Milk, Pasteurized Fat Free Milk, Salt, Cu…" at bounding box center [538, 279] width 844 height 43
click at [689, 269] on textarea "Cultured Pasteurized Grade A Fat Free Milk, Pasteurized Fat Free Milk, Salt, Cu…" at bounding box center [538, 279] width 844 height 43
click at [733, 266] on textarea "Cultured Pasteurized Grade A Fat Free Milk, Pasteurized Fat Free Milk, Salt, Cu…" at bounding box center [538, 279] width 844 height 43
click at [763, 268] on textarea "Cultured Pasteurized Grade A Fat Free Milk, Pasteurized Fat Free Milk, Salt, Cu…" at bounding box center [538, 279] width 844 height 43
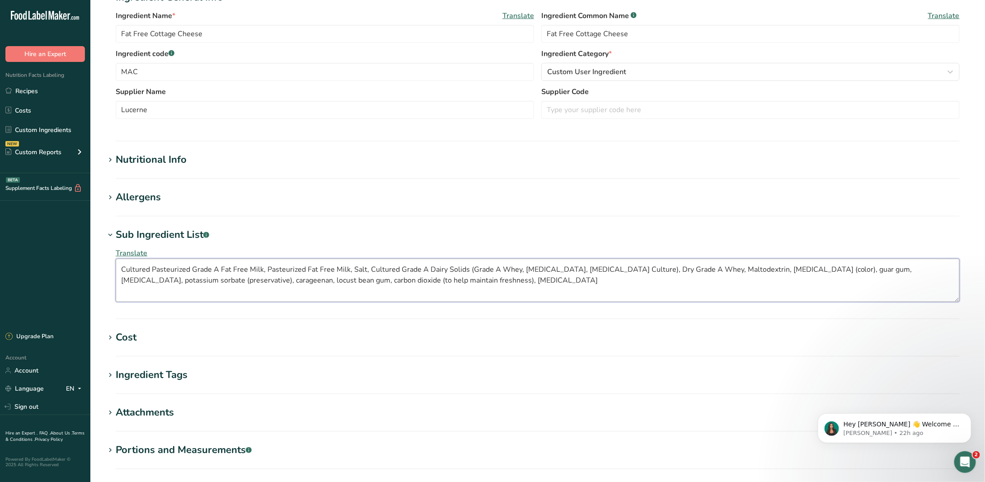
click at [813, 269] on textarea "Cultured Pasteurized Grade A Fat Free Milk, Pasteurized Fat Free Milk, Salt, Cu…" at bounding box center [538, 279] width 844 height 43
click at [831, 269] on textarea "Cultured Pasteurized Grade A Fat Free Milk, Pasteurized Fat Free Milk, Salt, Cu…" at bounding box center [538, 279] width 844 height 43
click at [850, 268] on textarea "Cultured Pasteurized Grade A Fat Free Milk, Pasteurized Fat Free Milk, Salt, Cu…" at bounding box center [538, 279] width 844 height 43
click at [868, 270] on textarea "Cultured Pasteurized Grade A Fat Free Milk, Pasteurized Fat Free Milk, Salt, Cu…" at bounding box center [538, 279] width 844 height 43
drag, startPoint x: 889, startPoint y: 269, endPoint x: 884, endPoint y: 269, distance: 5.0
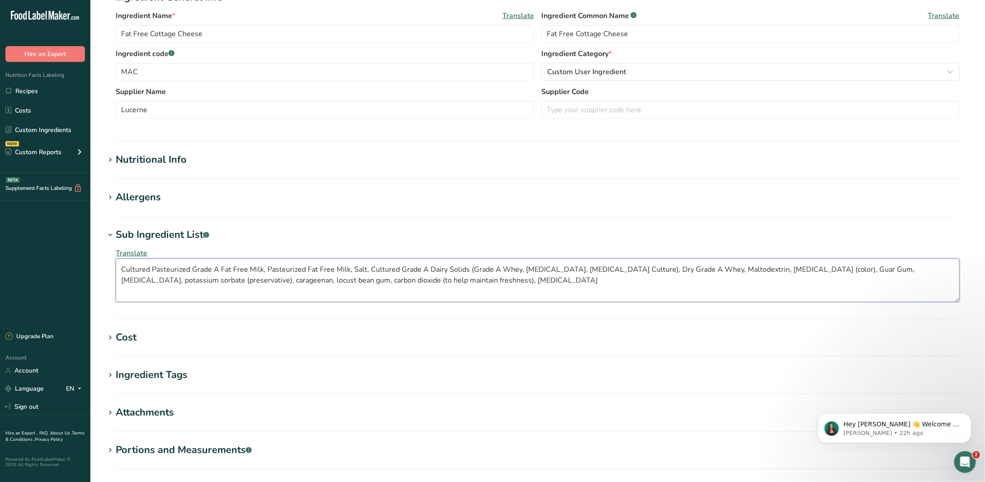
click at [884, 269] on textarea "Cultured Pasteurized Grade A Fat Free Milk, Pasteurized Fat Free Milk, Salt, Cu…" at bounding box center [538, 279] width 844 height 43
click at [890, 269] on textarea "Cultured Pasteurized Grade A Fat Free Milk, Pasteurized Fat Free Milk, Salt, Cu…" at bounding box center [538, 279] width 844 height 43
click at [888, 269] on textarea "Cultured Pasteurized Grade A Fat Free Milk, Pasteurized Fat Free Milk, Salt, Cu…" at bounding box center [538, 279] width 844 height 43
click at [891, 268] on textarea "Cultured Pasteurized Grade A Fat Free Milk, Pasteurized Fat Free Milk, Salt, Cu…" at bounding box center [538, 279] width 844 height 43
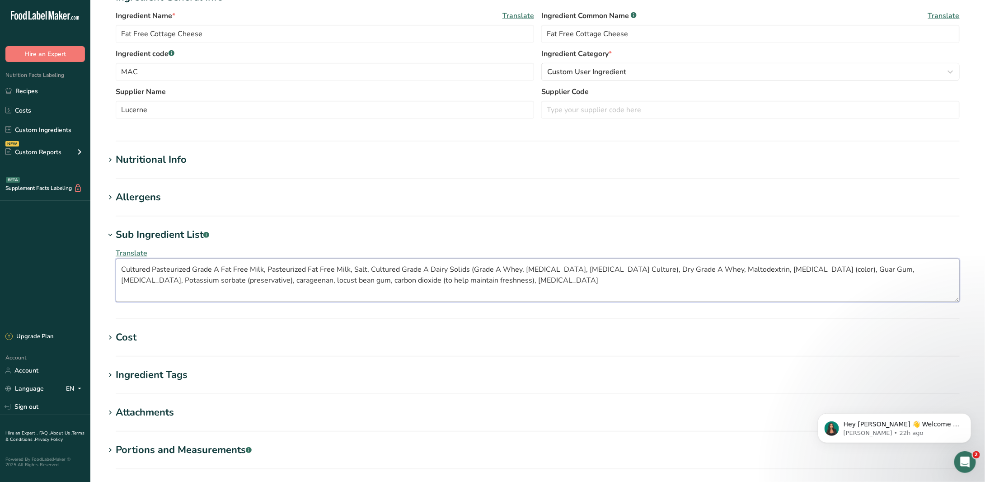
click at [925, 268] on textarea "Cultured Pasteurized Grade A Fat Free Milk, Pasteurized Fat Free Milk, Salt, Cu…" at bounding box center [538, 279] width 844 height 43
click at [126, 280] on textarea "Cultured Pasteurized Grade A Fat Free Milk, Pasteurized Fat Free Milk, Salt, Cu…" at bounding box center [538, 279] width 844 height 43
click at [170, 277] on textarea "Cultured Pasteurized Grade A Fat Free Milk, Pasteurized Fat Free Milk, Salt, Cu…" at bounding box center [538, 279] width 844 height 43
click at [194, 278] on textarea "Cultured Pasteurized Grade A Fat Free Milk, Pasteurized Fat Free Milk, Salt, Cu…" at bounding box center [538, 279] width 844 height 43
click at [215, 278] on textarea "Cultured Pasteurized Grade A Fat Free Milk, Pasteurized Fat Free Milk, Salt, Cu…" at bounding box center [538, 279] width 844 height 43
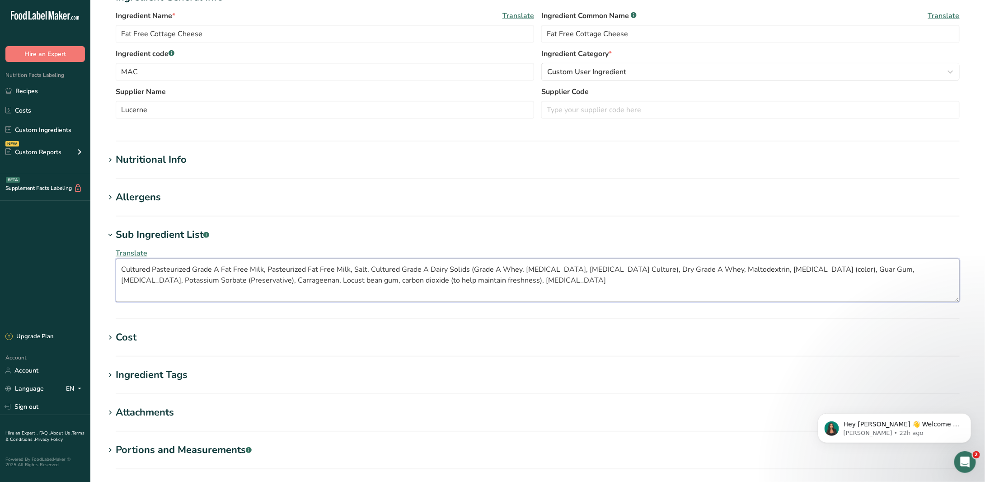
click at [239, 281] on textarea "Cultured Pasteurized Grade A Fat Free Milk, Pasteurized Fat Free Milk, Salt, Cu…" at bounding box center [538, 279] width 844 height 43
click at [257, 279] on textarea "Cultured Pasteurized Grade A Fat Free Milk, Pasteurized Fat Free Milk, Salt, Cu…" at bounding box center [538, 279] width 844 height 43
click at [275, 281] on textarea "Cultured Pasteurized Grade A Fat Free Milk, Pasteurized Fat Free Milk, Salt, Cu…" at bounding box center [538, 279] width 844 height 43
click at [299, 280] on textarea "Cultured Pasteurized Grade A Fat Free Milk, Pasteurized Fat Free Milk, Salt, Cu…" at bounding box center [538, 279] width 844 height 43
click at [423, 279] on textarea "Cultured Pasteurized Grade A Fat Free Milk, Pasteurized Fat Free Milk, Salt, Cu…" at bounding box center [538, 279] width 844 height 43
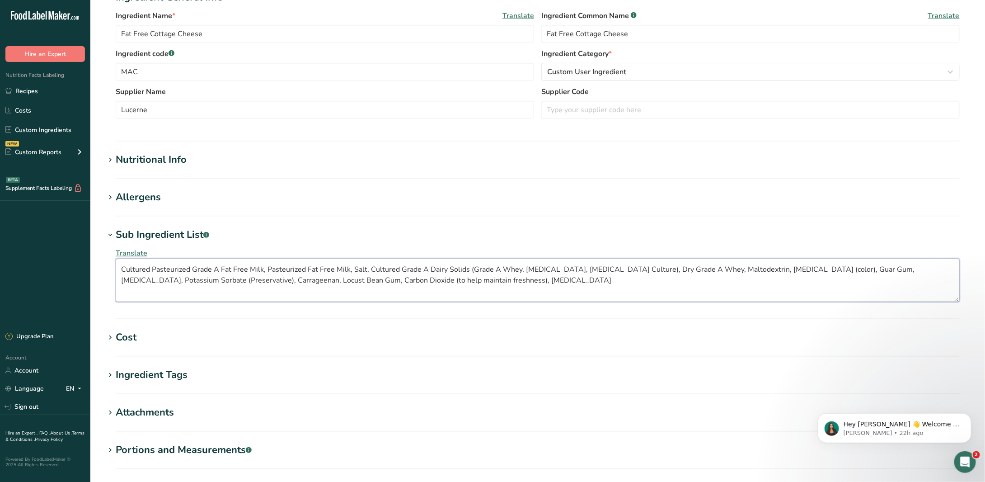
click at [450, 279] on textarea "Cultured Pasteurized Grade A Fat Free Milk, Pasteurized Fat Free Milk, Salt, Cu…" at bounding box center [538, 279] width 844 height 43
click at [454, 280] on textarea "Cultured Pasteurized Grade A Fat Free Milk, Pasteurized Fat Free Milk, Salt, Cu…" at bounding box center [538, 279] width 844 height 43
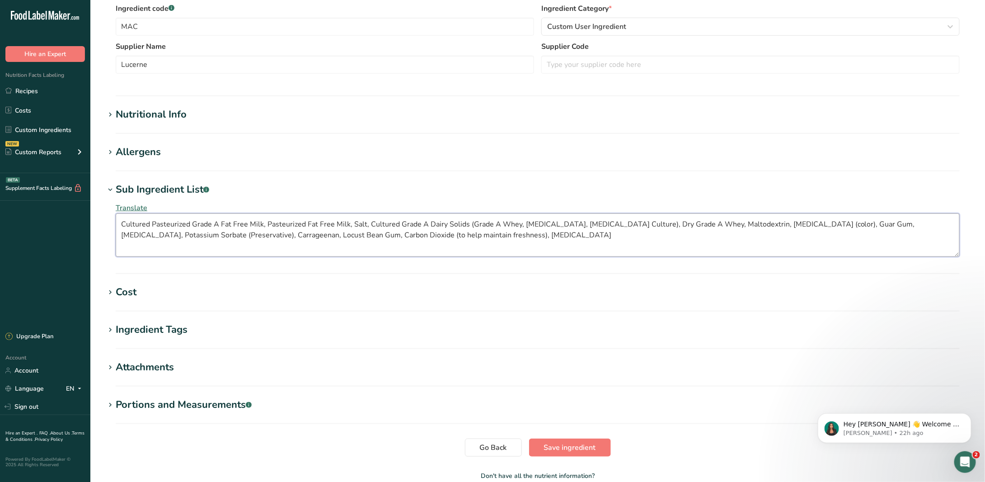
scroll to position [231, 0]
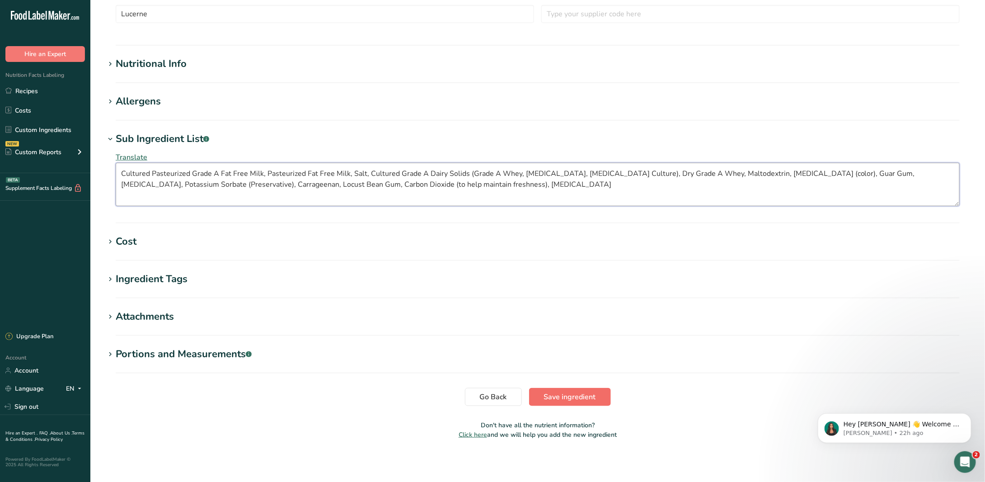
type textarea "Cultured Pasteurized Grade A Fat Free Milk, Pasteurized Fat Free Milk, Salt, Cu…"
click at [566, 388] on button "Save ingredient" at bounding box center [570, 397] width 82 height 18
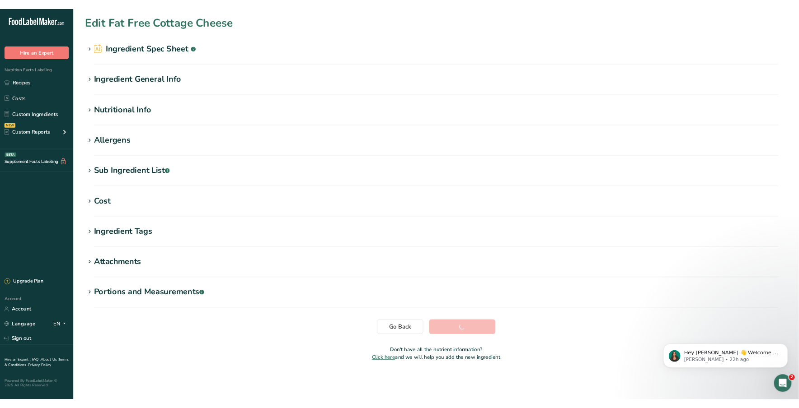
scroll to position [0, 0]
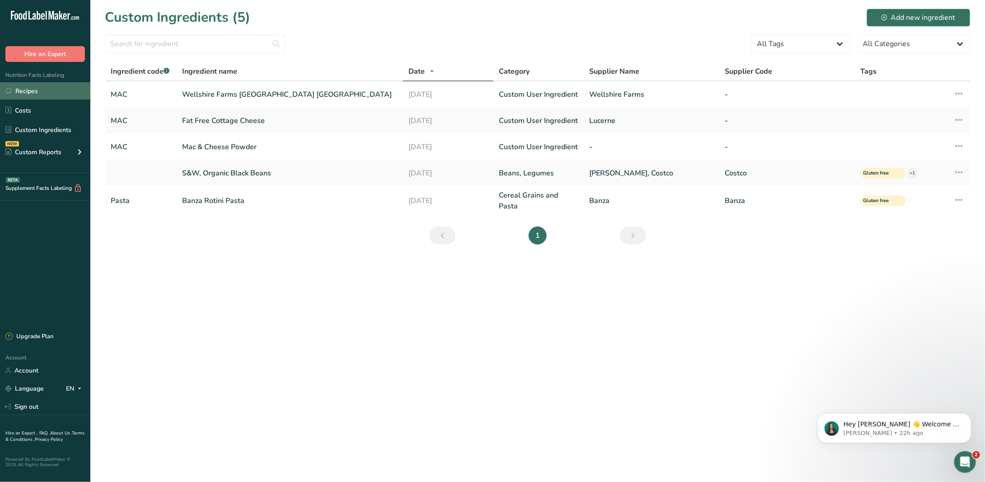
click at [22, 92] on link "Recipes" at bounding box center [45, 90] width 90 height 17
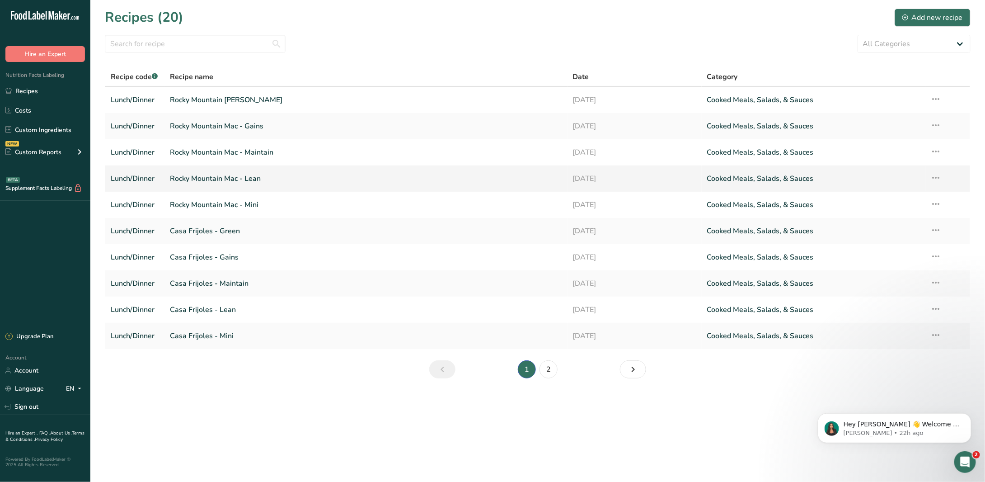
click at [278, 176] on link "Rocky Mountain Mac - Lean" at bounding box center [366, 178] width 392 height 19
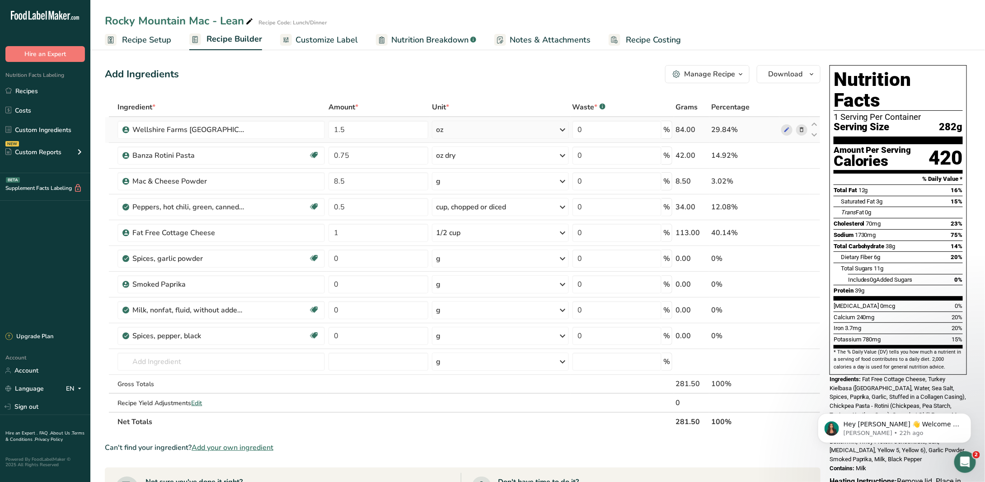
click at [487, 127] on div "oz" at bounding box center [500, 130] width 136 height 18
click at [444, 74] on div "Add Ingredients Manage Recipe Delete Recipe Duplicate Recipe Scale Recipe Save …" at bounding box center [463, 74] width 716 height 18
click at [37, 94] on link "Recipes" at bounding box center [45, 90] width 90 height 17
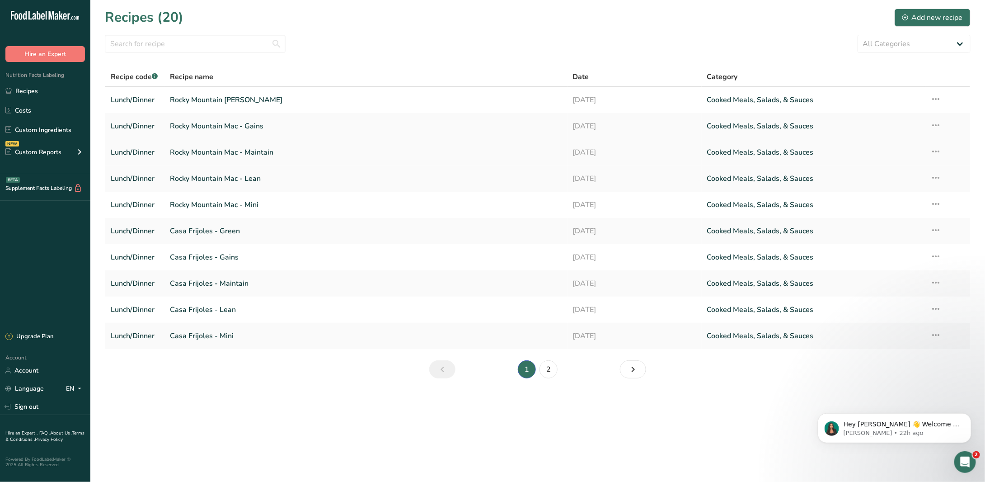
click at [248, 157] on link "Rocky Mountain Mac - Maintain" at bounding box center [366, 152] width 392 height 19
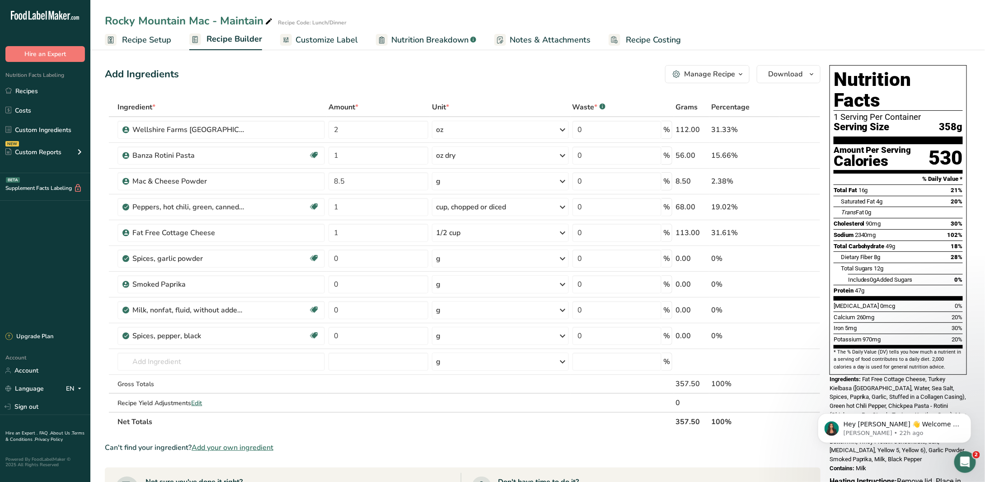
click at [51, 93] on link "Recipes" at bounding box center [45, 90] width 90 height 17
